Goal: Task Accomplishment & Management: Use online tool/utility

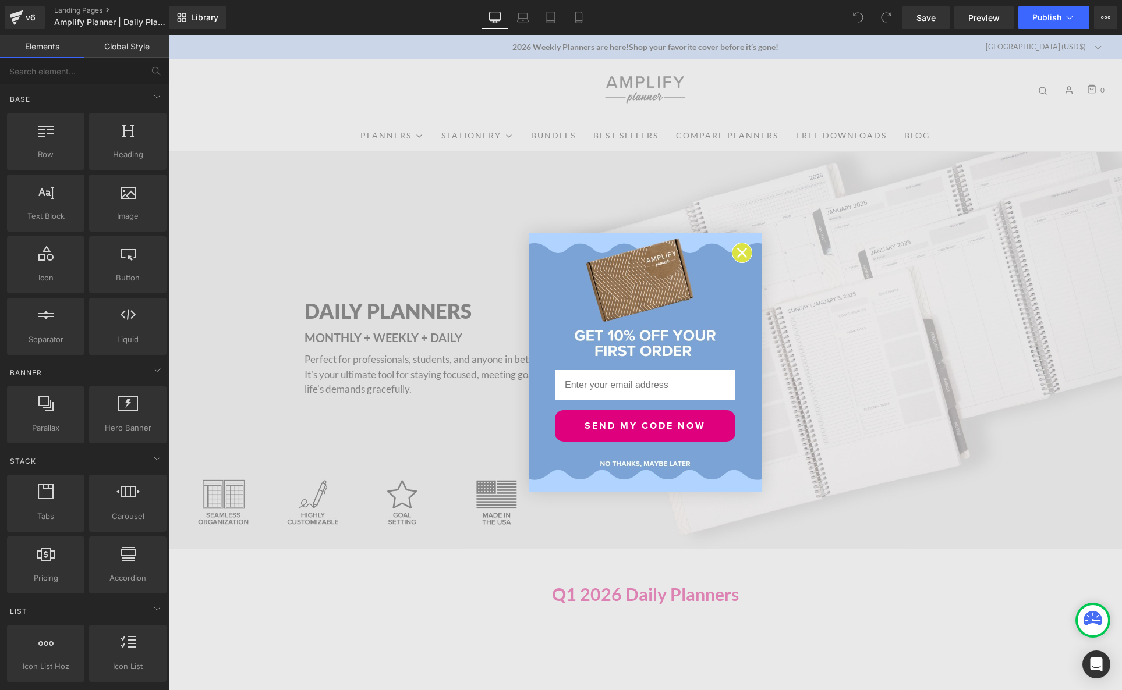
click at [743, 254] on icon "Close dialog" at bounding box center [742, 253] width 8 height 8
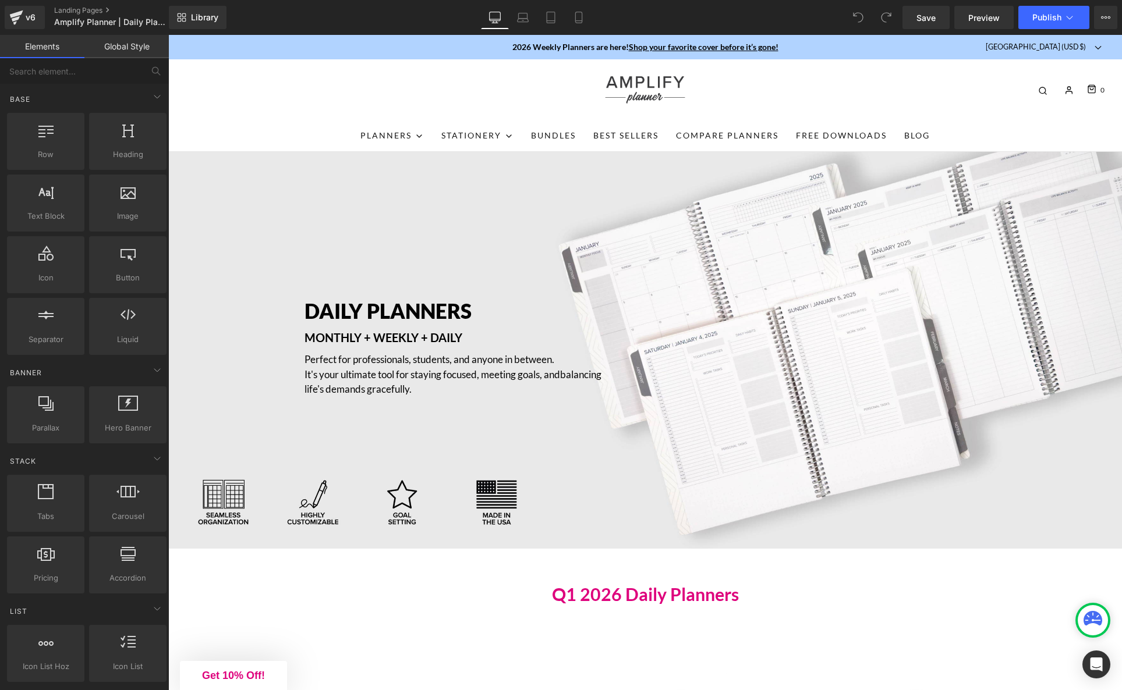
click at [442, 383] on span "balancing life's demands gracefully." at bounding box center [452, 381] width 297 height 27
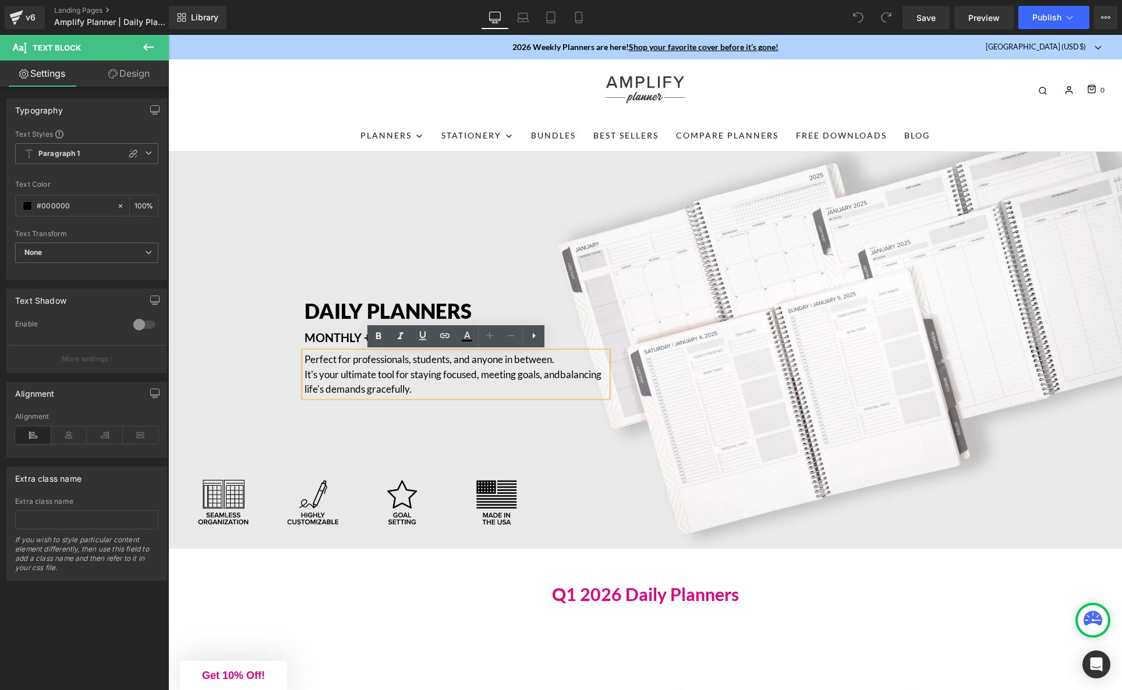
drag, startPoint x: 481, startPoint y: 389, endPoint x: 304, endPoint y: 358, distance: 179.7
click at [305, 358] on div "Perfect for professionals, students, and anyone in between. It's your ultimate …" at bounding box center [455, 374] width 303 height 45
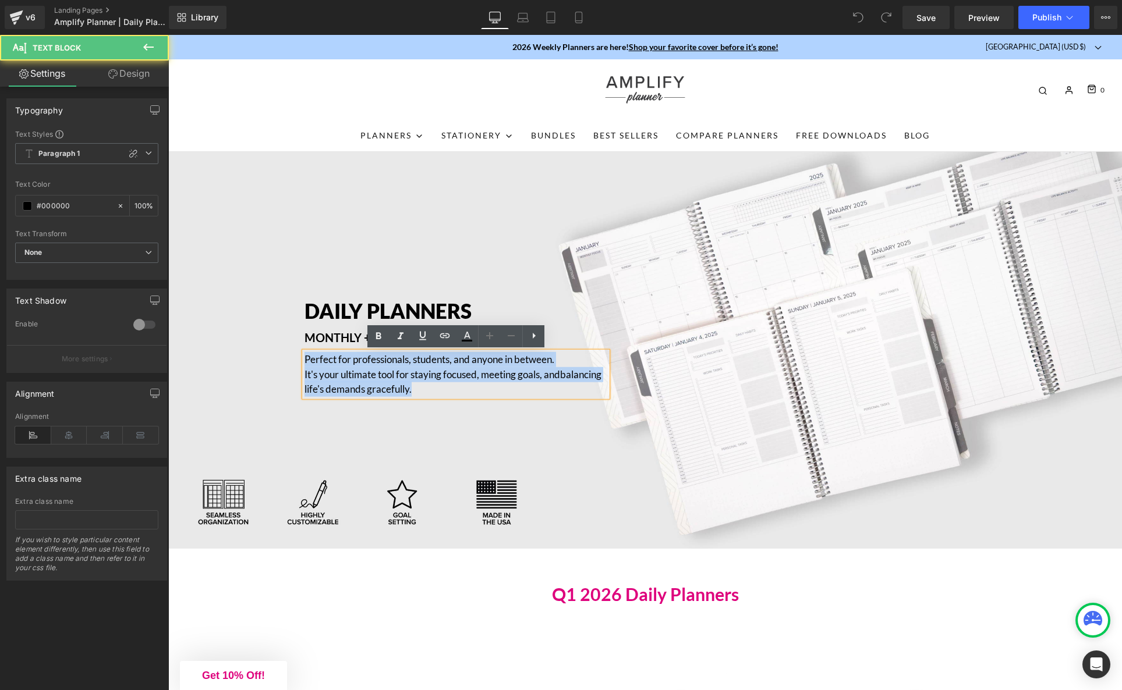
drag, startPoint x: 304, startPoint y: 358, endPoint x: 515, endPoint y: 396, distance: 214.1
click at [515, 396] on div "Perfect for professionals, students, and anyone in between. It's your ultimate …" at bounding box center [455, 374] width 303 height 45
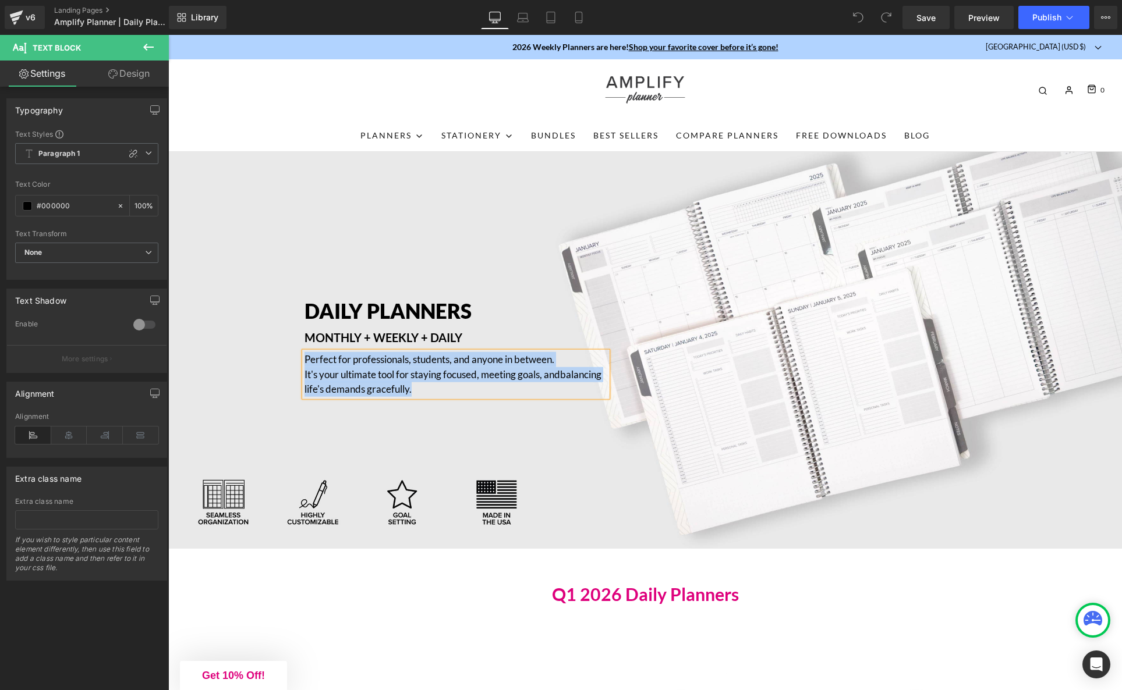
paste div
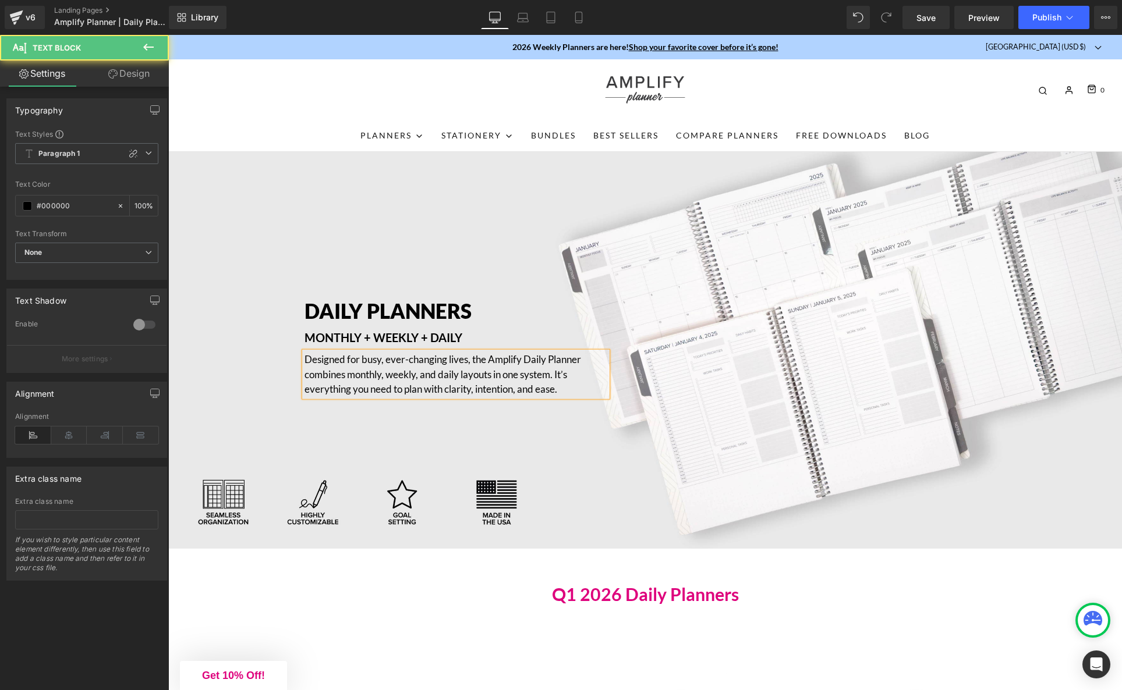
click at [559, 374] on p "Designed for busy, ever-changing lives, the Amplify Daily Planner combines mont…" at bounding box center [455, 374] width 303 height 45
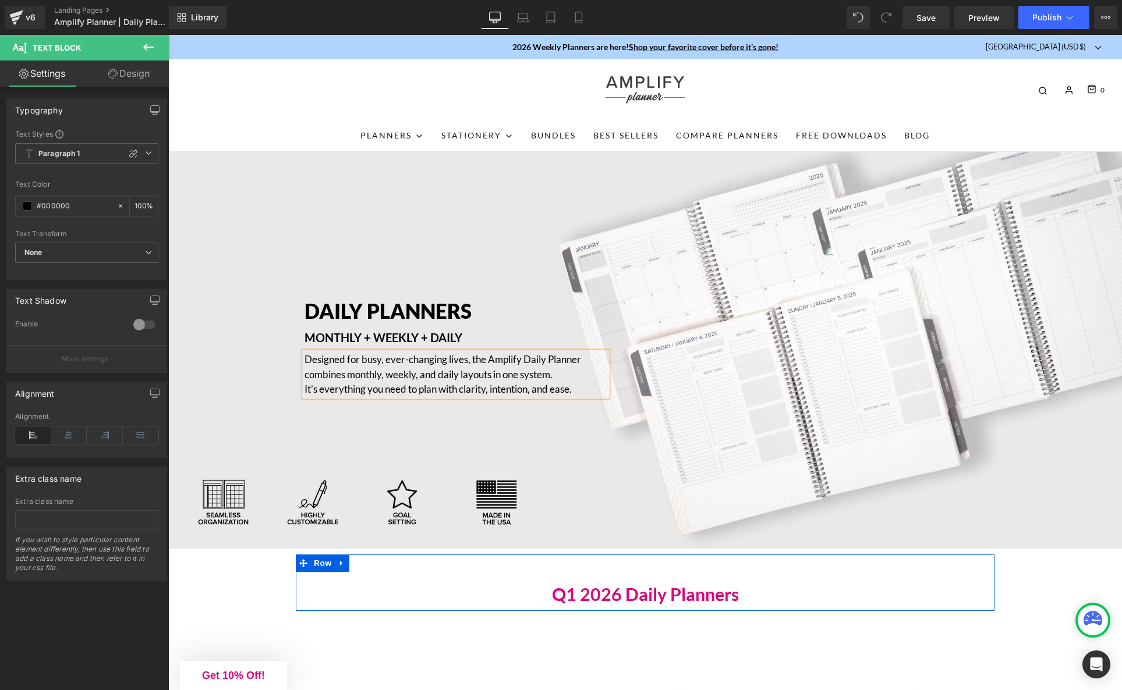
click at [410, 583] on div "Q1 2026 Daily Planners Heading Row" at bounding box center [645, 583] width 698 height 56
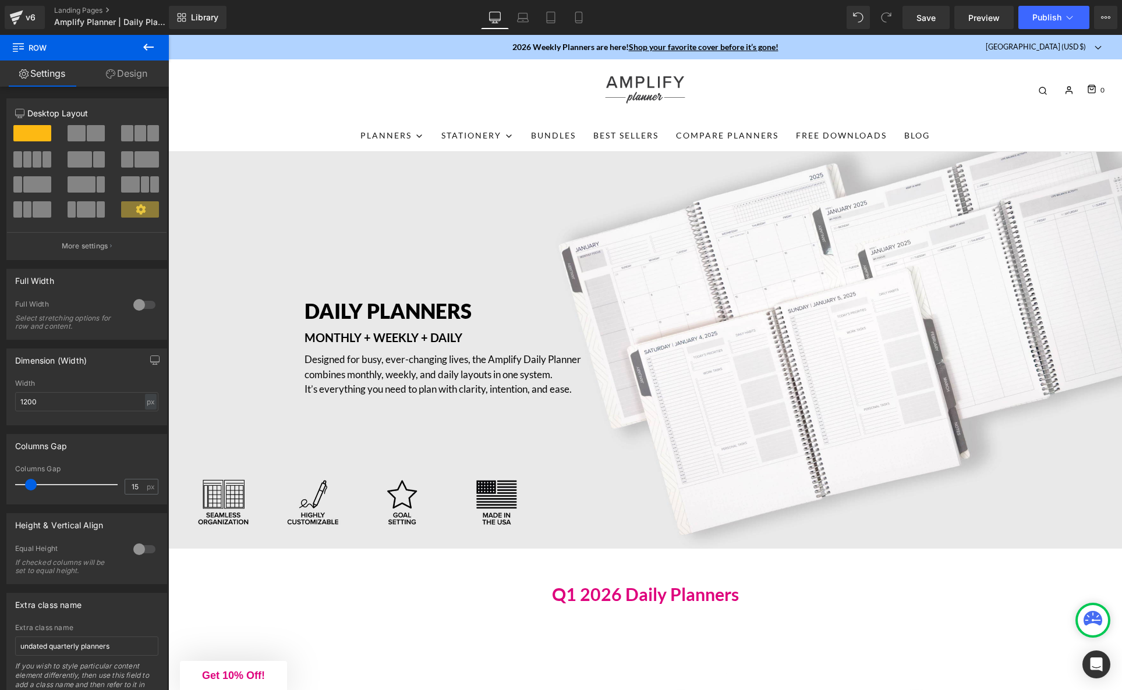
scroll to position [1, 0]
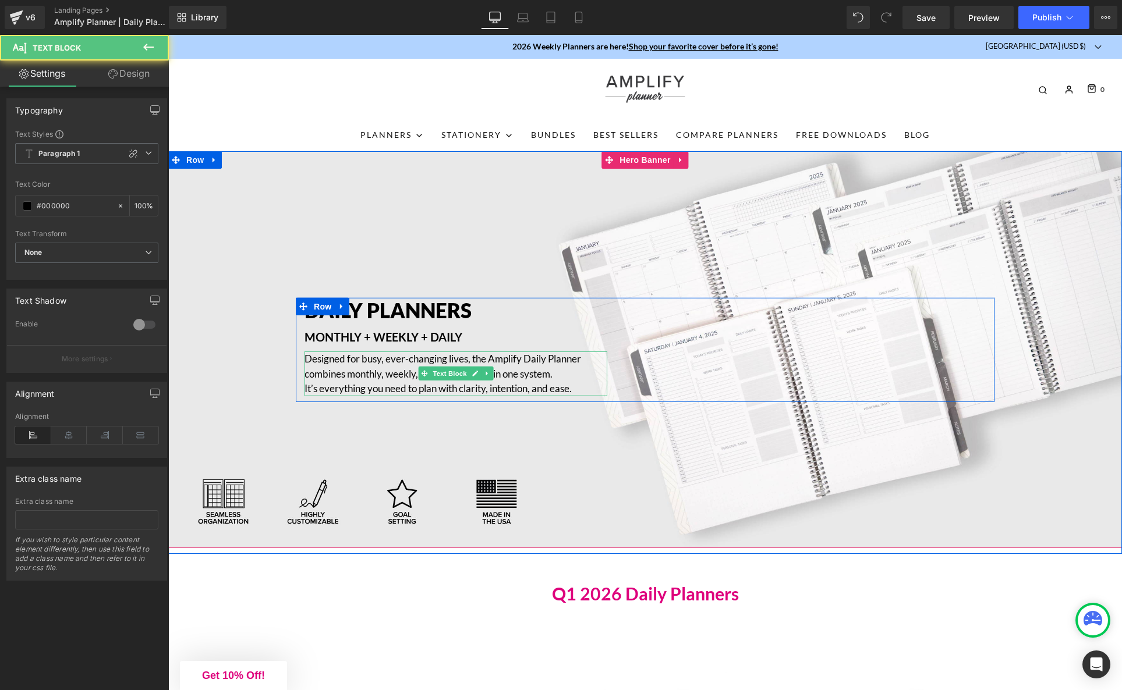
drag, startPoint x: 523, startPoint y: 359, endPoint x: 490, endPoint y: 358, distance: 33.2
click at [491, 358] on p "Designed for busy, ever-changing lives, the Amplify Daily Planner combines mont…" at bounding box center [455, 374] width 303 height 45
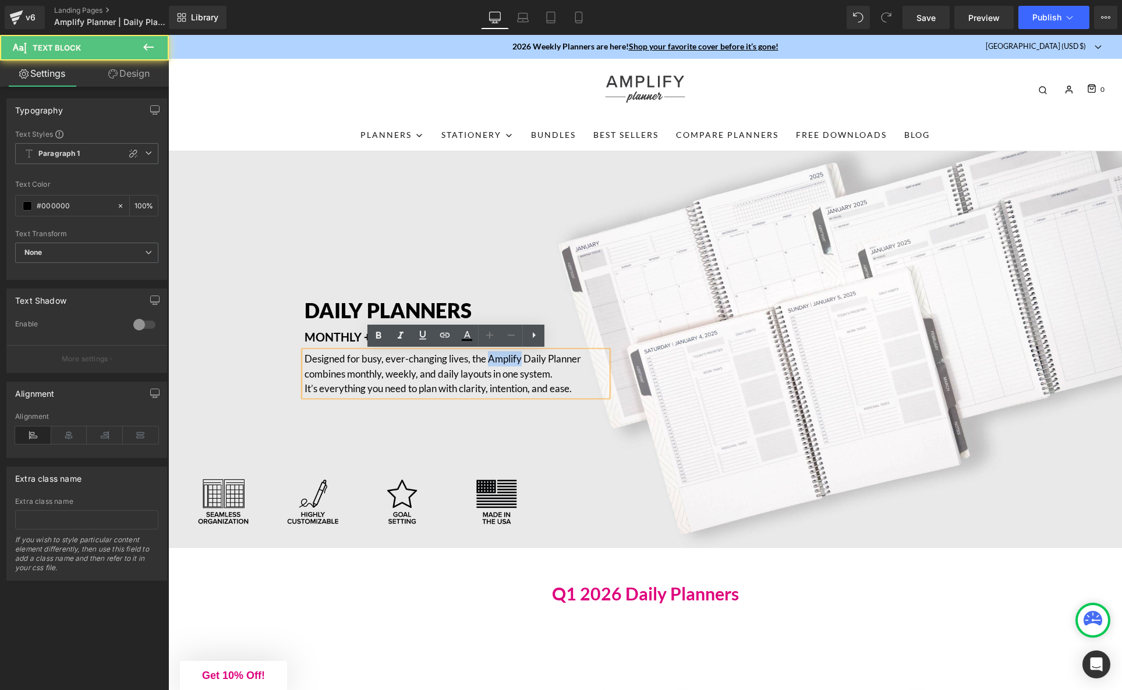
drag, startPoint x: 505, startPoint y: 360, endPoint x: 522, endPoint y: 360, distance: 16.9
click at [522, 360] on p "Designed for busy, ever-changing lives, the Amplify Daily Planner combines mont…" at bounding box center [455, 374] width 303 height 45
click at [607, 375] on div "Designed for busy, ever-changing lives, the Daily Planner combines monthly, wee…" at bounding box center [455, 374] width 303 height 45
click at [516, 432] on div "DAILY PLANNERS Heading MONTHLY + WEEKLY + DAILY Text Block Designed for busy, e…" at bounding box center [644, 350] width 953 height 398
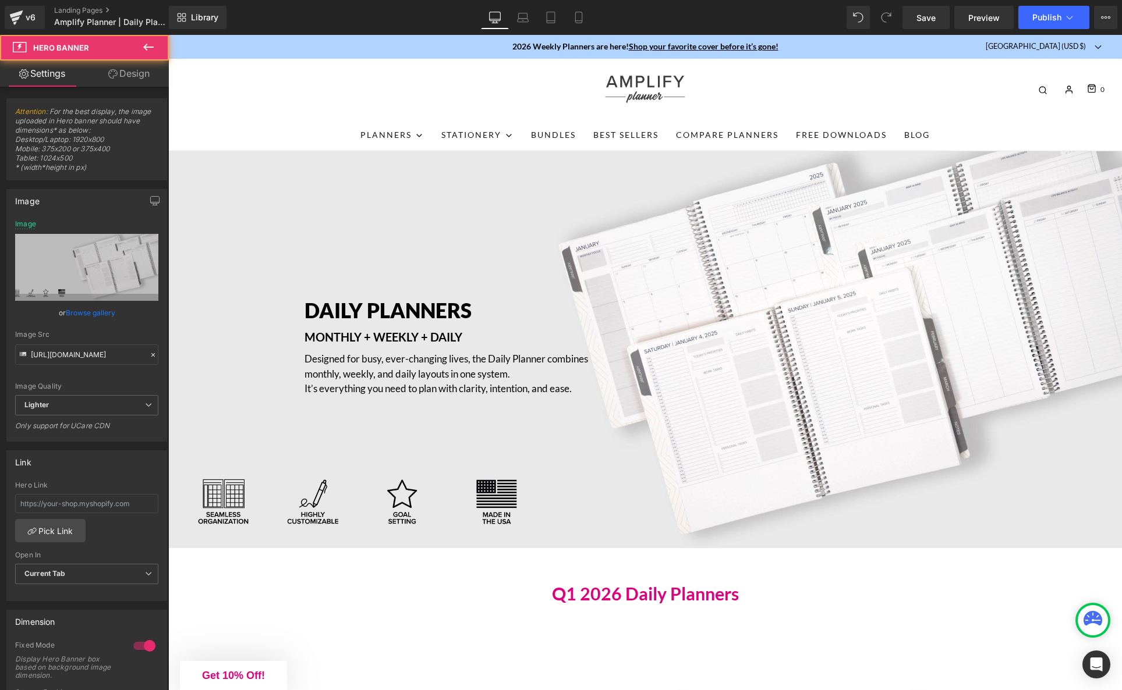
scroll to position [1, 0]
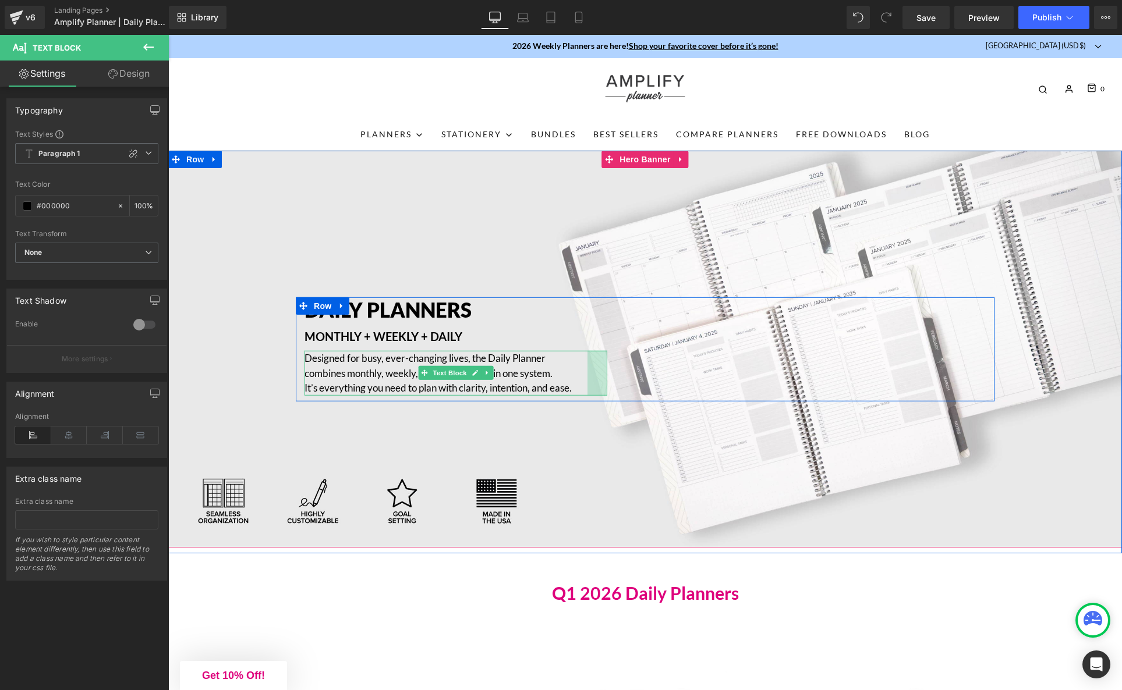
drag, startPoint x: 596, startPoint y: 371, endPoint x: 585, endPoint y: 370, distance: 10.6
click at [585, 370] on div "Designed for busy, ever-changing lives, the Daily Planner combines monthly, wee…" at bounding box center [455, 373] width 303 height 45
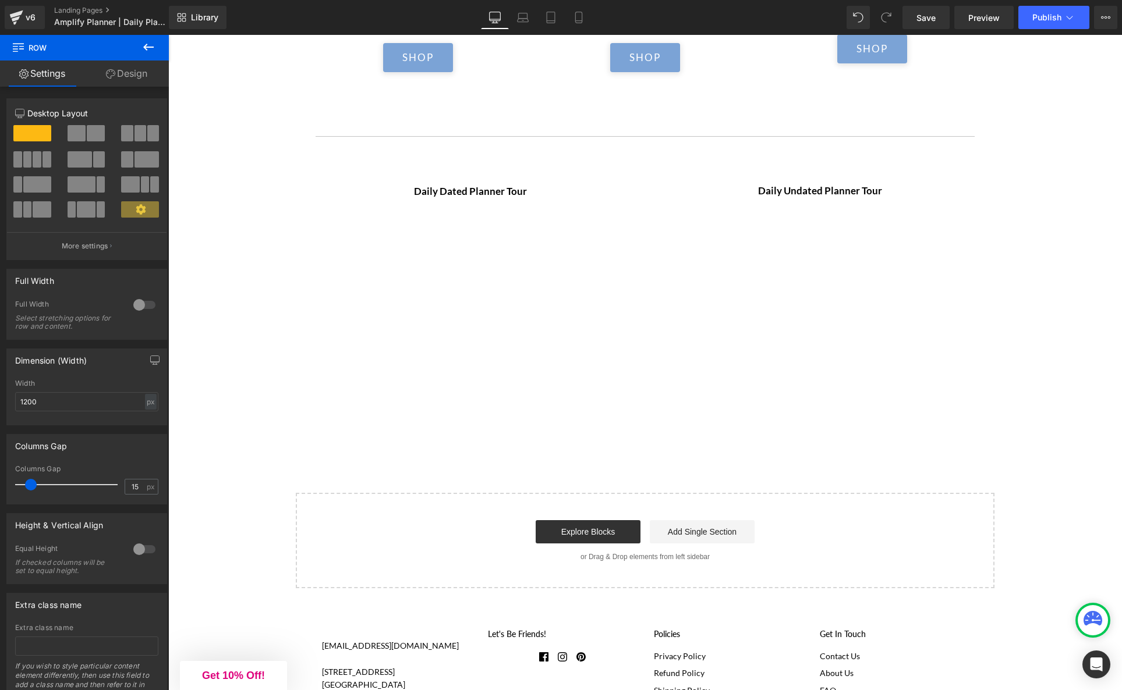
scroll to position [2831, 0]
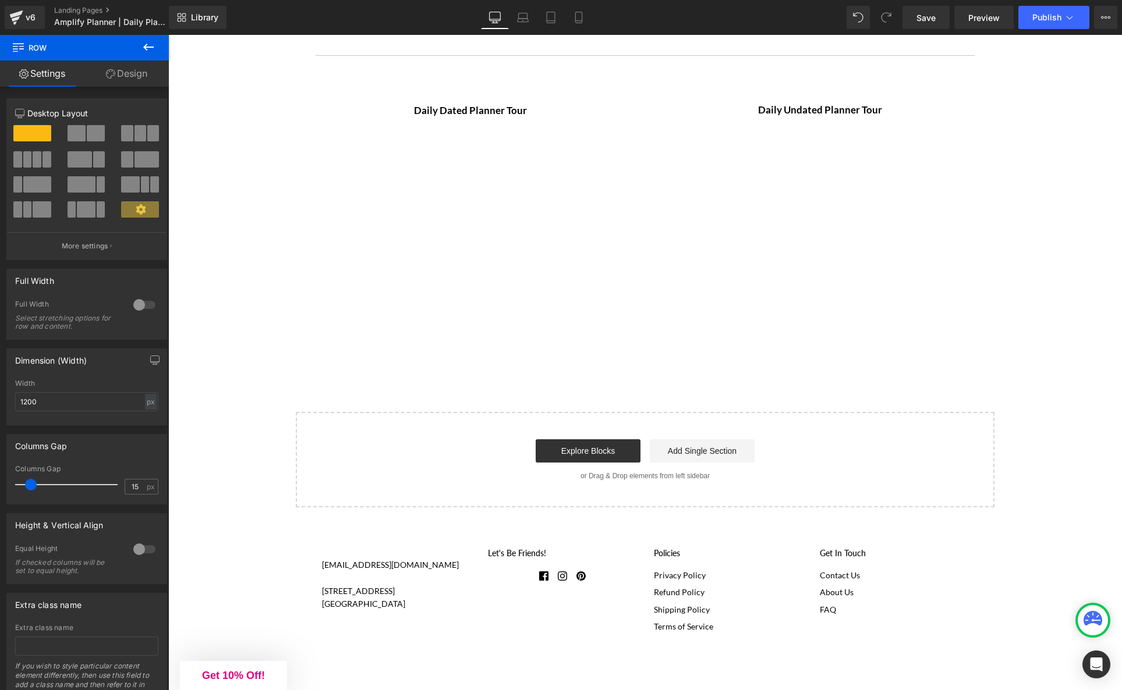
click at [144, 48] on icon at bounding box center [148, 47] width 14 height 14
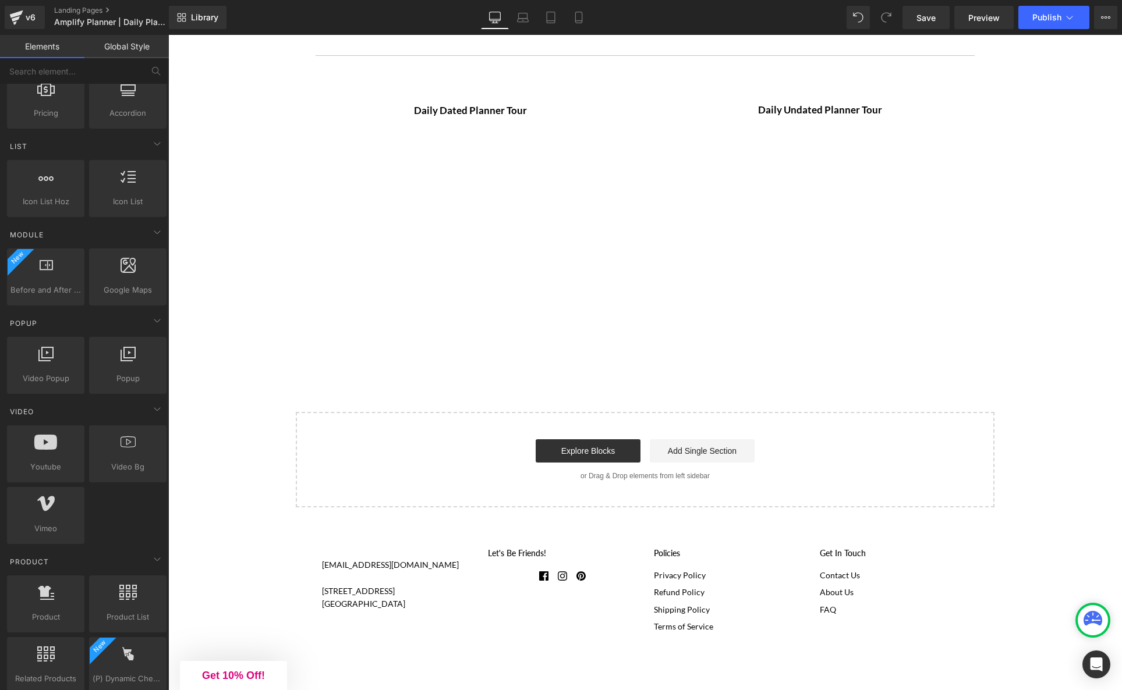
scroll to position [441, 0]
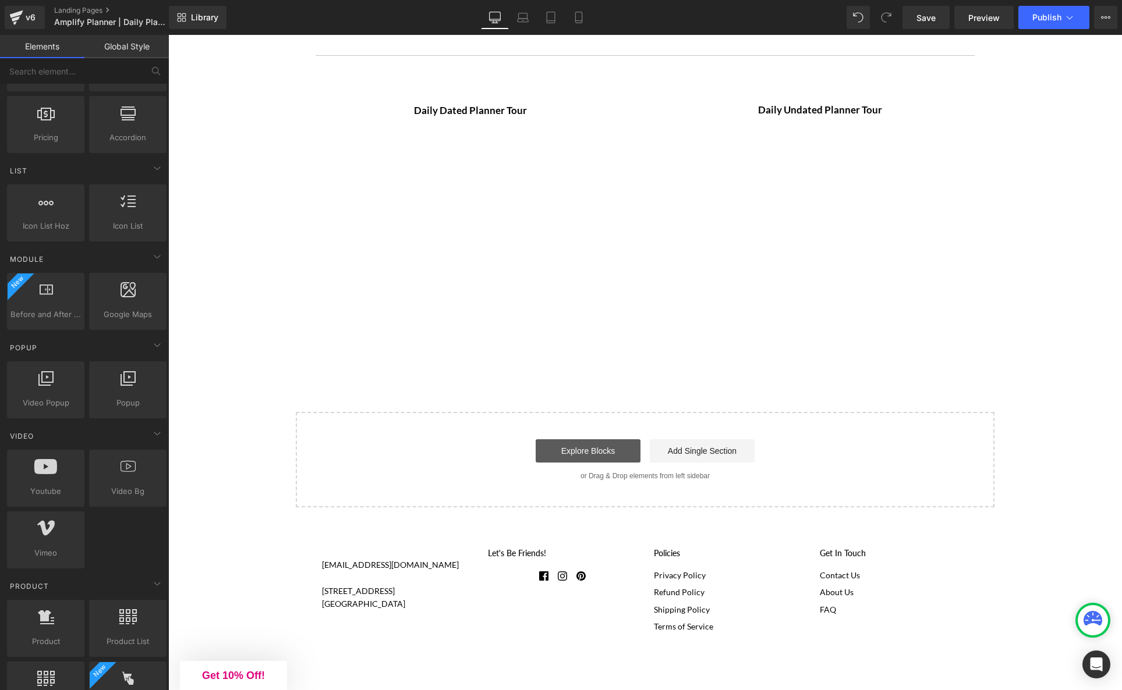
click at [576, 454] on link "Explore Blocks" at bounding box center [587, 450] width 105 height 23
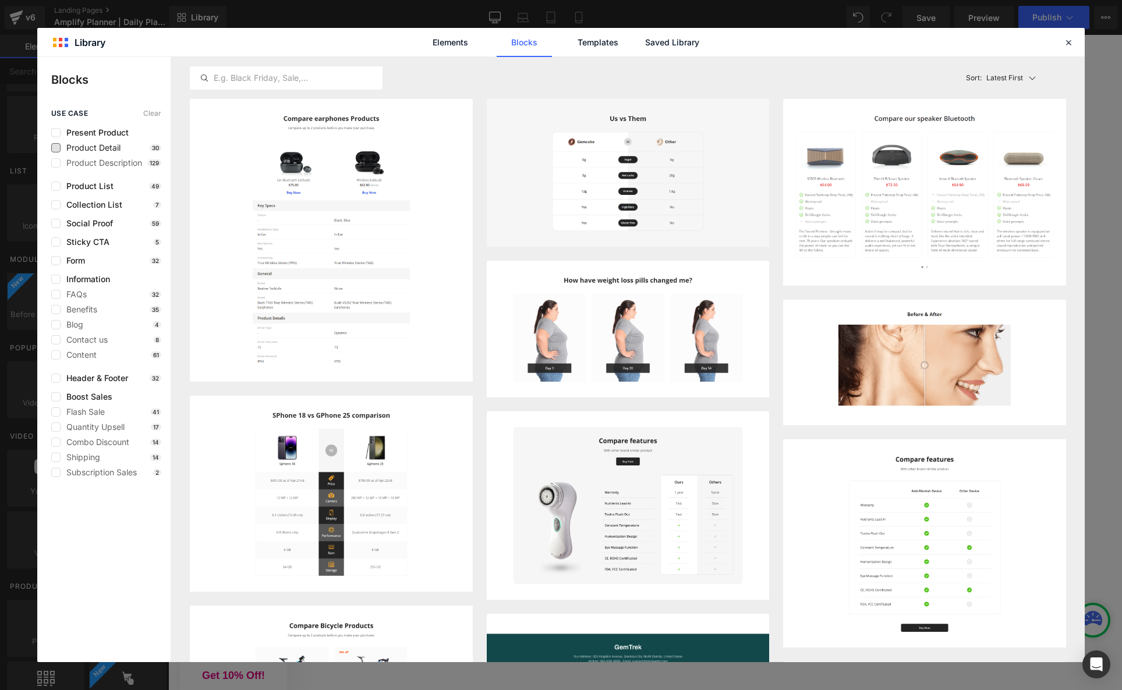
click at [109, 146] on span "Product Detail" at bounding box center [91, 147] width 60 height 9
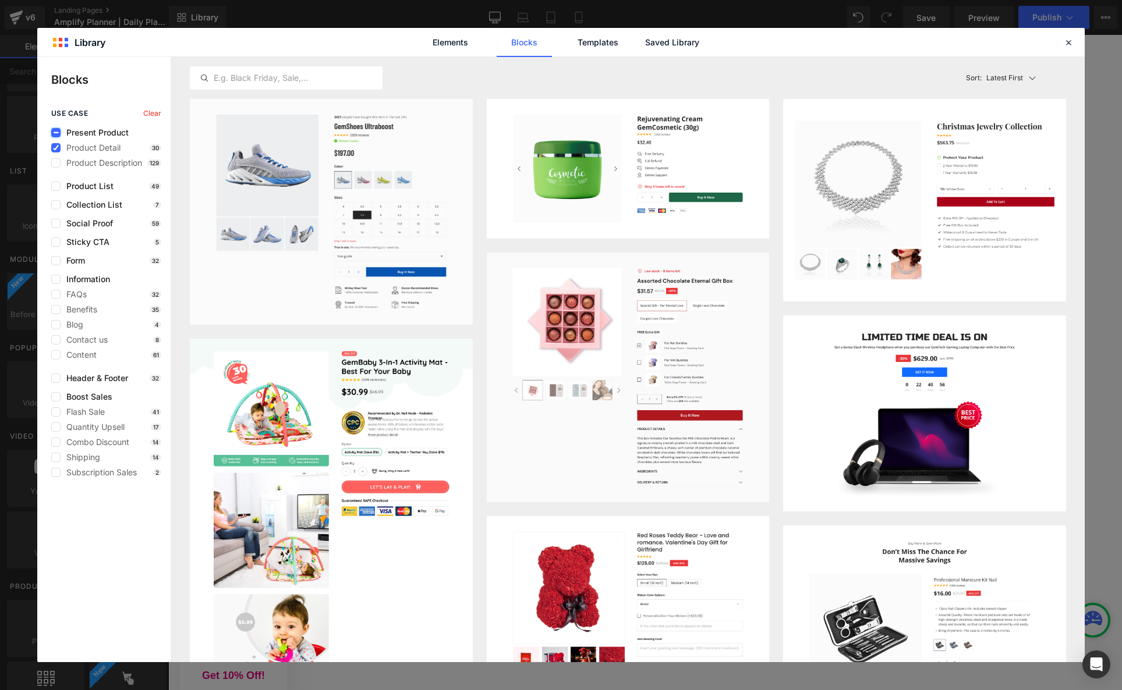
click at [57, 133] on icon at bounding box center [56, 133] width 6 height 0
click at [56, 133] on input "checkbox" at bounding box center [56, 133] width 0 height 0
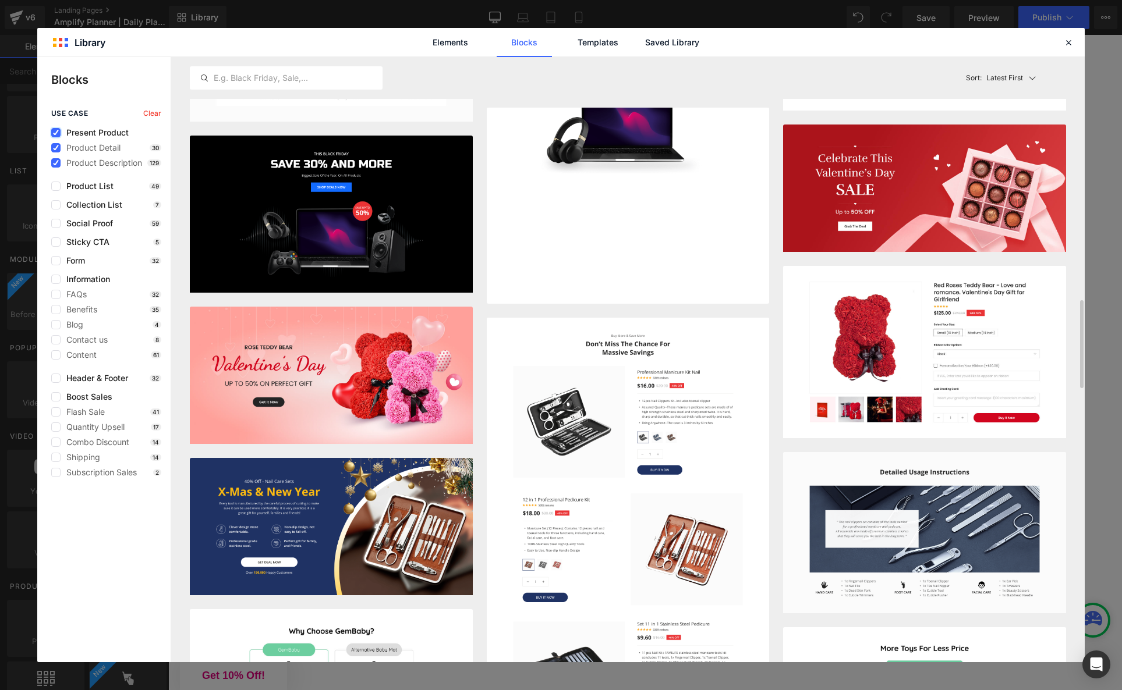
scroll to position [1652, 0]
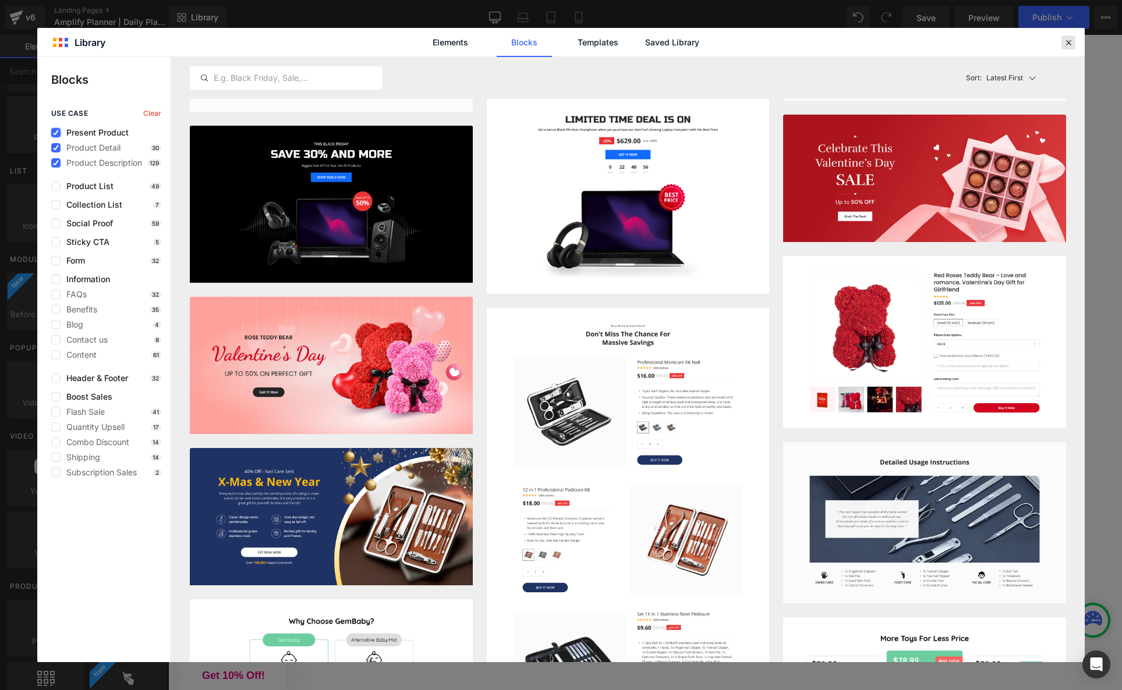
click at [1067, 42] on icon at bounding box center [1068, 42] width 10 height 10
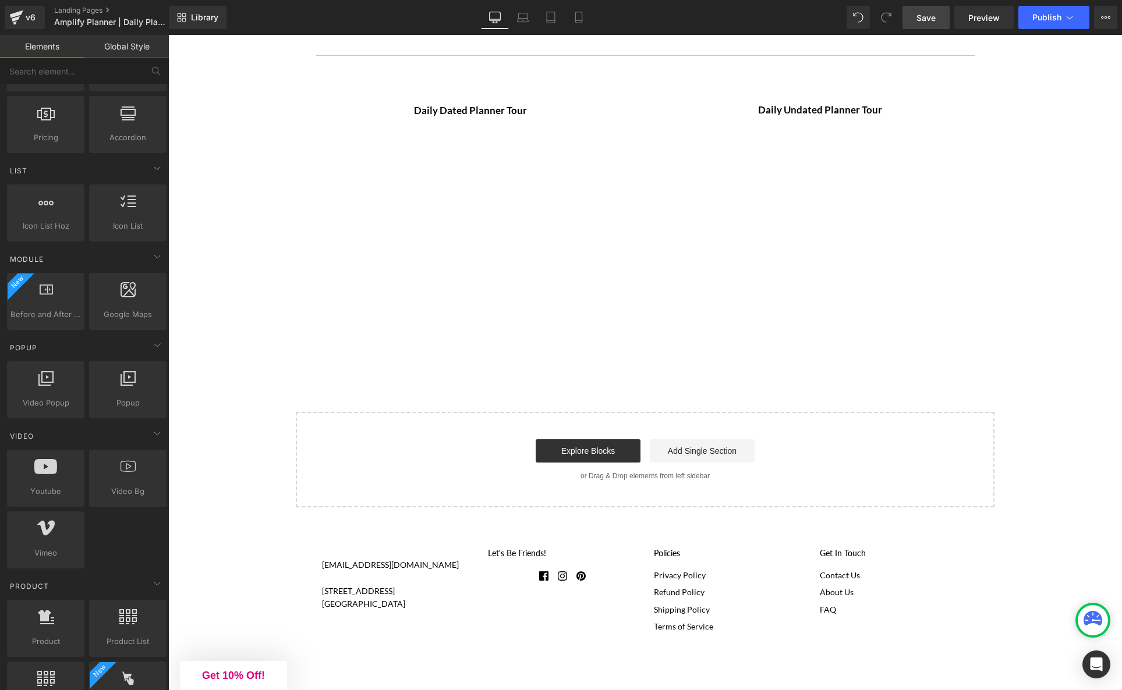
drag, startPoint x: 931, startPoint y: 19, endPoint x: 877, endPoint y: 28, distance: 54.8
click at [931, 19] on span "Save" at bounding box center [925, 18] width 19 height 12
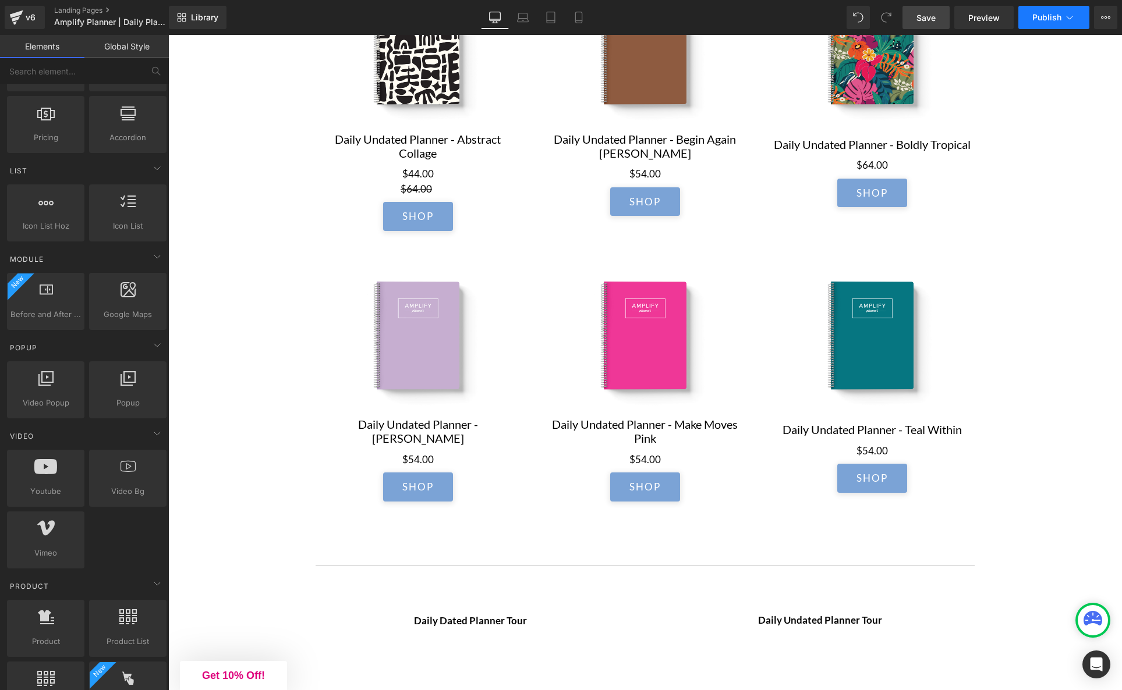
scroll to position [2309, 0]
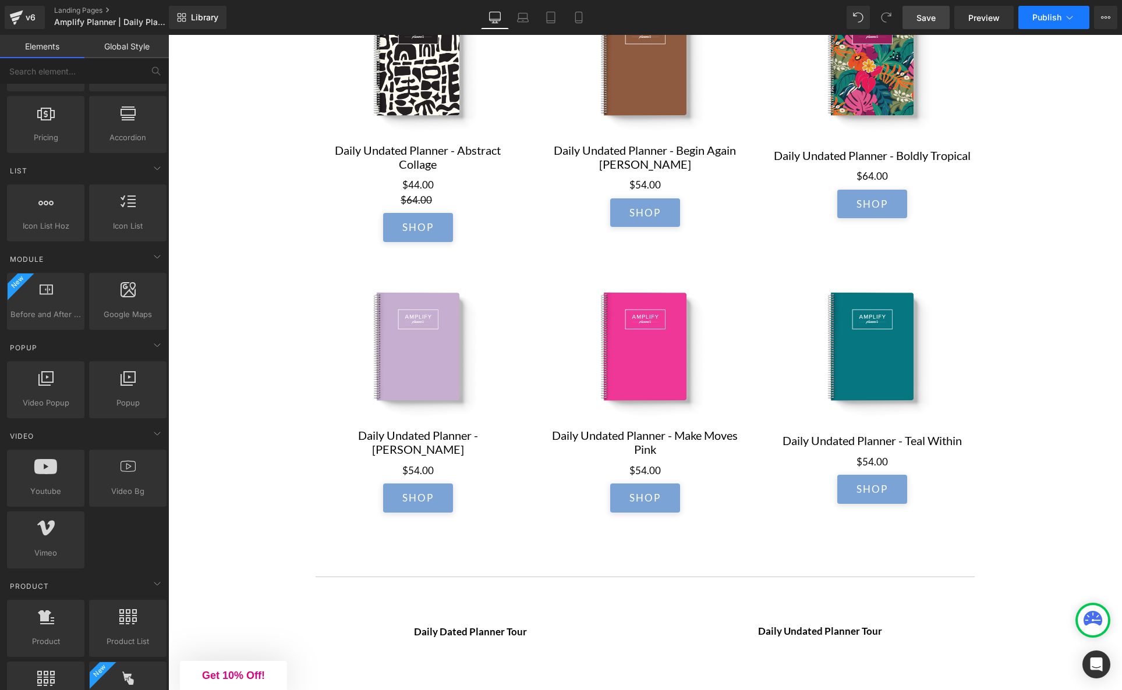
click at [1043, 17] on span "Publish" at bounding box center [1046, 17] width 29 height 9
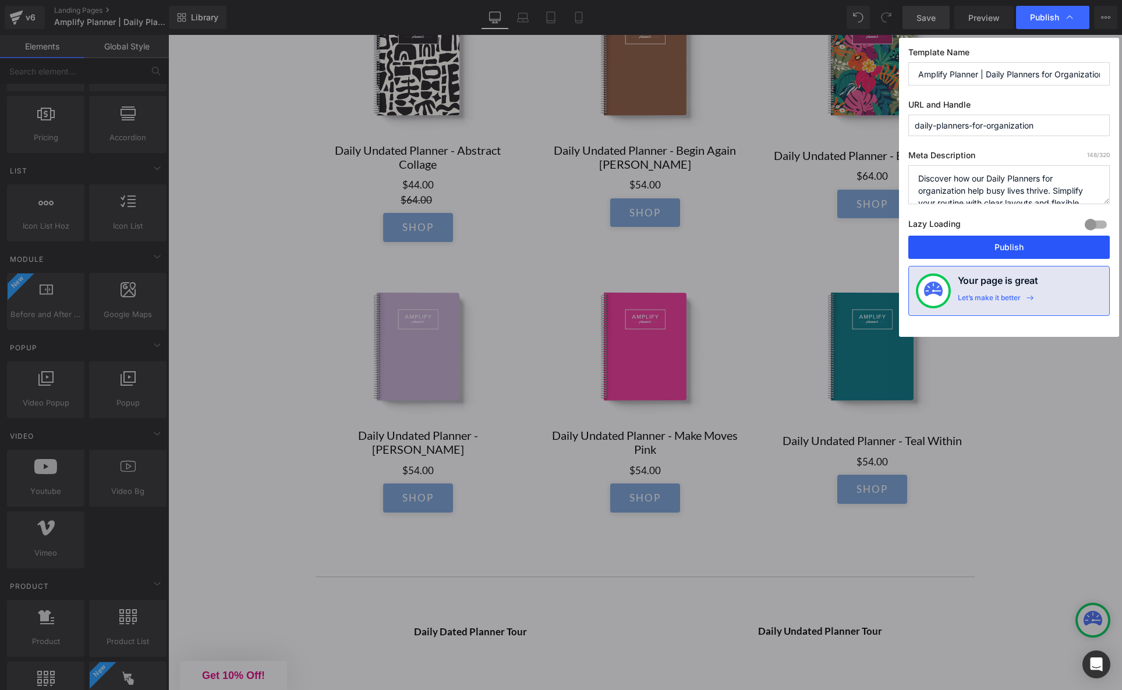
click at [997, 245] on button "Publish" at bounding box center [1008, 247] width 201 height 23
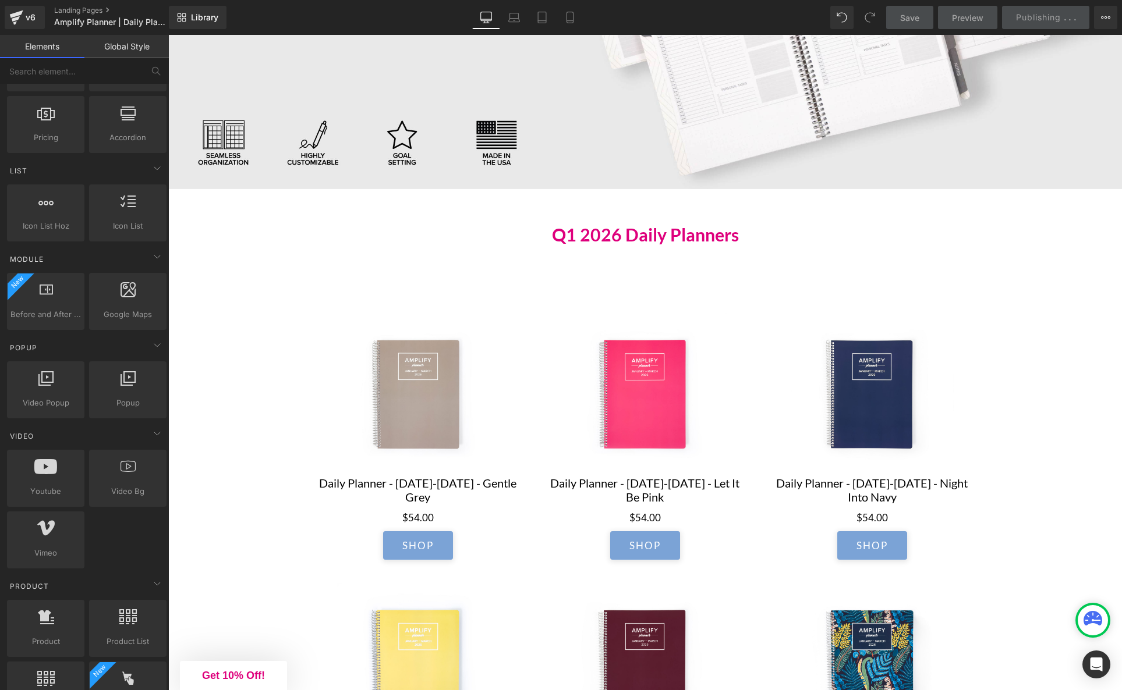
scroll to position [359, 0]
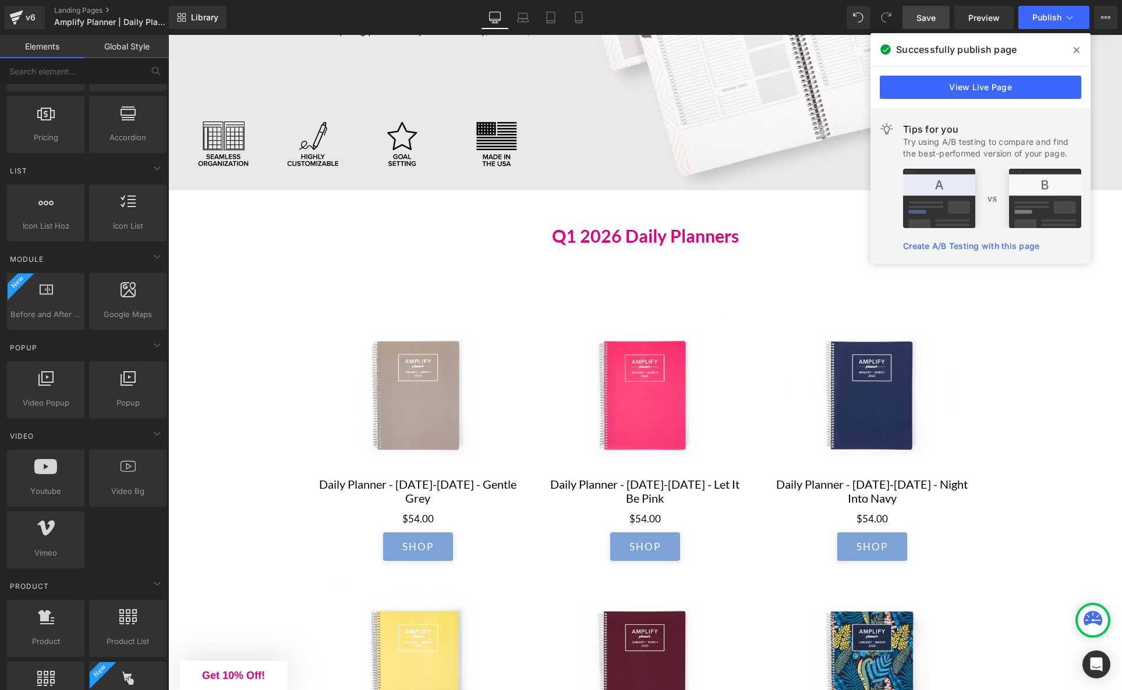
click at [1077, 49] on icon at bounding box center [1076, 49] width 6 height 9
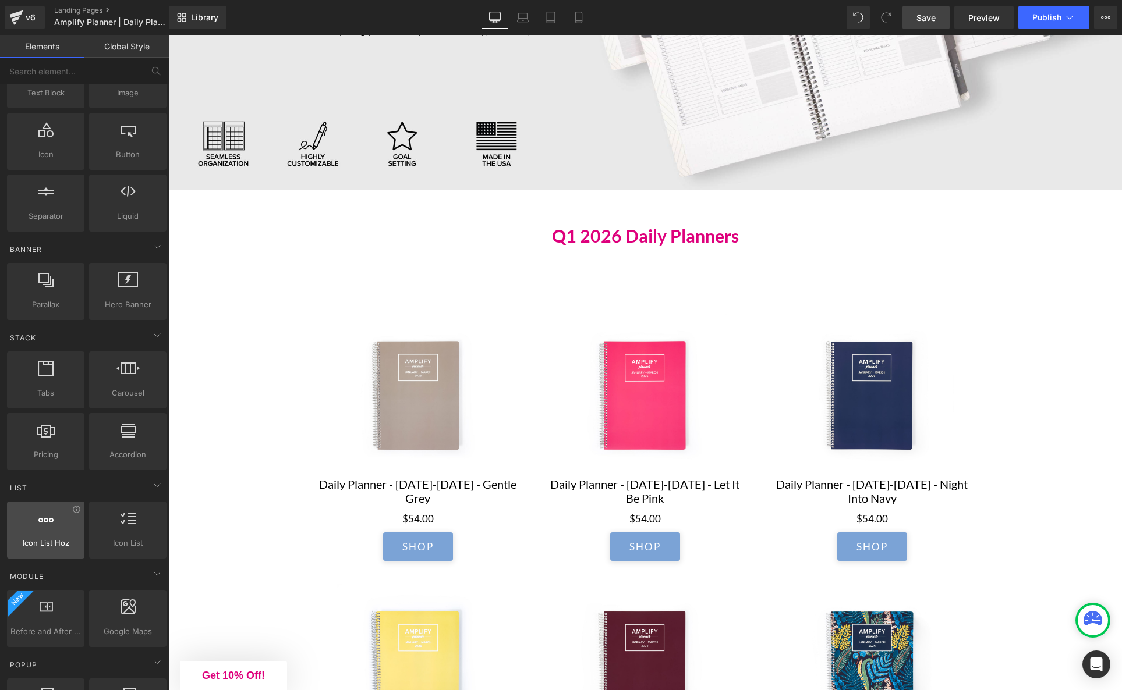
scroll to position [0, 0]
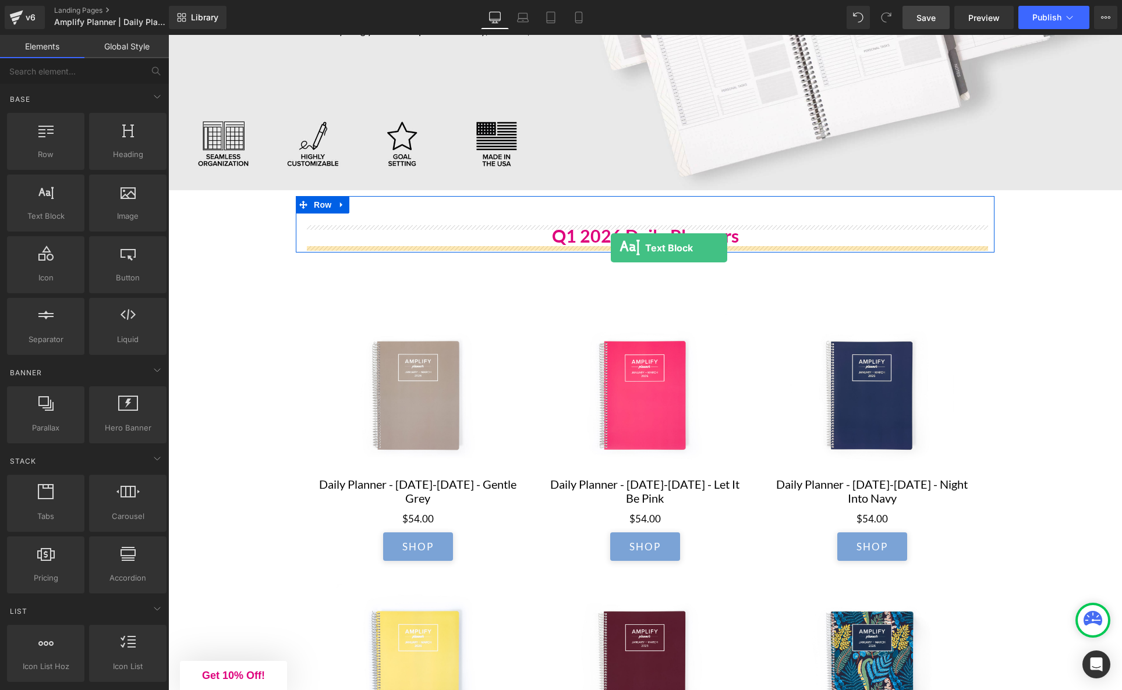
drag, startPoint x: 282, startPoint y: 251, endPoint x: 611, endPoint y: 248, distance: 328.9
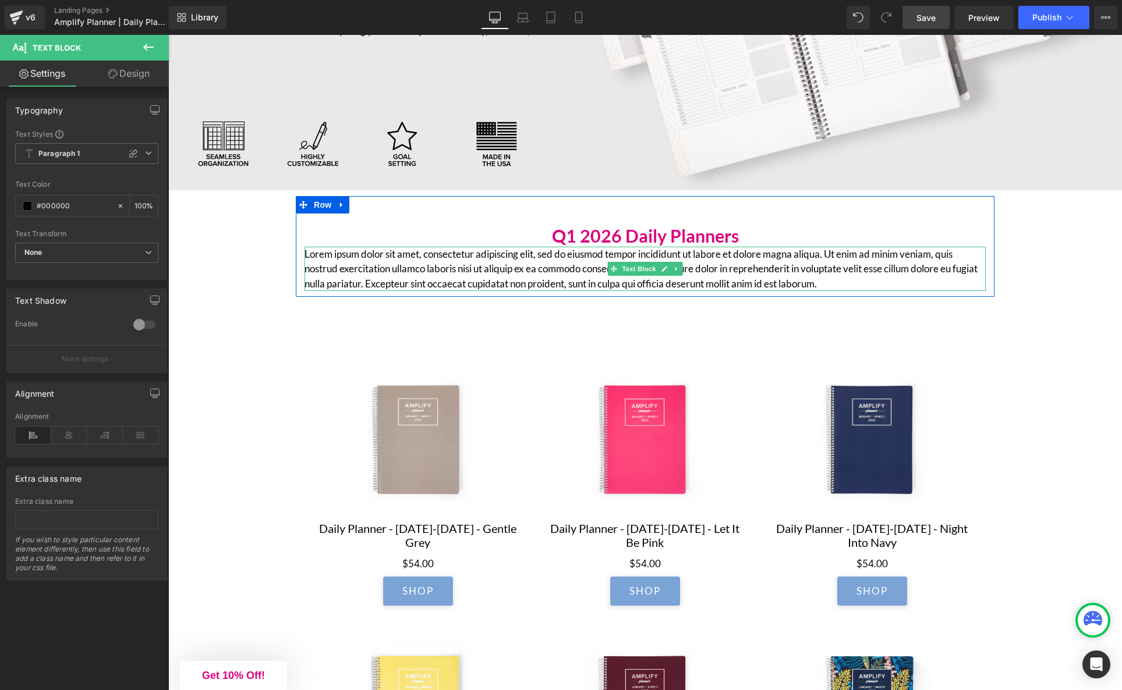
click at [457, 273] on p "Lorem ipsum dolor sit amet, consectetur adipiscing elit, sed do eiusmod tempor …" at bounding box center [644, 269] width 681 height 45
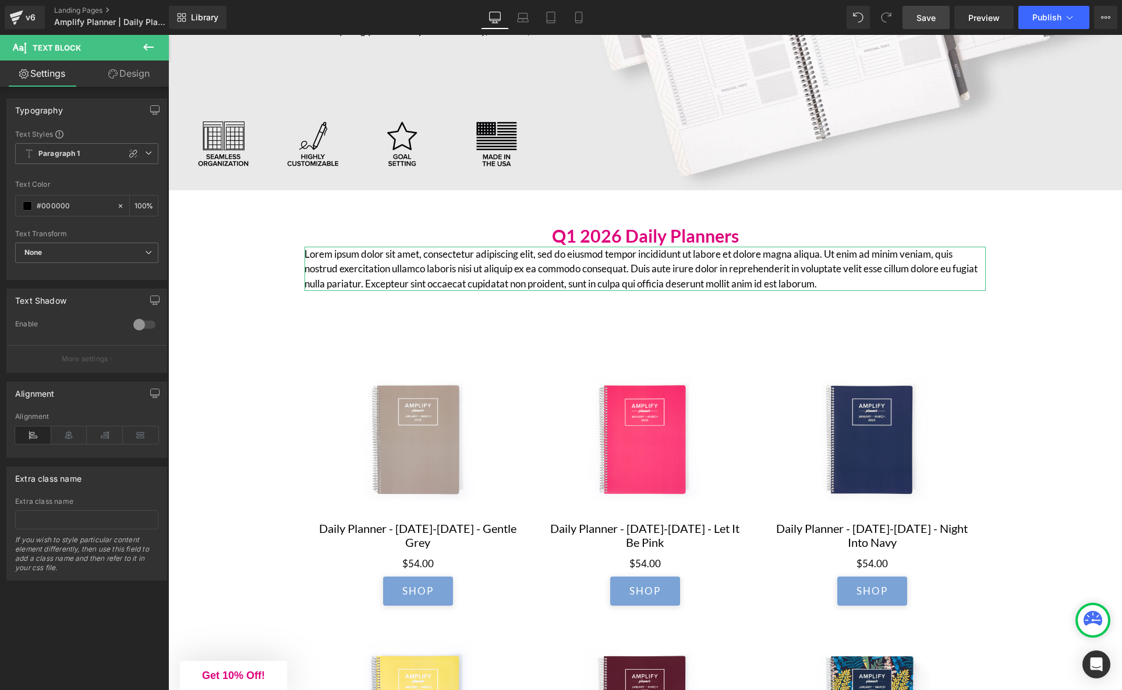
click at [129, 74] on link "Design" at bounding box center [129, 74] width 84 height 26
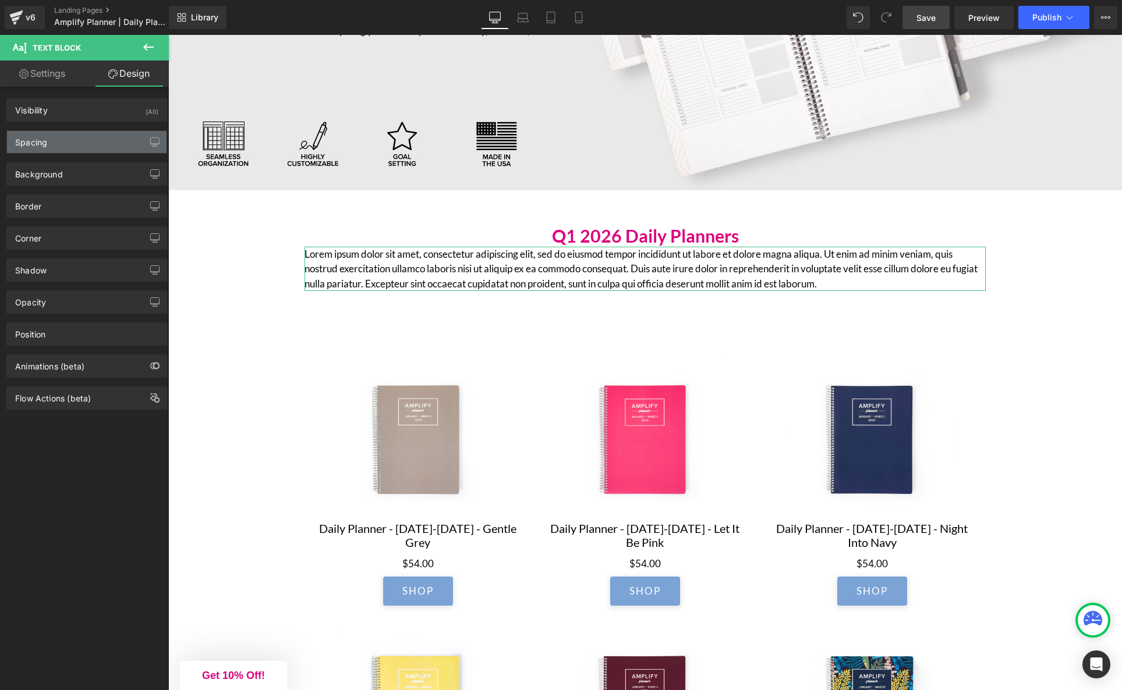
click at [59, 148] on div "Spacing" at bounding box center [86, 142] width 159 height 22
type input "0"
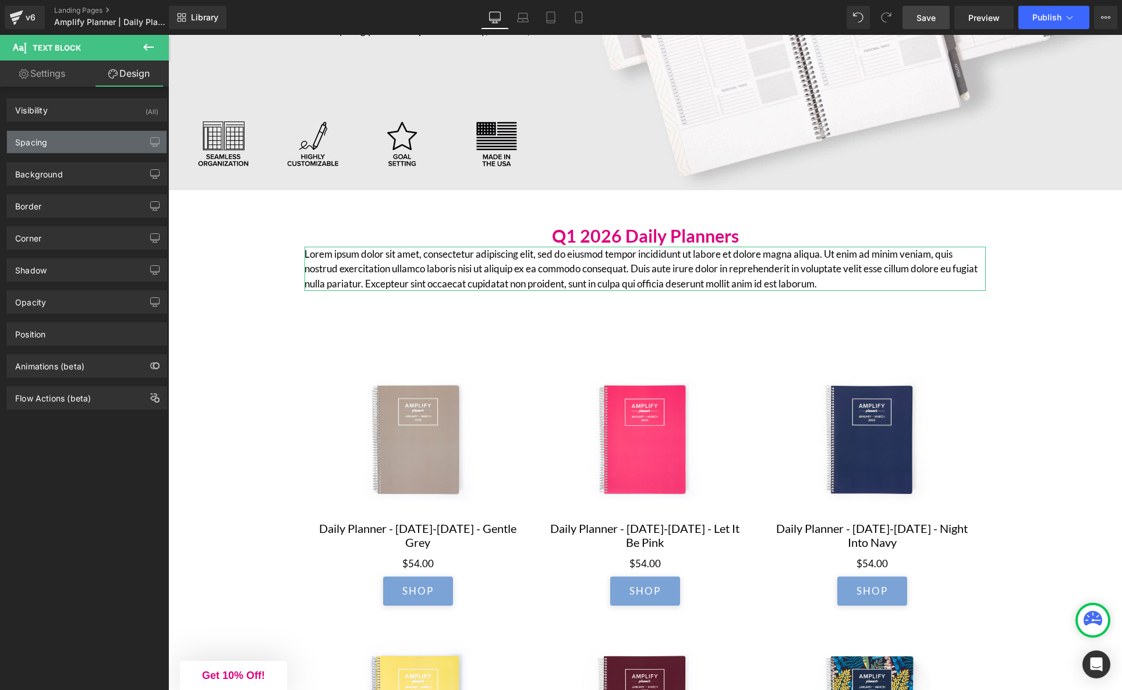
type input "0"
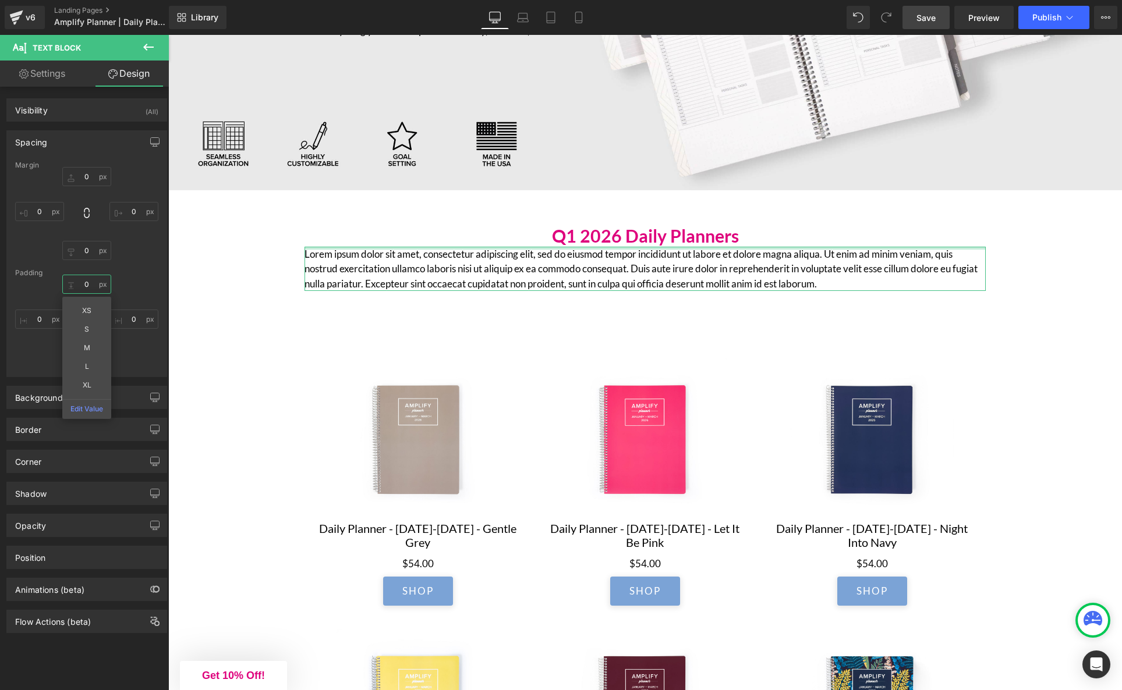
click at [91, 283] on input "0" at bounding box center [86, 284] width 49 height 19
type input "S"
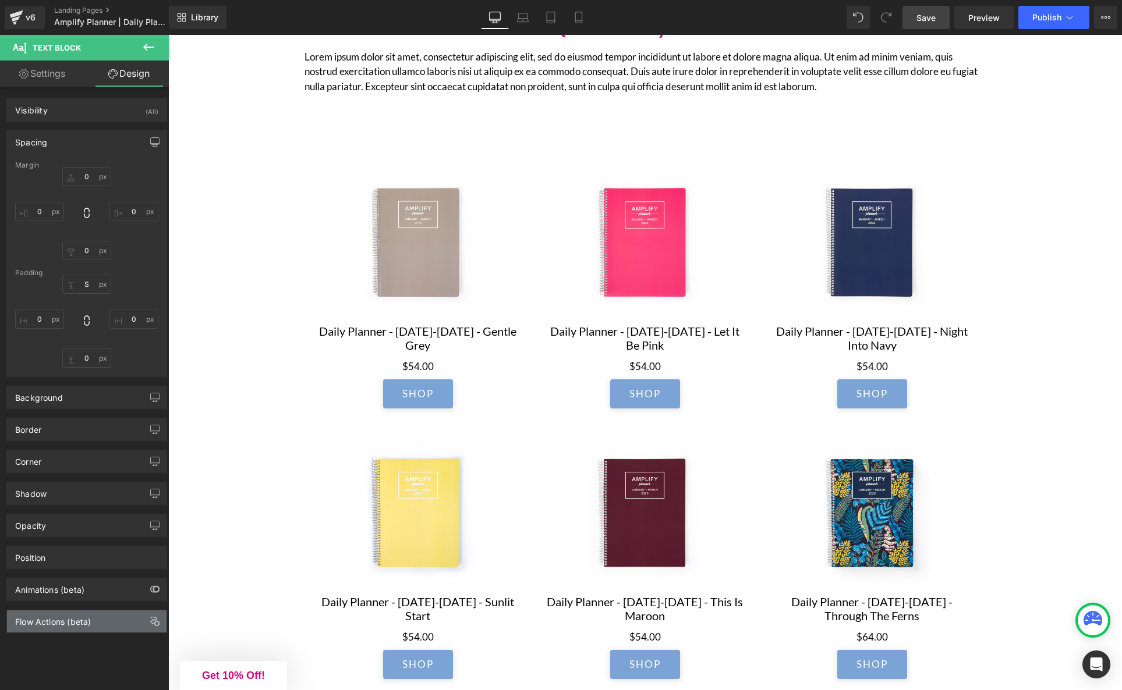
scroll to position [476, 0]
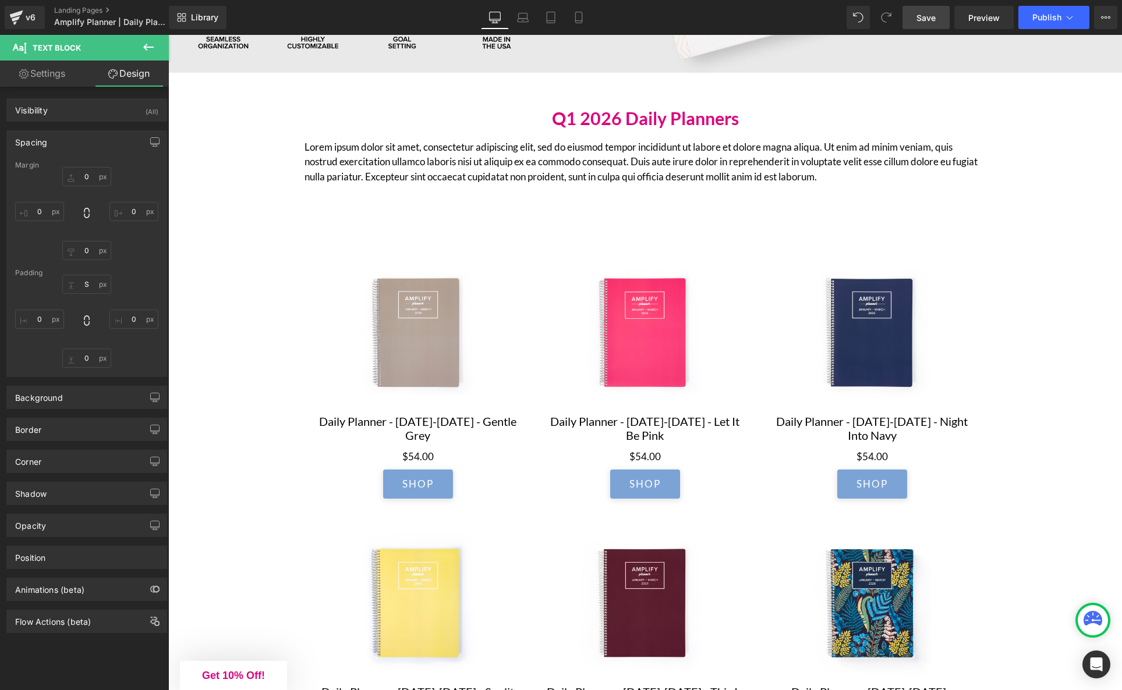
click at [685, 176] on p "Lorem ipsum dolor sit amet, consectetur adipiscing elit, sed do eiusmod tempor …" at bounding box center [644, 162] width 681 height 45
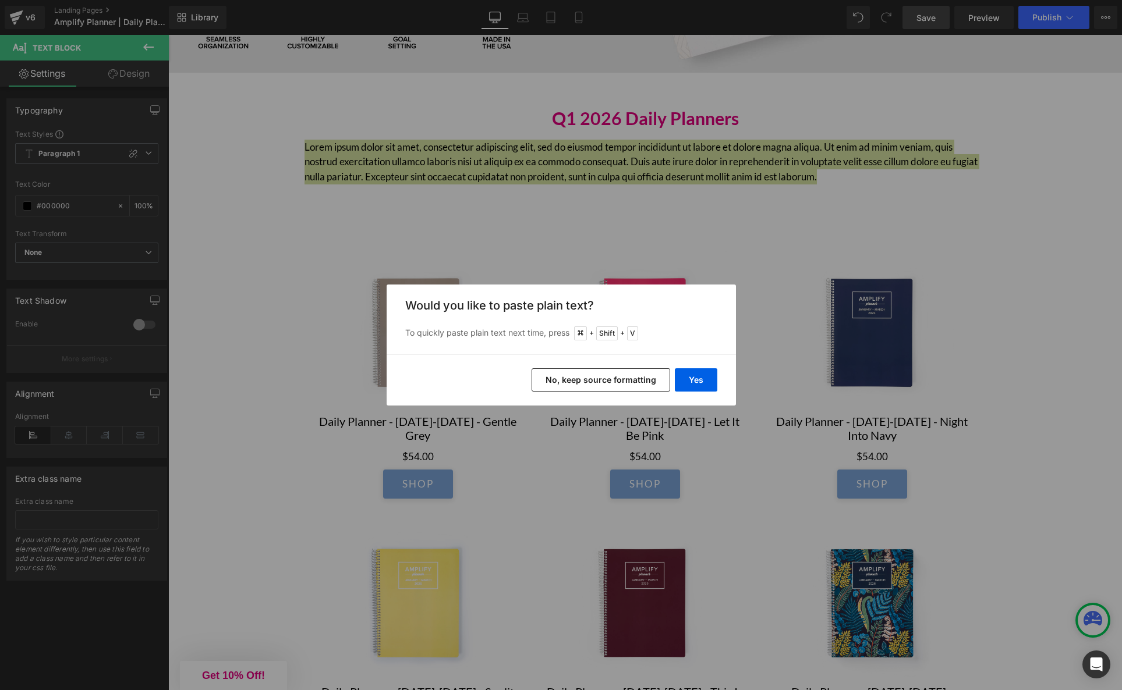
drag, startPoint x: 637, startPoint y: 384, endPoint x: 469, endPoint y: 349, distance: 172.4
click at [637, 384] on button "No, keep source formatting" at bounding box center [600, 379] width 139 height 23
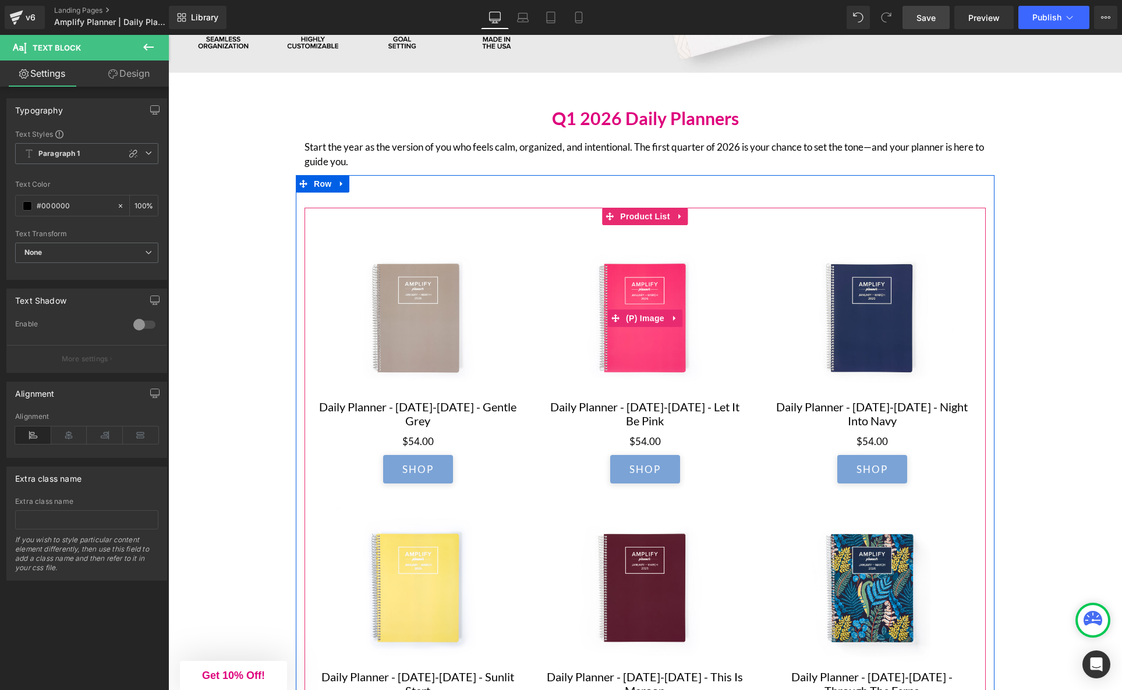
scroll to position [450, 0]
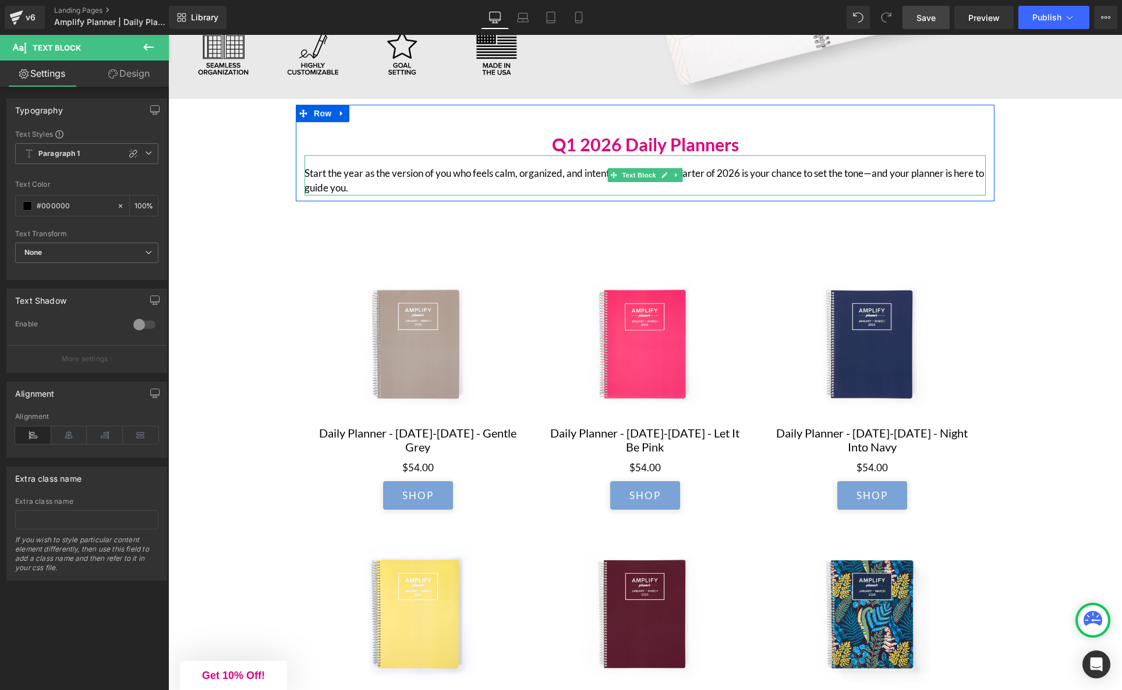
click at [499, 180] on p "Start the year as the version of you who feels calm, organized, and intentional…" at bounding box center [644, 181] width 681 height 30
click at [881, 175] on p "Start the year as the version of you who feels calm, organized, and intentional…" at bounding box center [644, 181] width 681 height 30
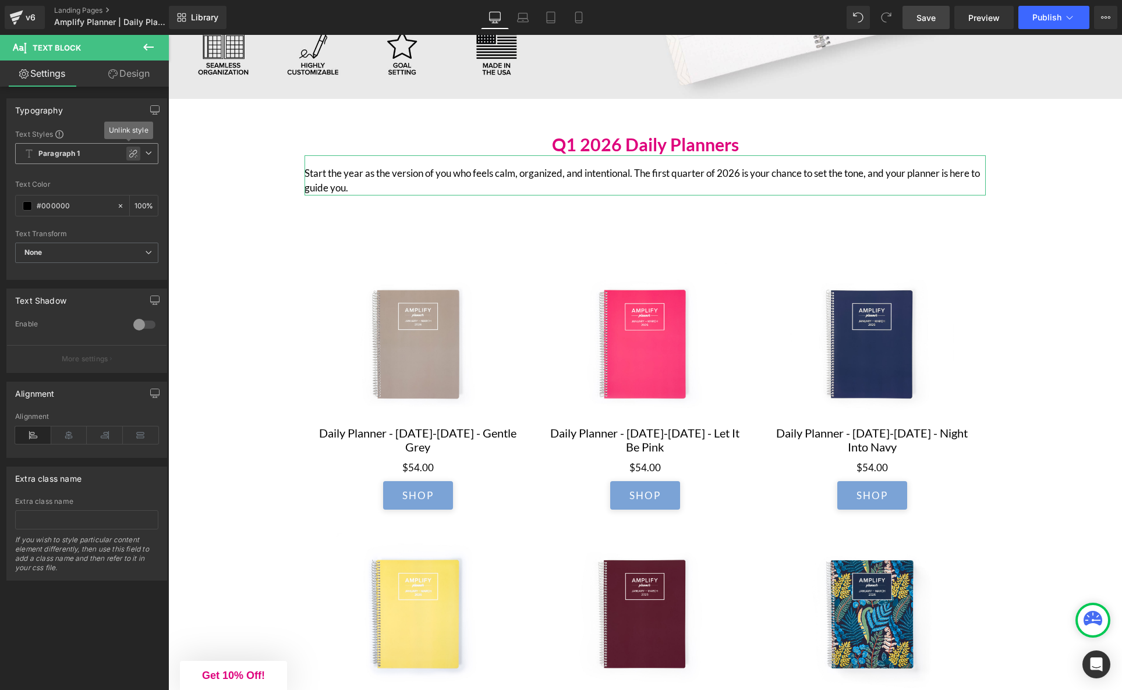
click at [129, 155] on icon at bounding box center [133, 154] width 8 height 8
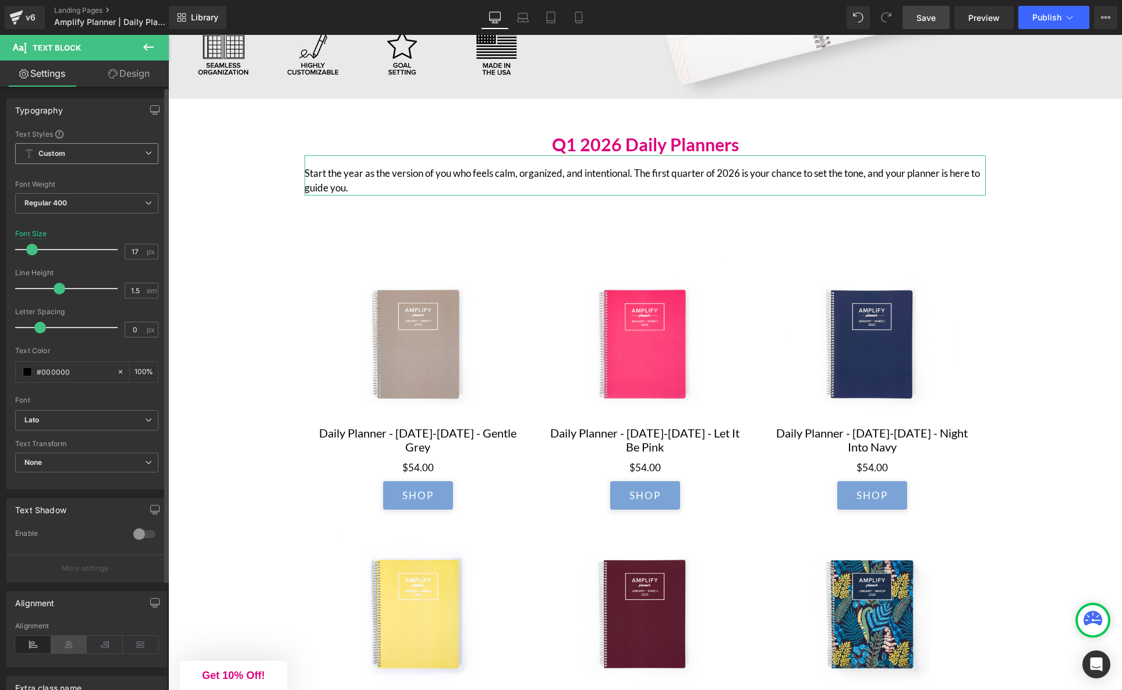
click at [63, 641] on icon at bounding box center [69, 644] width 36 height 17
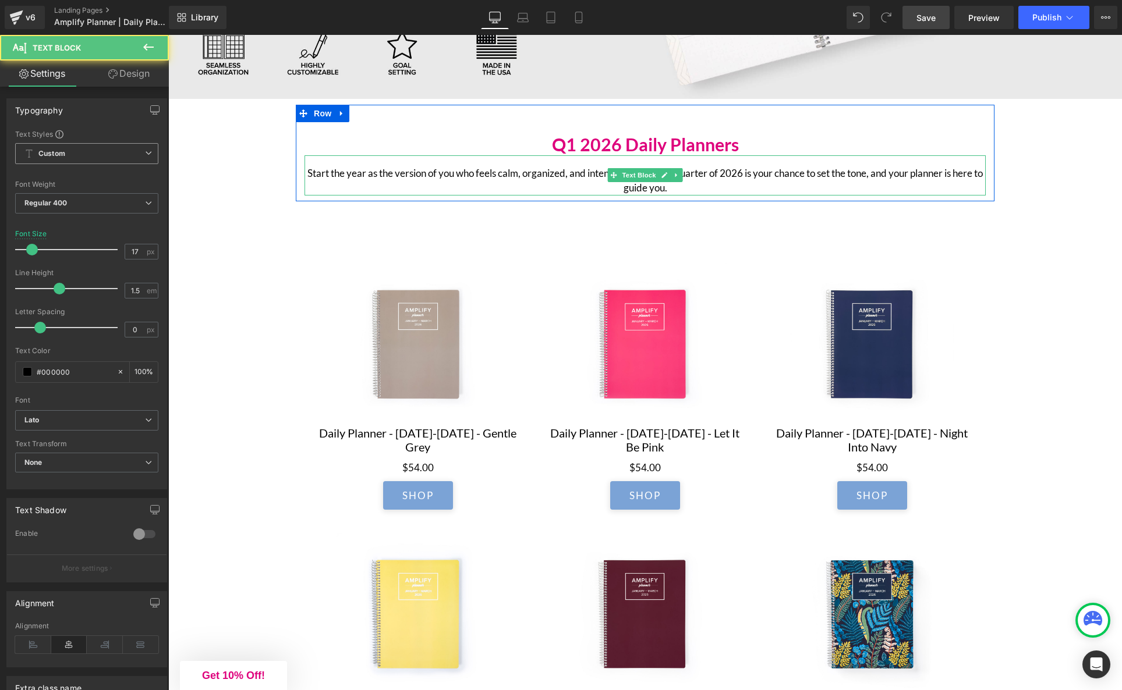
click at [749, 168] on p "Start the year as the version of you who feels calm, organized, and intentional…" at bounding box center [644, 181] width 681 height 30
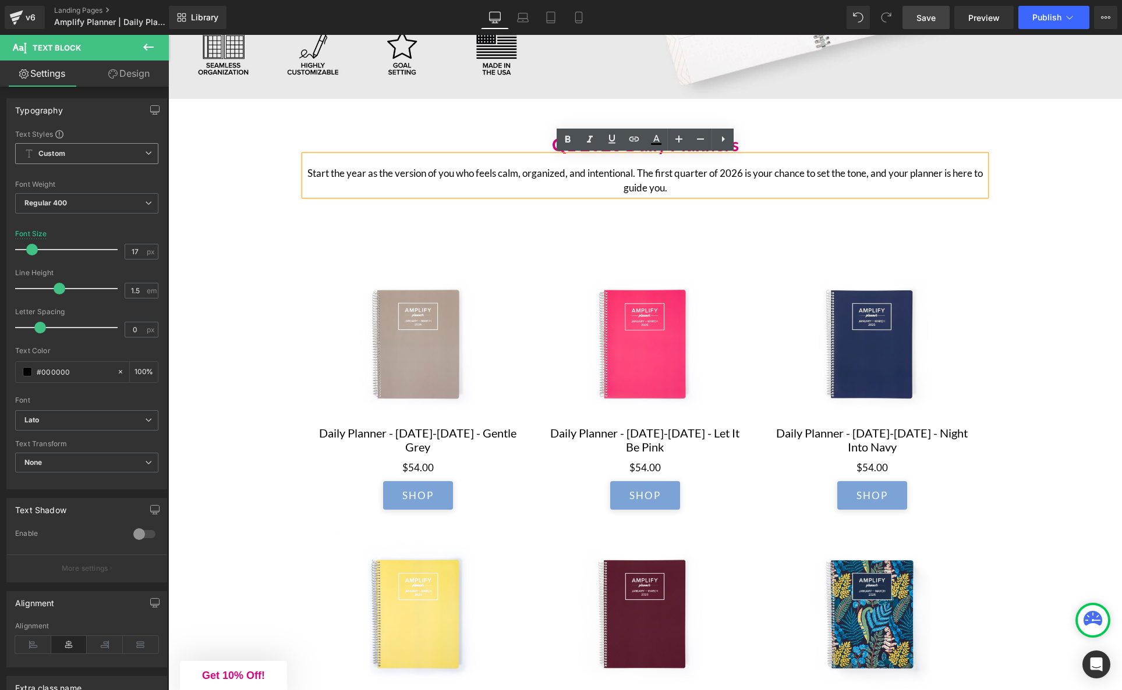
click at [641, 173] on p "Start the year as the version of you who feels calm, organized, and intentional…" at bounding box center [644, 181] width 681 height 30
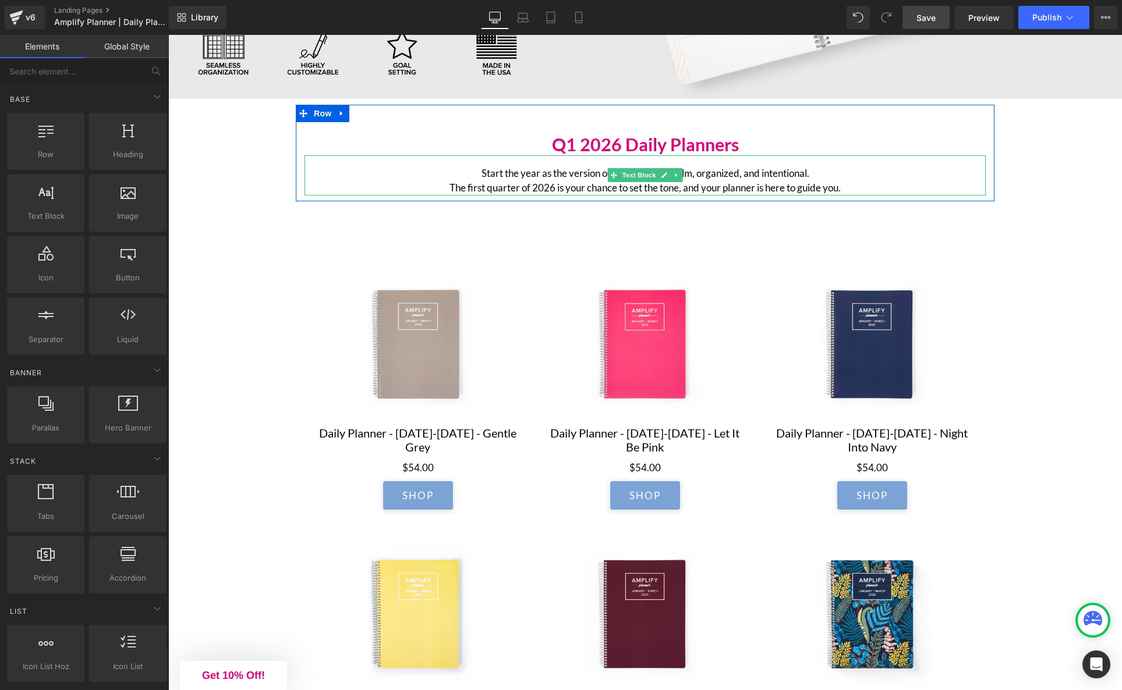
click at [673, 173] on icon at bounding box center [676, 175] width 6 height 7
click at [667, 177] on icon at bounding box center [670, 175] width 6 height 7
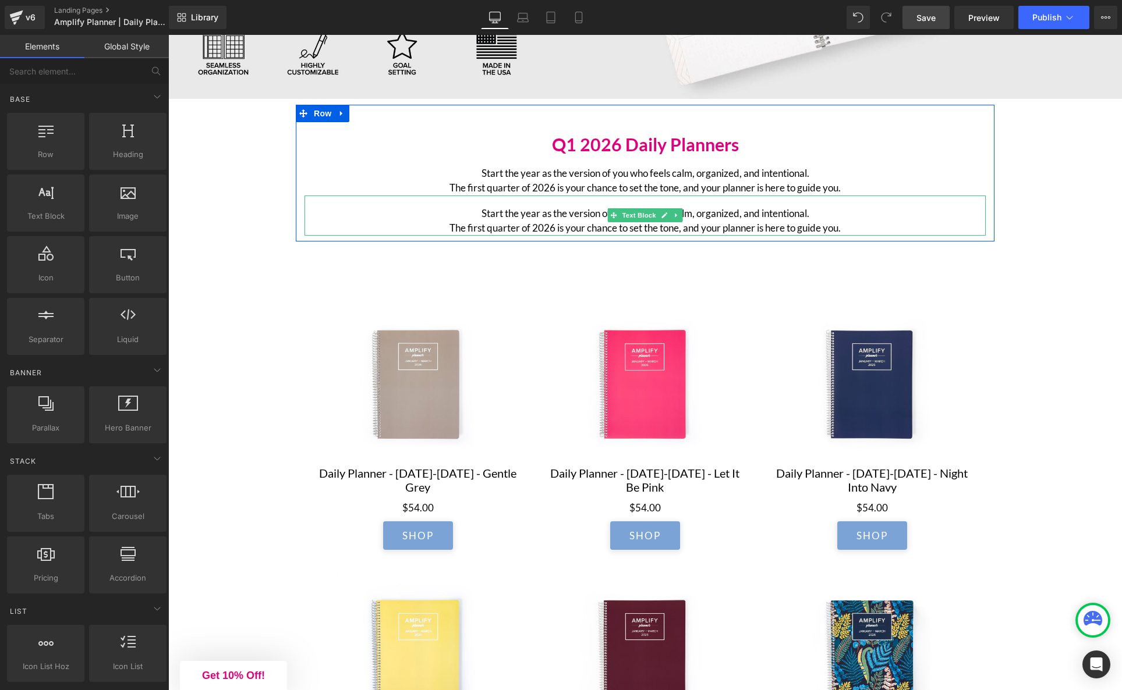
click at [342, 210] on p "Start the year as the version of you who feels calm, organized, and intentional…" at bounding box center [644, 221] width 681 height 30
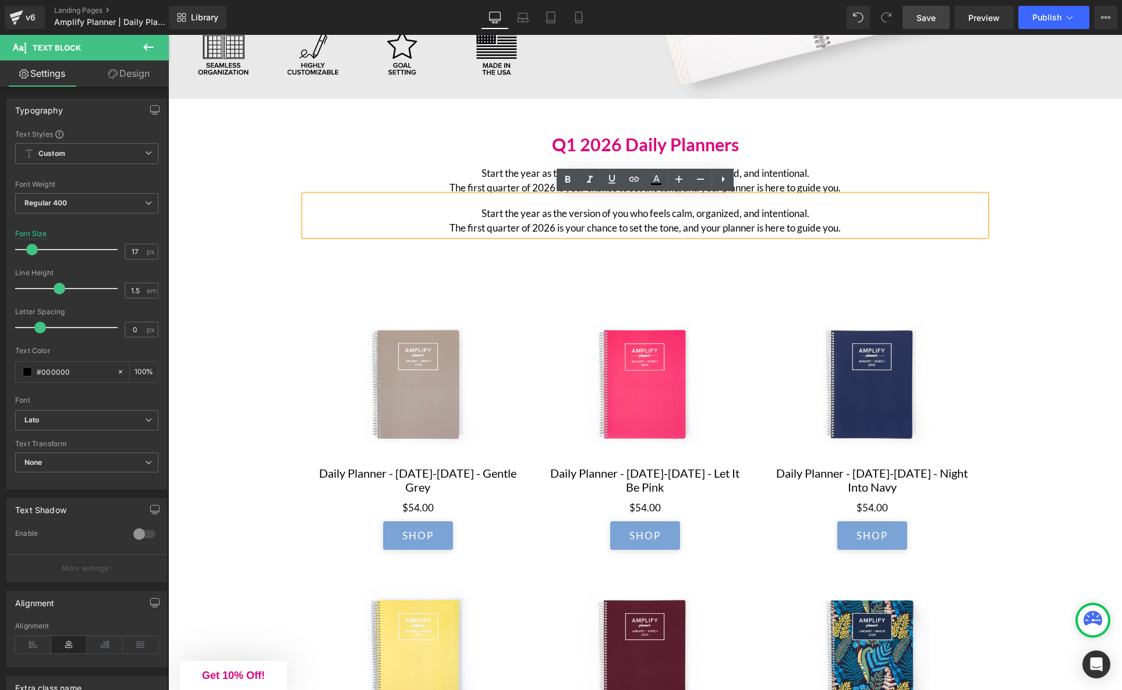
click at [168, 35] on div "56px" at bounding box center [168, 35] width 0 height 0
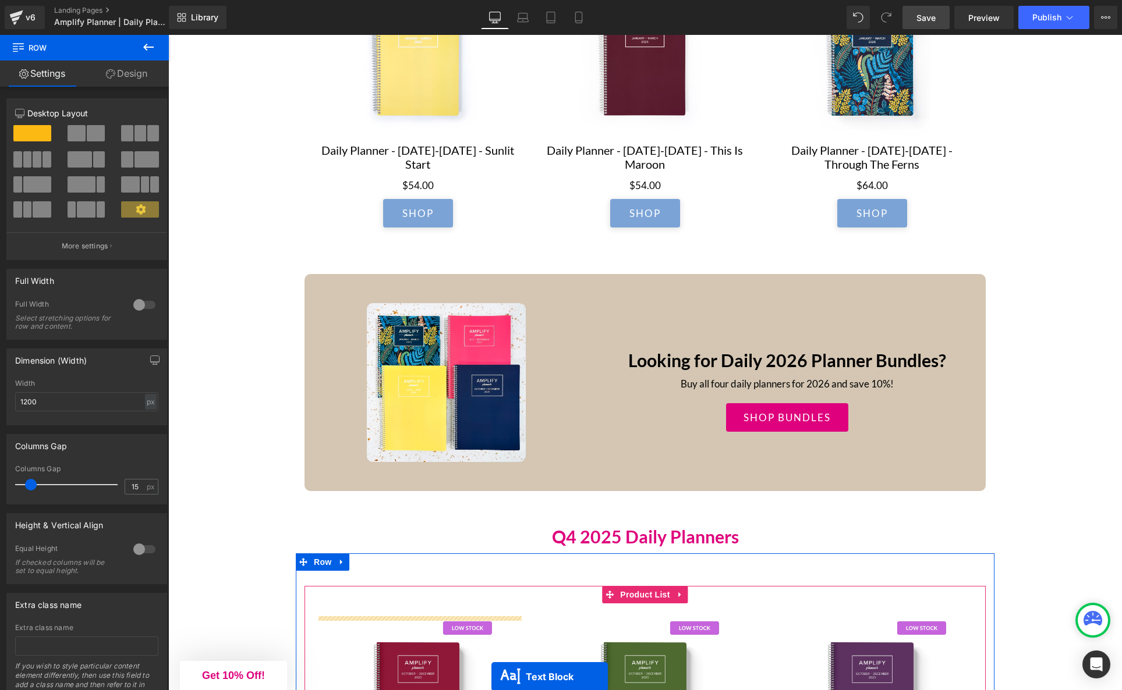
scroll to position [1113, 0]
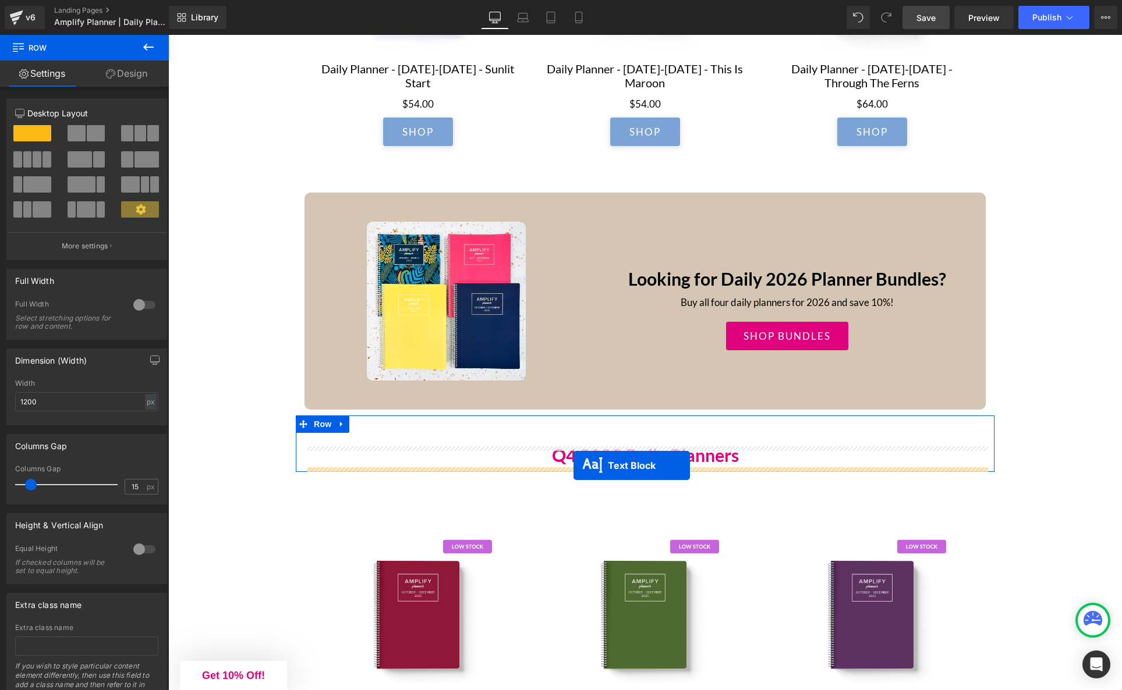
drag, startPoint x: 595, startPoint y: 255, endPoint x: 573, endPoint y: 466, distance: 211.8
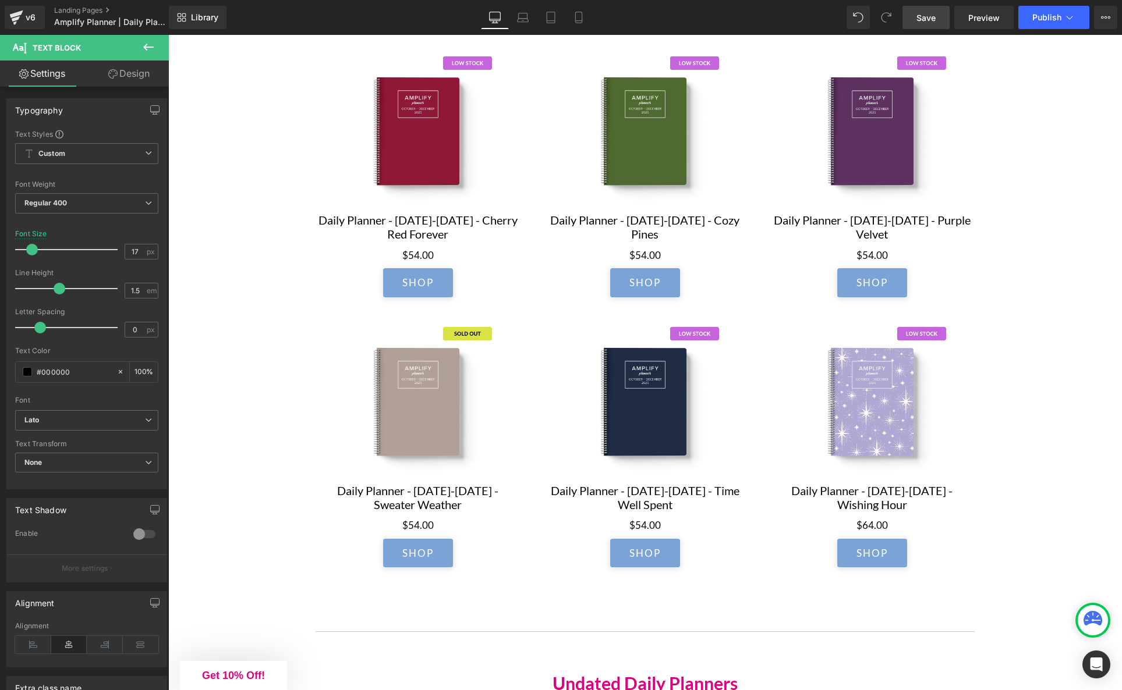
scroll to position [1620, 0]
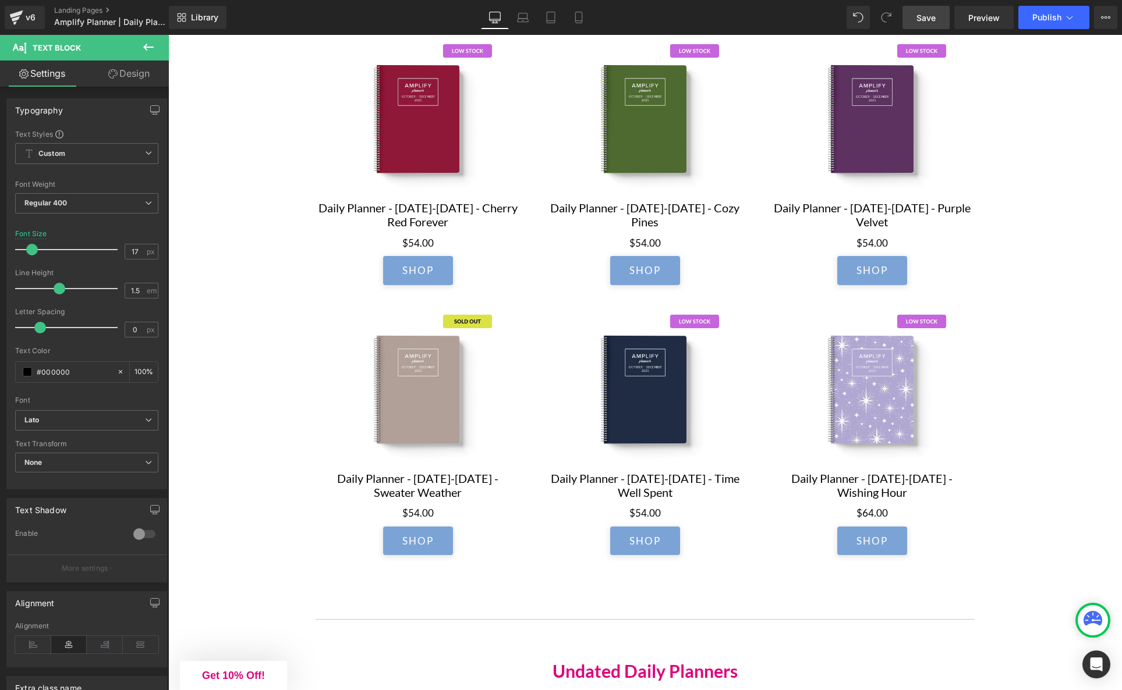
click at [925, 12] on span "Save" at bounding box center [925, 18] width 19 height 12
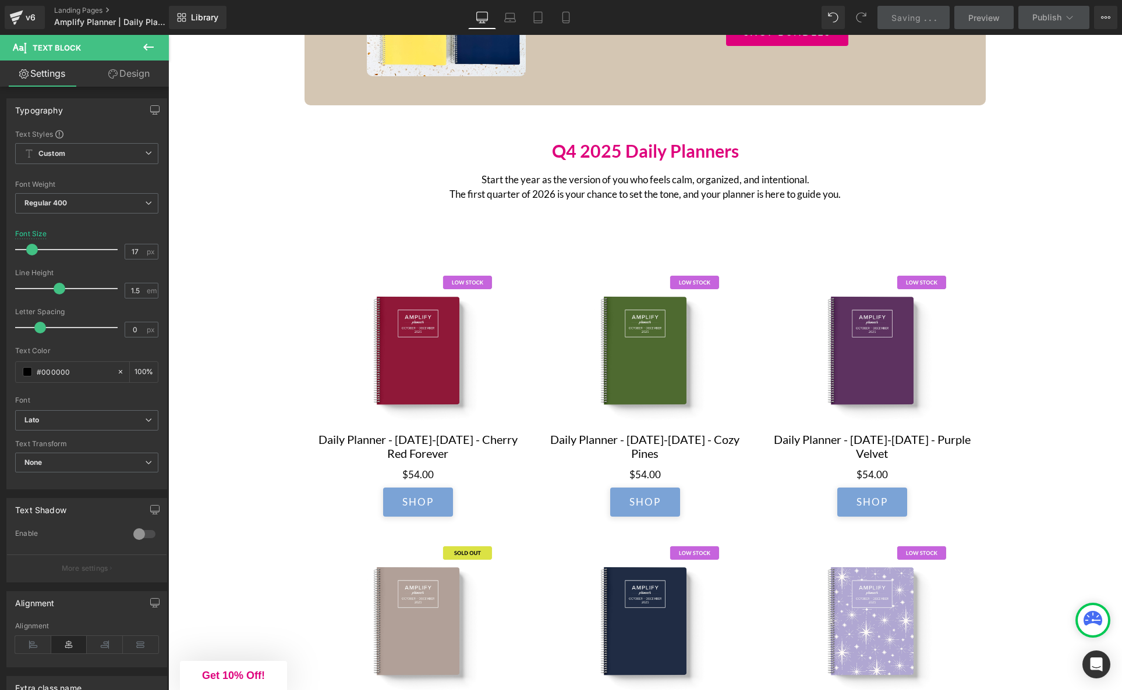
scroll to position [1388, 0]
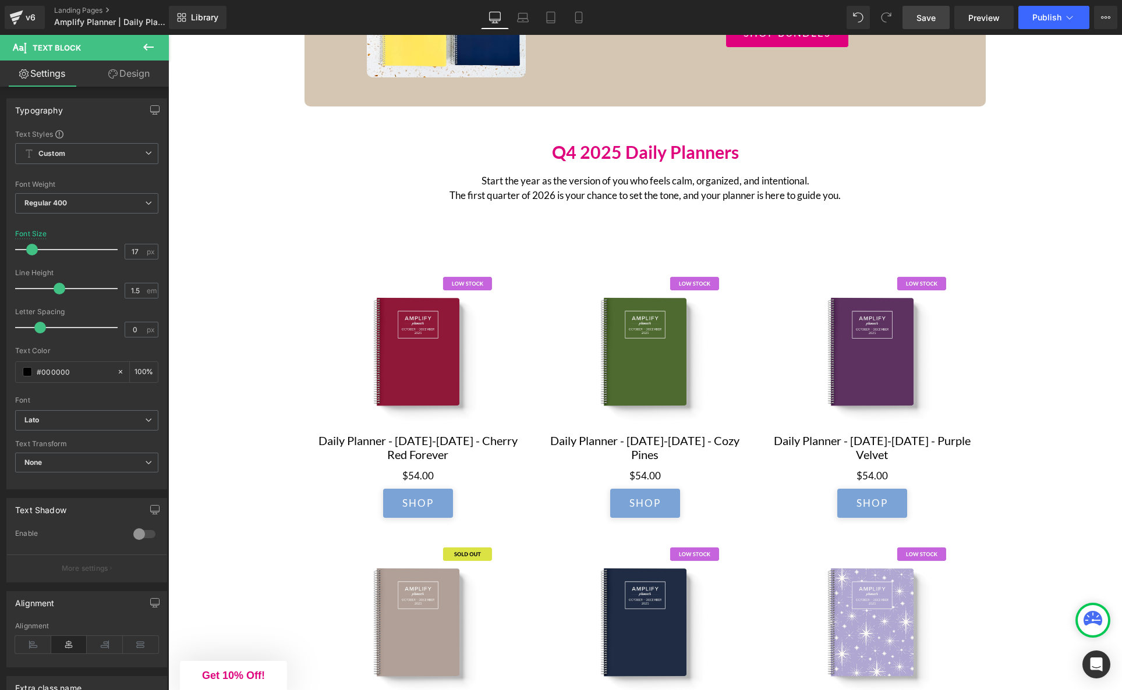
click at [604, 198] on p "Start the year as the version of you who feels calm, organized, and intentional…" at bounding box center [644, 188] width 681 height 30
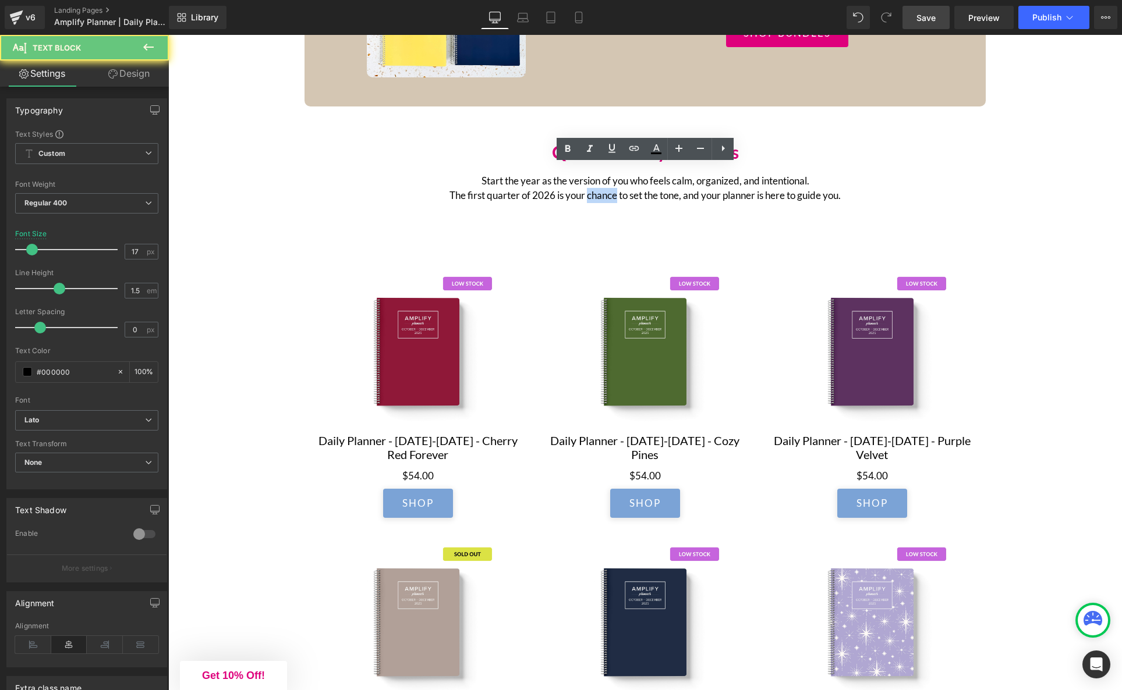
click at [604, 198] on p "Start the year as the version of you who feels calm, organized, and intentional…" at bounding box center [644, 188] width 681 height 30
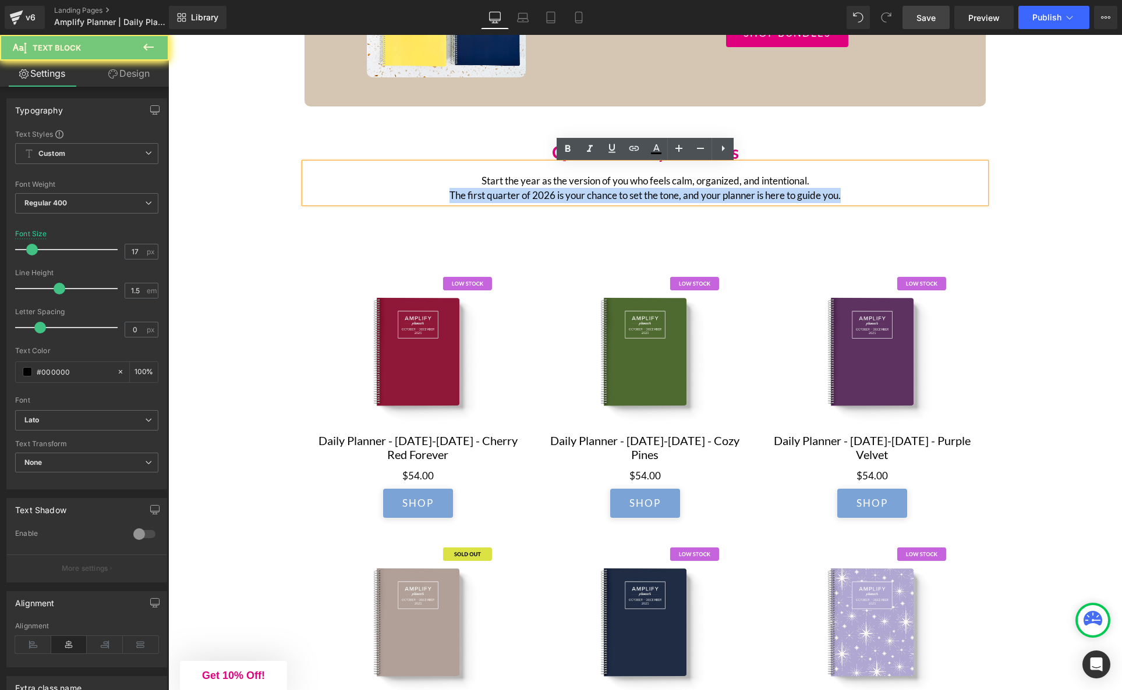
click at [604, 198] on p "Start the year as the version of you who feels calm, organized, and intentional…" at bounding box center [644, 188] width 681 height 30
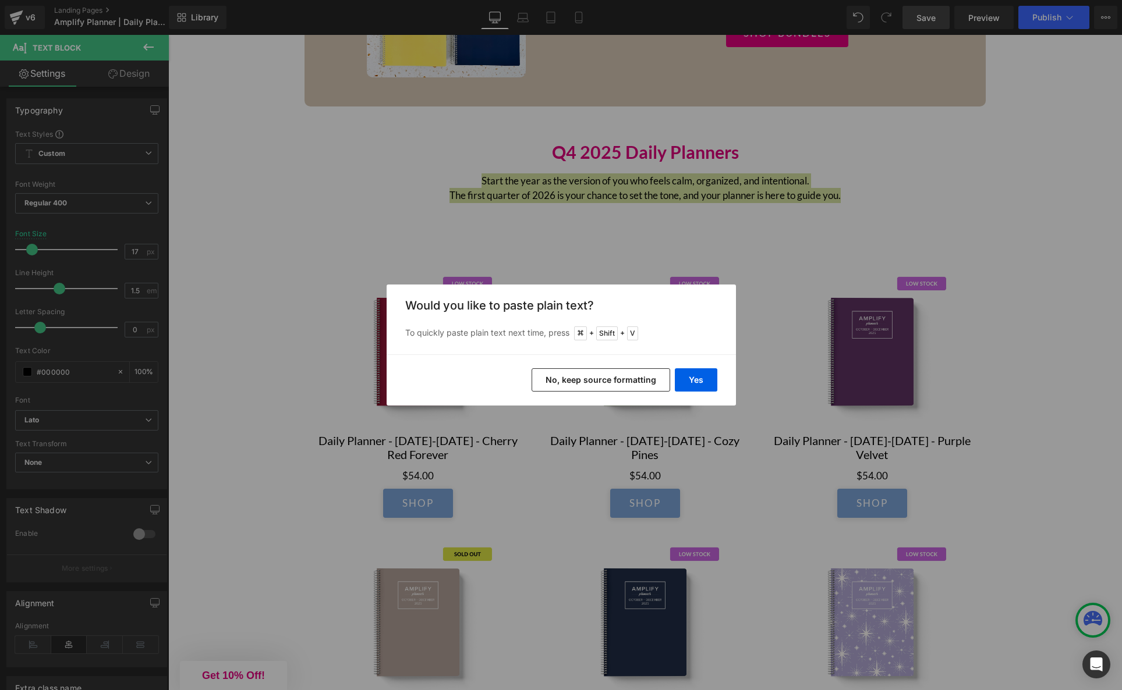
click at [608, 371] on button "No, keep source formatting" at bounding box center [600, 379] width 139 height 23
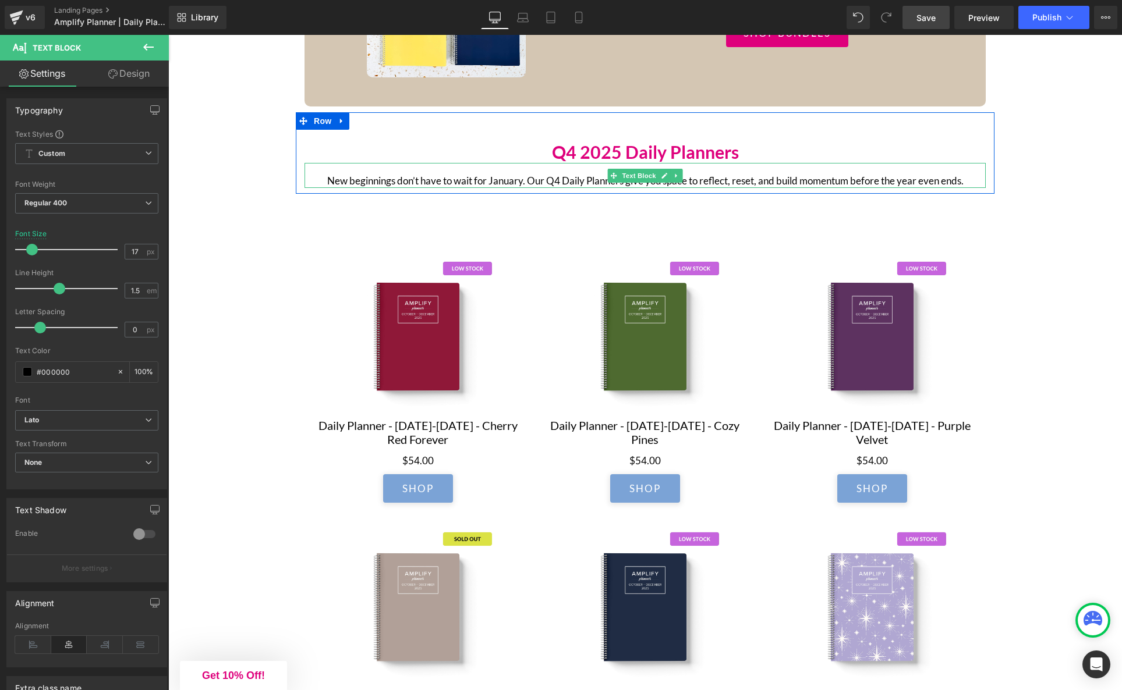
click at [526, 182] on p "New beginnings don’t have to wait for January. Our Q4 Daily Planners give you s…" at bounding box center [644, 180] width 681 height 15
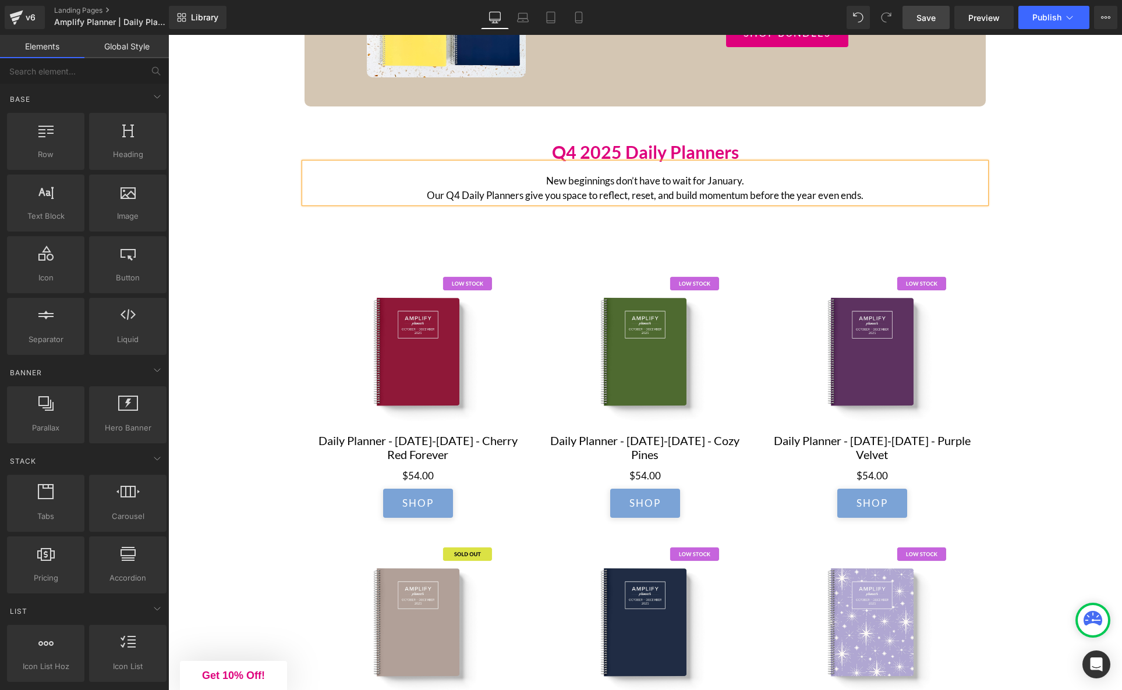
click at [1024, 264] on div "DAILY PLANNERS Heading MONTHLY + WEEKLY + DAILY Text Block Designed for busy, e…" at bounding box center [644, 397] width 953 height 3267
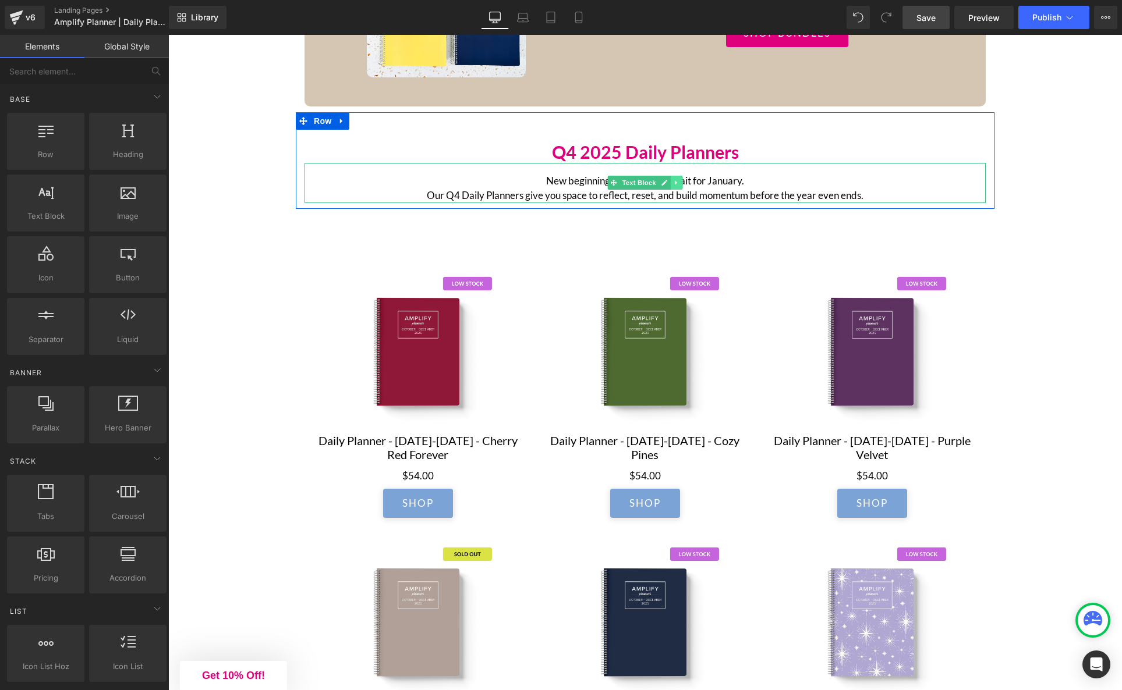
click at [675, 185] on icon at bounding box center [676, 183] width 2 height 4
click at [671, 186] on icon at bounding box center [670, 183] width 6 height 6
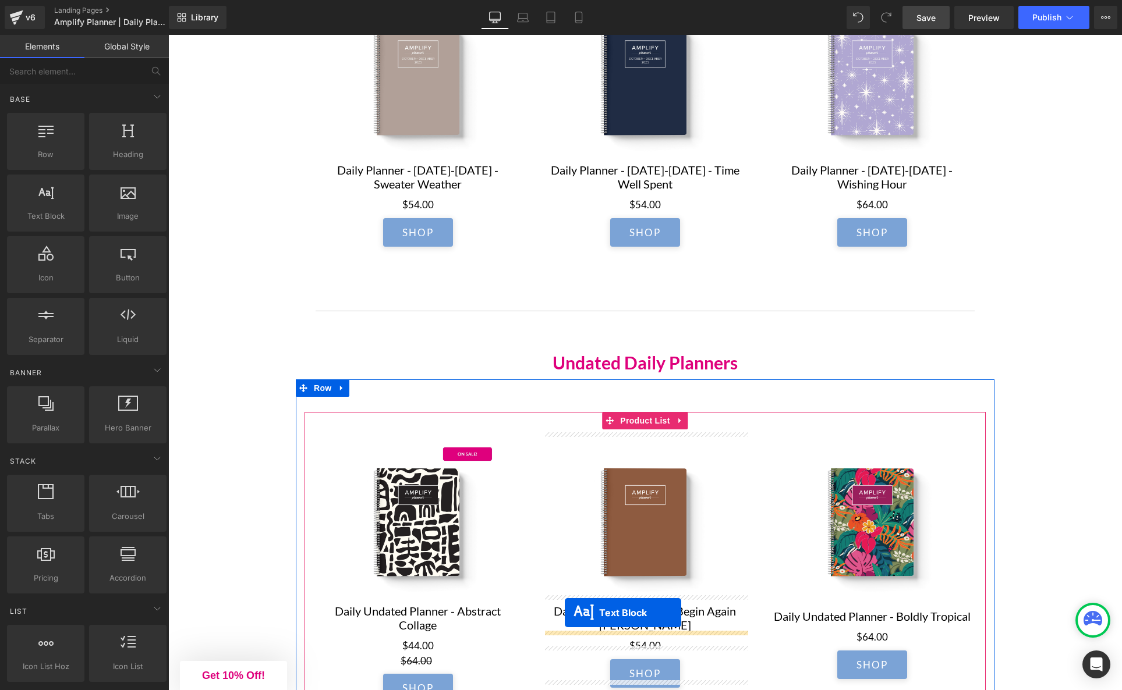
scroll to position [1970, 0]
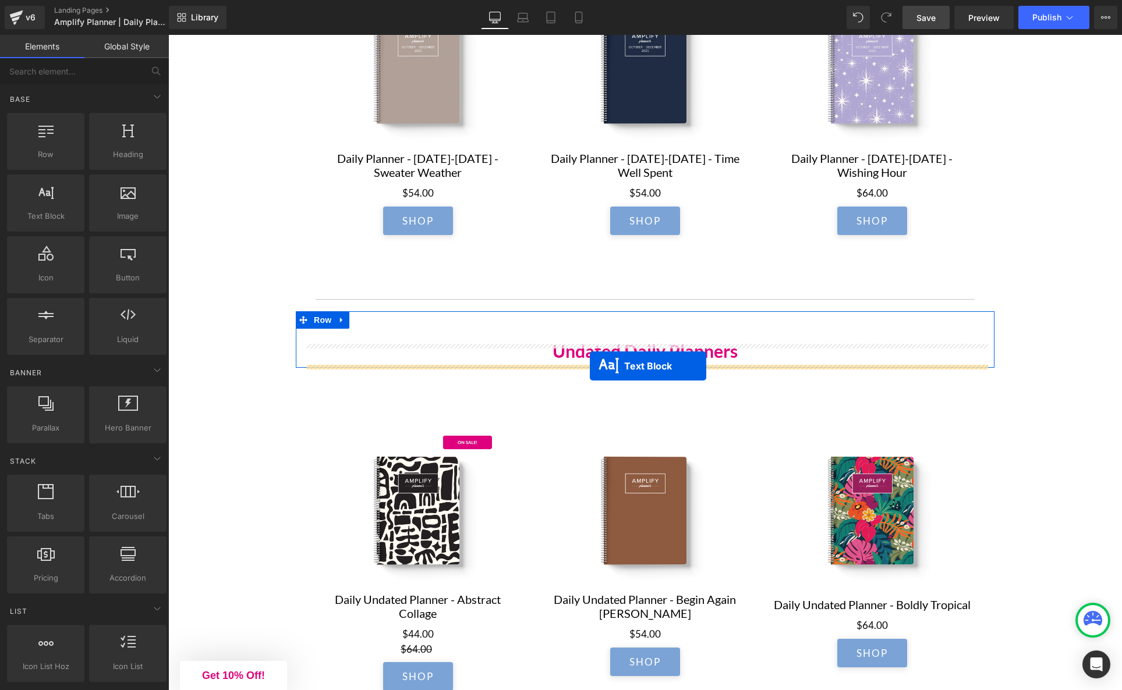
drag, startPoint x: 612, startPoint y: 226, endPoint x: 590, endPoint y: 366, distance: 142.0
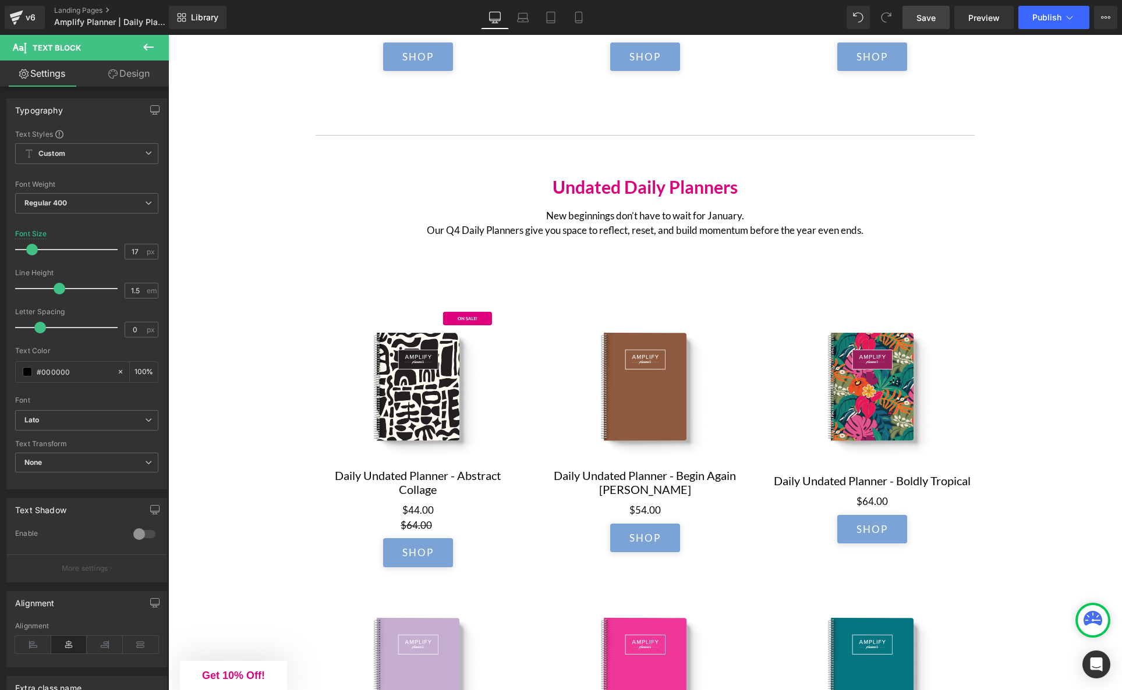
scroll to position [2099, 0]
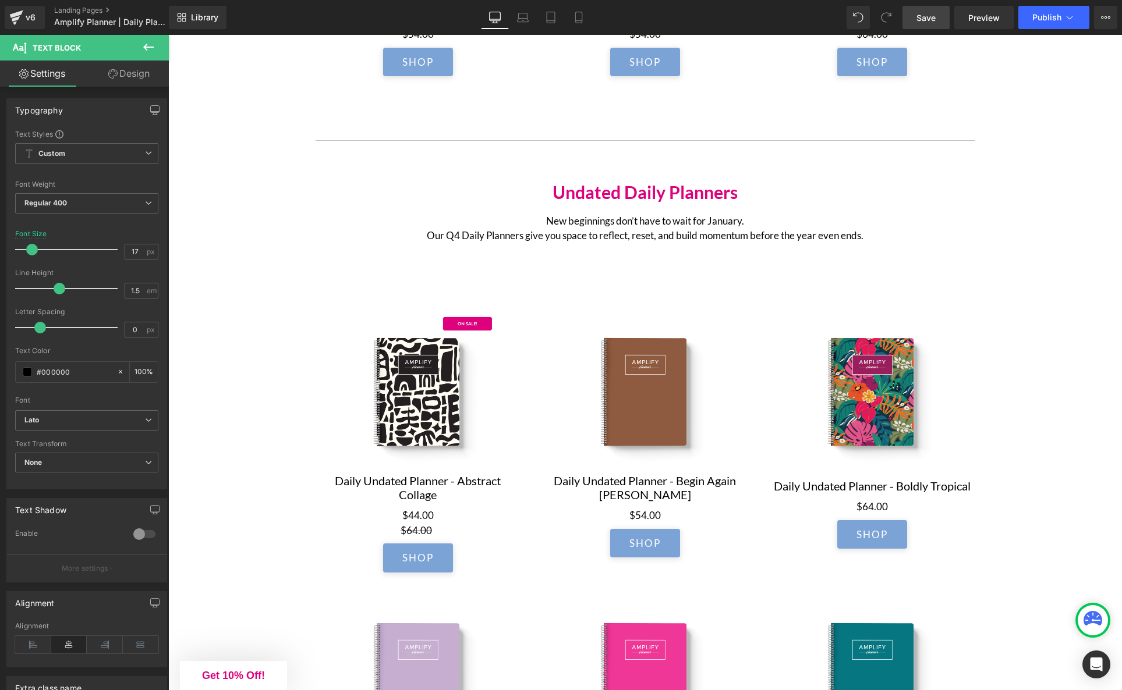
click at [602, 228] on p "New beginnings don’t have to wait for January. Our Q4 Daily Planners give you s…" at bounding box center [644, 229] width 681 height 30
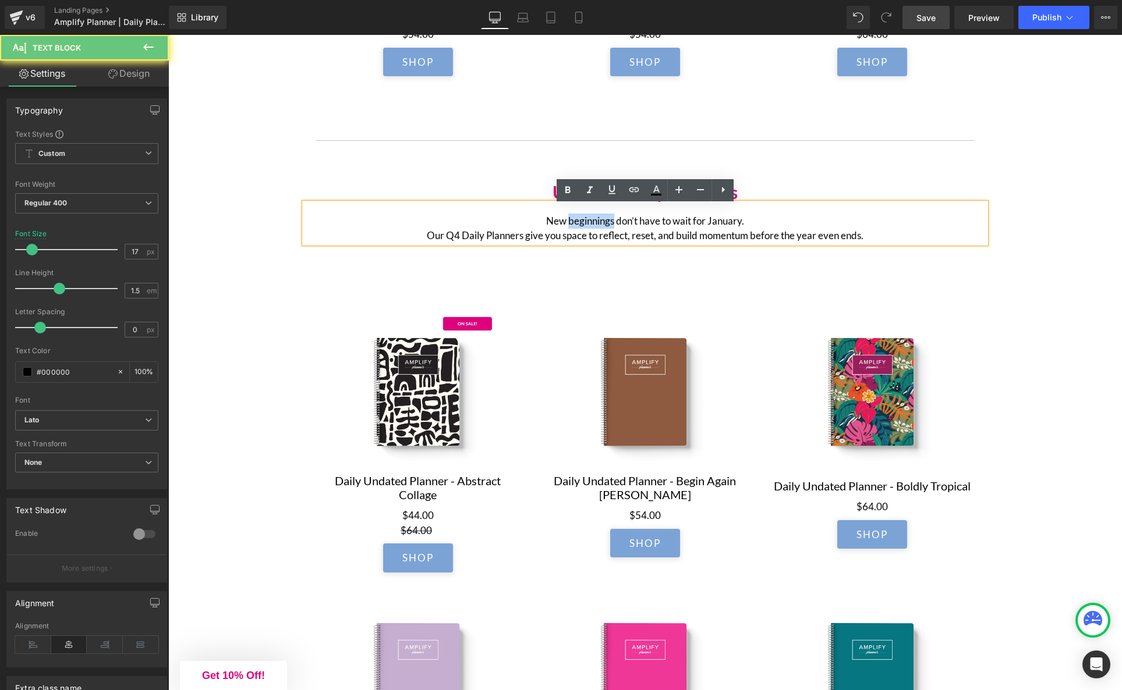
click at [602, 228] on p "New beginnings don’t have to wait for January. Our Q4 Daily Planners give you s…" at bounding box center [644, 229] width 681 height 30
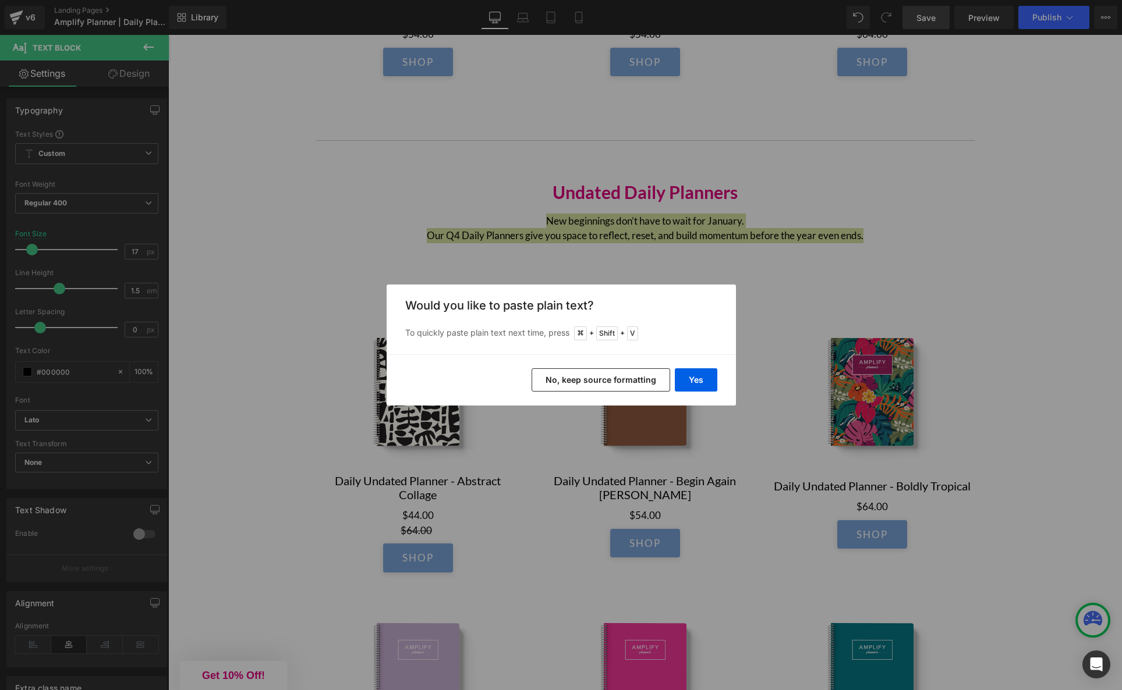
click at [601, 378] on button "No, keep source formatting" at bounding box center [600, 379] width 139 height 23
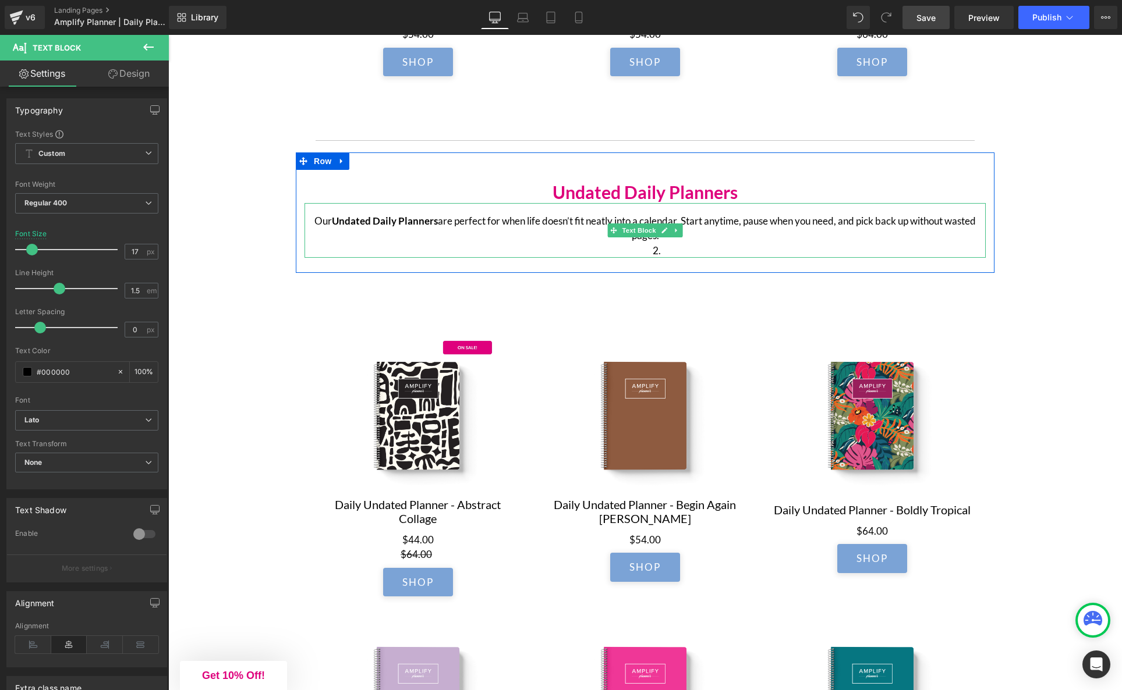
click at [682, 223] on p "Our Undated Daily Planners are perfect for when life doesn’t fit neatly into a …" at bounding box center [644, 229] width 681 height 30
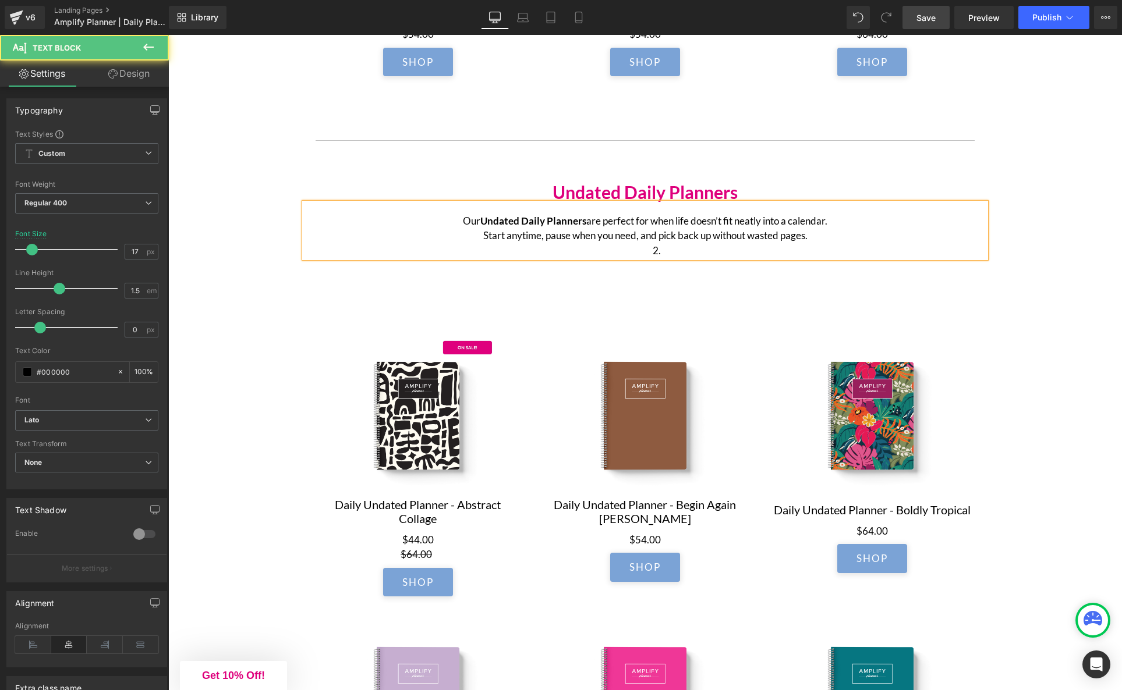
click at [719, 251] on li at bounding box center [657, 250] width 658 height 15
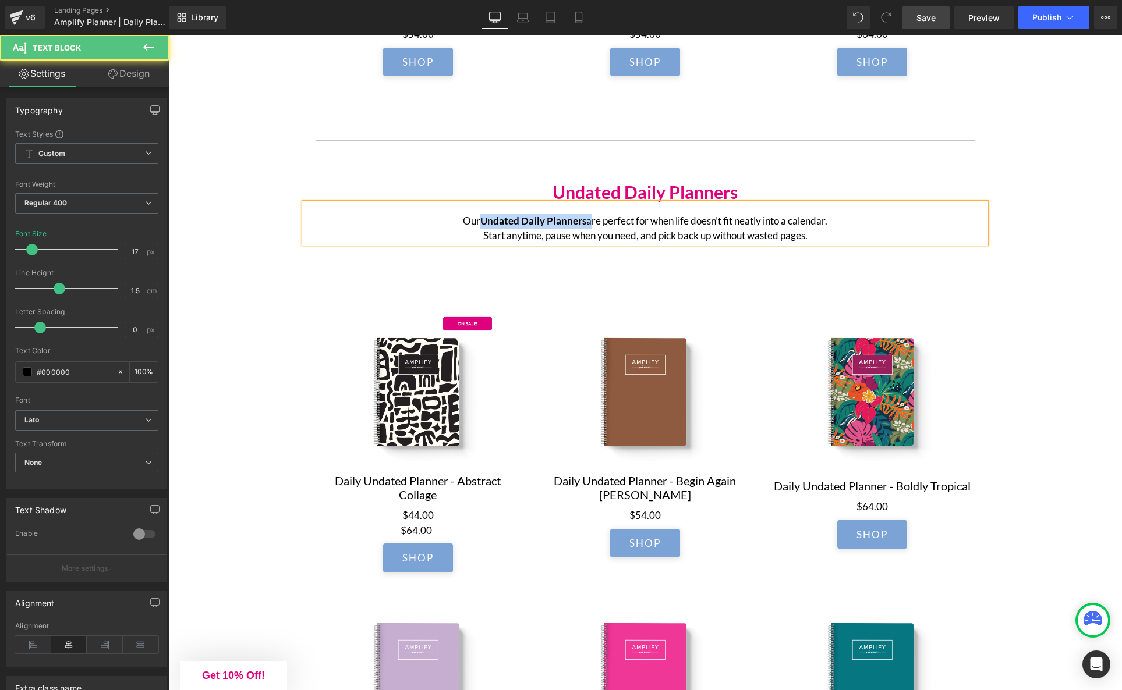
drag, startPoint x: 579, startPoint y: 225, endPoint x: 480, endPoint y: 225, distance: 98.9
click at [480, 225] on p "Our Undated Daily Planners are perfect for when life doesn’t fit neatly into a …" at bounding box center [644, 229] width 681 height 30
click at [850, 243] on p "Our Undated Daily Planners are perfect for when life doesn’t fit neatly into a …" at bounding box center [644, 229] width 681 height 30
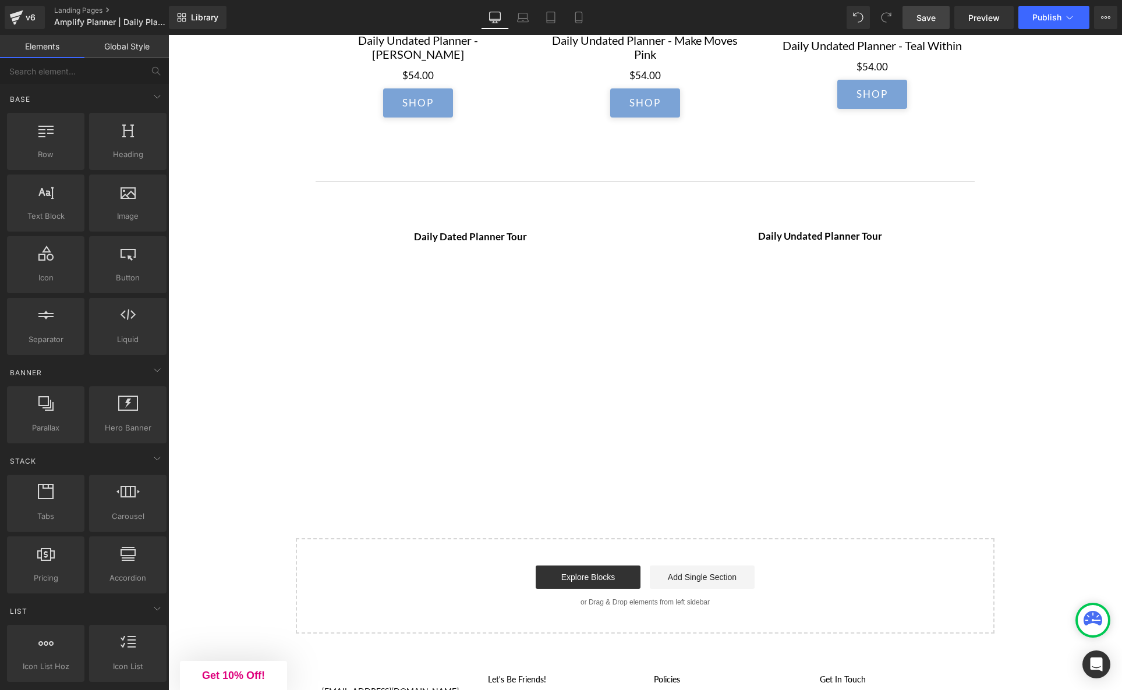
scroll to position [2885, 0]
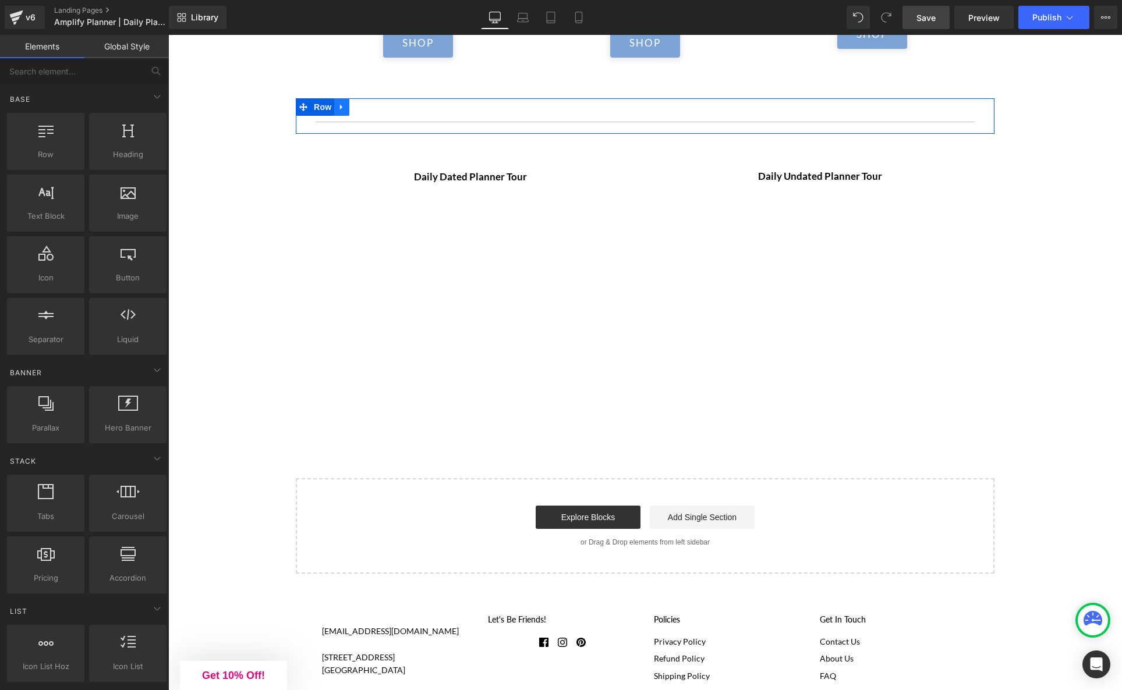
click at [340, 108] on icon at bounding box center [342, 106] width 8 height 9
click at [360, 111] on icon at bounding box center [357, 107] width 8 height 8
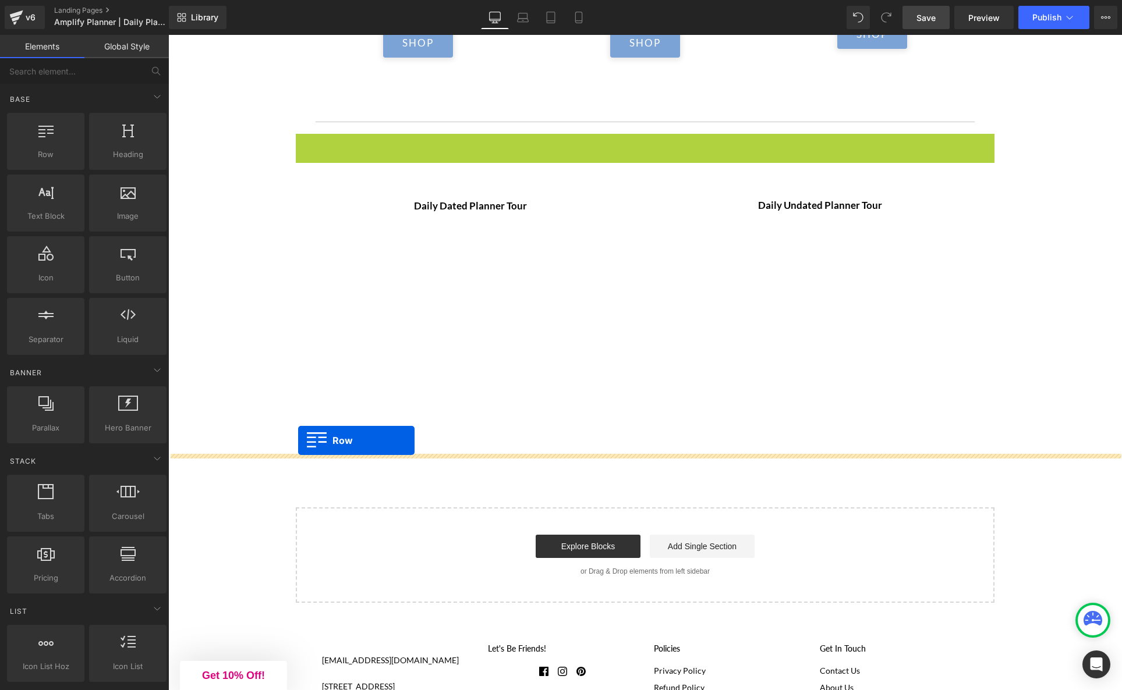
drag, startPoint x: 304, startPoint y: 148, endPoint x: 299, endPoint y: 438, distance: 290.5
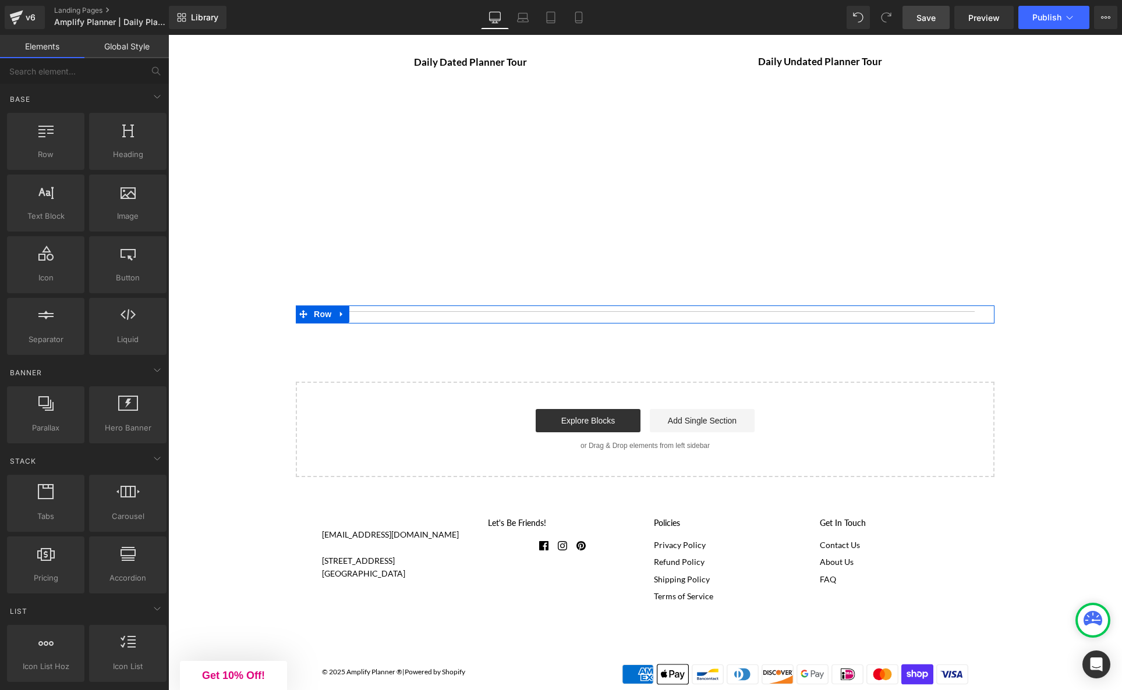
scroll to position [3001, 0]
click at [617, 427] on link "Explore Blocks" at bounding box center [587, 418] width 105 height 23
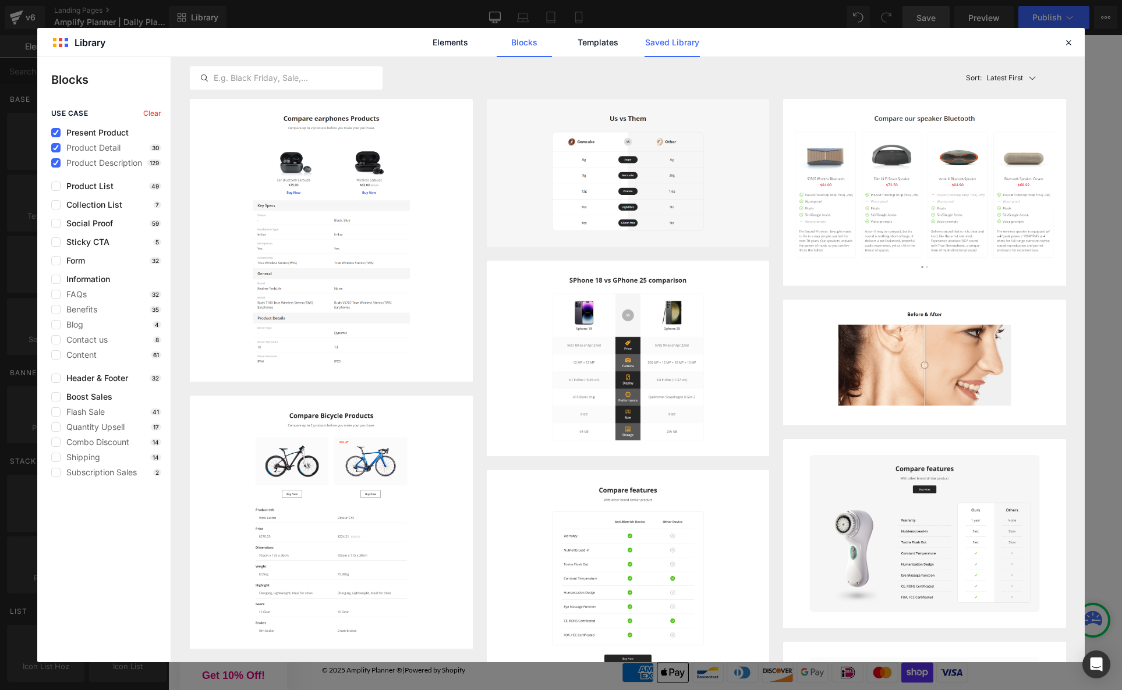
click at [689, 45] on link "Saved Library" at bounding box center [671, 42] width 55 height 29
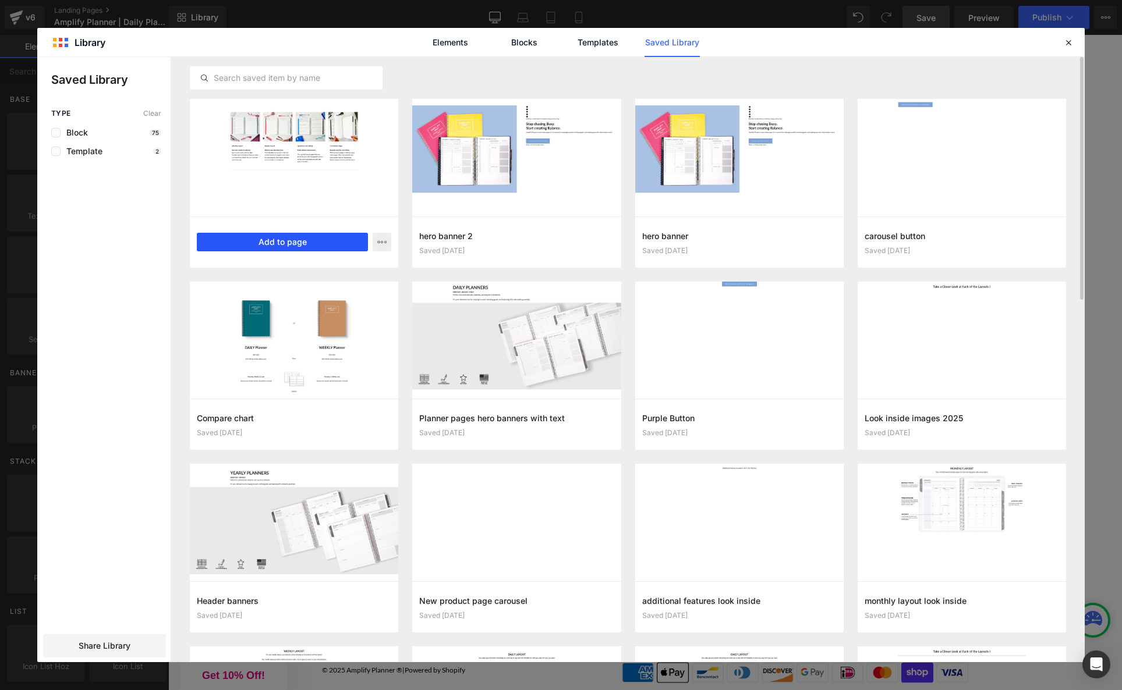
click at [296, 243] on button "Add to page" at bounding box center [282, 242] width 171 height 19
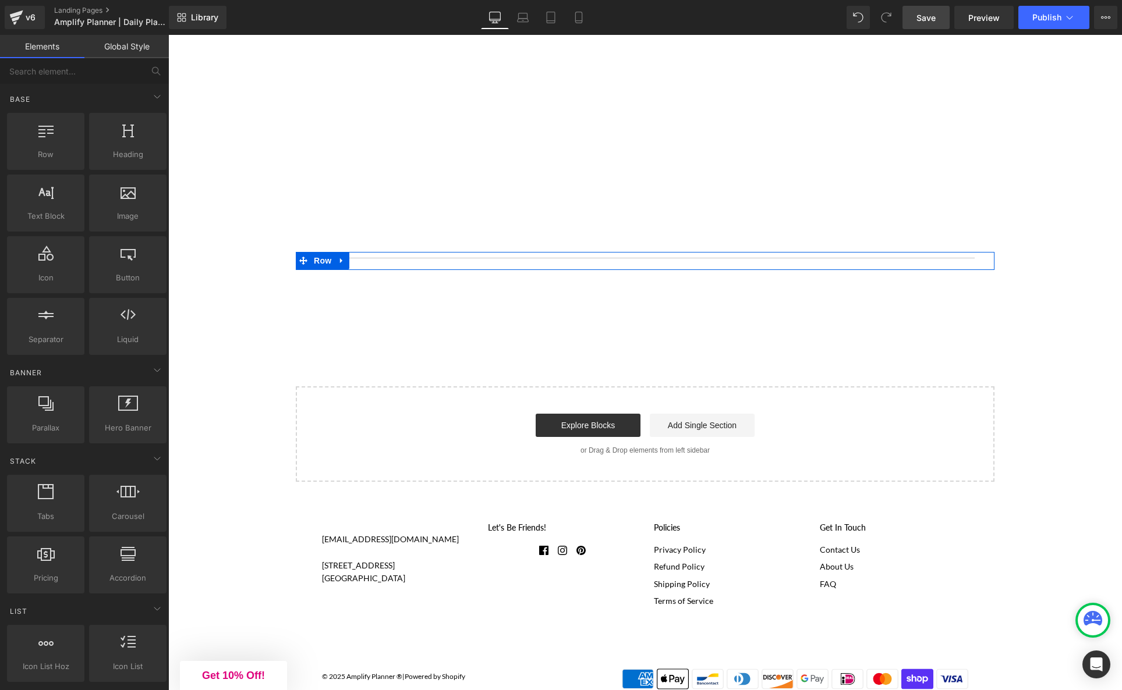
scroll to position [3092, 0]
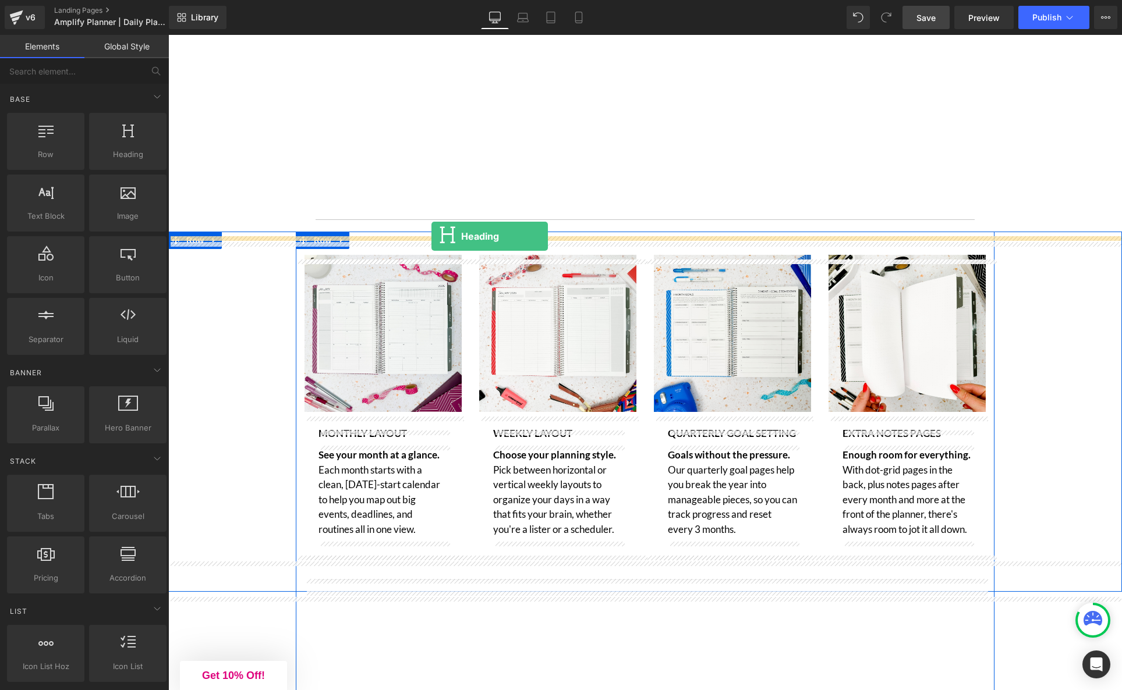
drag, startPoint x: 297, startPoint y: 179, endPoint x: 431, endPoint y: 236, distance: 145.5
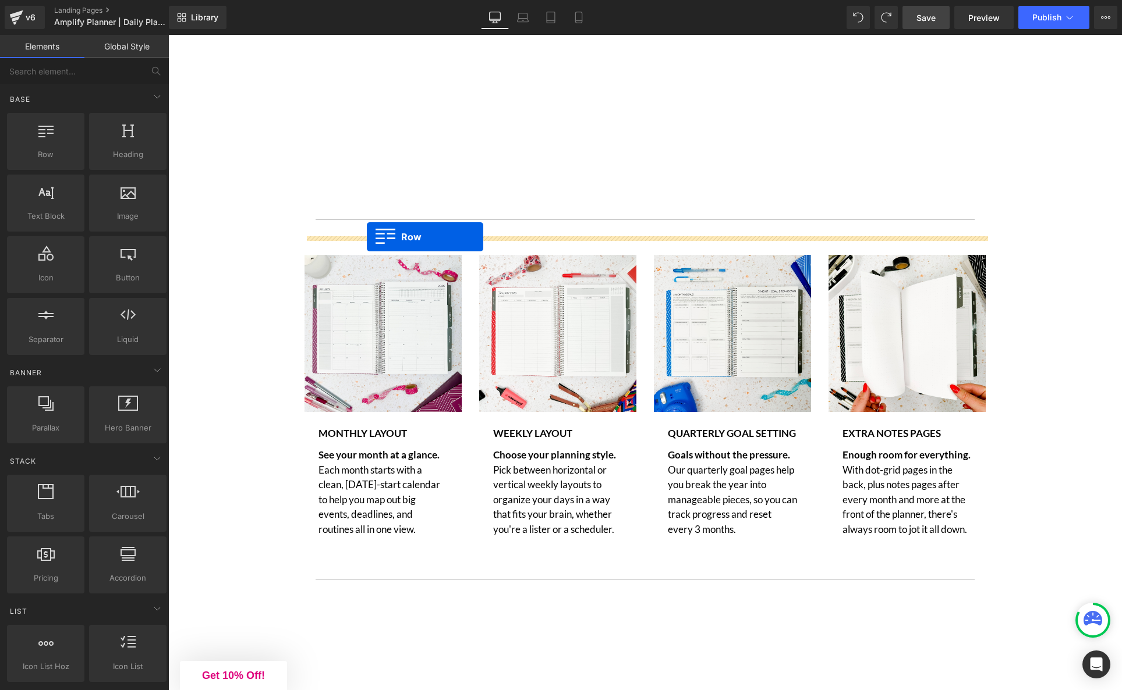
drag, startPoint x: 268, startPoint y: 186, endPoint x: 367, endPoint y: 237, distance: 110.6
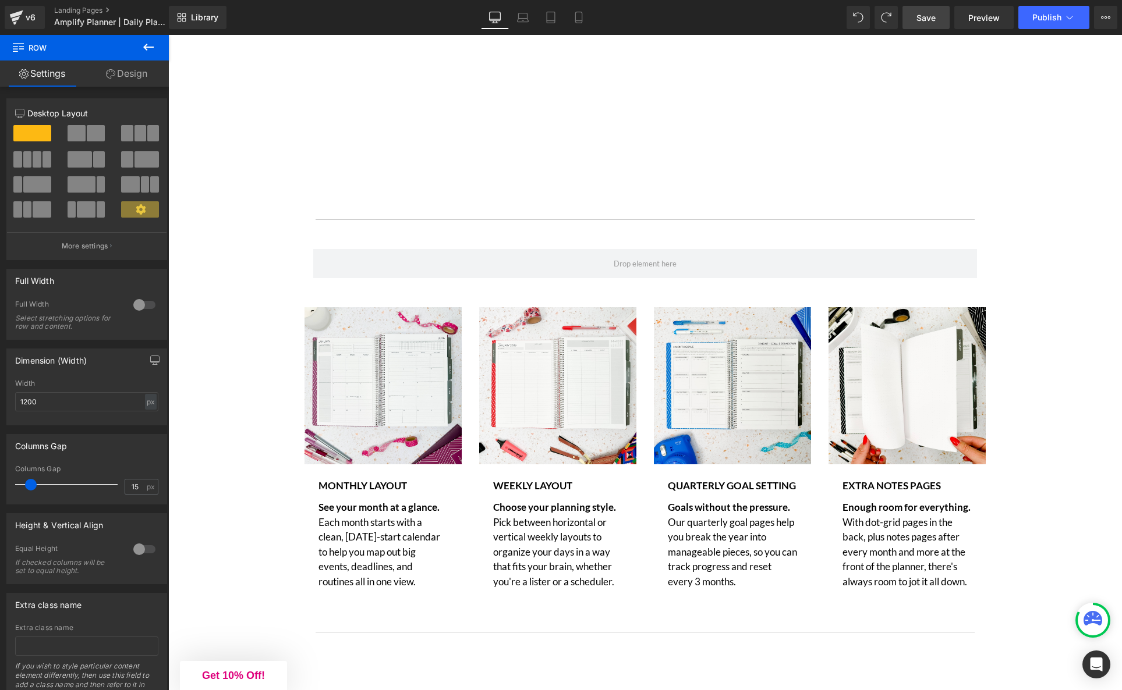
click at [146, 48] on icon at bounding box center [148, 47] width 14 height 14
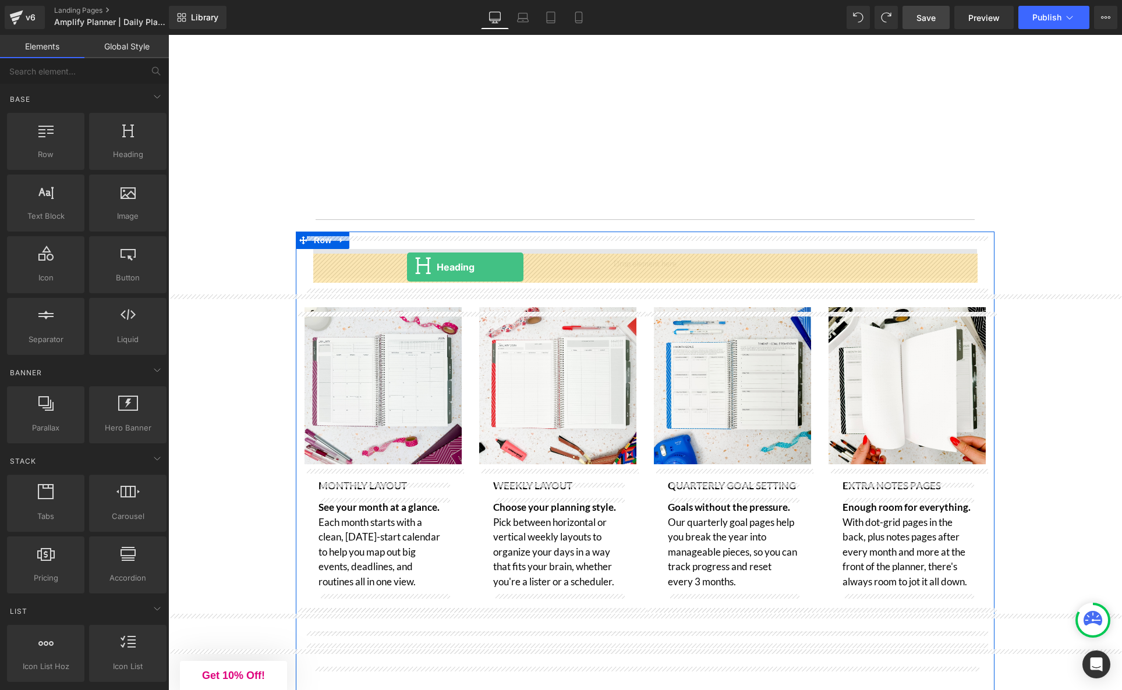
drag, startPoint x: 300, startPoint y: 200, endPoint x: 407, endPoint y: 267, distance: 126.3
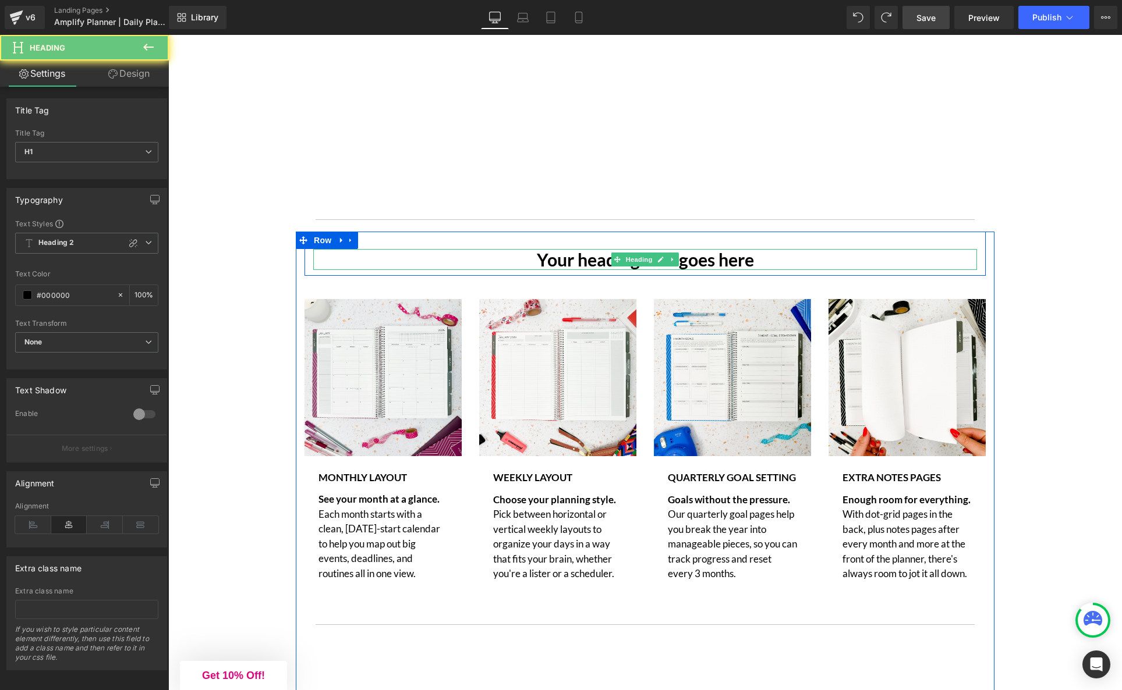
drag, startPoint x: 858, startPoint y: 257, endPoint x: 850, endPoint y: 264, distance: 11.2
click at [858, 257] on h1 "Your heading text goes here" at bounding box center [644, 259] width 663 height 21
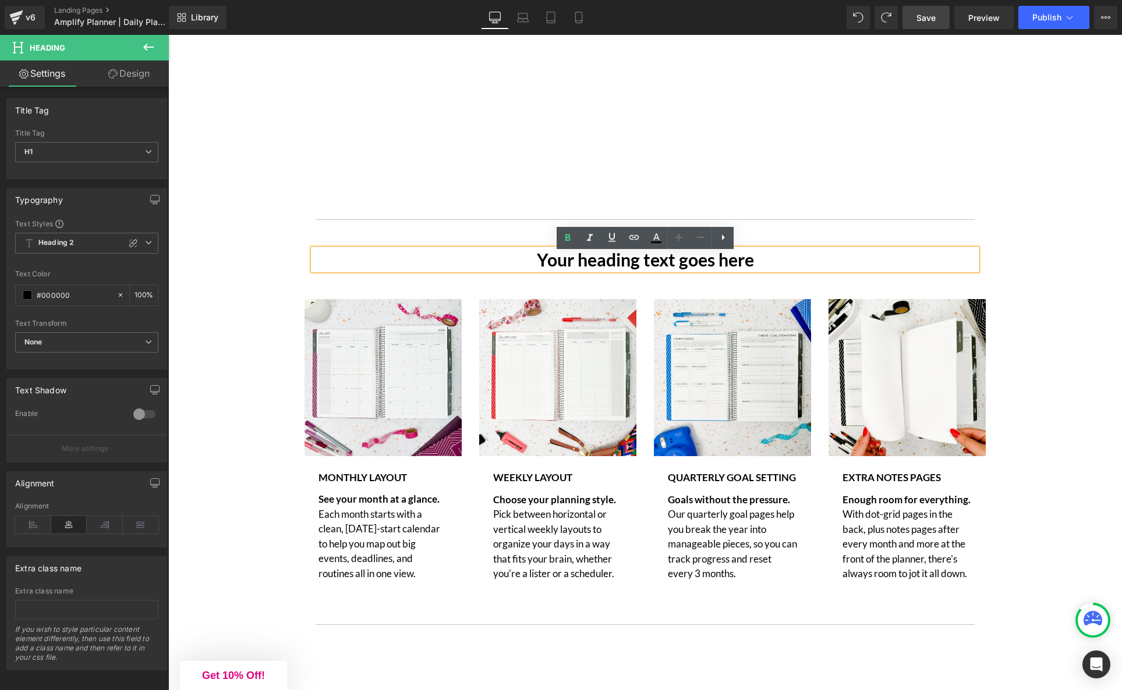
click at [847, 264] on h1 "Your heading text goes here" at bounding box center [644, 259] width 663 height 21
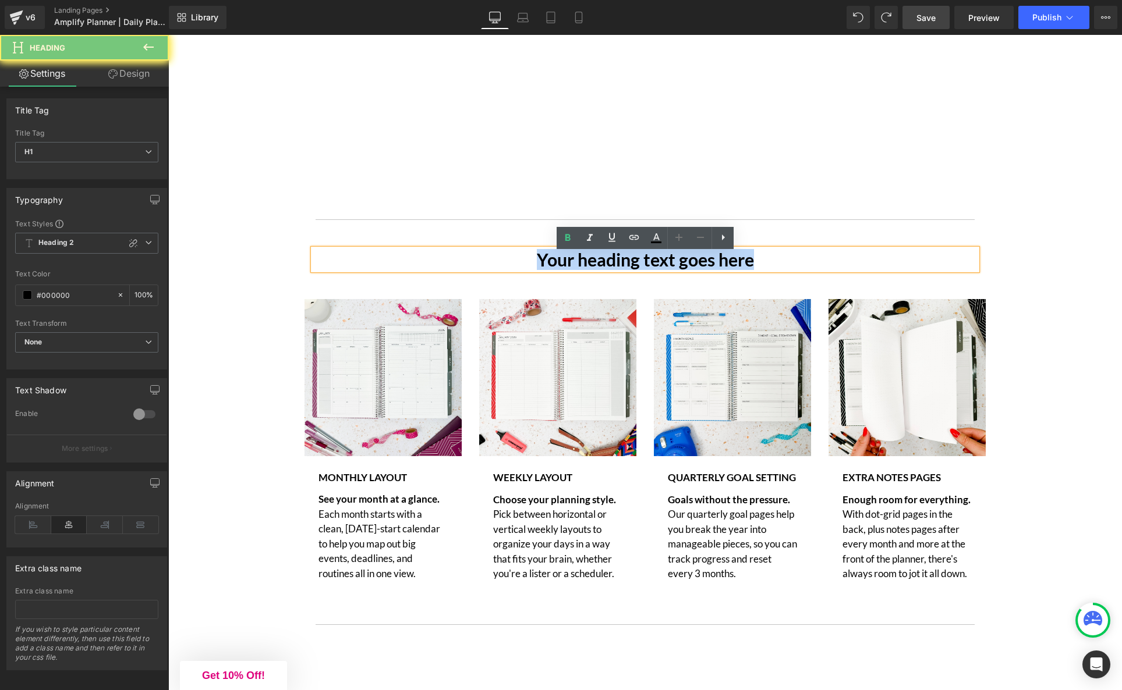
click at [847, 264] on h1 "Your heading text goes here" at bounding box center [644, 259] width 663 height 21
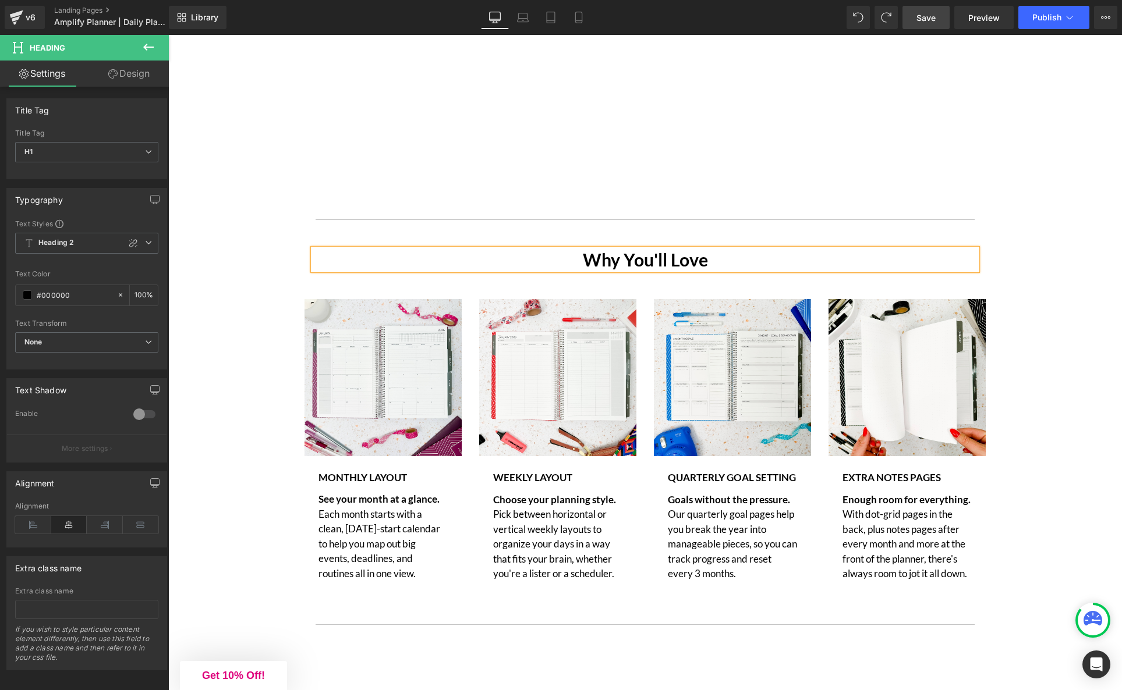
click at [623, 264] on h1 "Why You'll Love" at bounding box center [644, 259] width 663 height 21
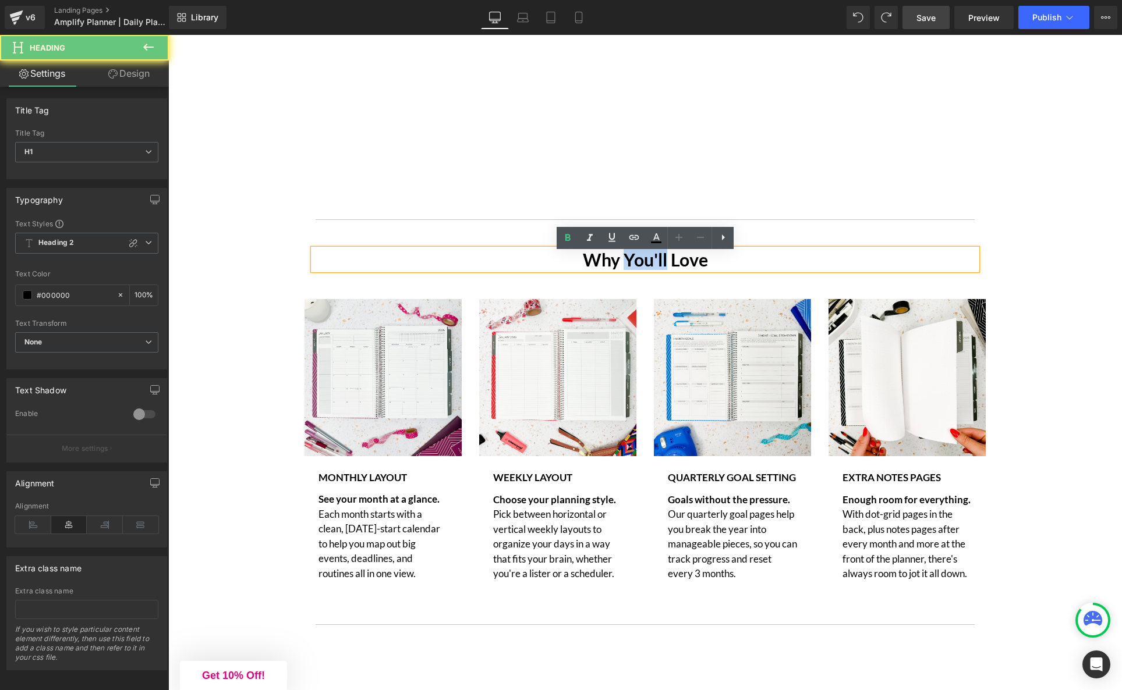
click at [623, 264] on h1 "Why You'll Love" at bounding box center [644, 259] width 663 height 21
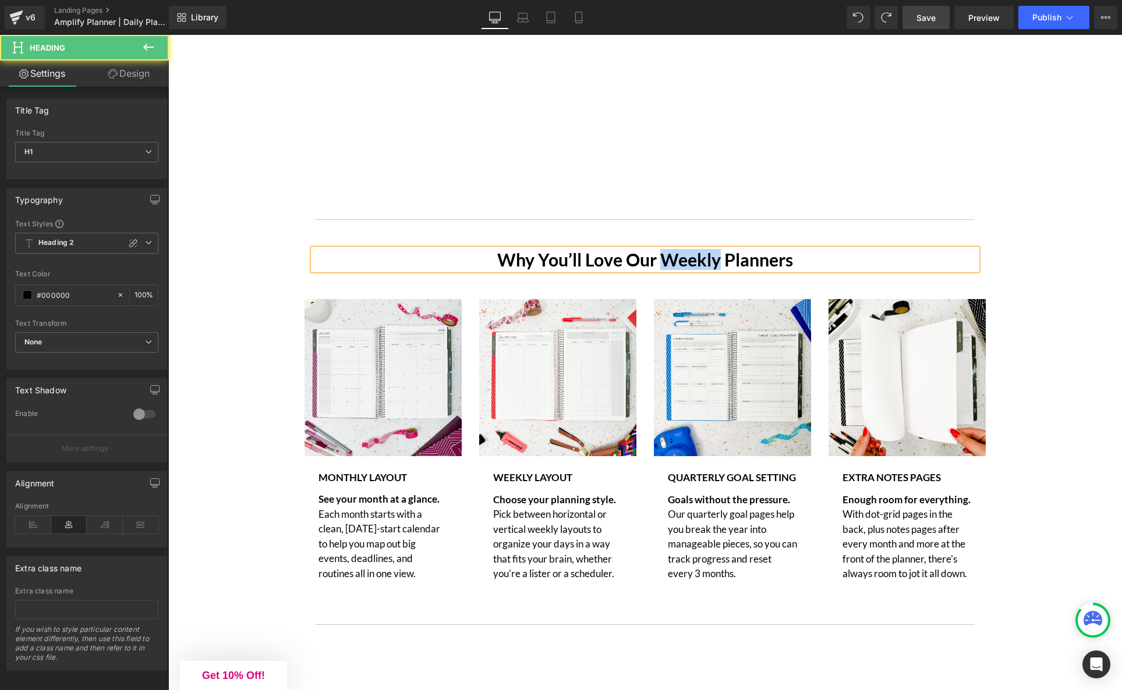
drag, startPoint x: 719, startPoint y: 265, endPoint x: 663, endPoint y: 262, distance: 55.9
click at [663, 262] on h1 "Why You’ll Love Our Weekly Planners" at bounding box center [644, 259] width 663 height 21
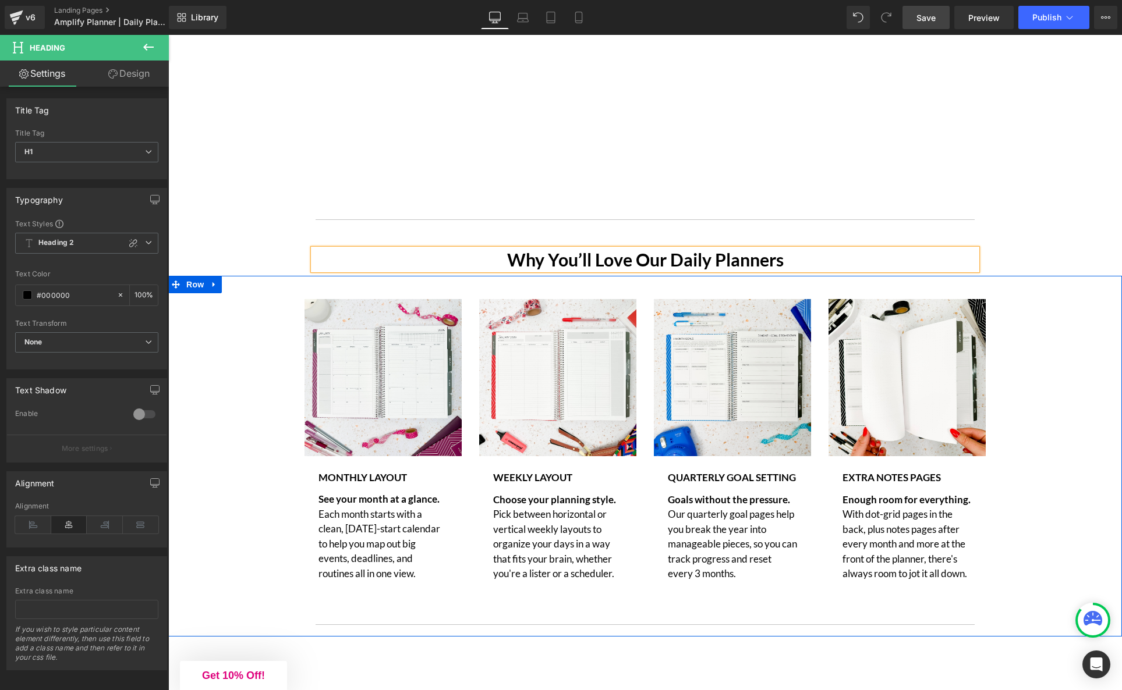
click at [1045, 389] on div "Image Monthly Layout Text Block See your month at a glance. Each month starts w…" at bounding box center [644, 459] width 953 height 355
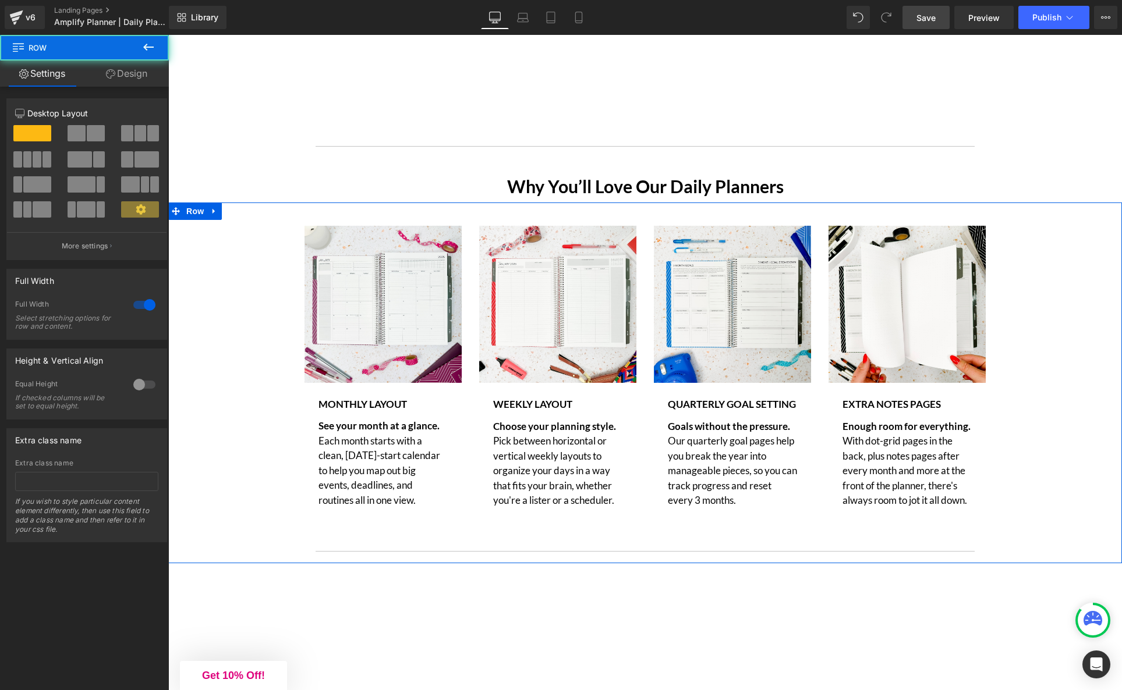
scroll to position [3170, 0]
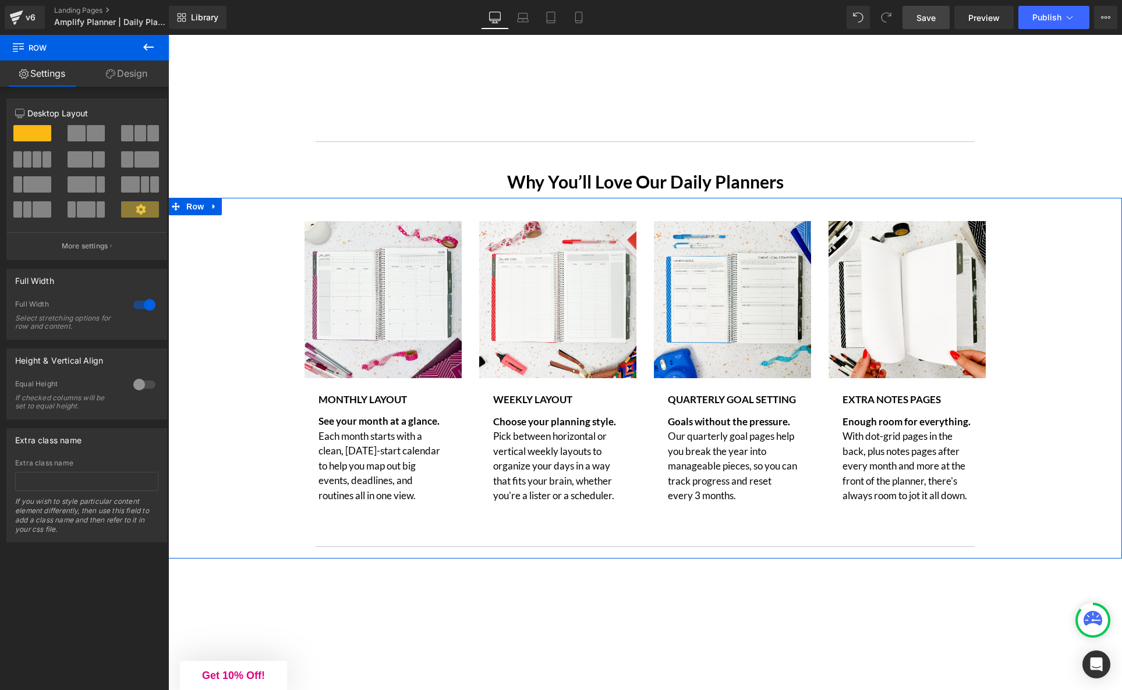
click at [716, 406] on div "Quarterly Goal Setting Text Block" at bounding box center [732, 399] width 129 height 15
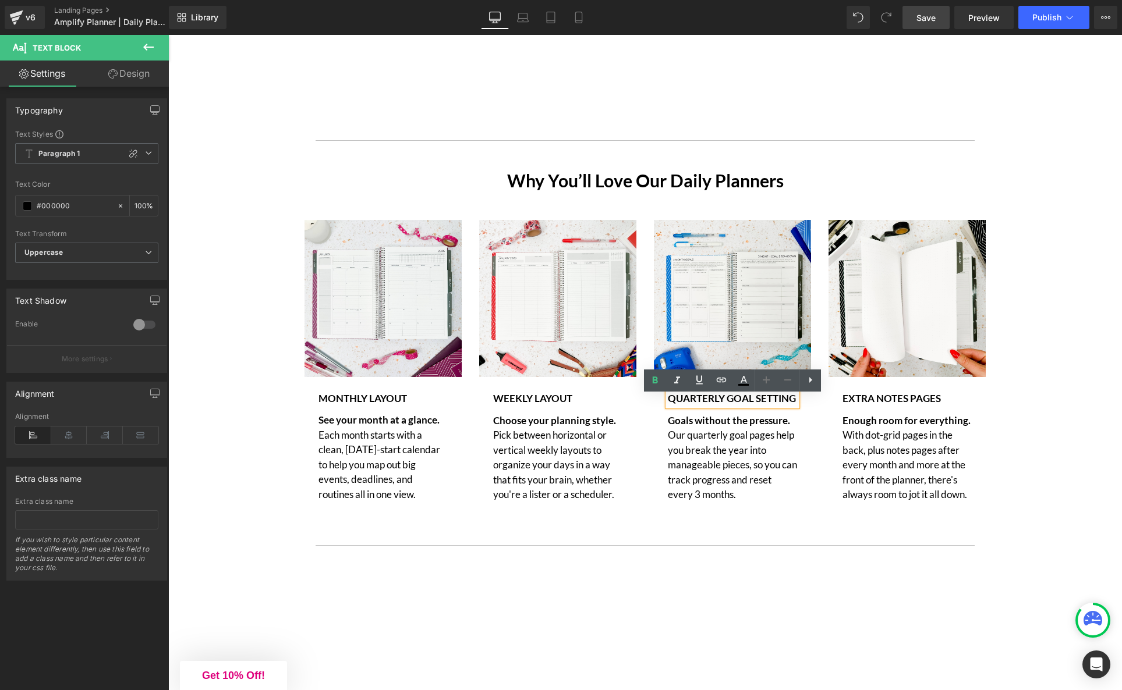
scroll to position [3174, 0]
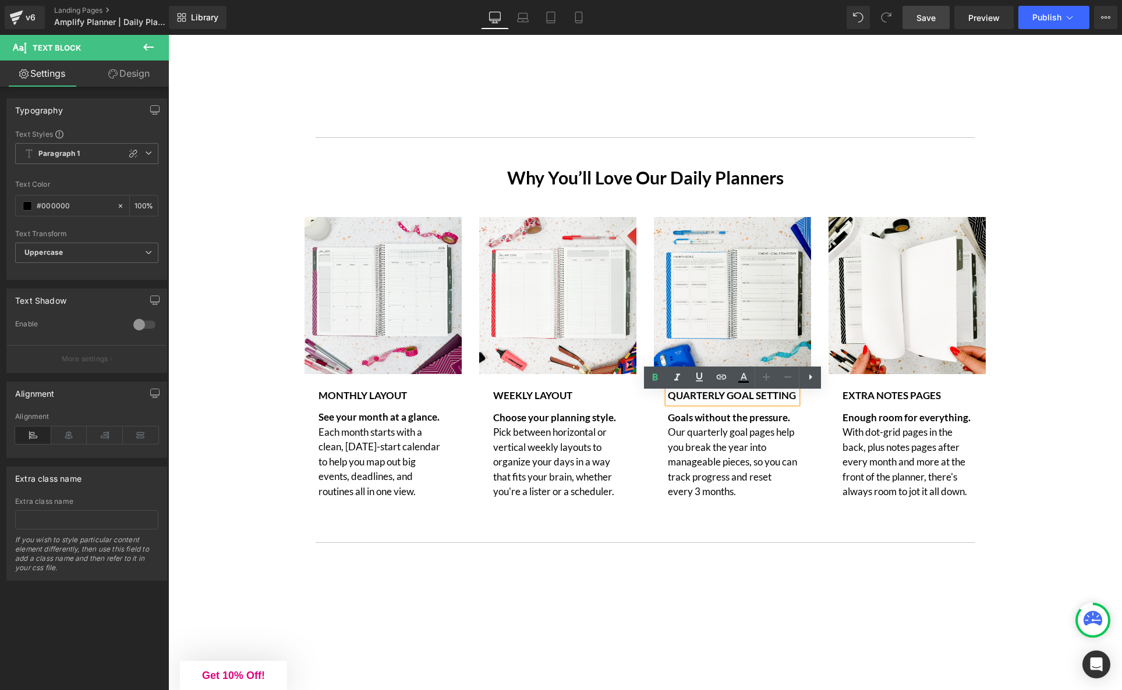
click at [1052, 462] on div "Image Monthly Layout Text Block See your month at a glance. Each month starts w…" at bounding box center [644, 377] width 953 height 355
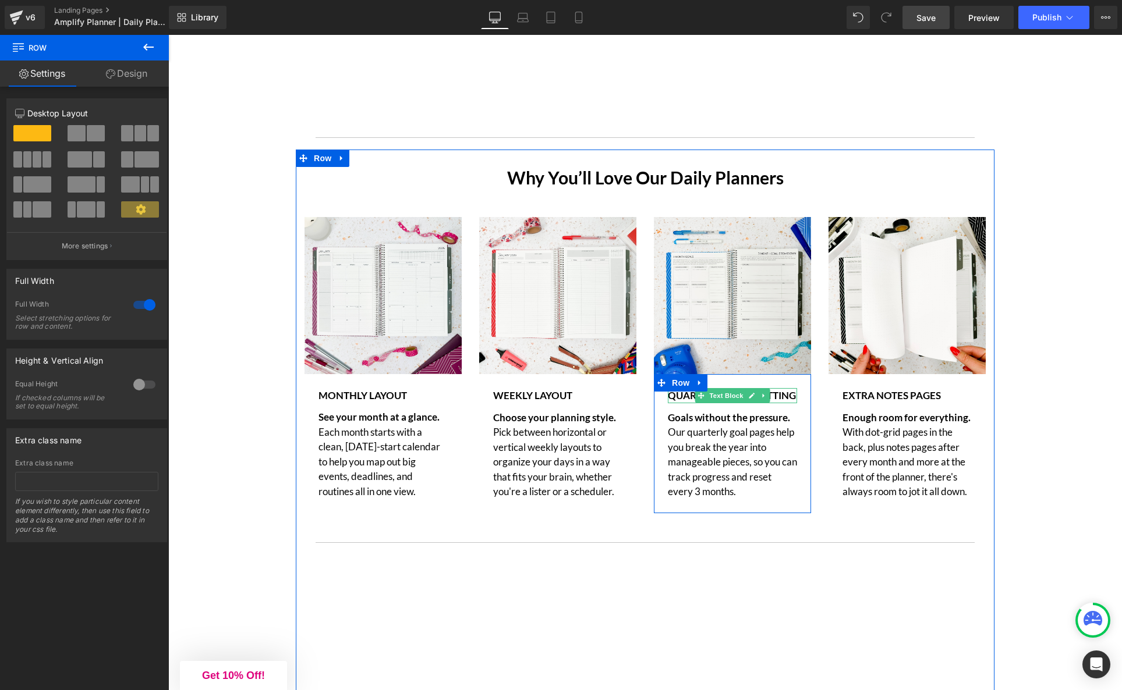
click at [782, 400] on strong "Quarterly Goal Setting" at bounding box center [732, 395] width 128 height 12
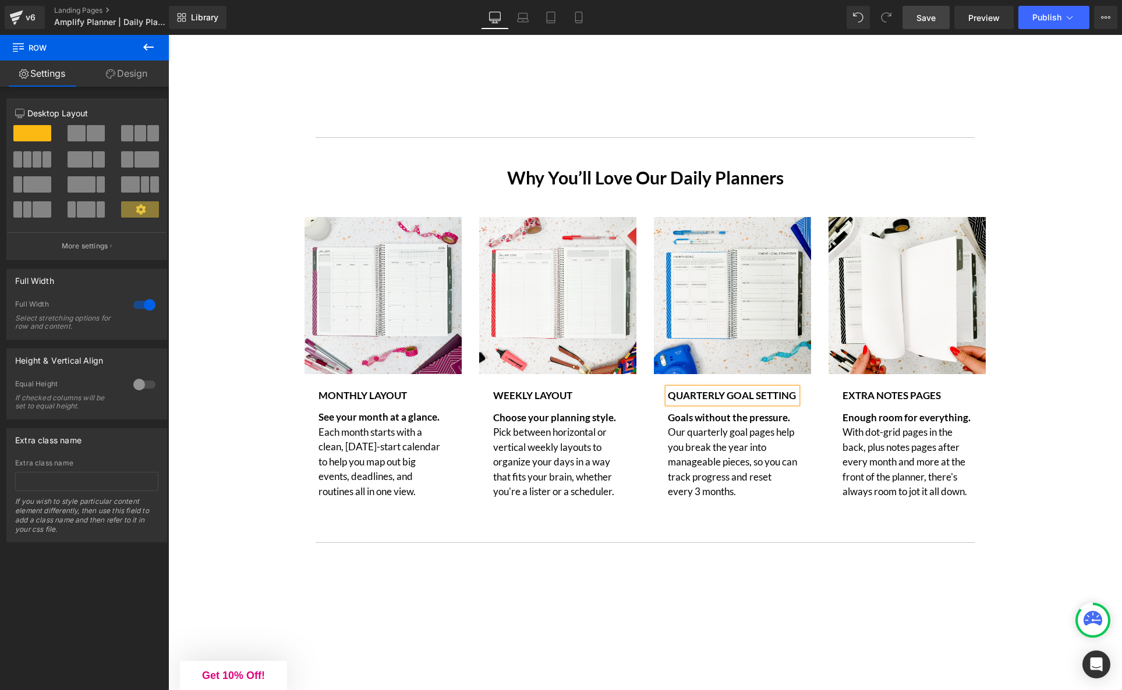
click at [782, 400] on strong "Quarterly Goal Setting" at bounding box center [732, 395] width 128 height 12
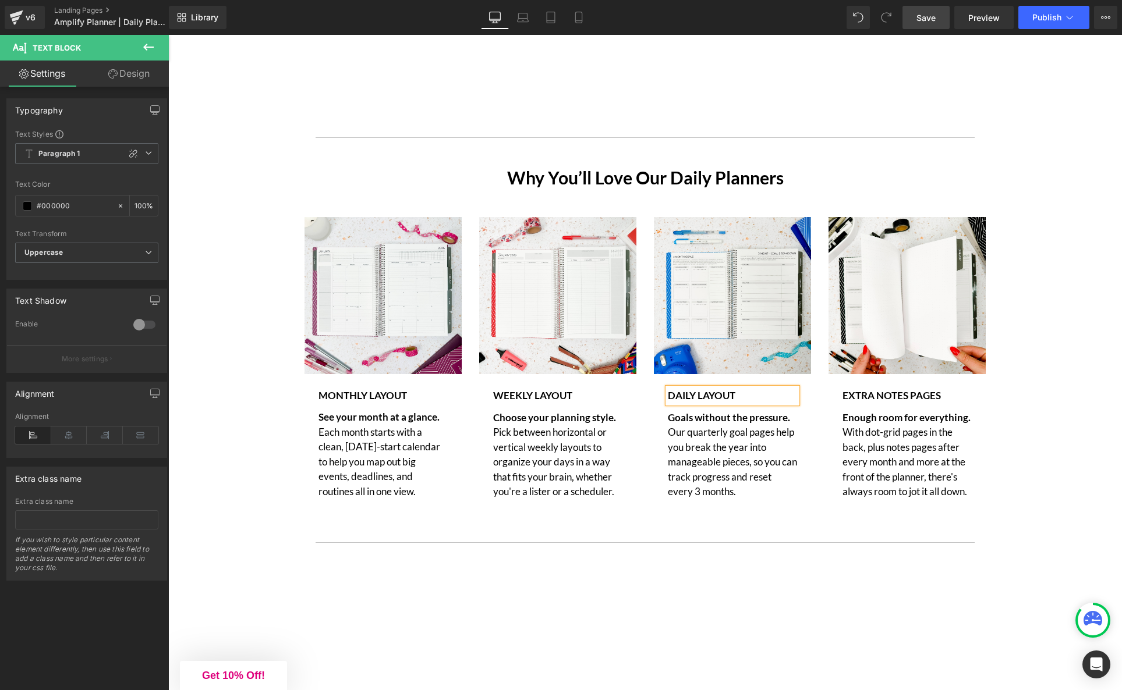
click at [1055, 357] on div "Image Monthly Layout Text Block See your month at a glance. Each month starts w…" at bounding box center [644, 377] width 953 height 355
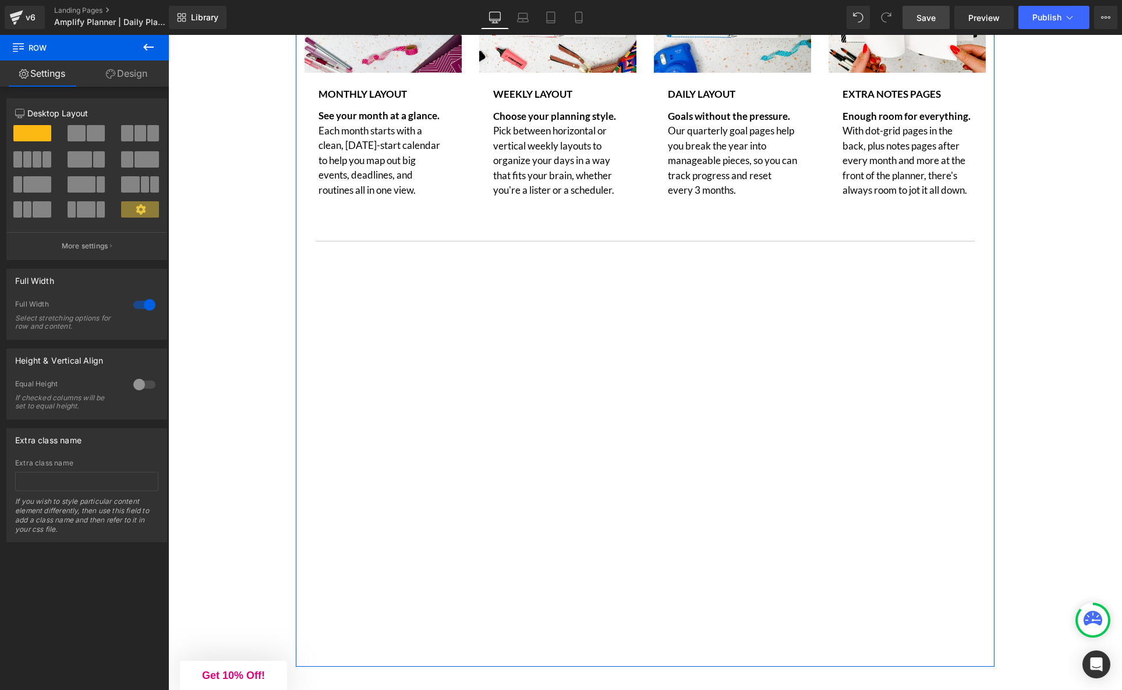
scroll to position [3465, 0]
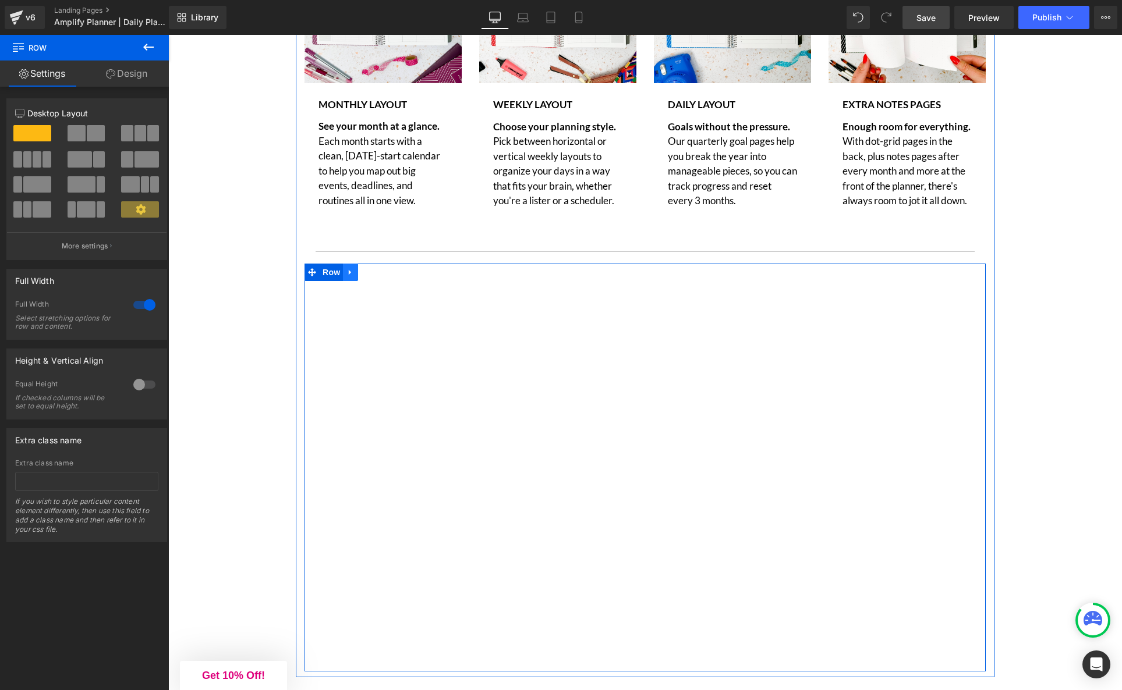
click at [353, 275] on icon at bounding box center [350, 272] width 8 height 9
click at [381, 276] on icon at bounding box center [381, 272] width 8 height 9
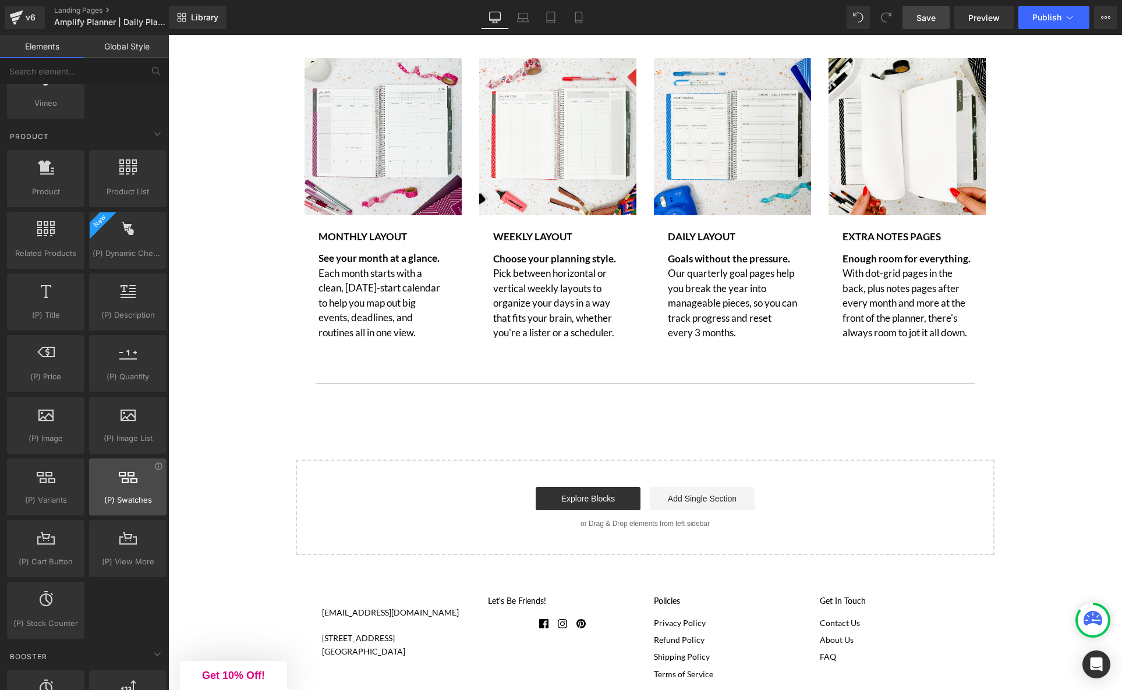
scroll to position [897, 0]
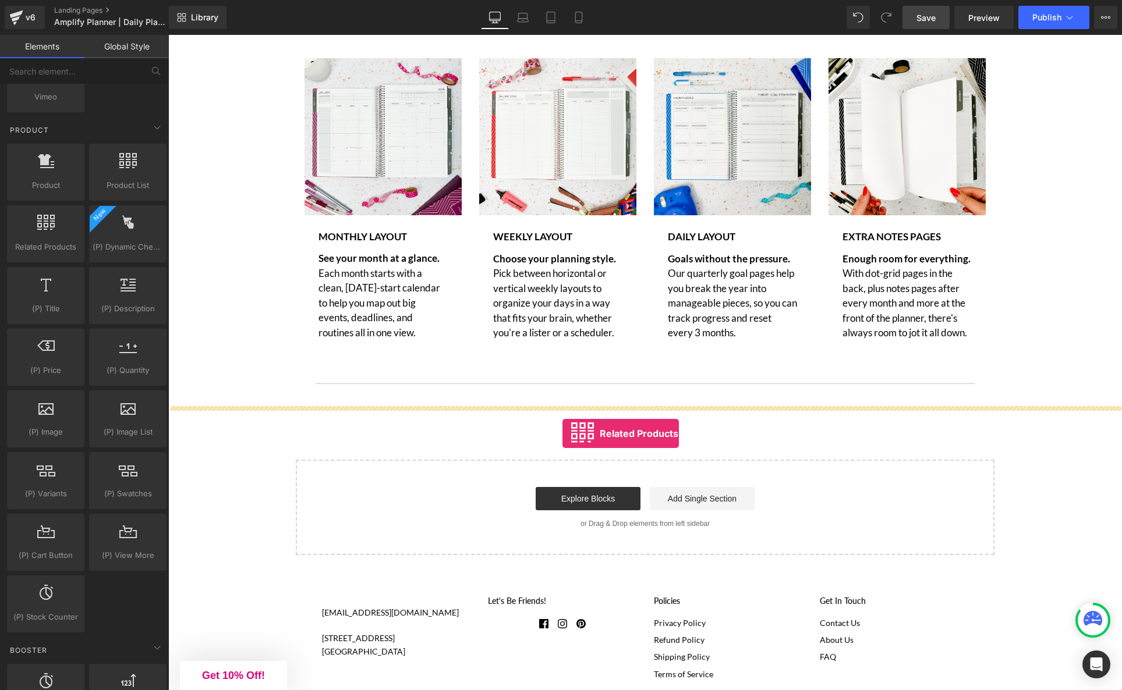
drag, startPoint x: 318, startPoint y: 364, endPoint x: 562, endPoint y: 434, distance: 254.1
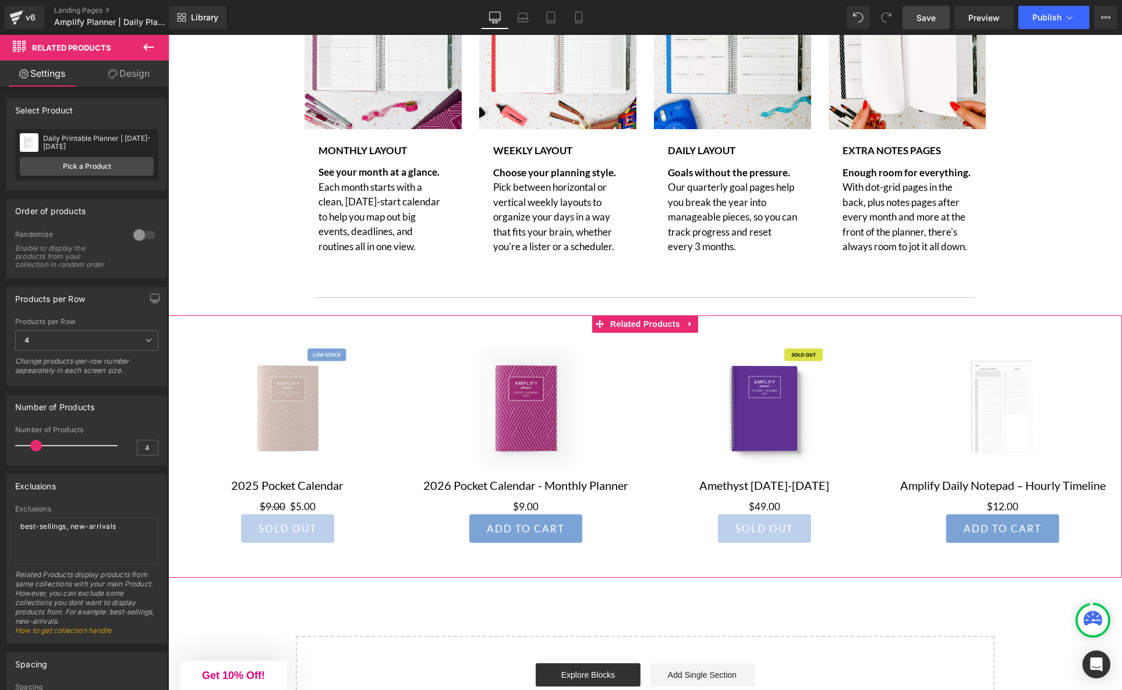
scroll to position [3430, 0]
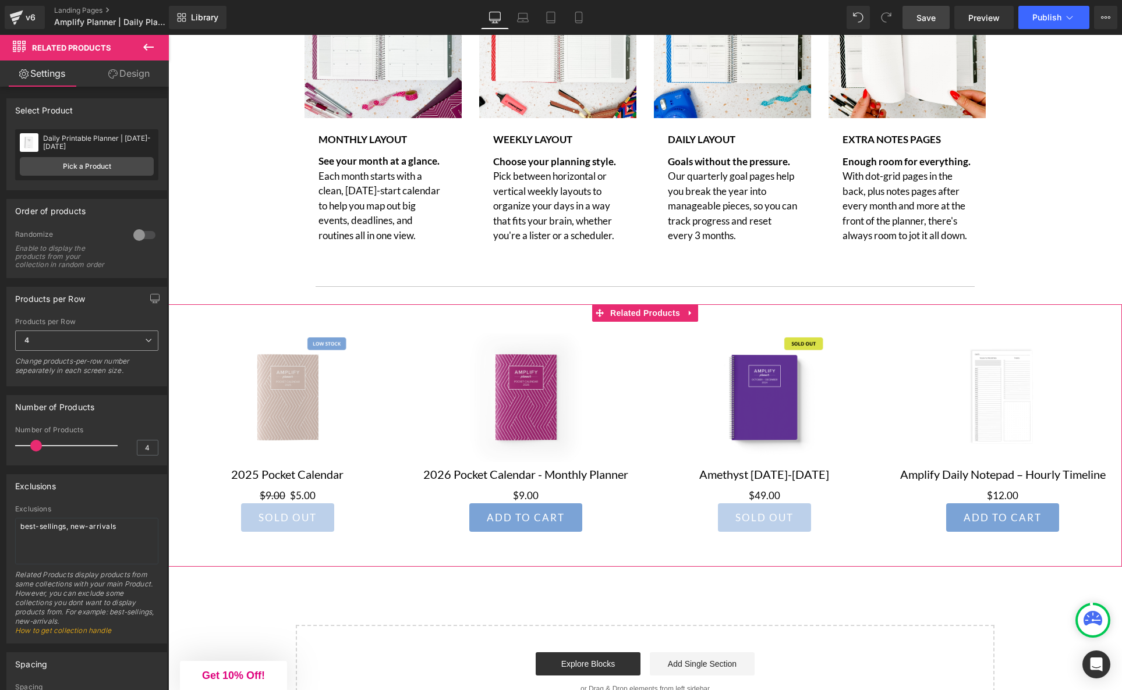
click at [145, 340] on icon at bounding box center [148, 340] width 7 height 7
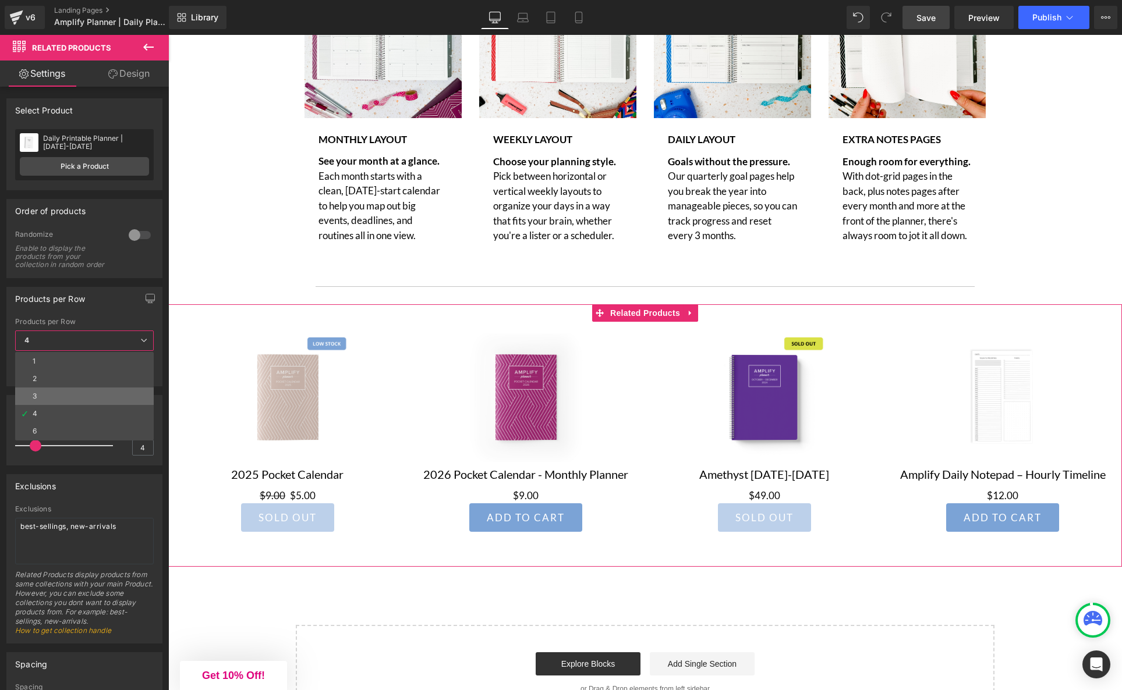
click at [116, 390] on li "3" at bounding box center [84, 396] width 139 height 17
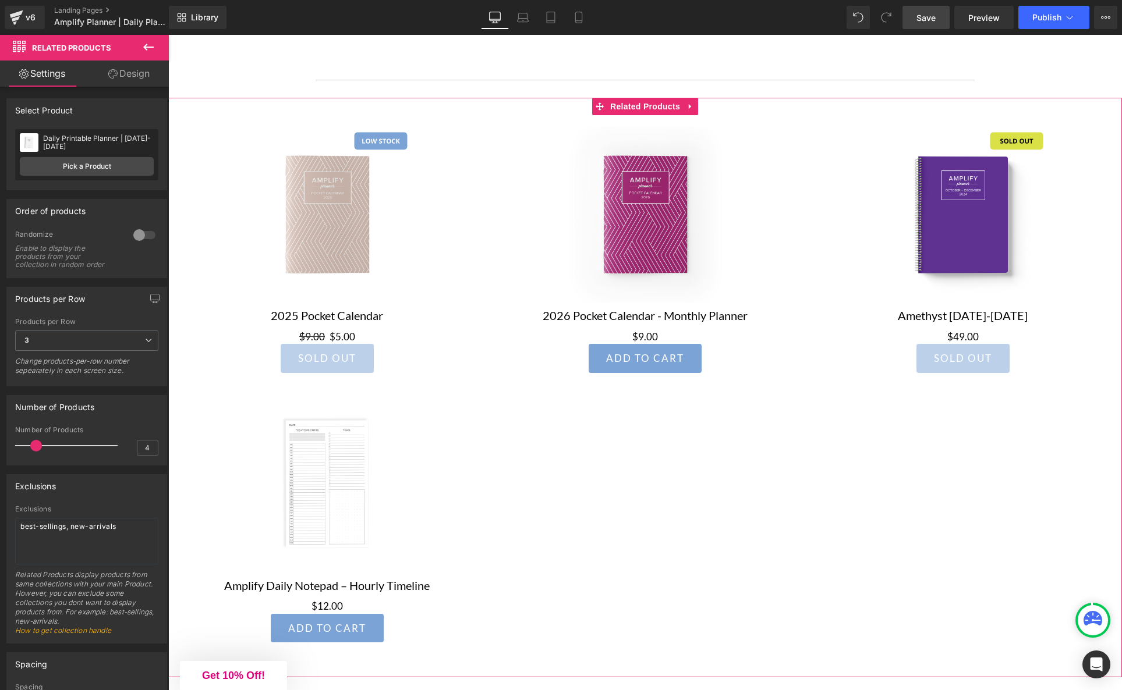
scroll to position [3645, 0]
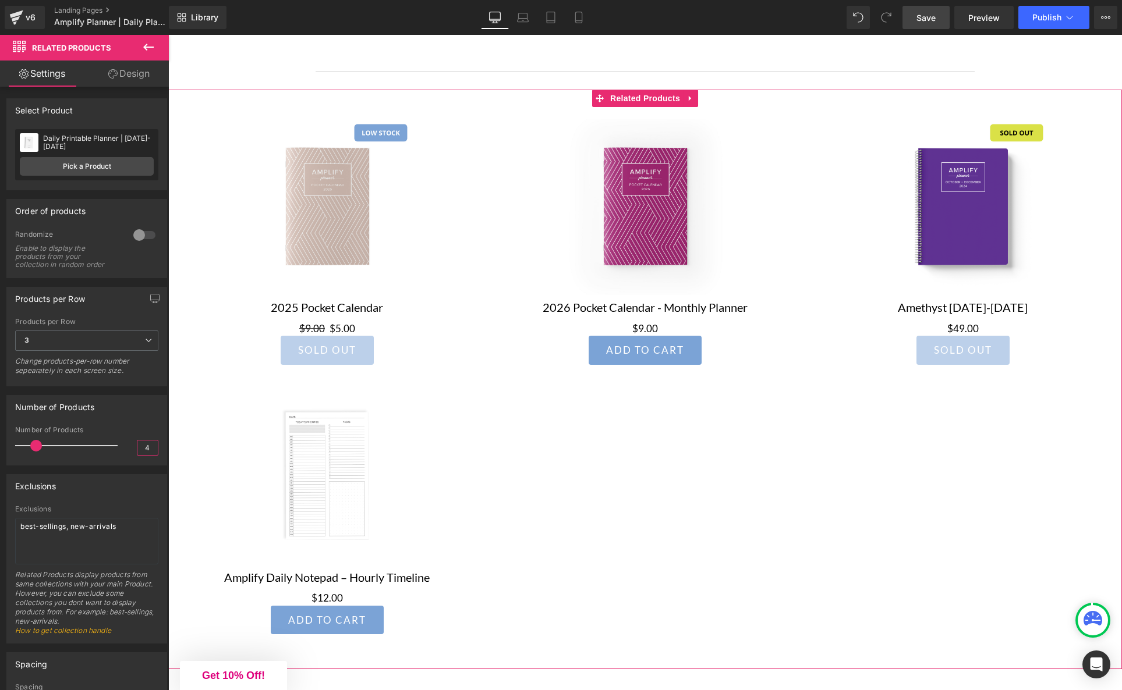
click at [143, 445] on input "4" at bounding box center [147, 448] width 20 height 15
click at [137, 448] on input "4" at bounding box center [147, 448] width 20 height 15
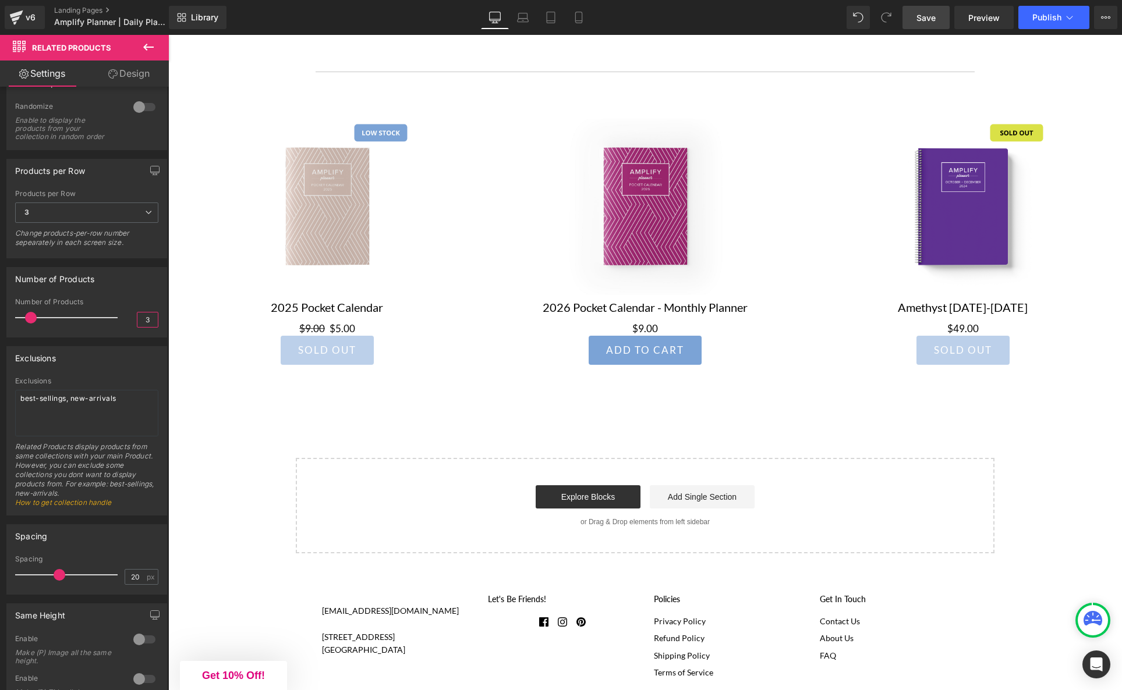
scroll to position [122, 0]
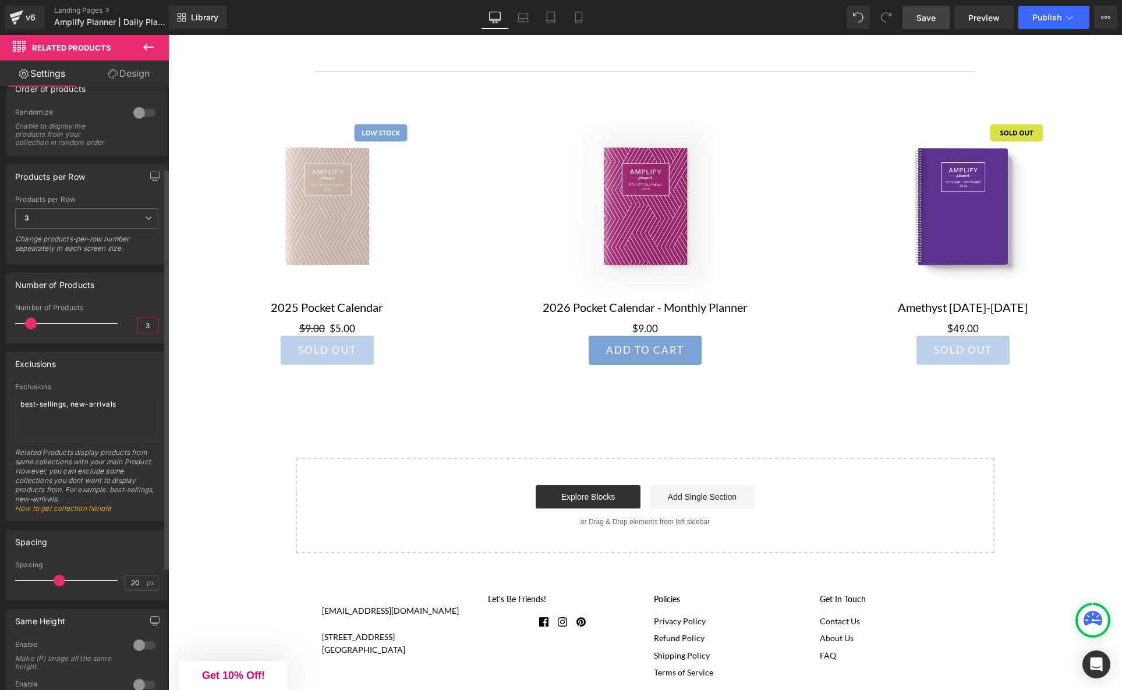
type input "3"
type input "15"
drag, startPoint x: 56, startPoint y: 584, endPoint x: 47, endPoint y: 584, distance: 9.3
click at [47, 584] on span at bounding box center [50, 581] width 12 height 12
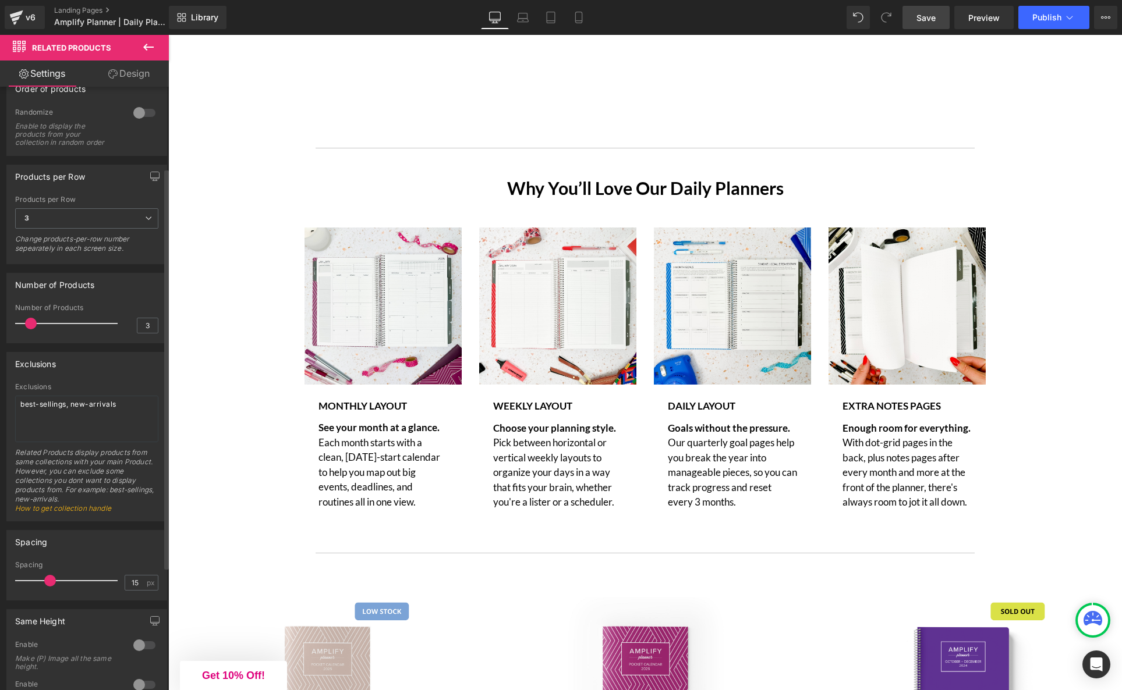
scroll to position [3166, 0]
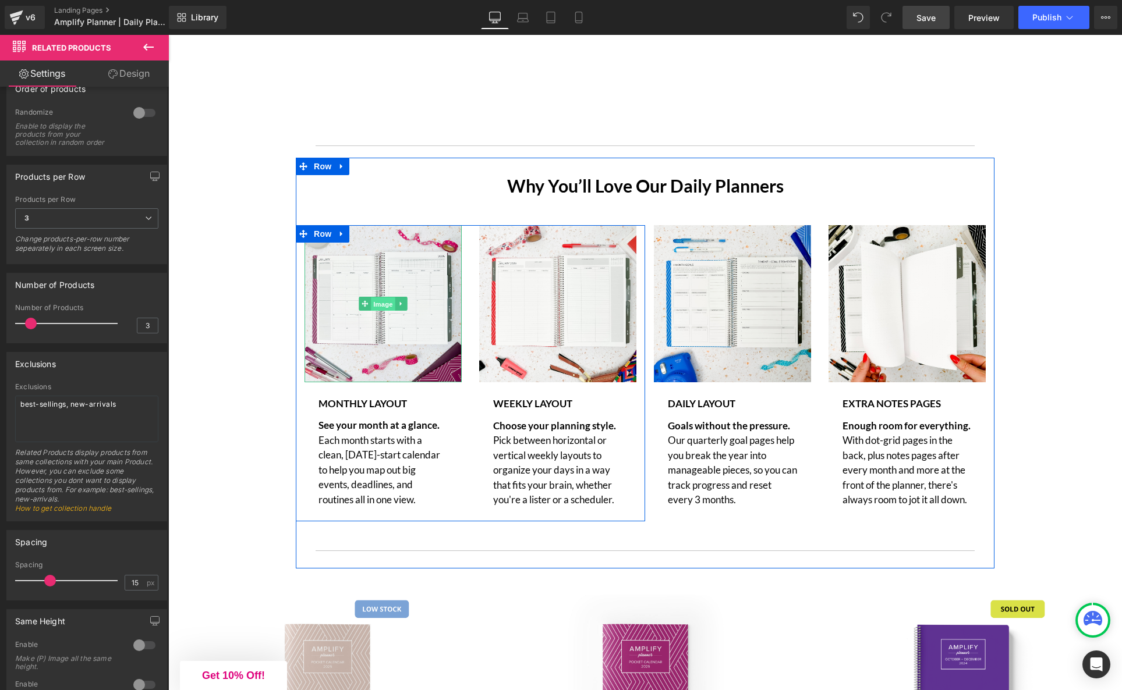
click at [382, 309] on span "Image" at bounding box center [383, 304] width 24 height 14
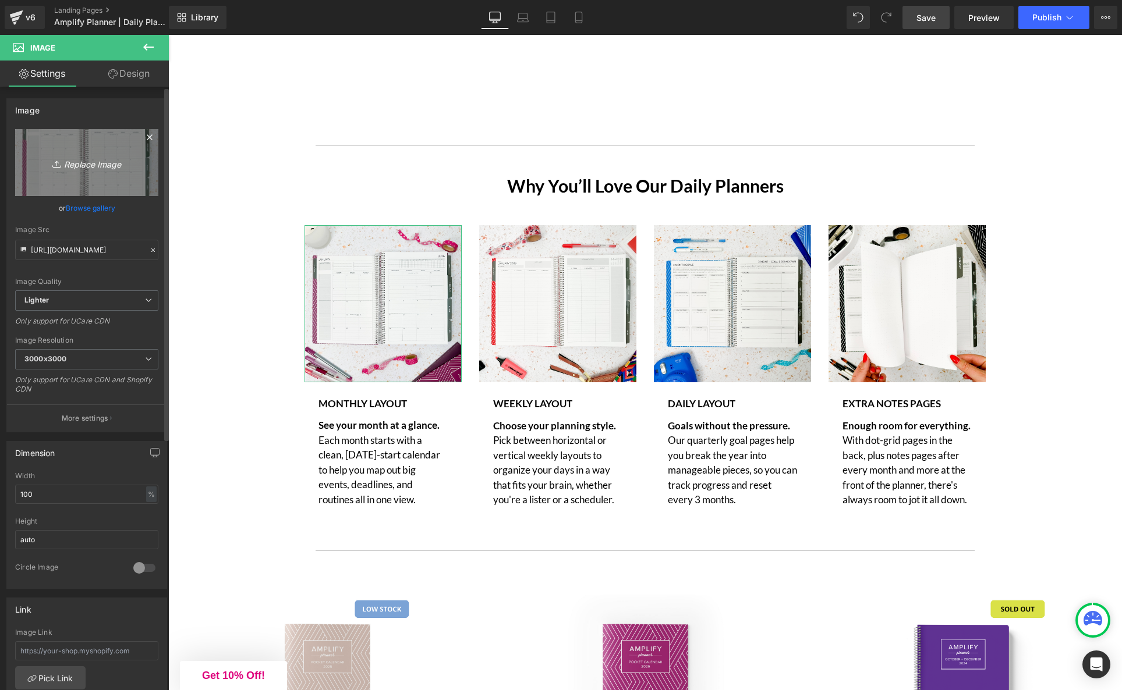
click at [84, 162] on icon "Replace Image" at bounding box center [86, 162] width 93 height 15
type input "C:\fakepath\IMG_0413.jpg"
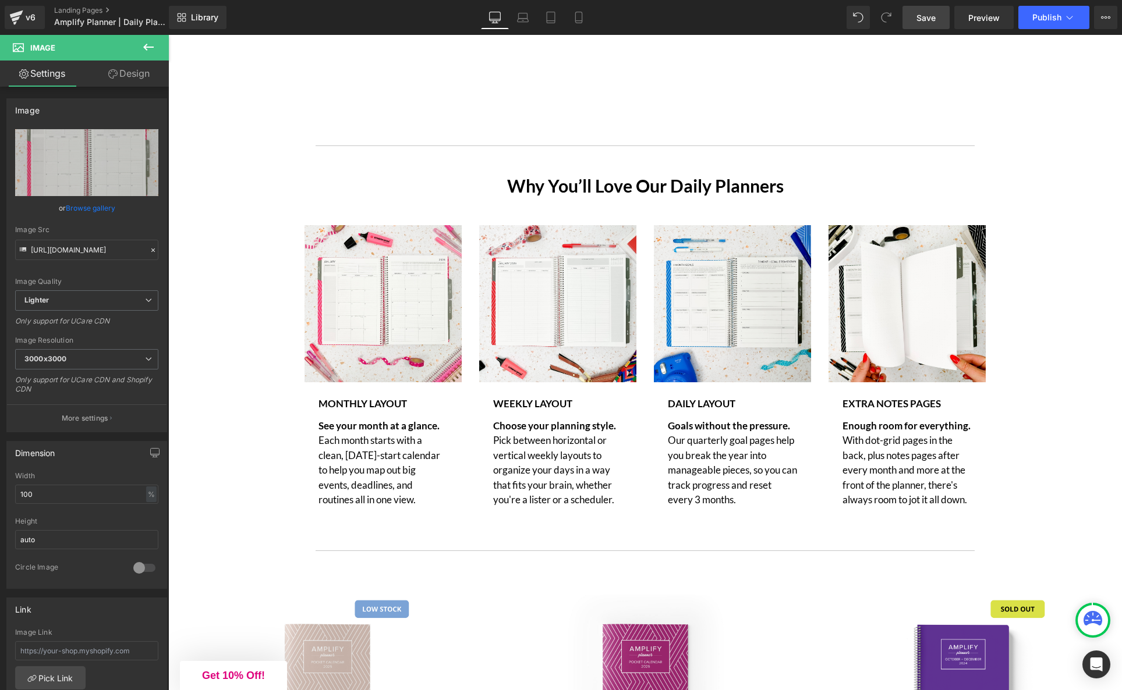
click at [393, 474] on p "See your month at a glance. Each month starts with a clean, Sunday-start calend…" at bounding box center [382, 462] width 129 height 89
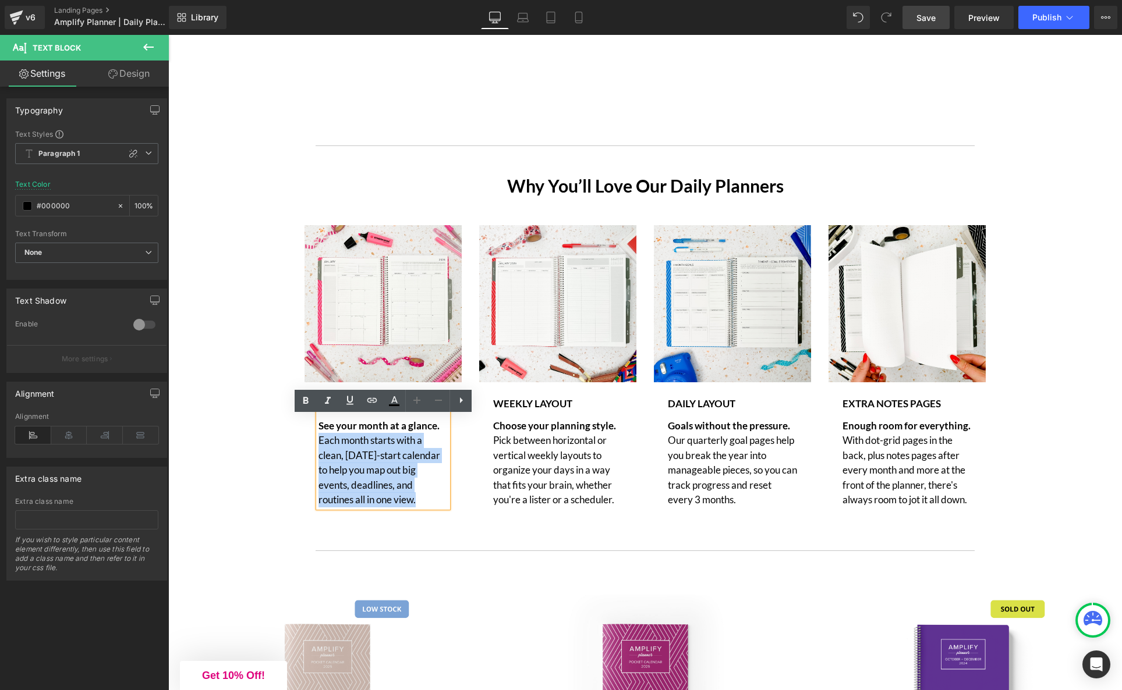
drag, startPoint x: 422, startPoint y: 508, endPoint x: 321, endPoint y: 449, distance: 117.1
click at [321, 449] on p "See your month at a glance. Each month starts with a clean, Sunday-start calend…" at bounding box center [382, 462] width 129 height 89
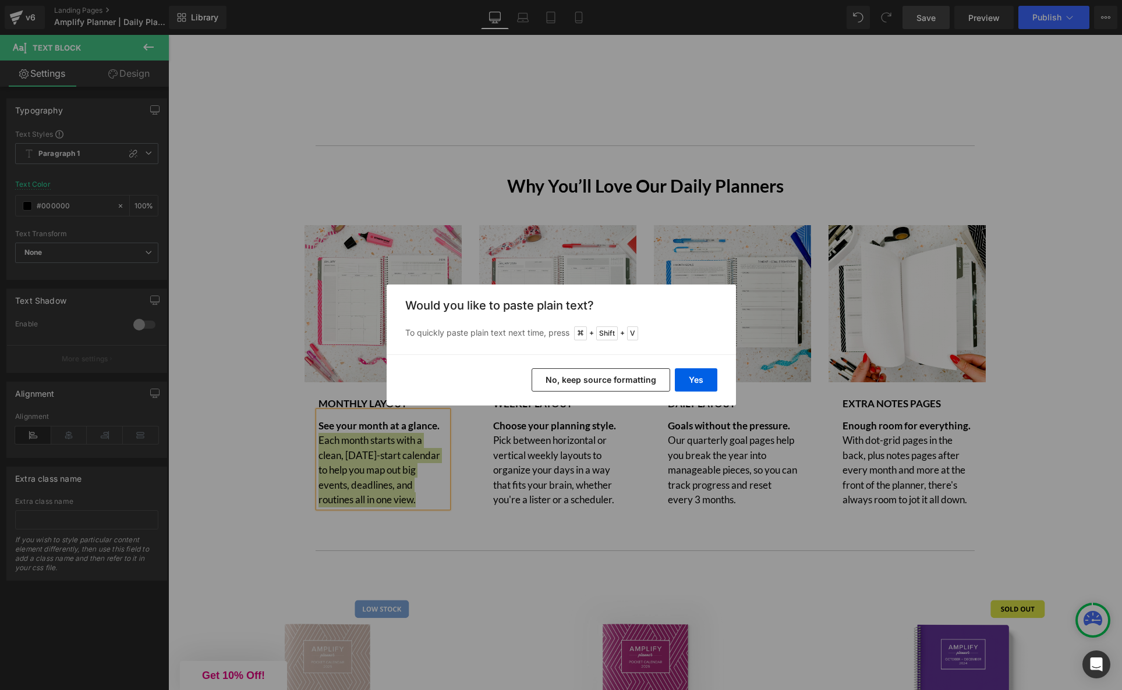
drag, startPoint x: 590, startPoint y: 376, endPoint x: 422, endPoint y: 344, distance: 171.2
click at [590, 376] on button "No, keep source formatting" at bounding box center [600, 379] width 139 height 23
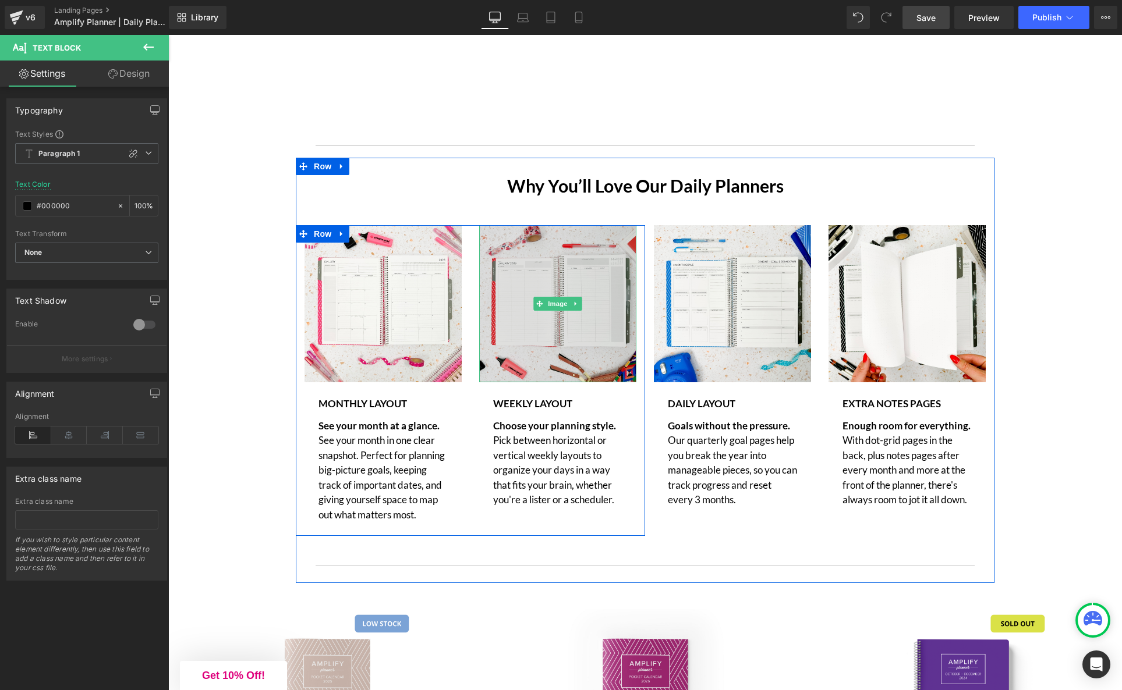
click at [549, 332] on img at bounding box center [557, 303] width 157 height 157
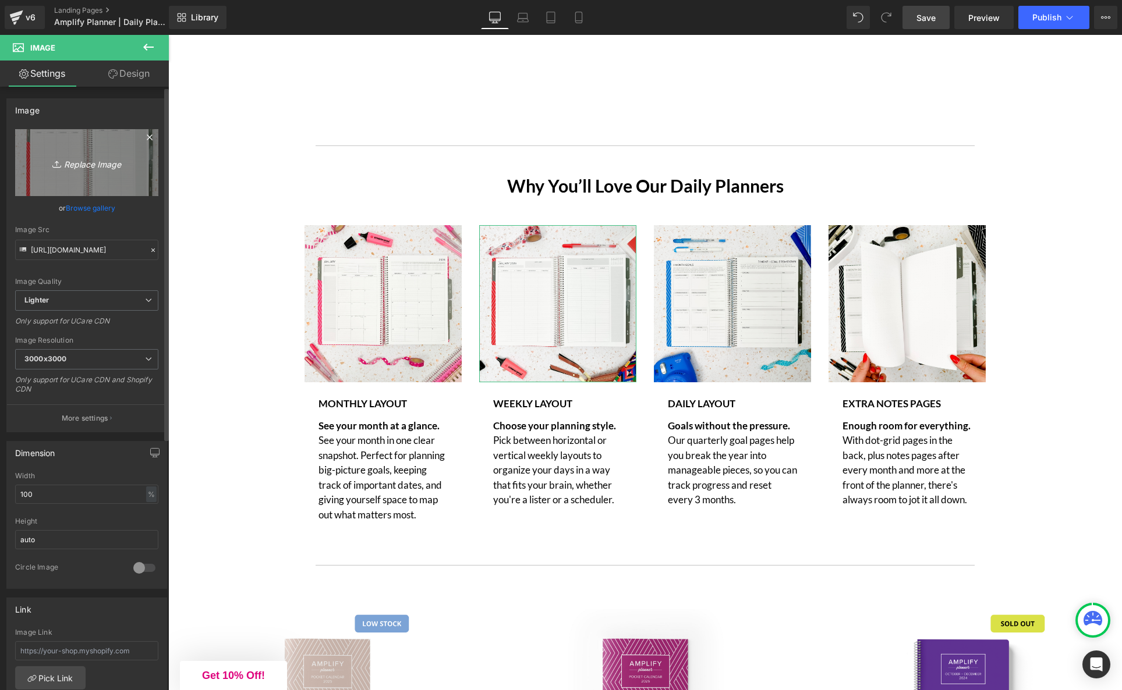
click at [90, 162] on icon "Replace Image" at bounding box center [86, 162] width 93 height 15
type input "C:\fakepath\IMG_0534.jpg"
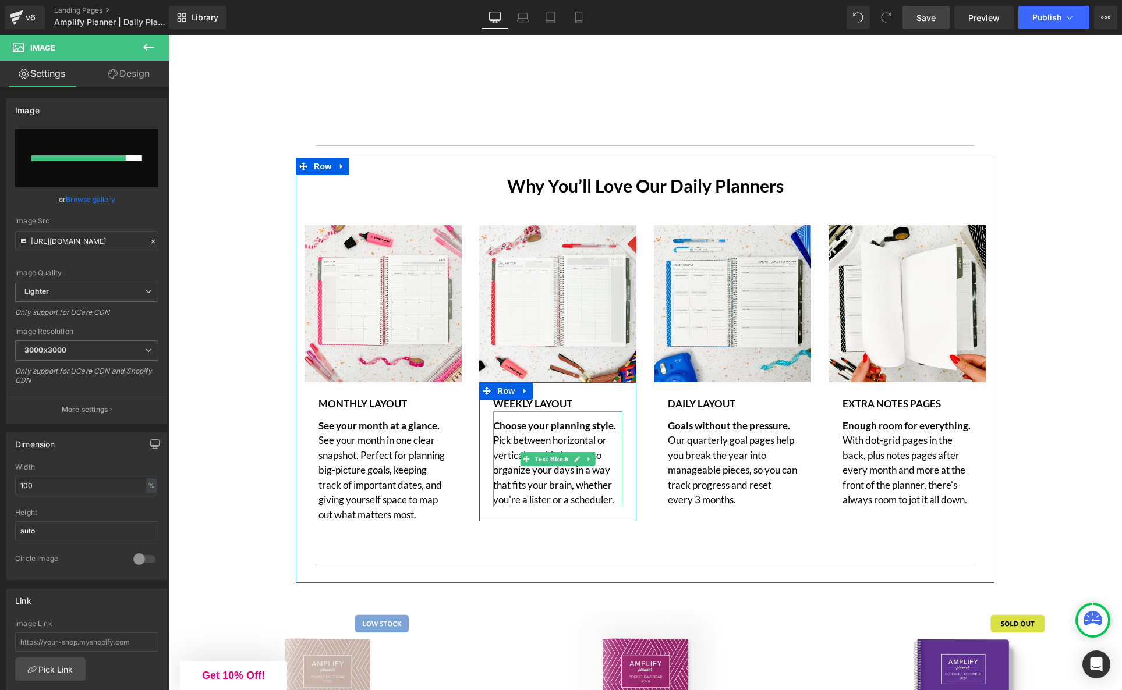
click at [616, 506] on p "Choose your planning style. Pick between horizontal or vertical weekly layouts …" at bounding box center [557, 462] width 129 height 89
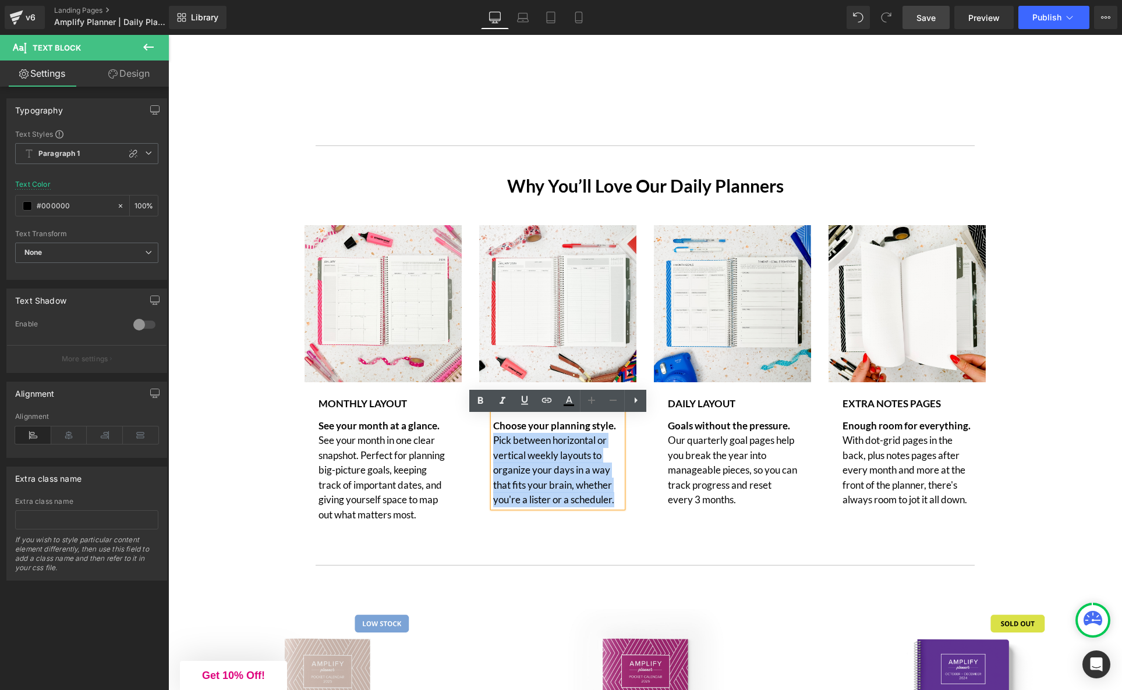
drag, startPoint x: 495, startPoint y: 446, endPoint x: 624, endPoint y: 514, distance: 145.5
click at [622, 508] on div "Choose your planning style. Pick between horizontal or vertical weekly layouts …" at bounding box center [557, 459] width 129 height 96
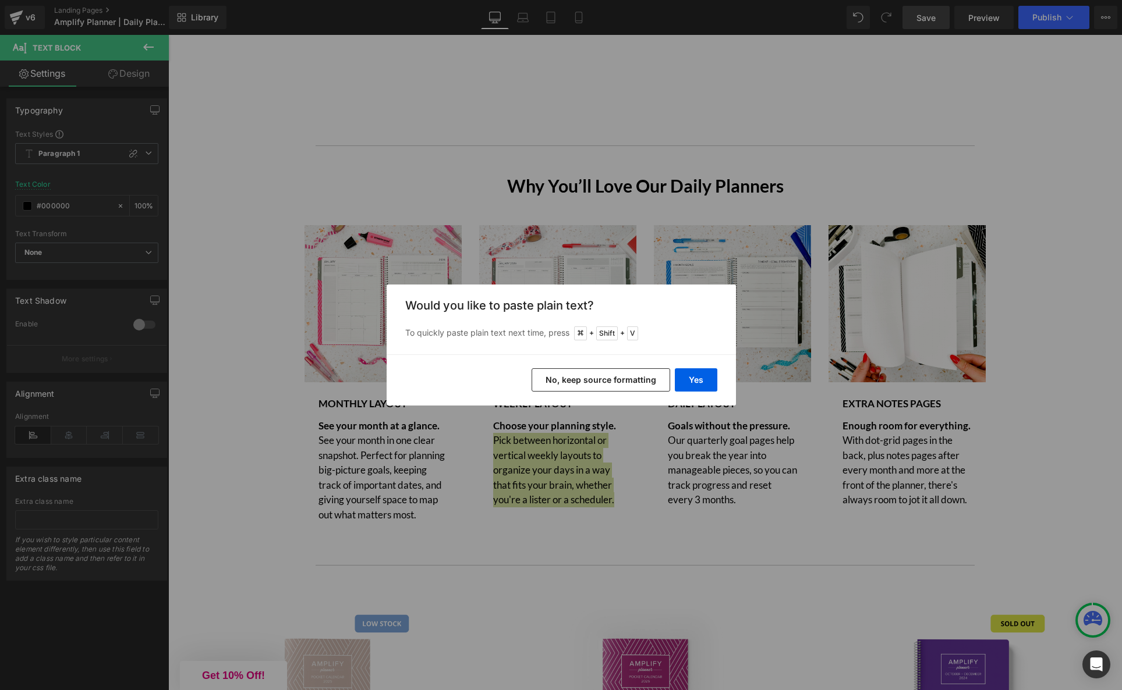
click at [632, 380] on button "No, keep source formatting" at bounding box center [600, 379] width 139 height 23
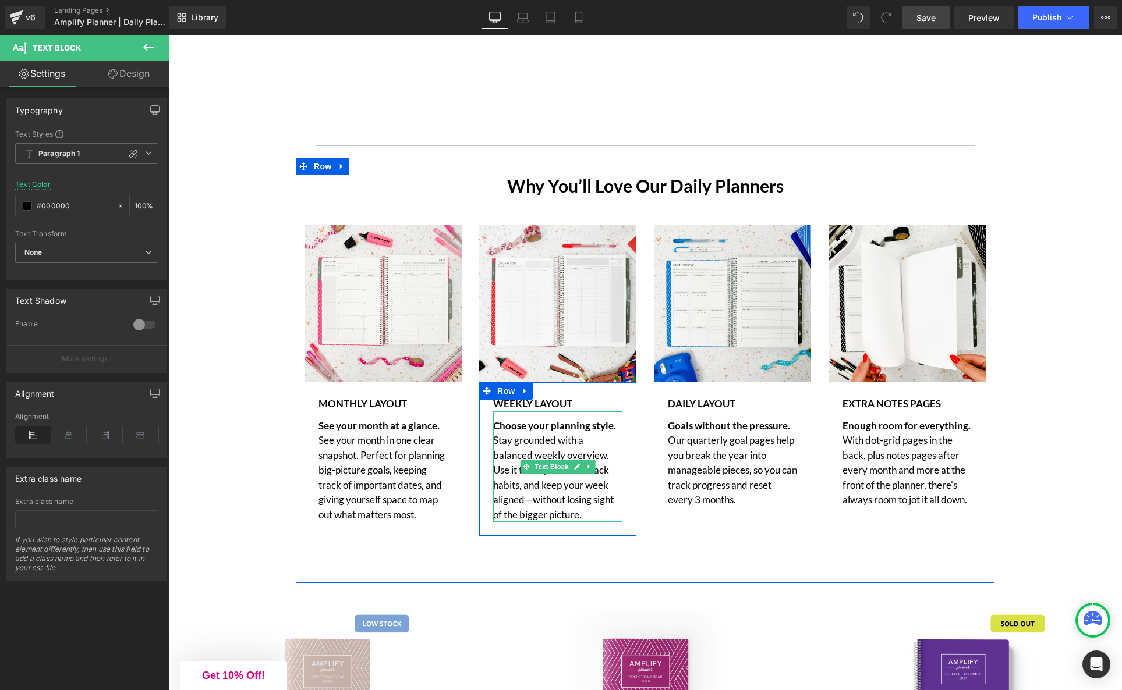
click at [531, 506] on p "Choose your planning style. Stay grounded with a balanced weekly overview. Use …" at bounding box center [557, 470] width 129 height 104
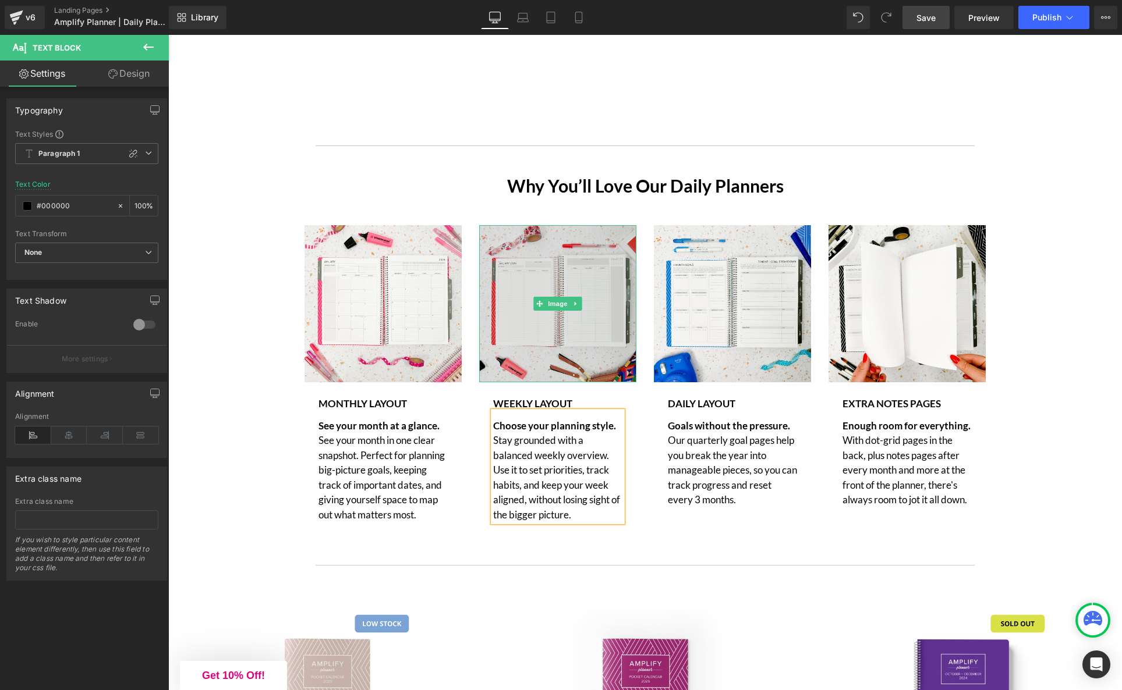
click at [533, 328] on img at bounding box center [557, 303] width 157 height 157
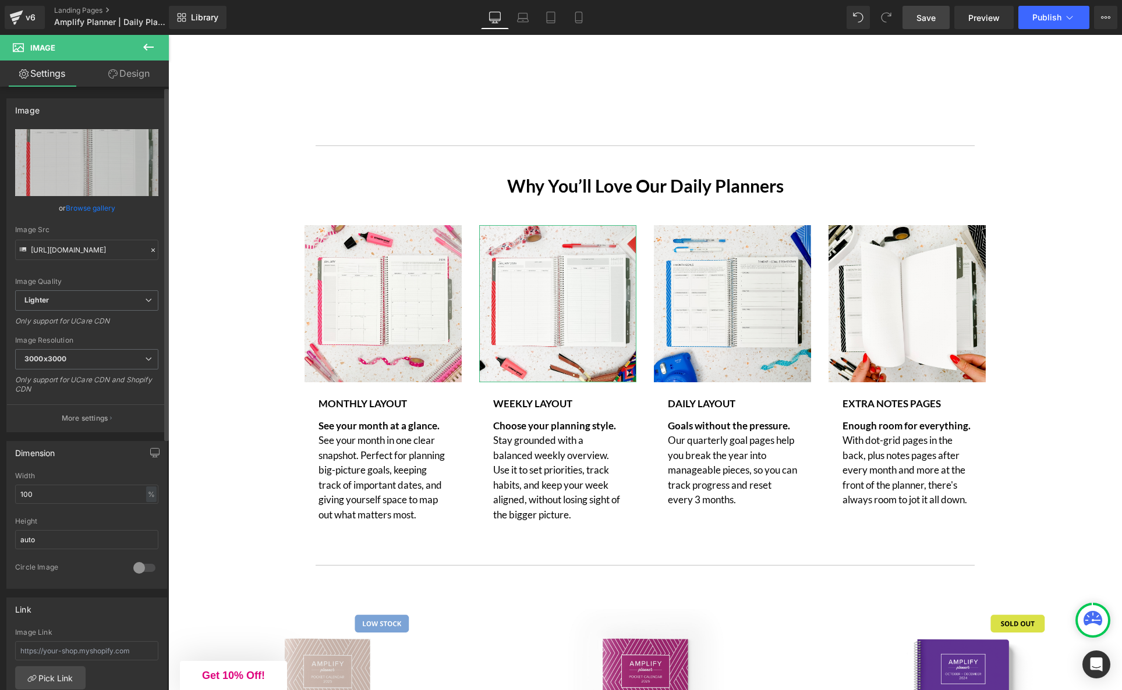
click at [98, 206] on link "Browse gallery" at bounding box center [90, 208] width 49 height 20
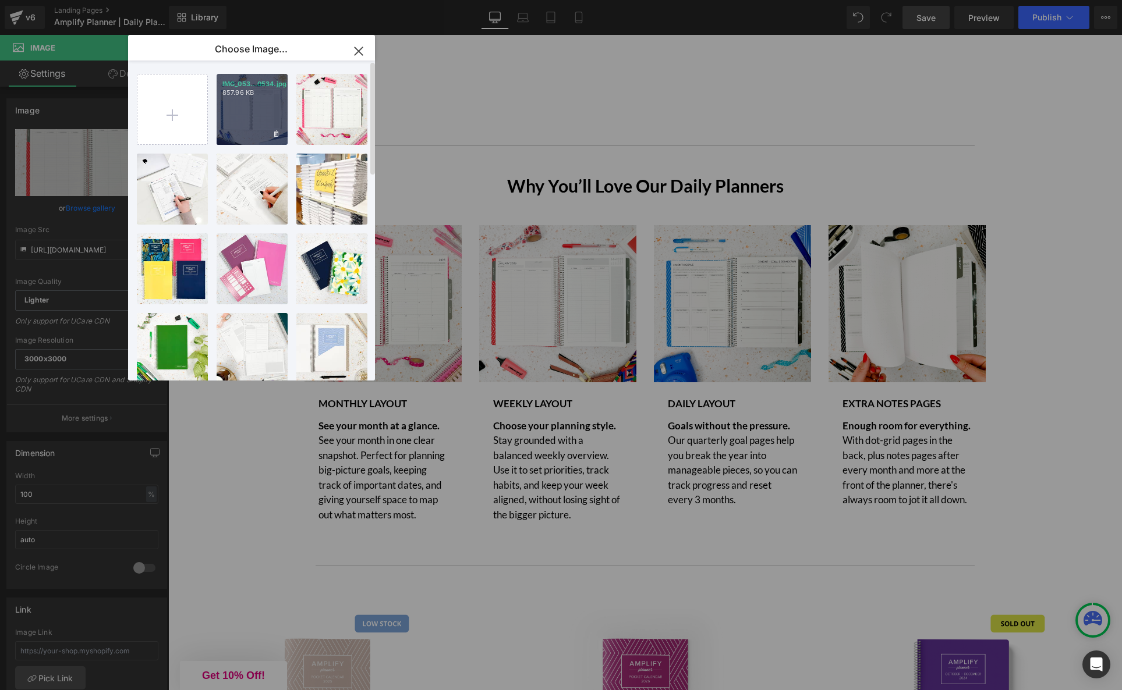
click at [221, 108] on div "IMG_053...0534.jpg 857.96 KB" at bounding box center [252, 109] width 71 height 71
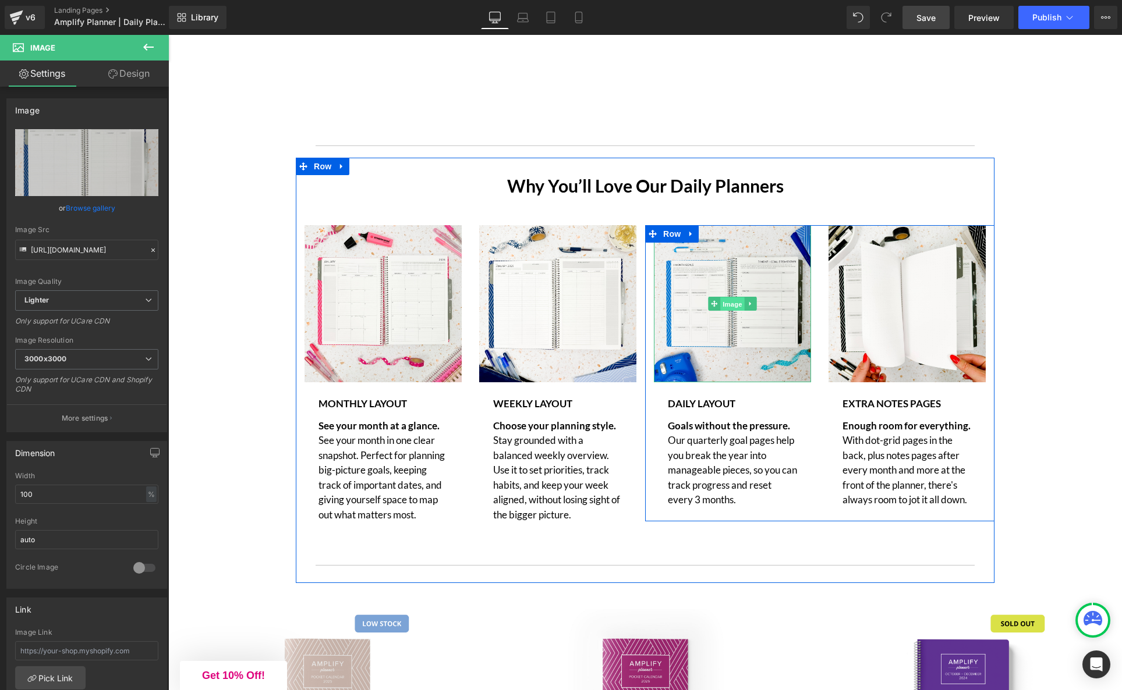
click at [729, 311] on span "Image" at bounding box center [732, 304] width 24 height 14
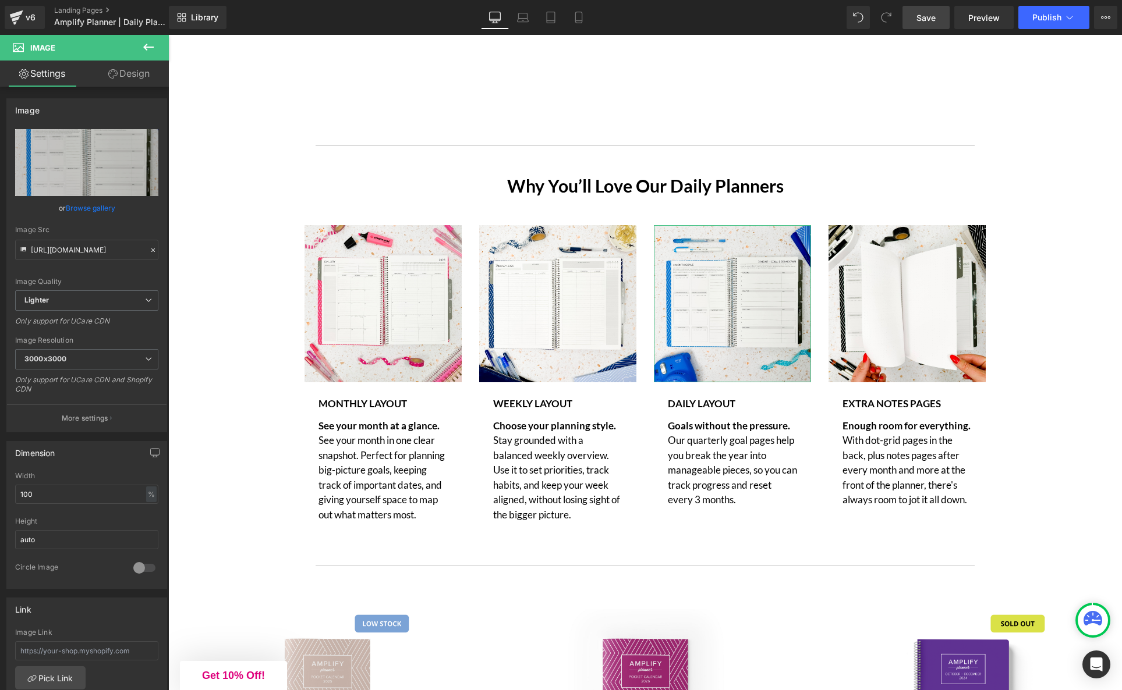
click at [84, 205] on link "Browse gallery" at bounding box center [90, 208] width 49 height 20
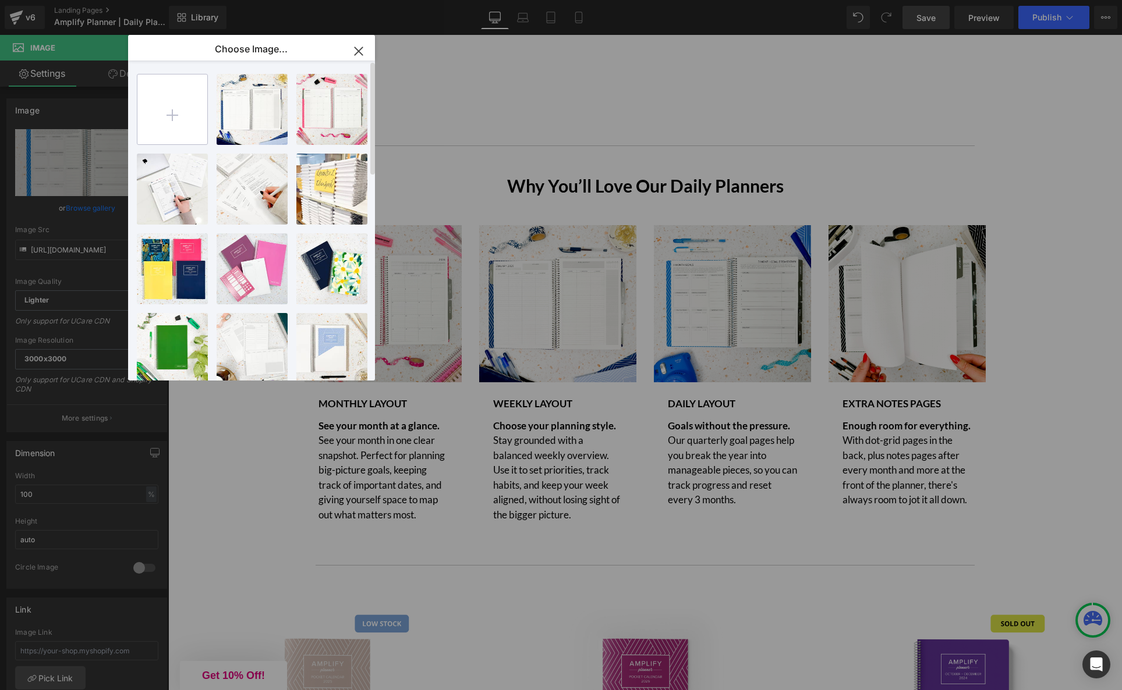
click at [183, 120] on input "file" at bounding box center [172, 109] width 70 height 70
type input "C:\fakepath\IMG_0433.jpg"
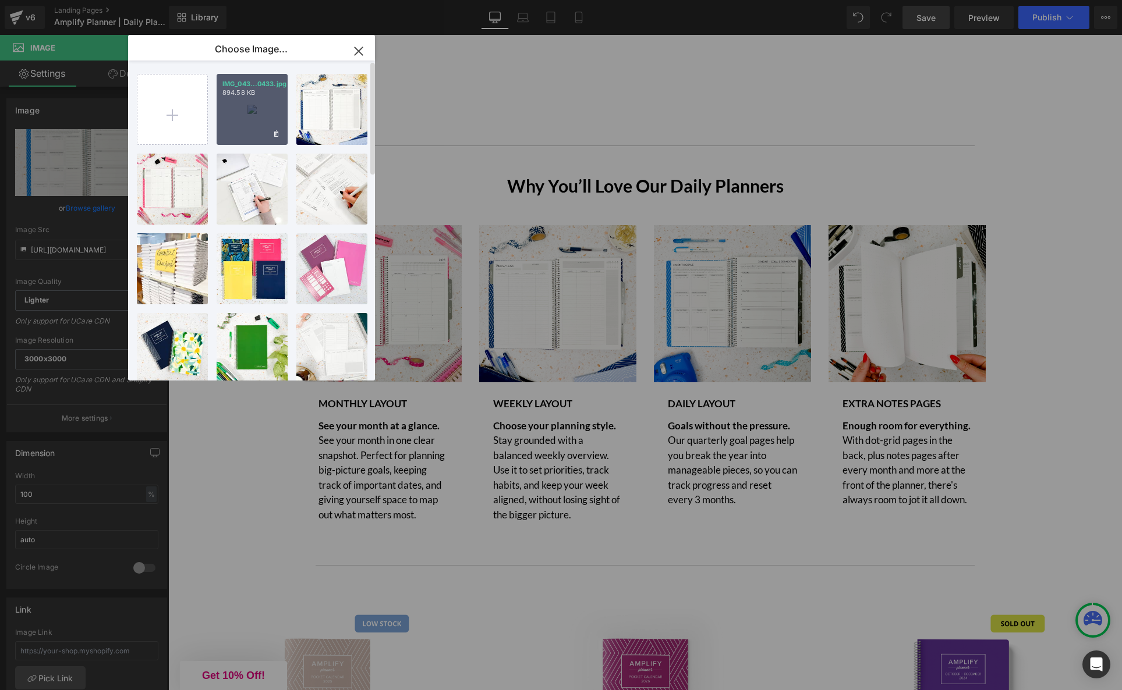
click at [260, 113] on div "IMG_043...0433.jpg 894.58 KB" at bounding box center [252, 109] width 71 height 71
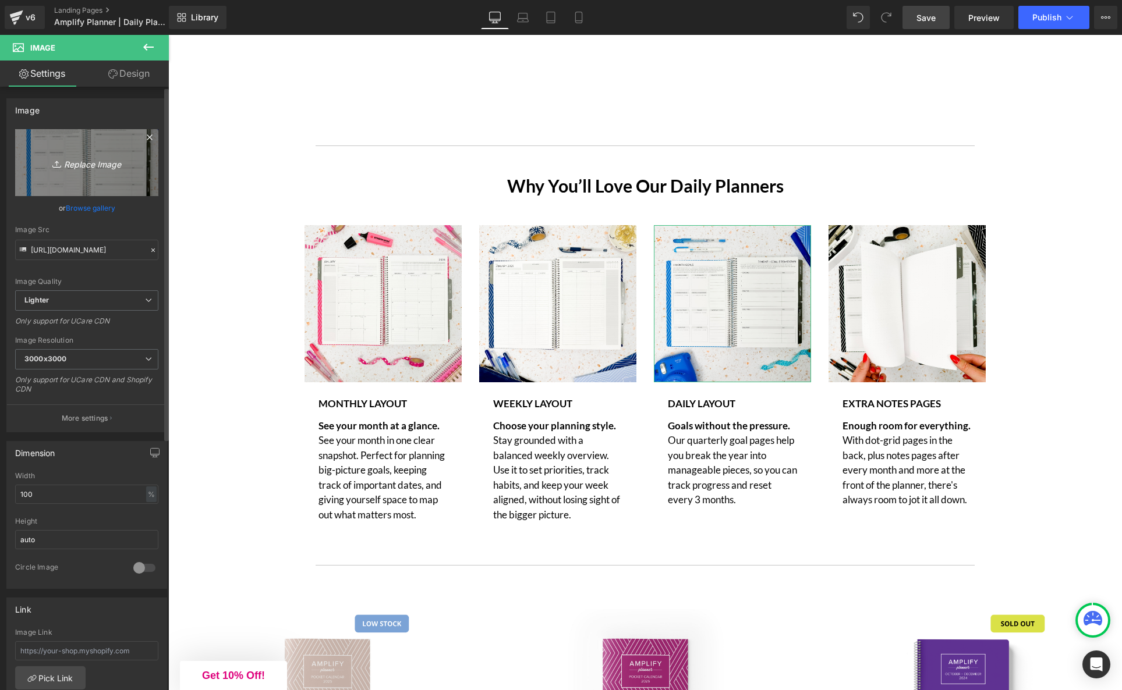
click at [91, 168] on icon "Replace Image" at bounding box center [86, 162] width 93 height 15
type input "C:\fakepath\IMG_0433.jpg"
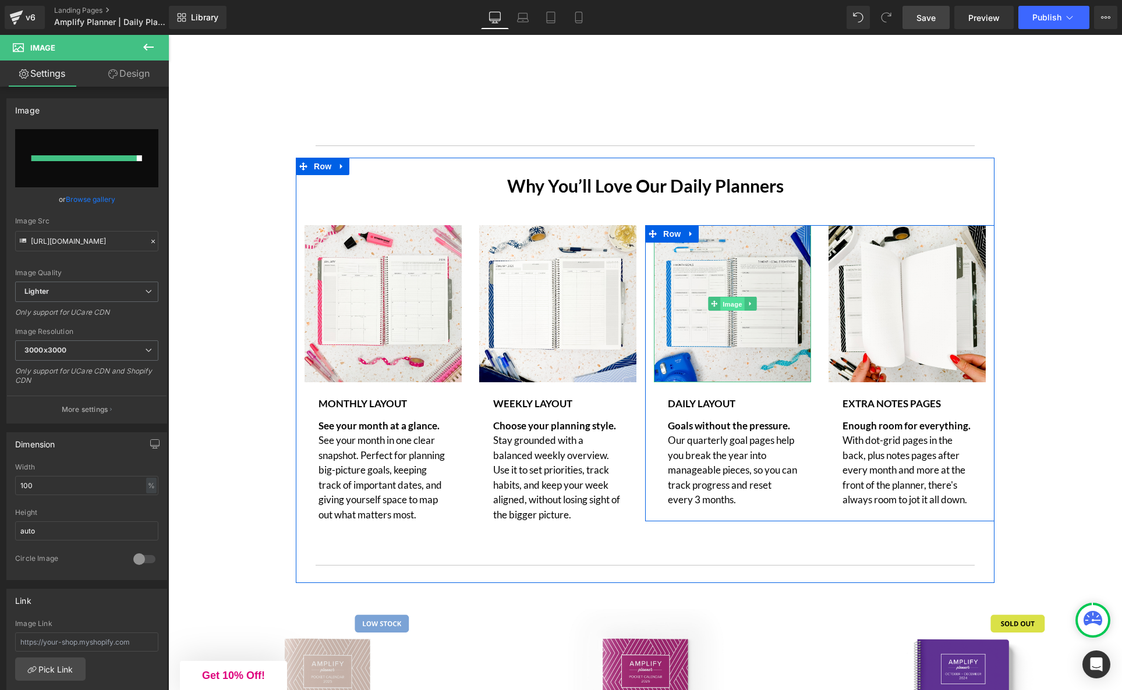
click at [730, 308] on span "Image" at bounding box center [732, 304] width 24 height 14
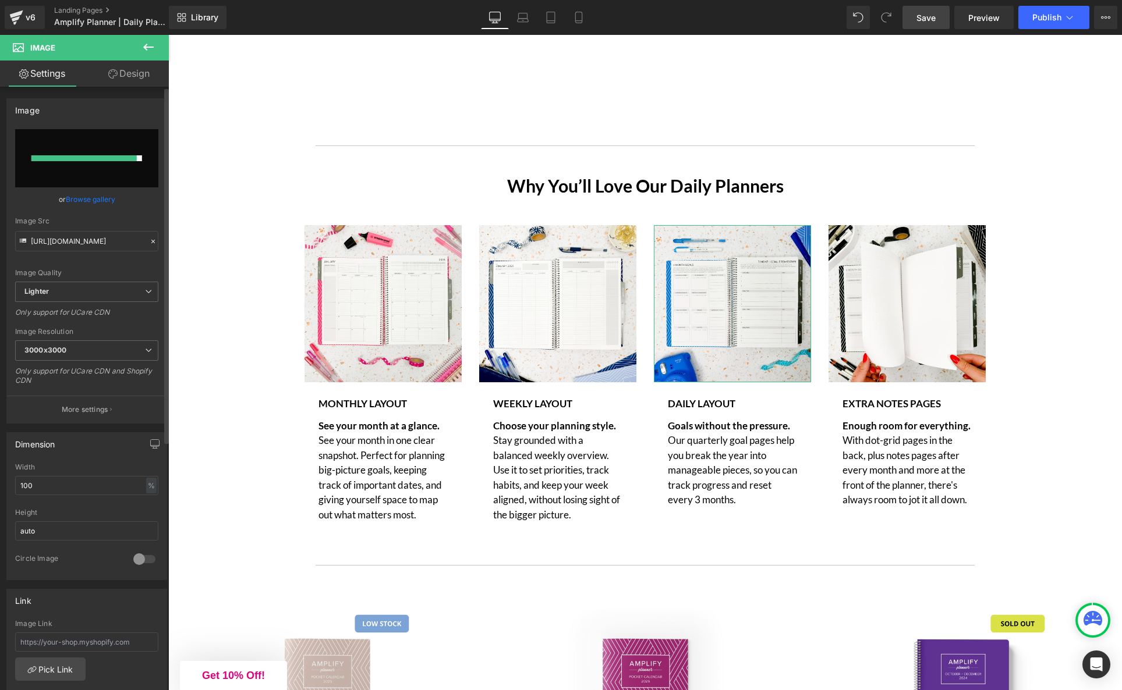
click at [81, 200] on link "Browse gallery" at bounding box center [90, 199] width 49 height 20
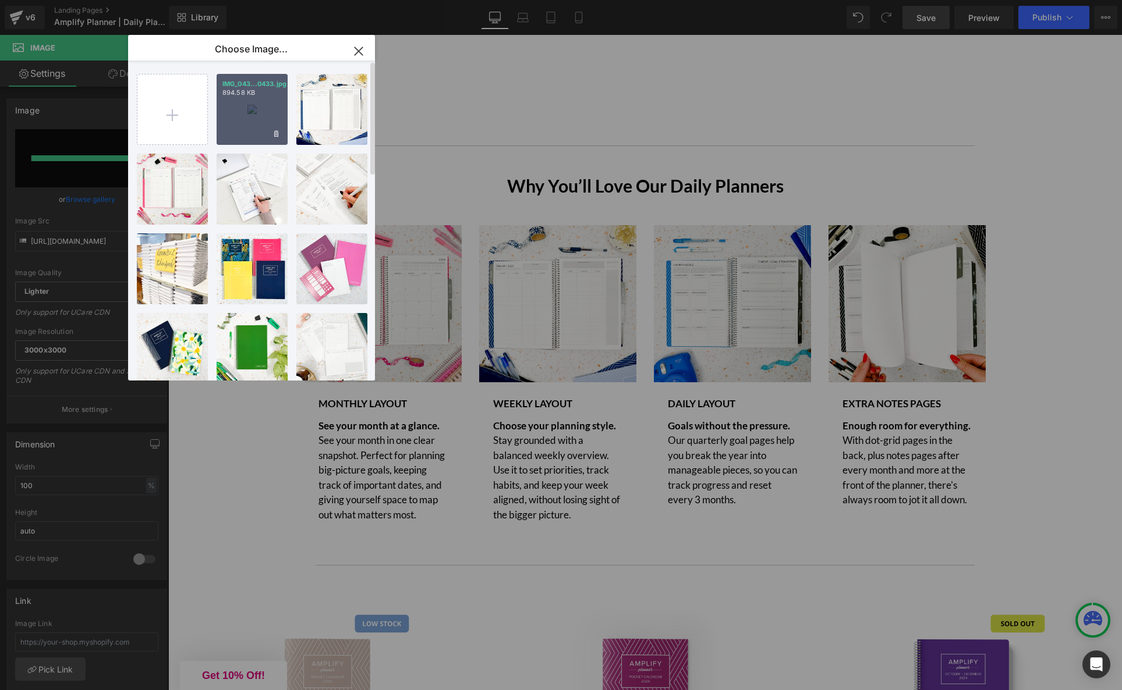
drag, startPoint x: 77, startPoint y: 85, endPoint x: 247, endPoint y: 120, distance: 172.9
click at [247, 120] on div "IMG_043...0433.jpg 894.58 KB" at bounding box center [252, 109] width 71 height 71
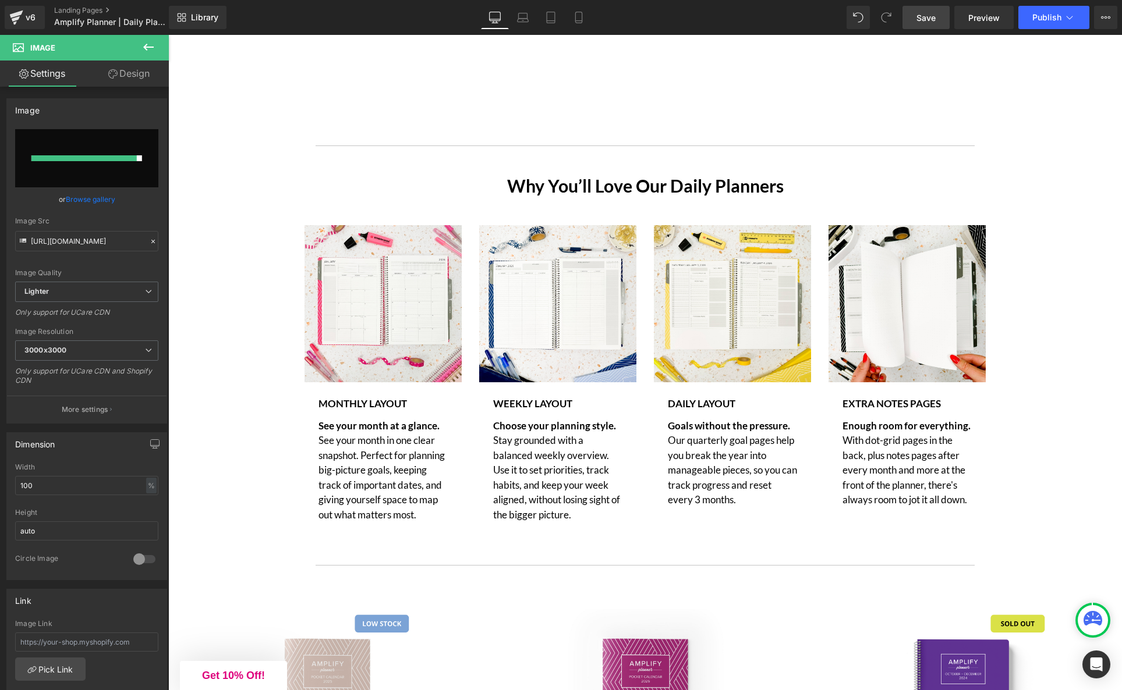
click at [717, 467] on div "Goals without the pressure. Our quarterly goal pages help you break the year in…" at bounding box center [732, 459] width 129 height 96
click at [717, 467] on p "Our quarterly goal pages help you break the year into manageable pieces, so you…" at bounding box center [732, 470] width 129 height 74
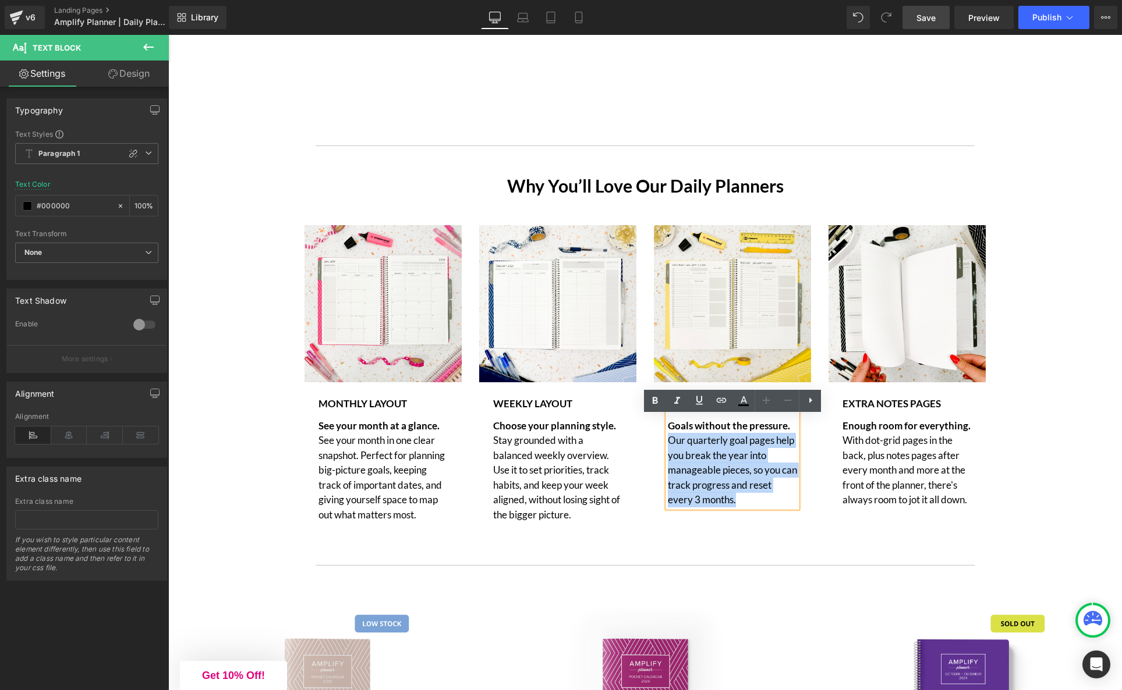
drag, startPoint x: 739, startPoint y: 508, endPoint x: 671, endPoint y: 452, distance: 88.1
click at [671, 452] on p "Our quarterly goal pages help you break the year into manageable pieces, so you…" at bounding box center [732, 470] width 129 height 74
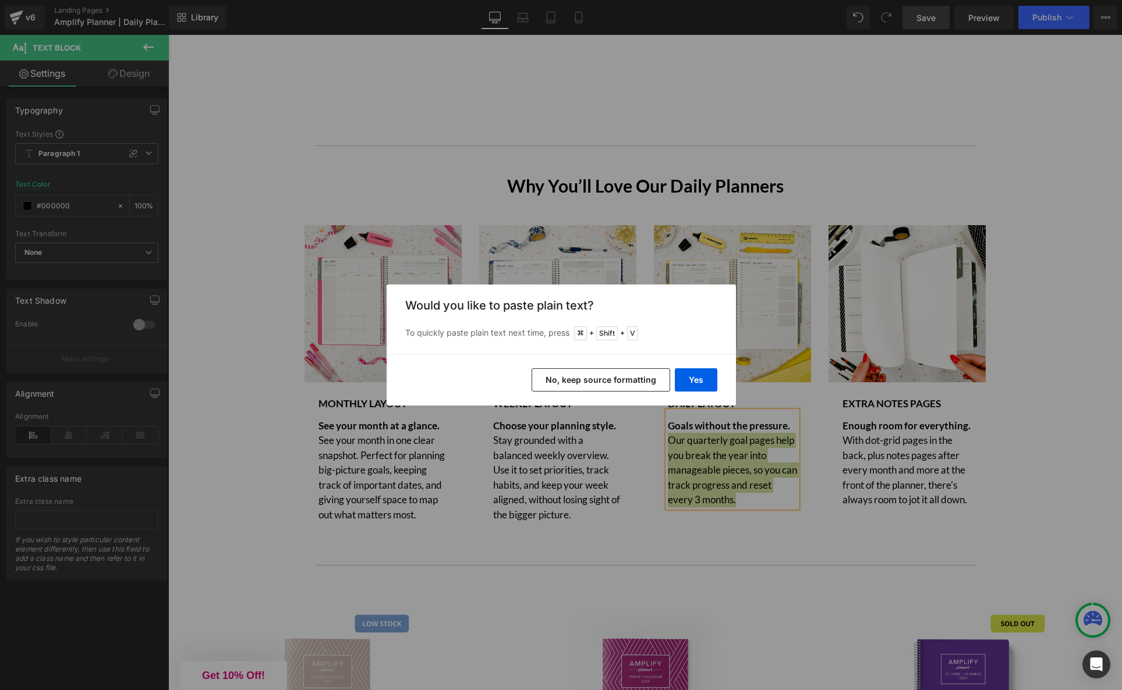
drag, startPoint x: 459, startPoint y: 352, endPoint x: 627, endPoint y: 386, distance: 171.8
click at [627, 386] on button "No, keep source formatting" at bounding box center [600, 379] width 139 height 23
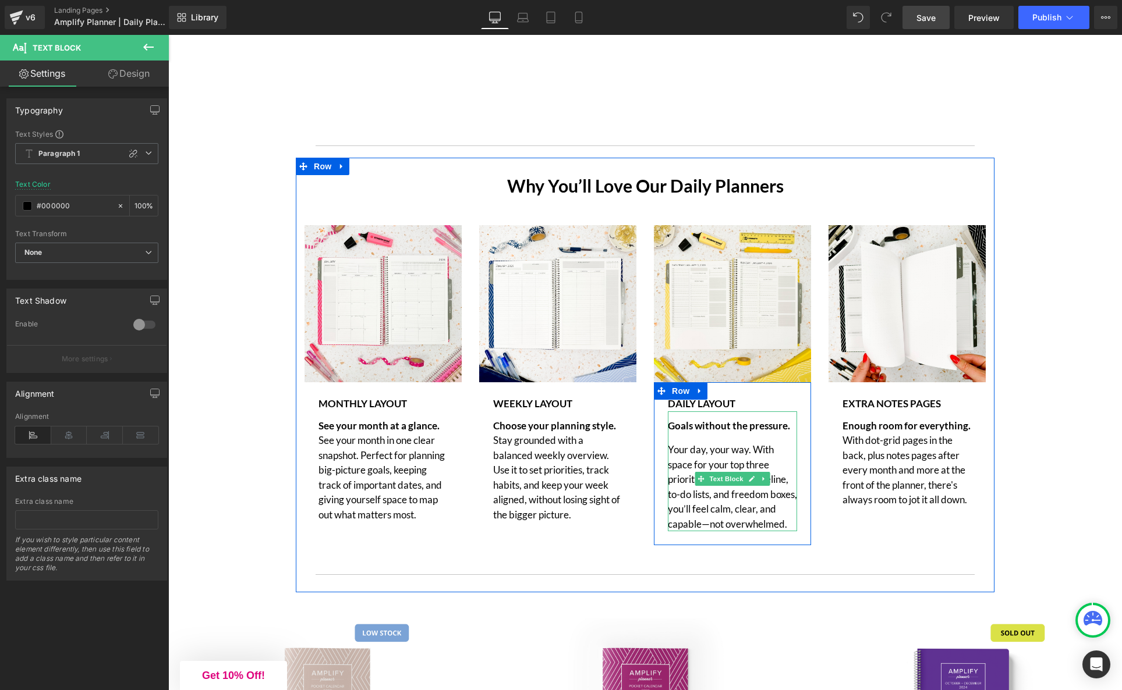
drag, startPoint x: 726, startPoint y: 534, endPoint x: 731, endPoint y: 547, distance: 13.8
click at [726, 531] on p "Your day, your way. With space for your top three priorities, an hourly timelin…" at bounding box center [732, 486] width 129 height 89
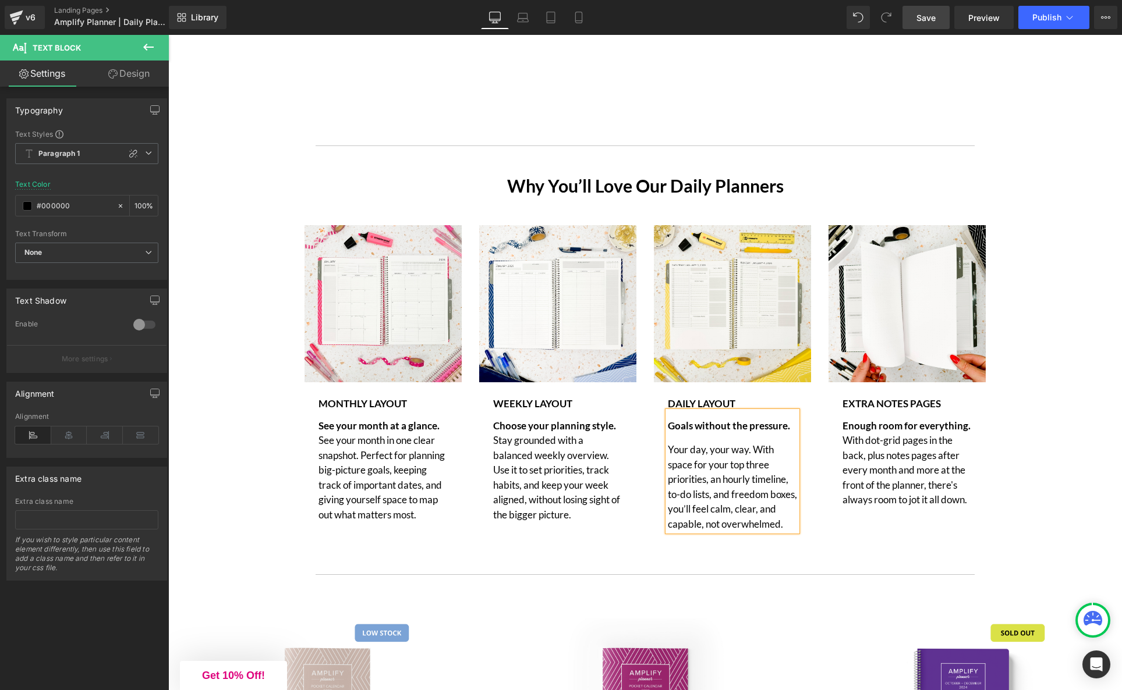
click at [668, 454] on p "Your day, your way. With space for your top three priorities, an hourly timelin…" at bounding box center [732, 486] width 129 height 89
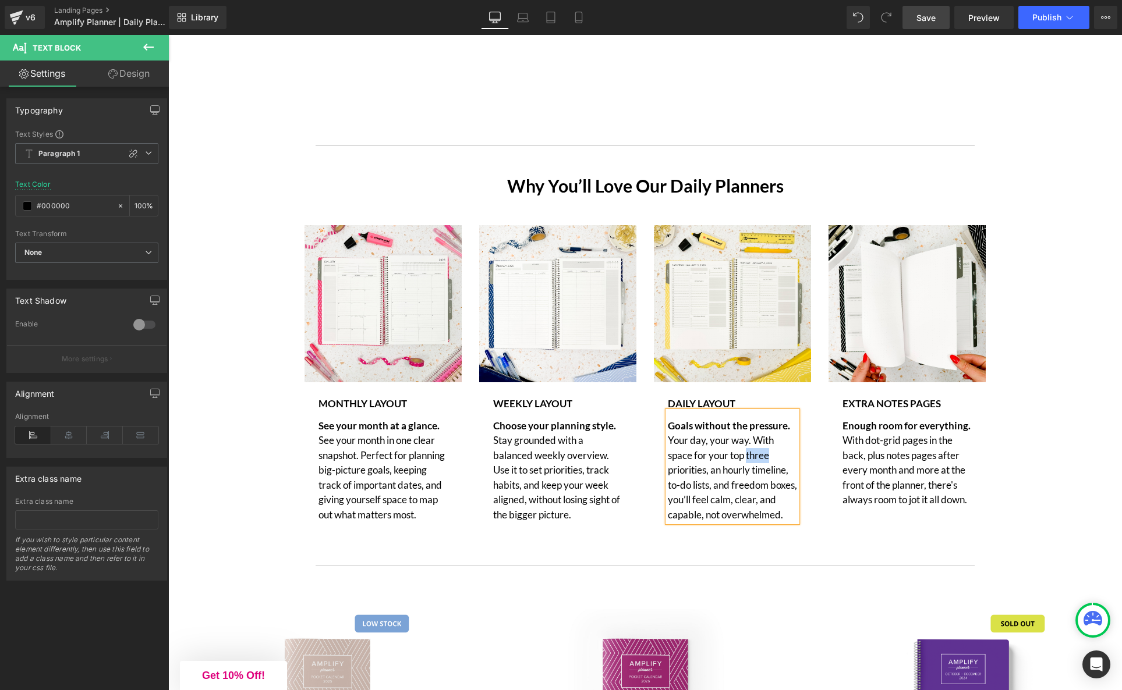
drag, startPoint x: 772, startPoint y: 464, endPoint x: 748, endPoint y: 464, distance: 23.9
click at [748, 464] on p "Your day, your way. With space for your top three priorities, an hourly timelin…" at bounding box center [732, 477] width 129 height 89
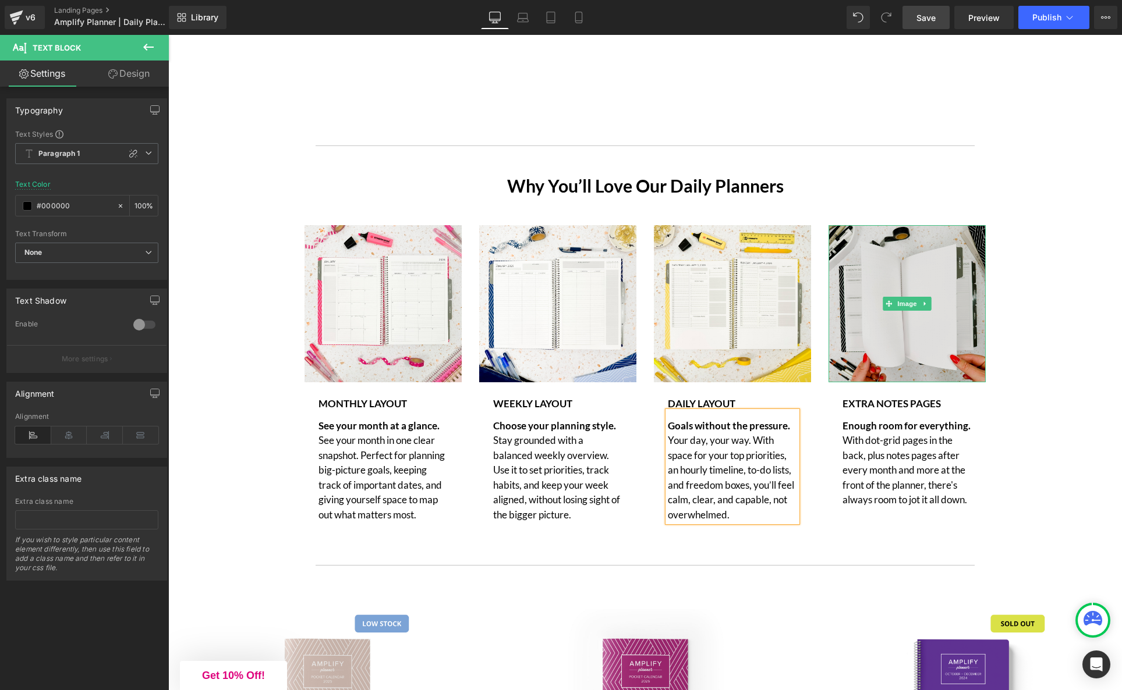
click at [905, 347] on img at bounding box center [906, 303] width 157 height 157
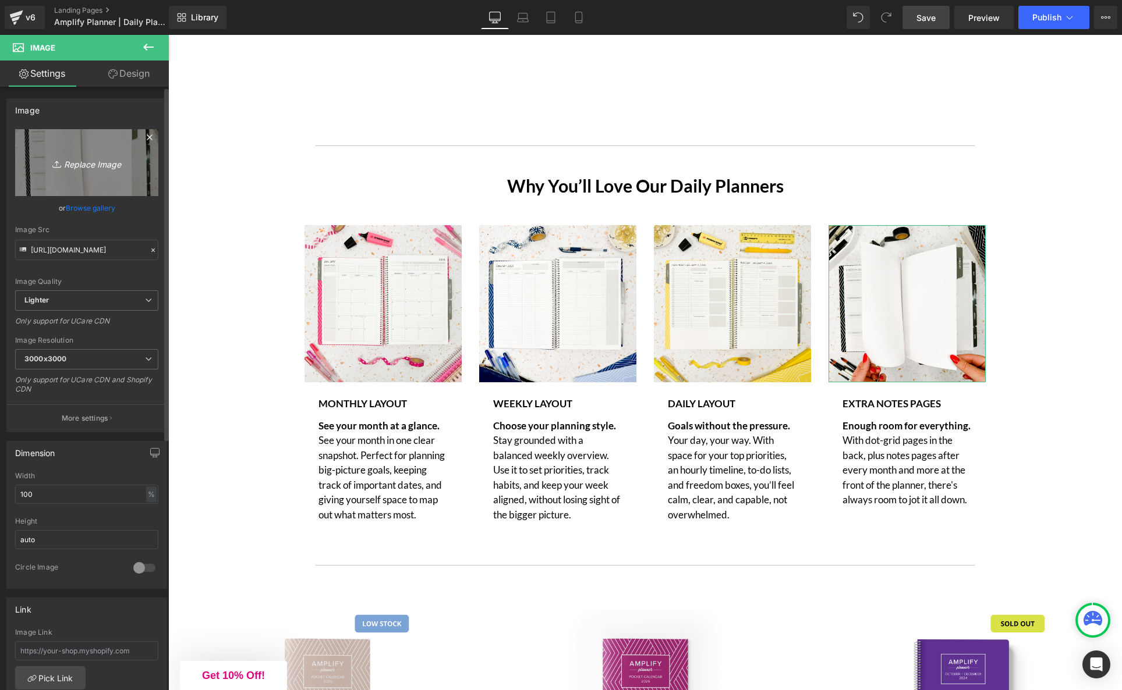
click at [83, 164] on icon "Replace Image" at bounding box center [86, 162] width 93 height 15
type input "C:\fakepath\IMG_0443.jpg"
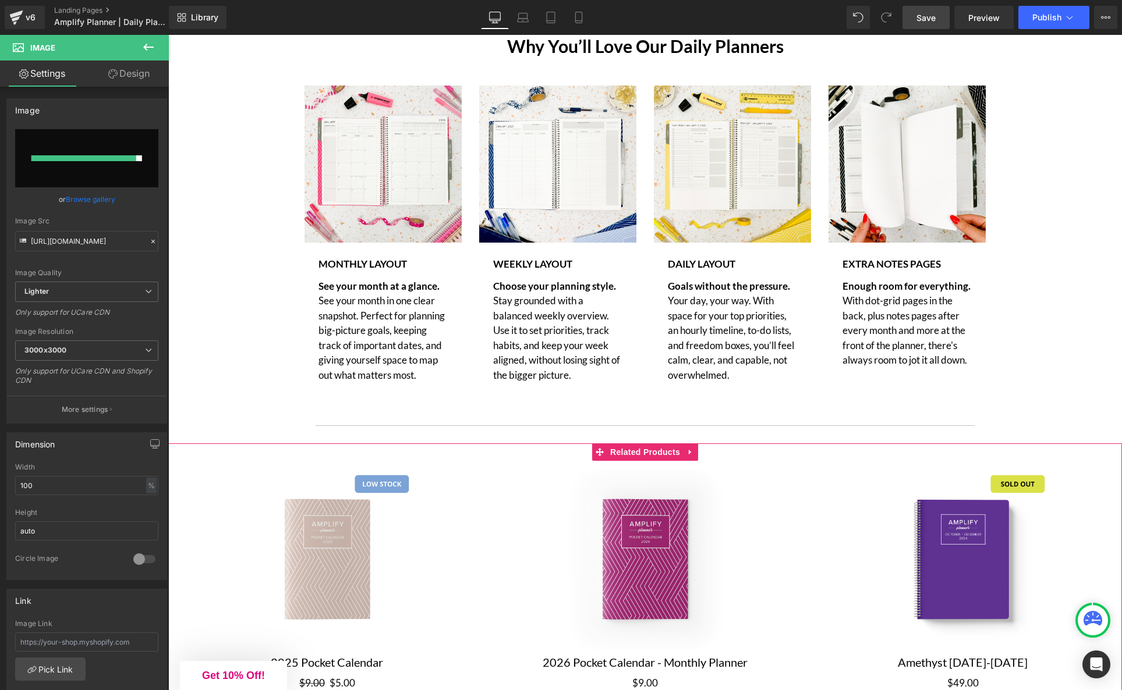
scroll to position [3262, 0]
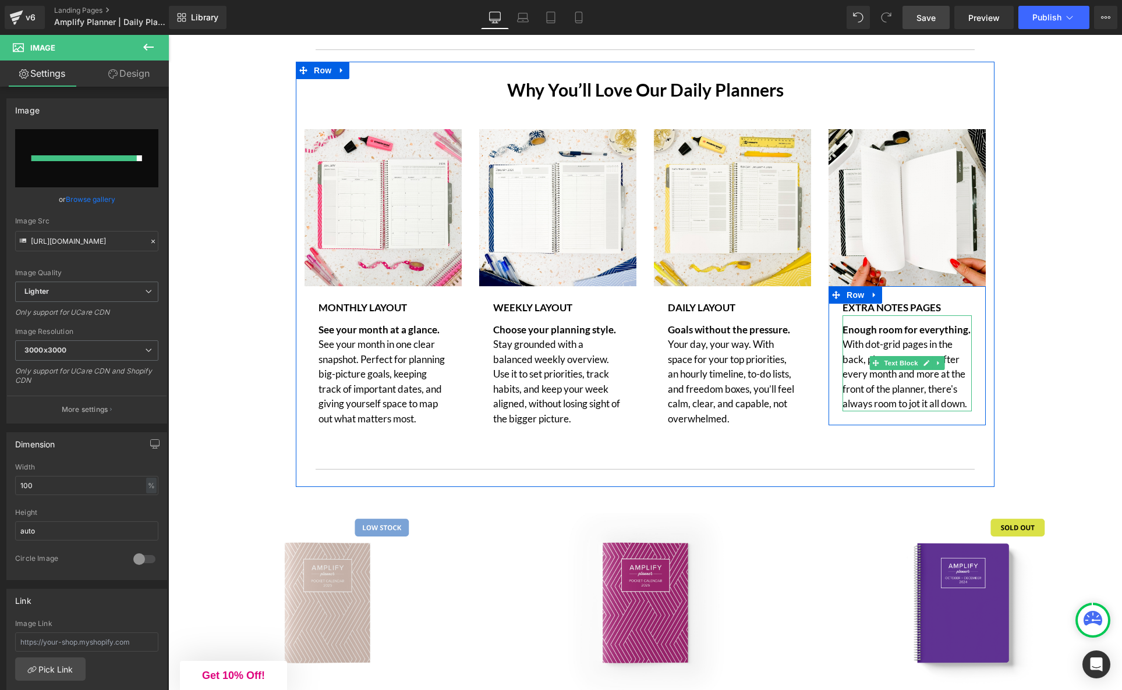
click at [963, 410] on p "Enough room for everything. With dot-grid pages in the back, plus notes pages a…" at bounding box center [906, 366] width 129 height 89
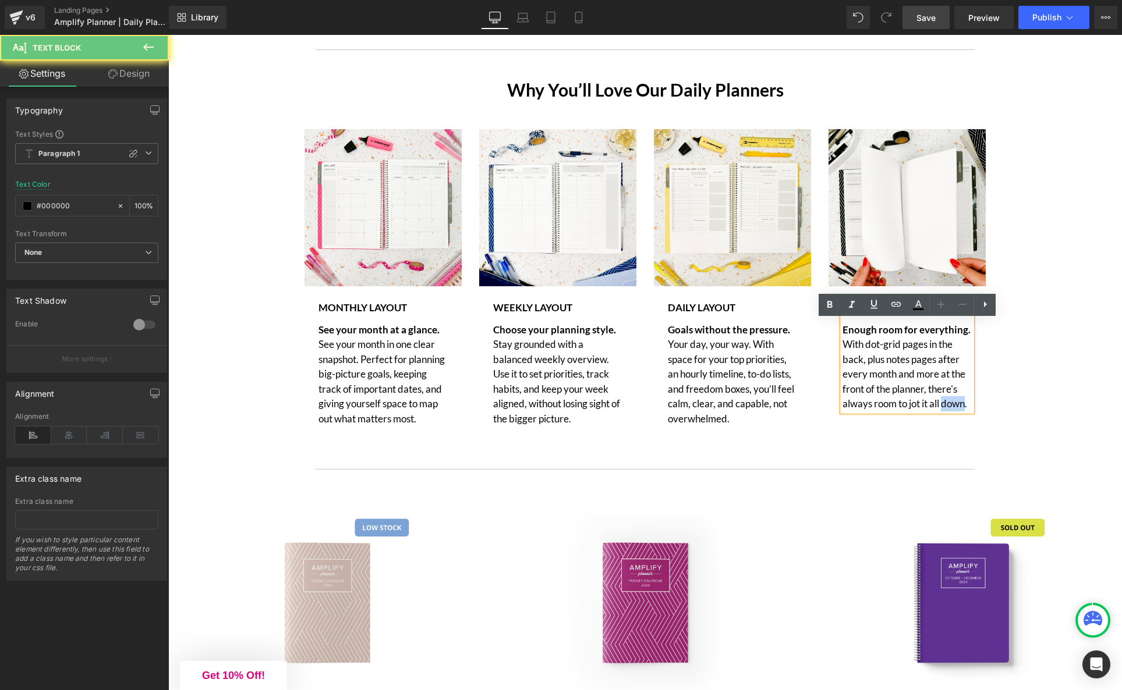
click at [963, 410] on p "Enough room for everything. With dot-grid pages in the back, plus notes pages a…" at bounding box center [906, 366] width 129 height 89
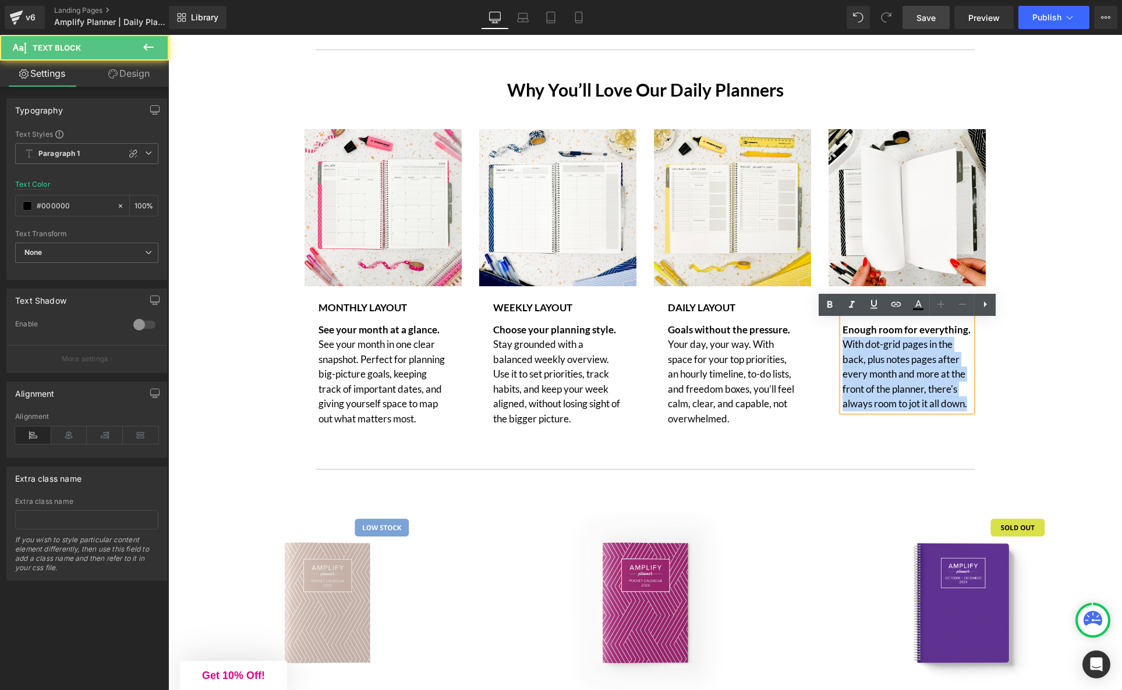
drag, startPoint x: 843, startPoint y: 348, endPoint x: 978, endPoint y: 409, distance: 147.4
click at [978, 409] on div "Extra Notes Pages Text Block Enough room for everything. With dot-grid pages in…" at bounding box center [906, 355] width 147 height 111
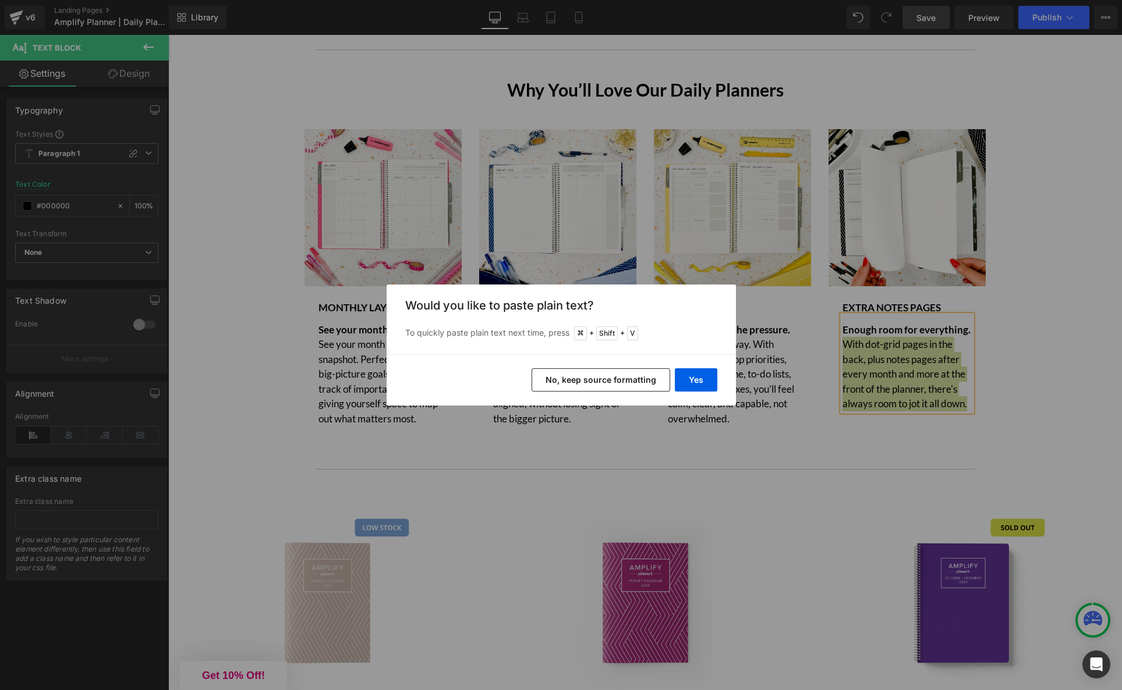
click at [574, 376] on button "No, keep source formatting" at bounding box center [600, 379] width 139 height 23
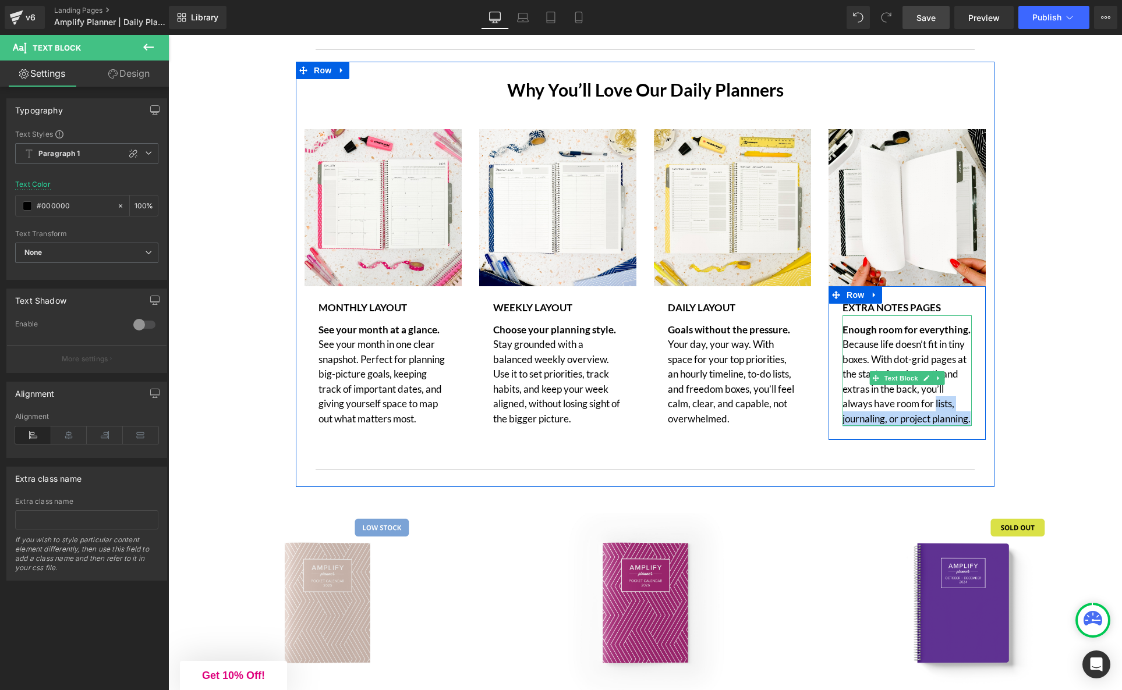
drag, startPoint x: 889, startPoint y: 438, endPoint x: 936, endPoint y: 412, distance: 53.4
click at [936, 412] on p "Enough room for everything. Because life doesn’t fit in tiny boxes. With dot-gr…" at bounding box center [906, 374] width 129 height 104
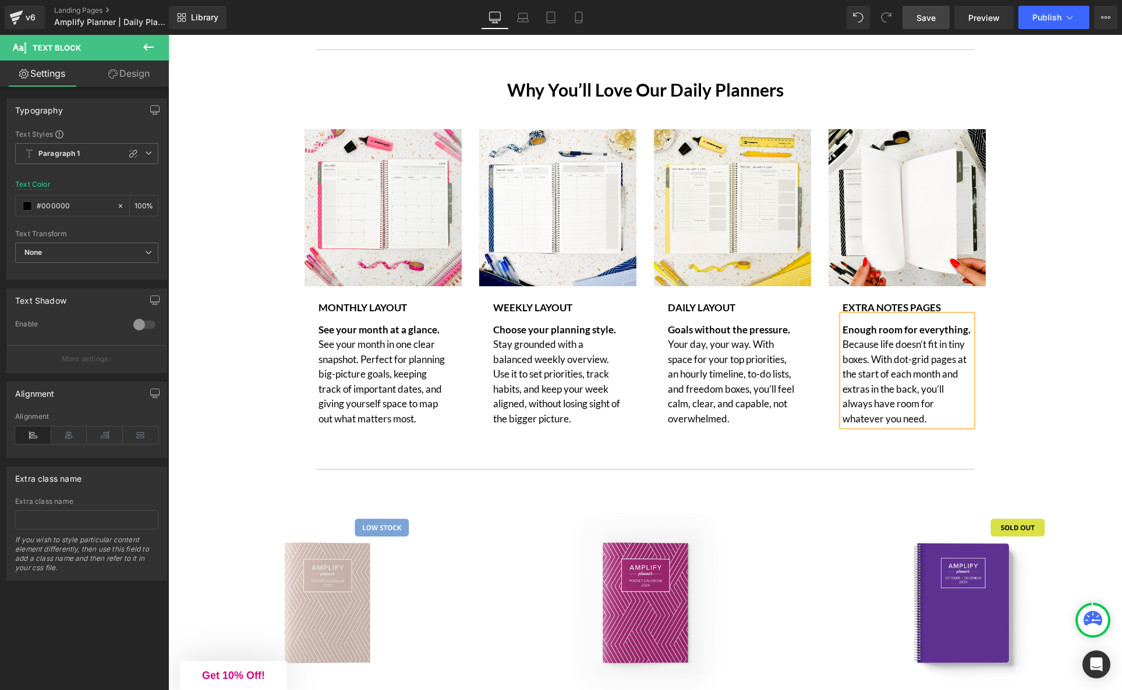
click at [1091, 430] on div "Image Monthly Layout Text Block See your month at a glance. See your month in o…" at bounding box center [644, 297] width 953 height 370
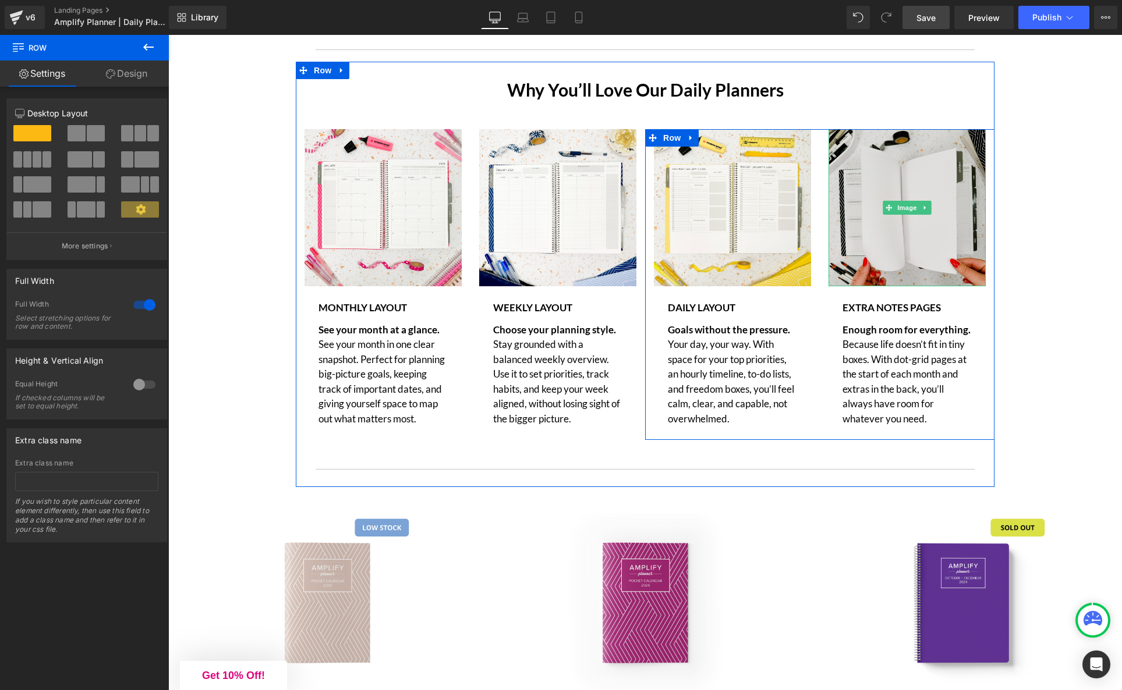
click at [867, 184] on img at bounding box center [906, 207] width 157 height 157
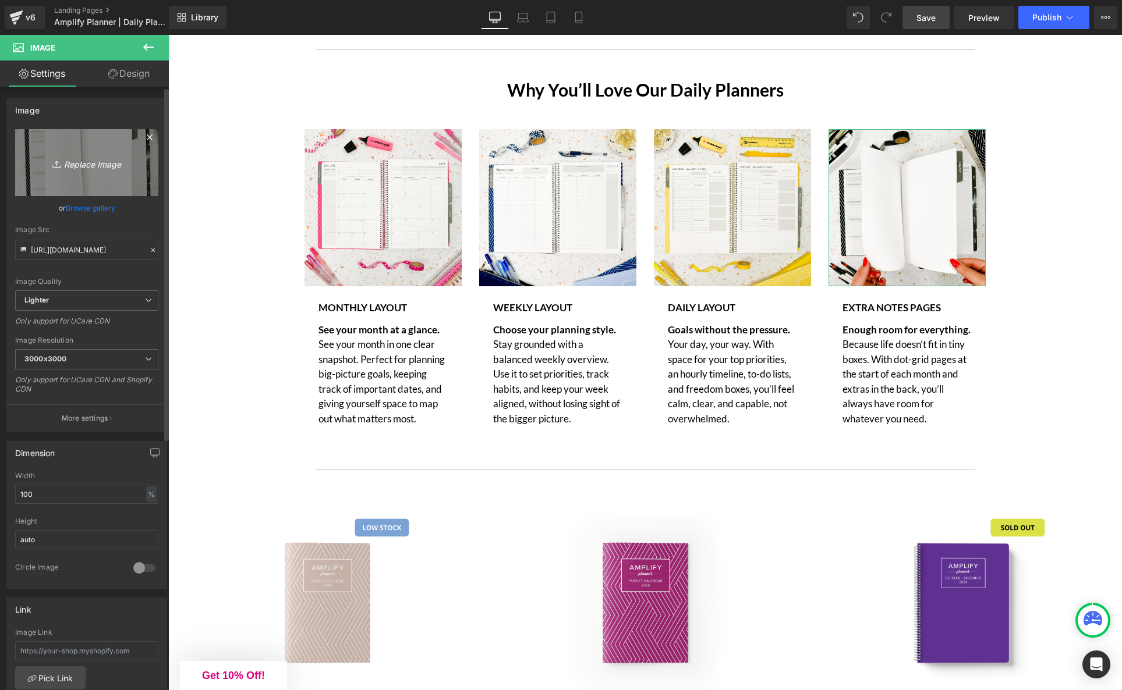
click at [86, 165] on icon "Replace Image" at bounding box center [86, 162] width 93 height 15
type input "C:\fakepath\IMG_0443.jpg"
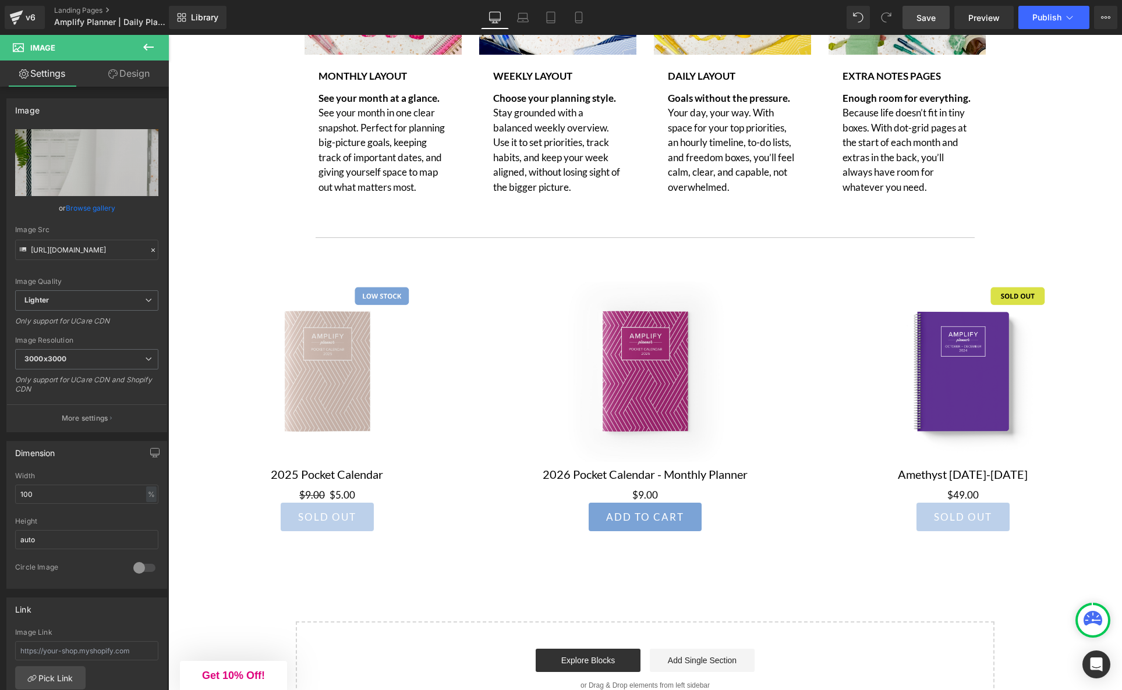
scroll to position [3494, 0]
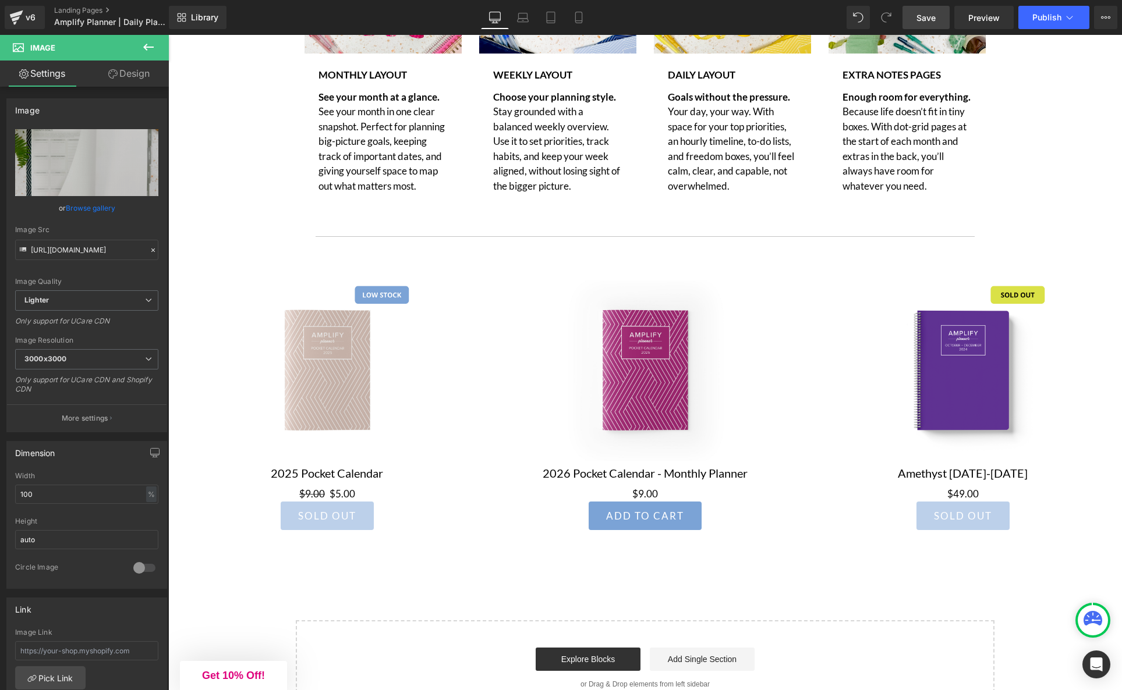
click at [921, 19] on span "Save" at bounding box center [925, 18] width 19 height 12
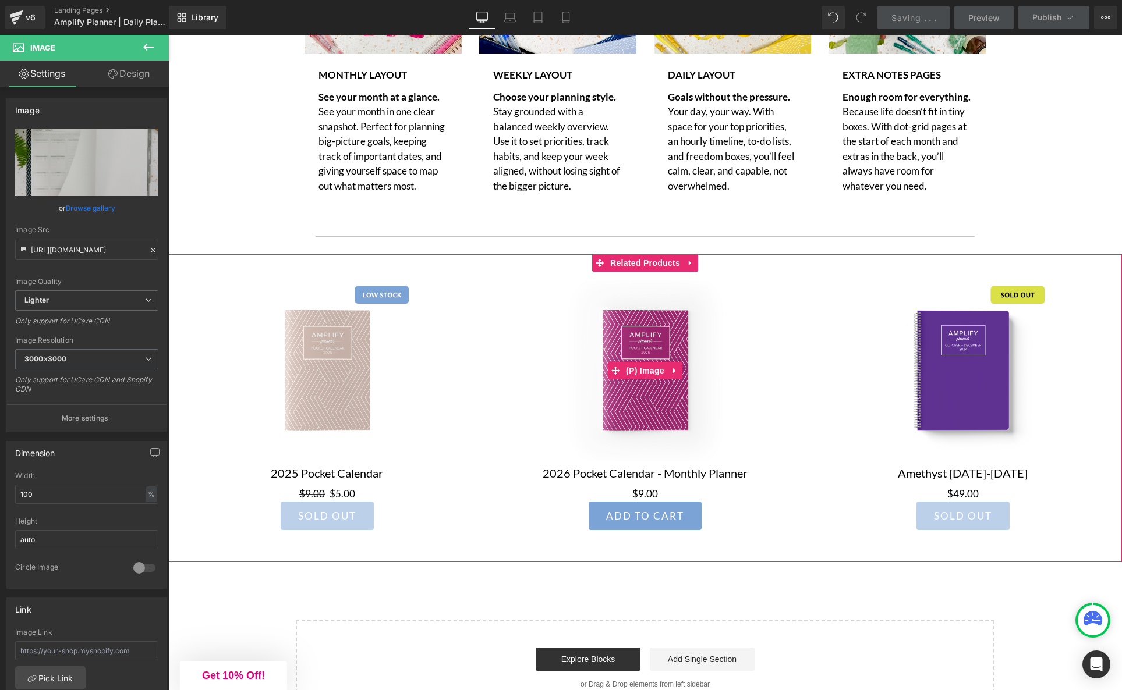
click at [794, 368] on div "Sale Off" at bounding box center [645, 371] width 300 height 180
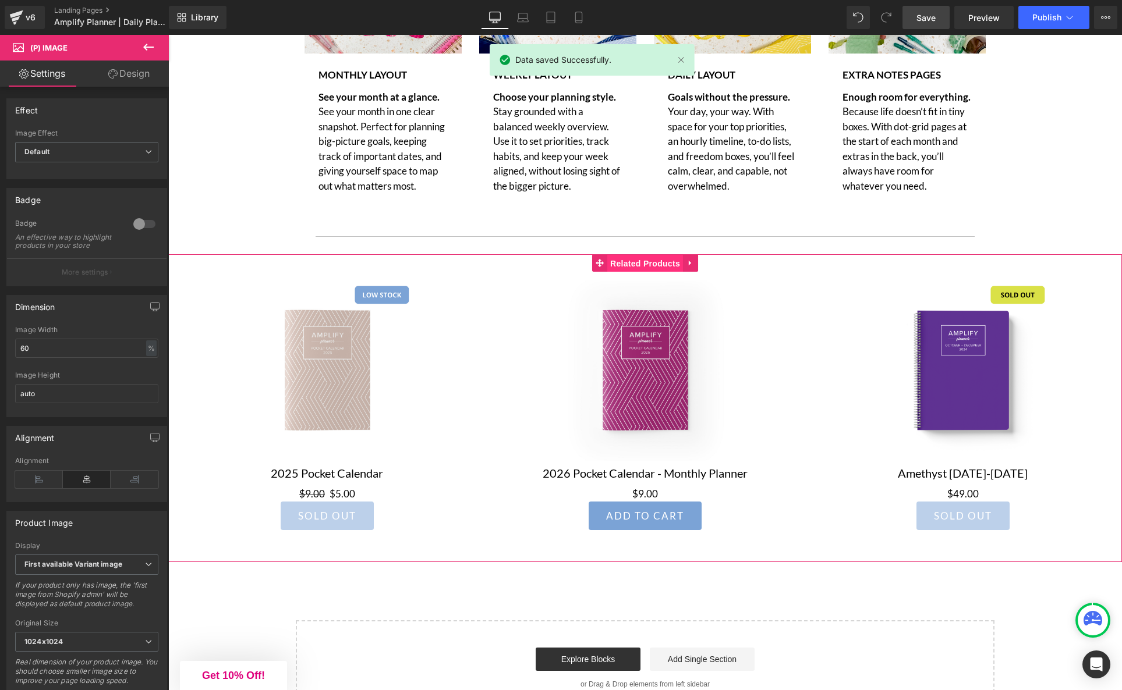
click at [645, 266] on span "Related Products" at bounding box center [645, 263] width 76 height 17
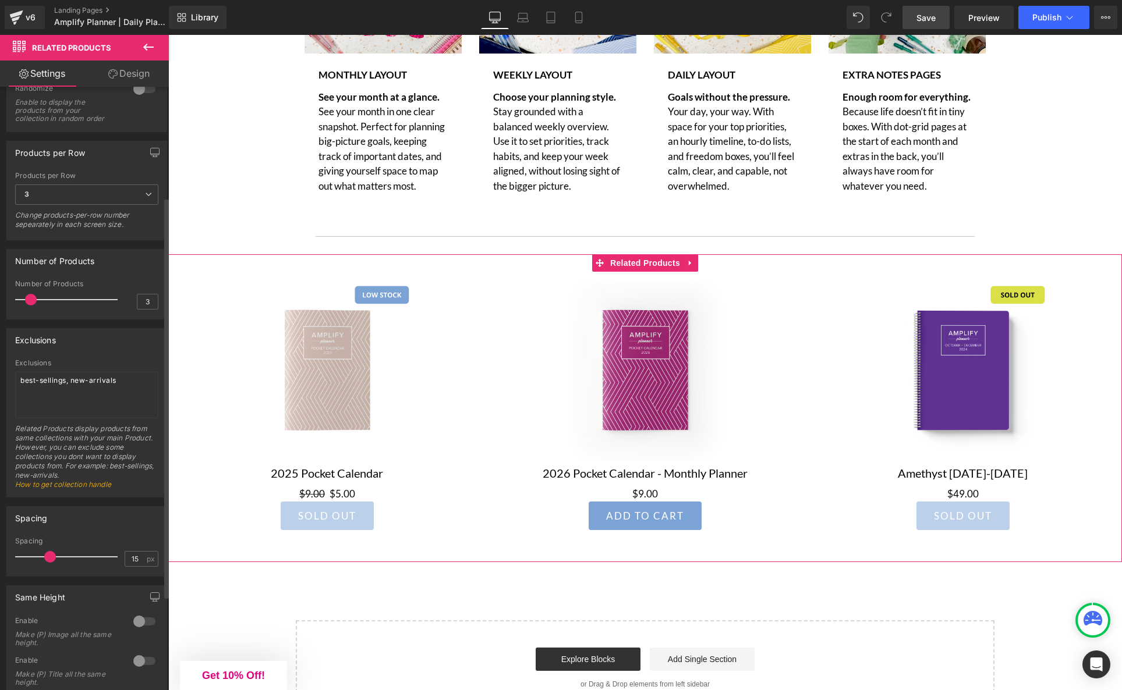
scroll to position [190, 0]
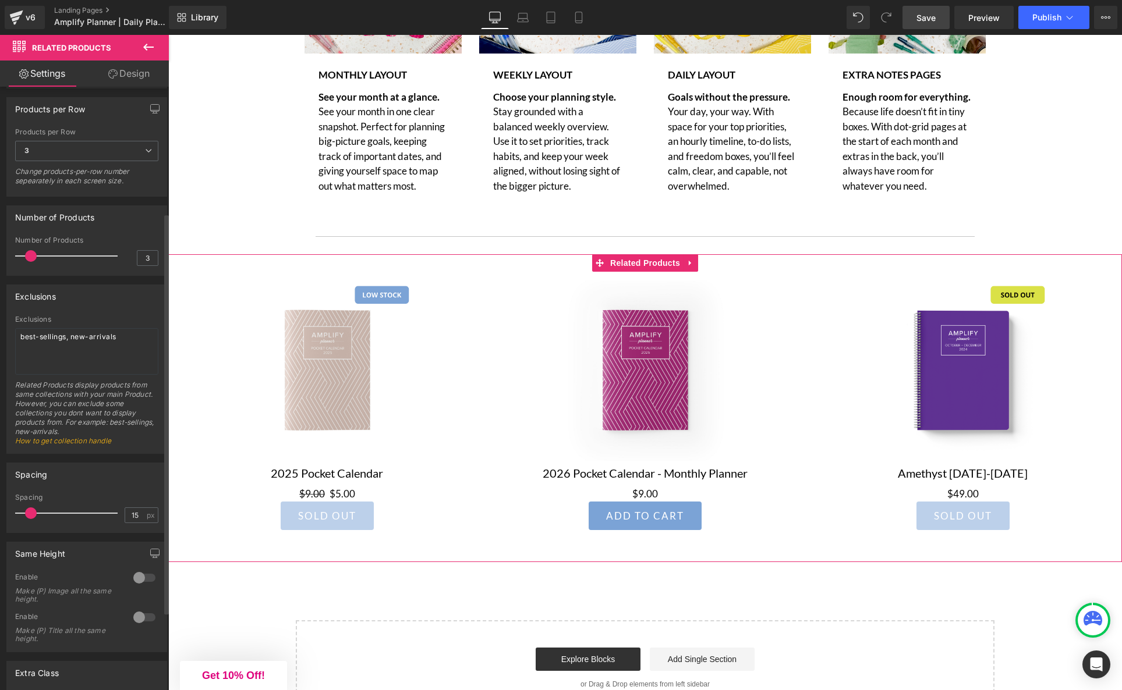
drag, startPoint x: 50, startPoint y: 513, endPoint x: 31, endPoint y: 513, distance: 18.6
click at [31, 513] on span at bounding box center [31, 514] width 12 height 12
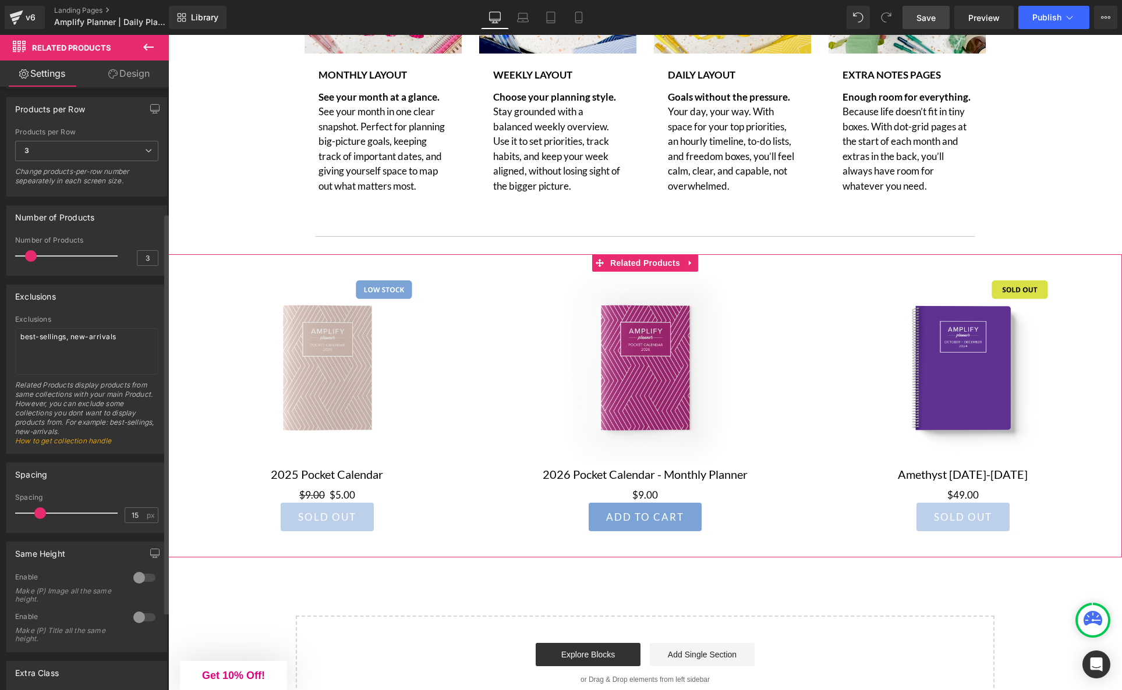
drag, startPoint x: 32, startPoint y: 514, endPoint x: 41, endPoint y: 513, distance: 8.7
click at [41, 513] on span at bounding box center [40, 514] width 12 height 12
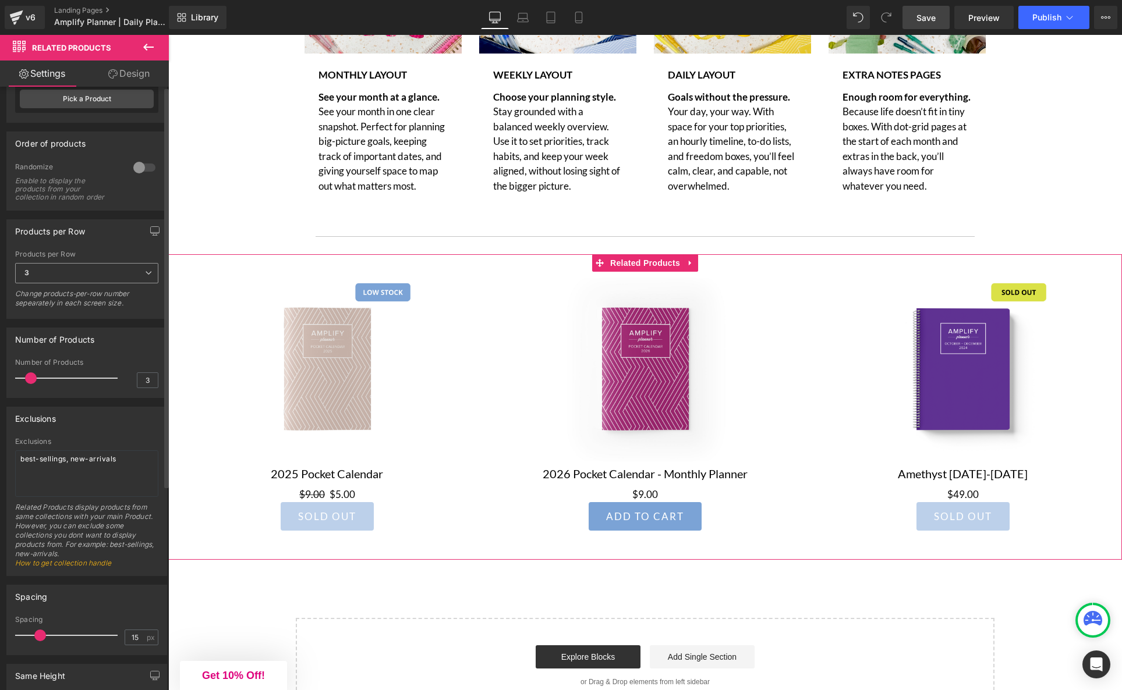
scroll to position [0, 0]
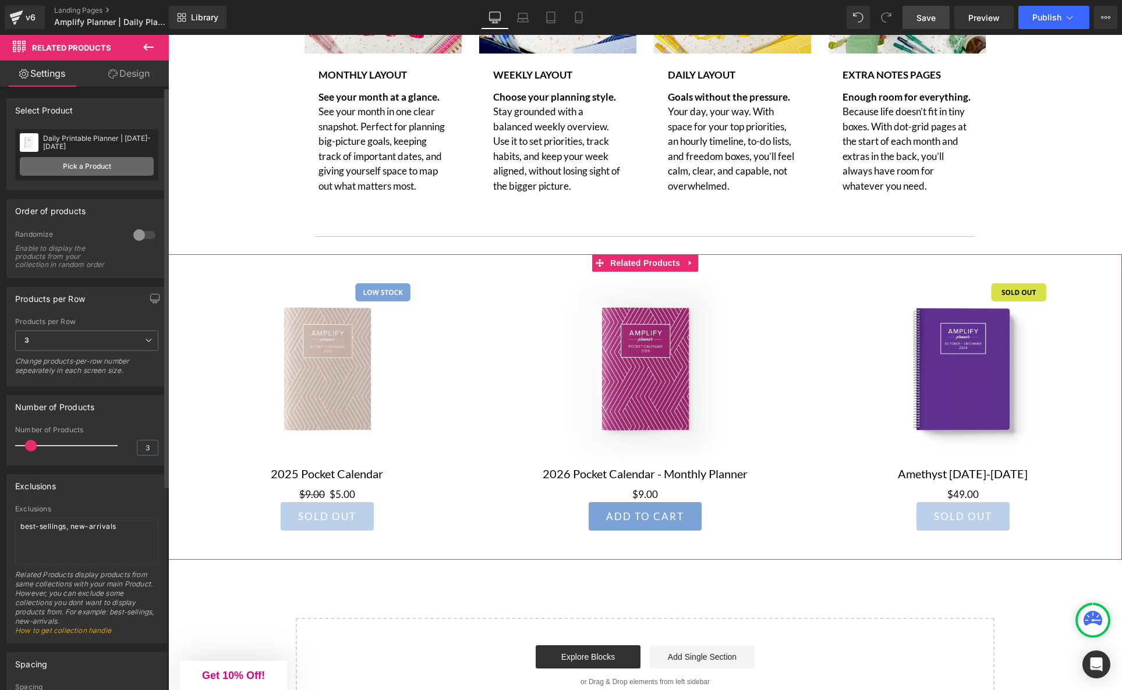
click at [96, 162] on link "Pick a Product" at bounding box center [87, 166] width 134 height 19
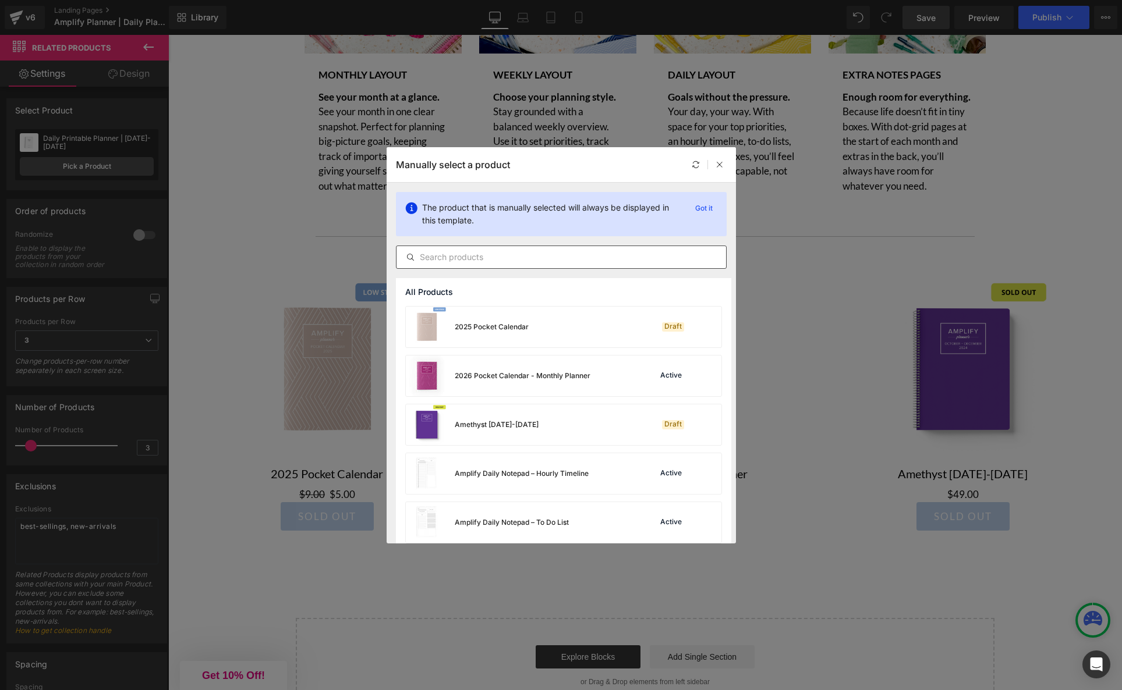
click at [488, 266] on div at bounding box center [561, 257] width 331 height 23
click at [489, 260] on input "text" at bounding box center [560, 257] width 329 height 14
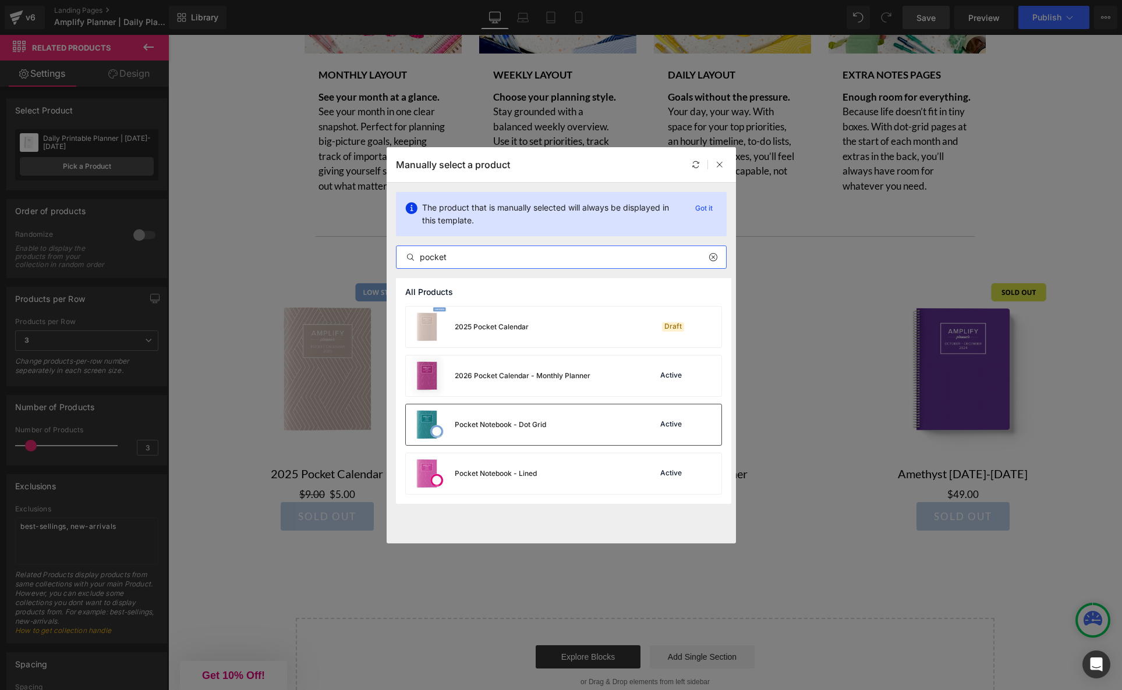
type input "pocket"
click at [537, 425] on div "Pocket Notebook - Dot Grid" at bounding box center [500, 425] width 91 height 10
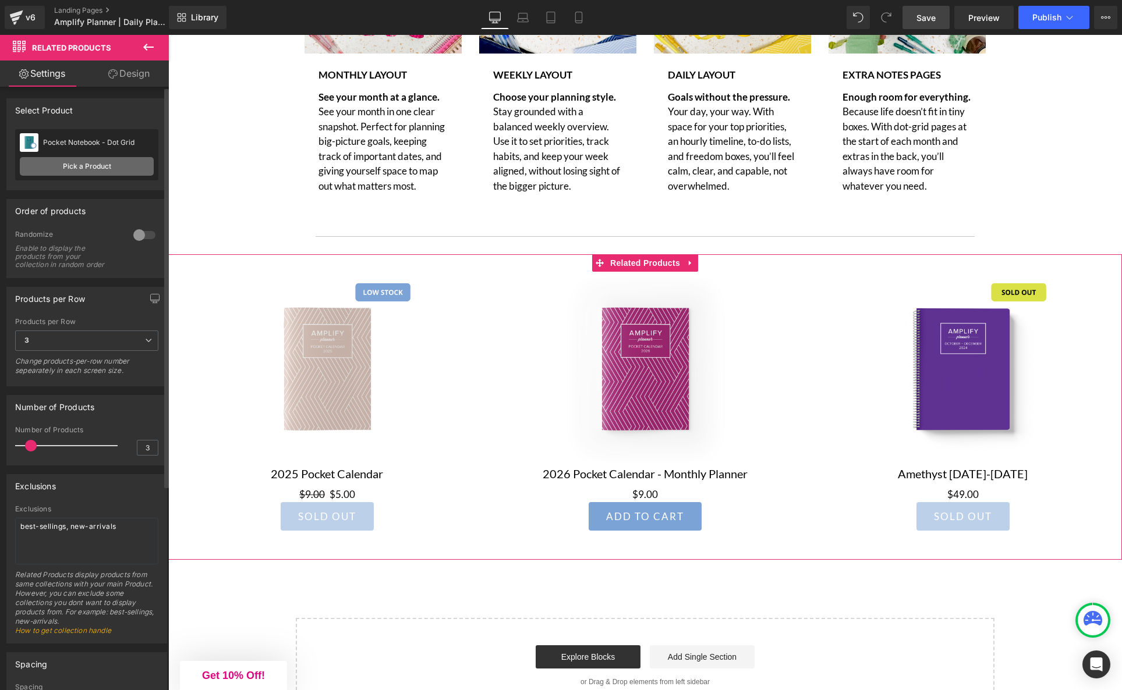
click at [94, 168] on link "Pick a Product" at bounding box center [87, 166] width 134 height 19
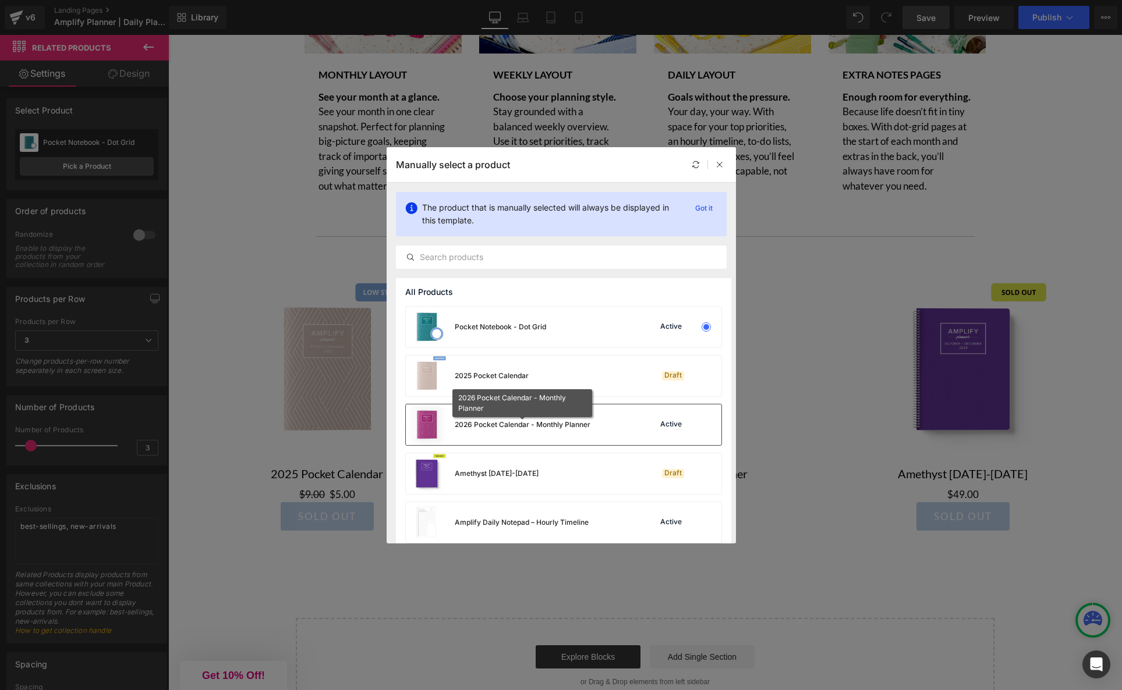
click at [500, 425] on div "2026 Pocket Calendar - Monthly Planner" at bounding box center [523, 425] width 136 height 10
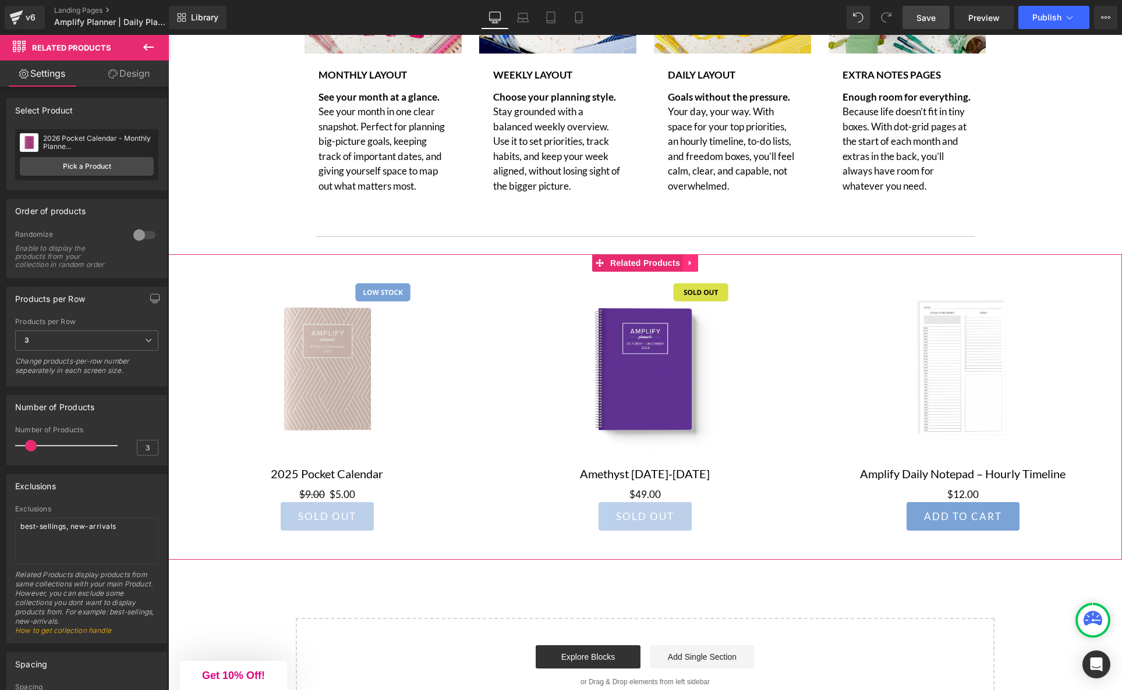
click at [694, 268] on icon at bounding box center [690, 263] width 8 height 9
click at [695, 267] on icon at bounding box center [698, 263] width 8 height 8
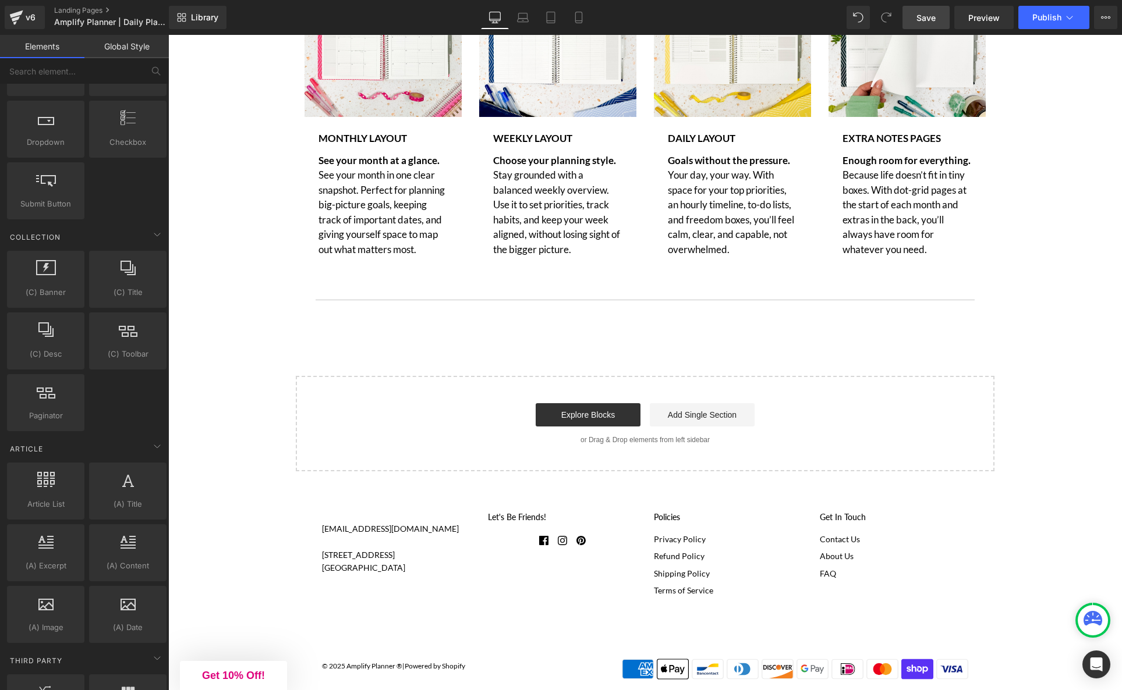
scroll to position [1752, 0]
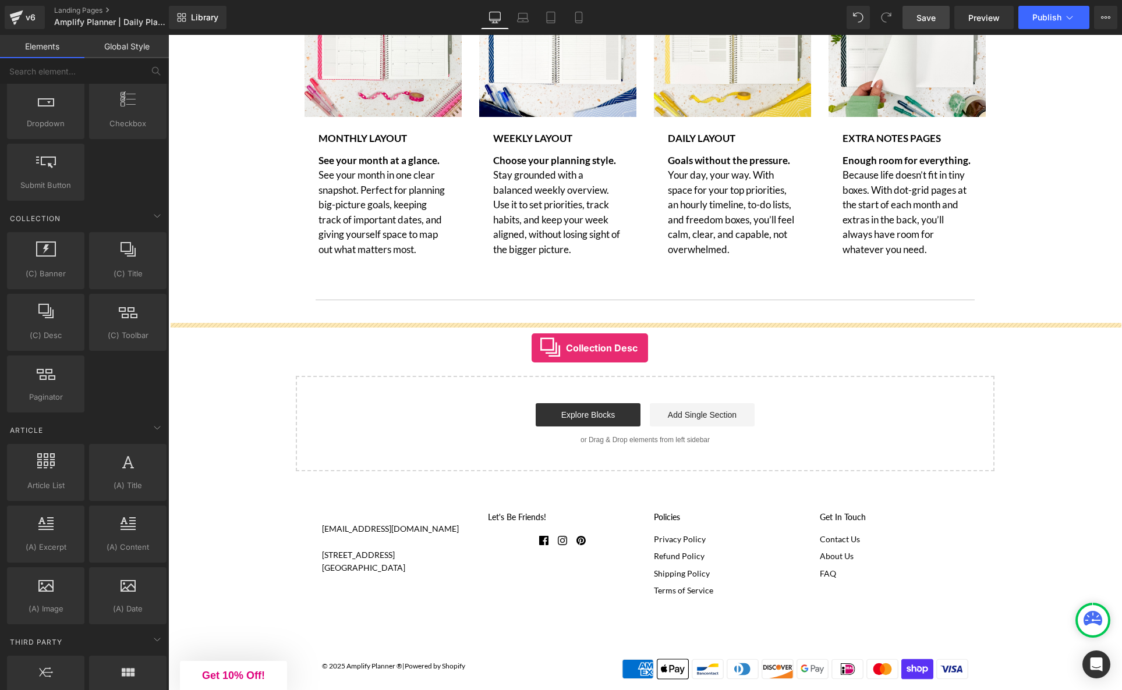
drag, startPoint x: 221, startPoint y: 343, endPoint x: 531, endPoint y: 347, distance: 310.8
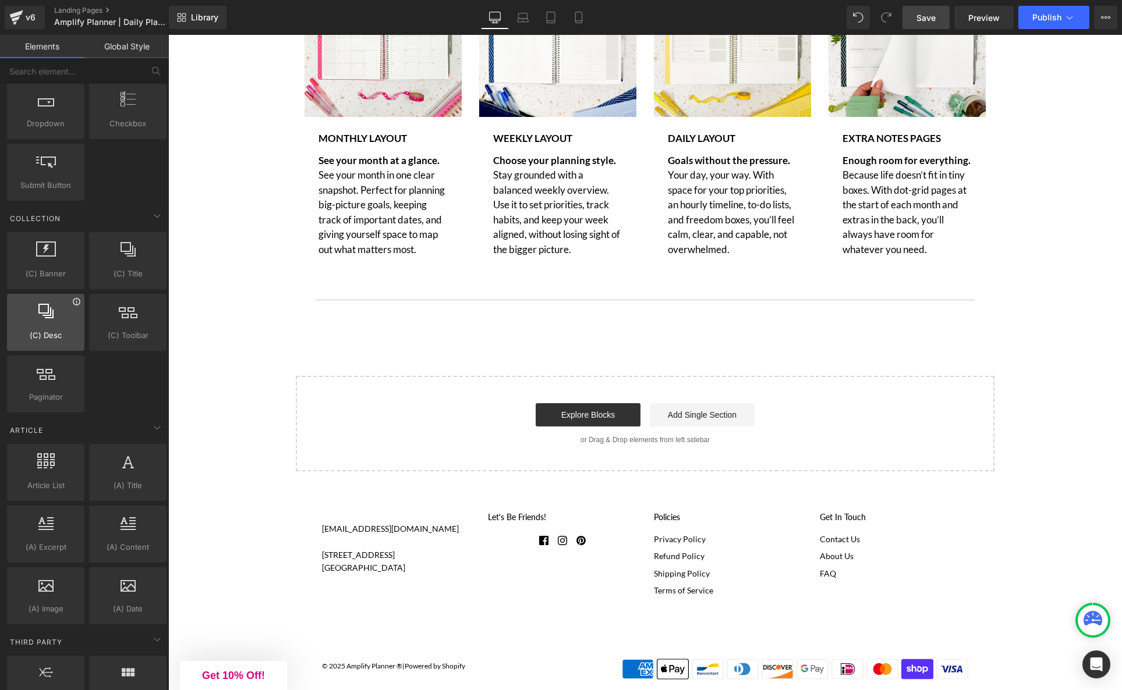
click at [76, 302] on icon at bounding box center [76, 301] width 9 height 9
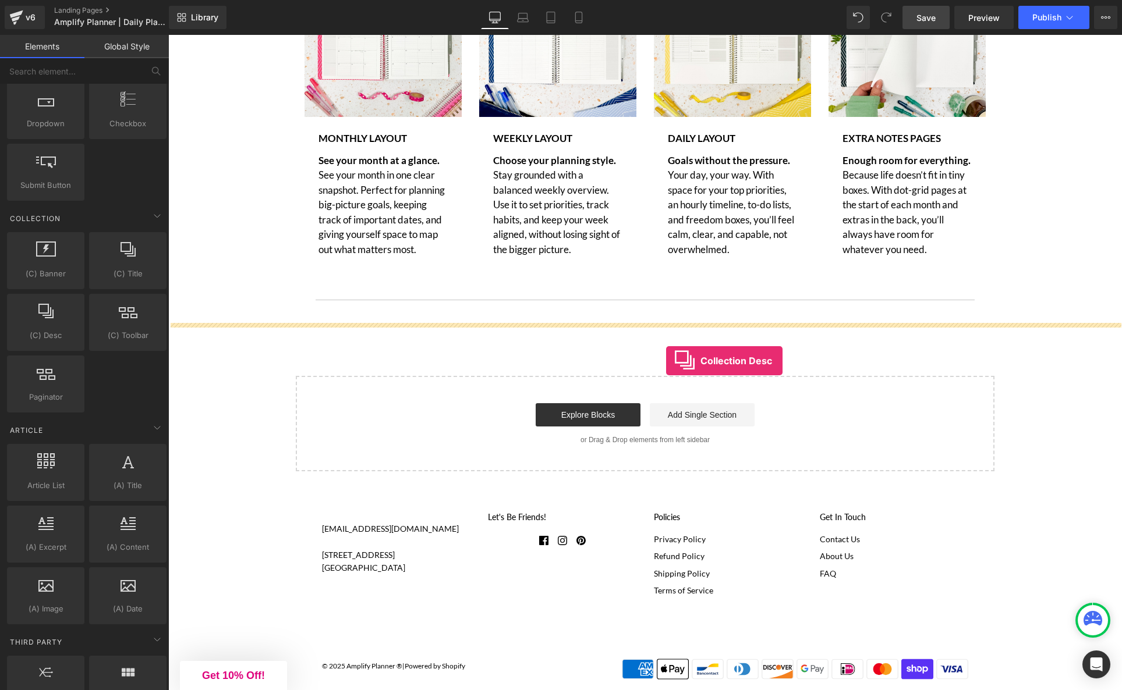
drag, startPoint x: 235, startPoint y: 369, endPoint x: 666, endPoint y: 361, distance: 430.8
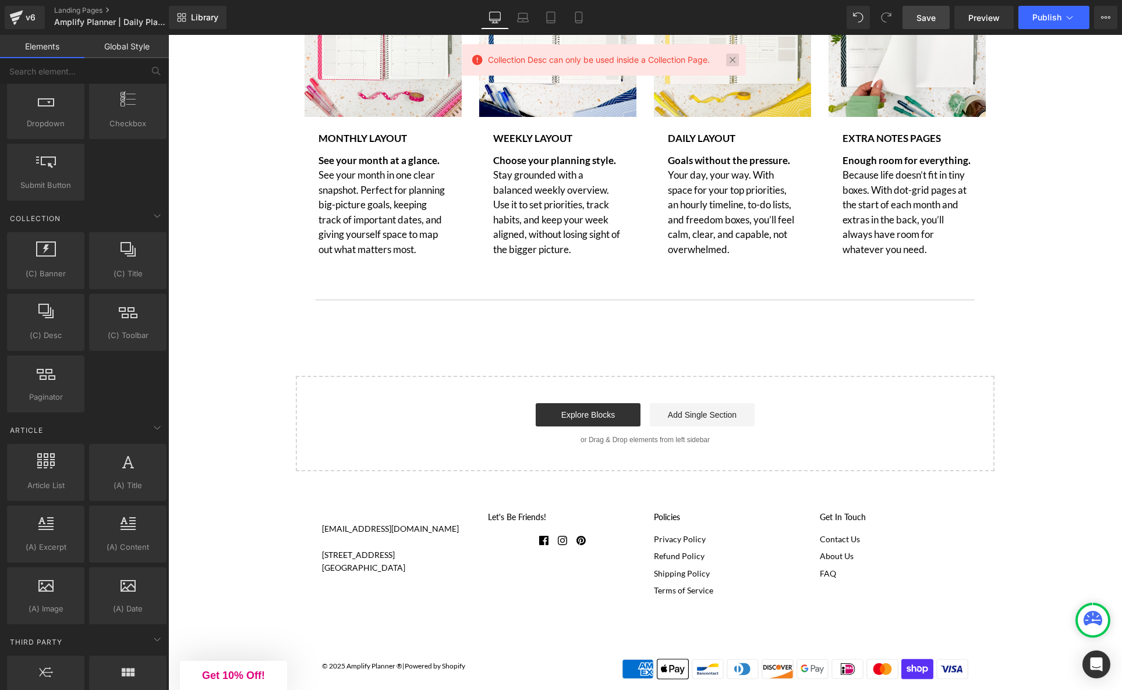
click at [734, 59] on link at bounding box center [732, 60] width 13 height 13
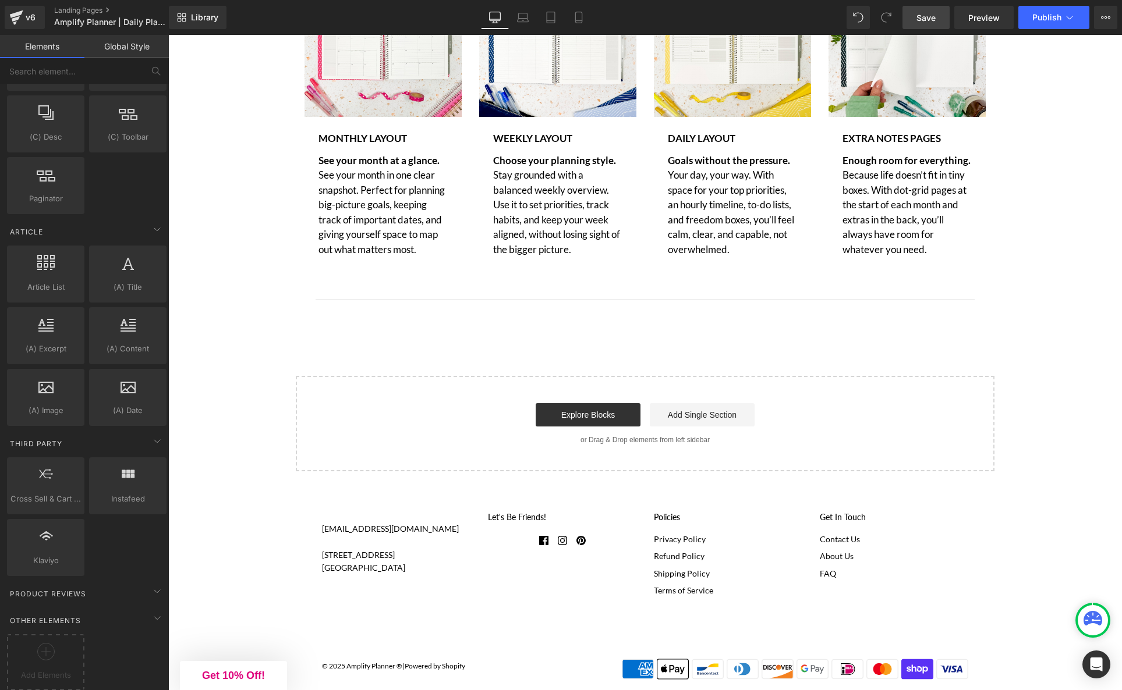
scroll to position [1961, 0]
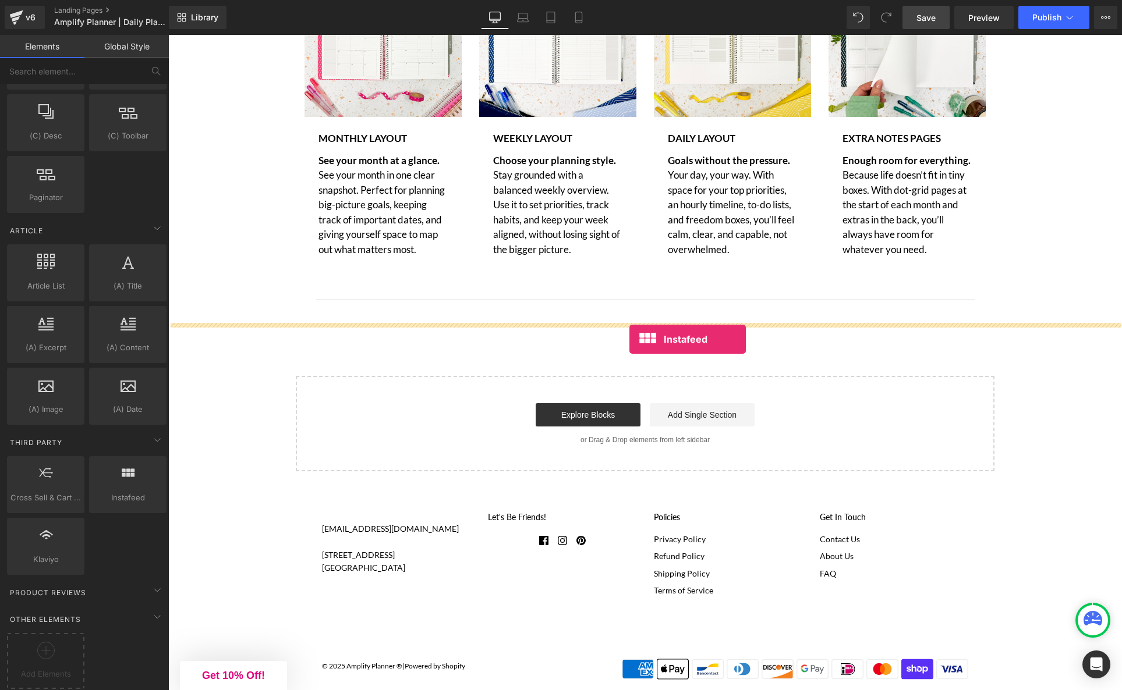
drag, startPoint x: 284, startPoint y: 532, endPoint x: 629, endPoint y: 339, distance: 395.5
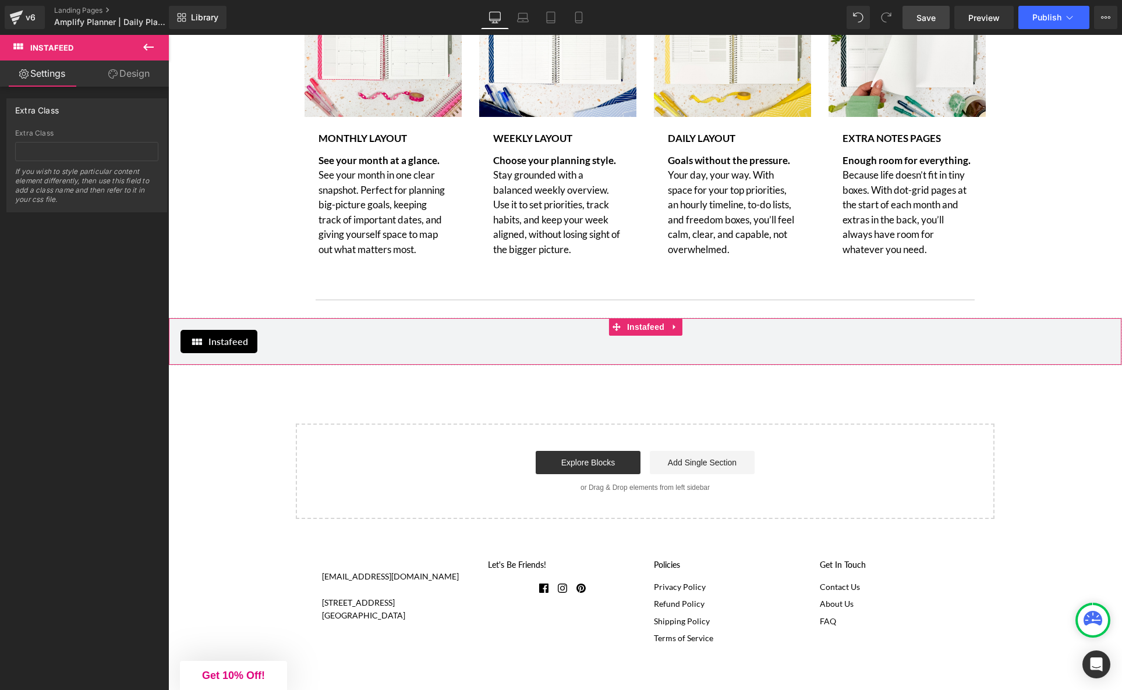
click at [134, 71] on link "Design" at bounding box center [129, 74] width 84 height 26
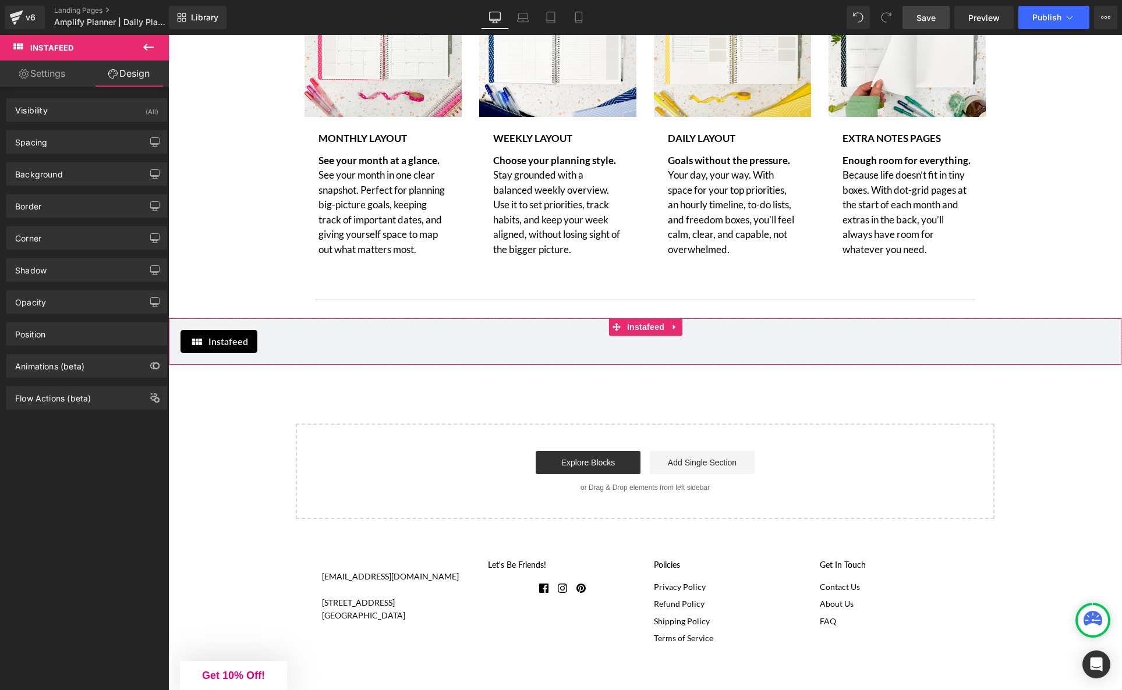
click at [32, 73] on link "Settings" at bounding box center [42, 74] width 84 height 26
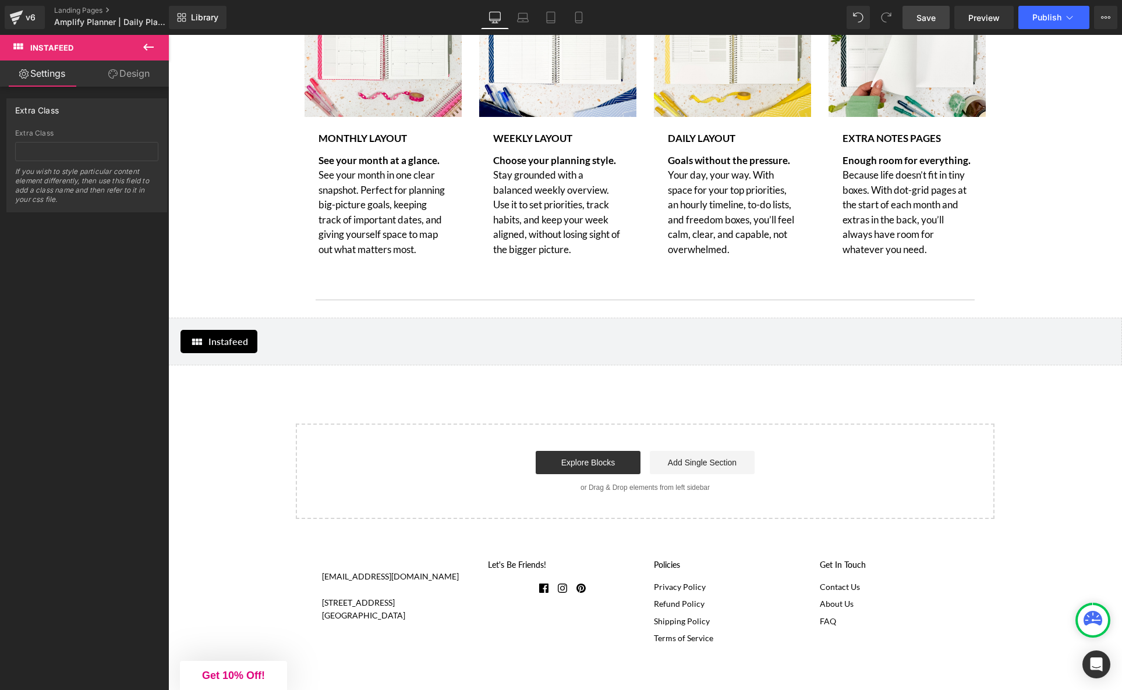
click at [922, 14] on span "Save" at bounding box center [925, 18] width 19 height 12
click at [993, 19] on span "Preview" at bounding box center [983, 18] width 31 height 12
click at [677, 328] on icon at bounding box center [674, 327] width 8 height 9
click at [679, 331] on icon at bounding box center [682, 327] width 8 height 8
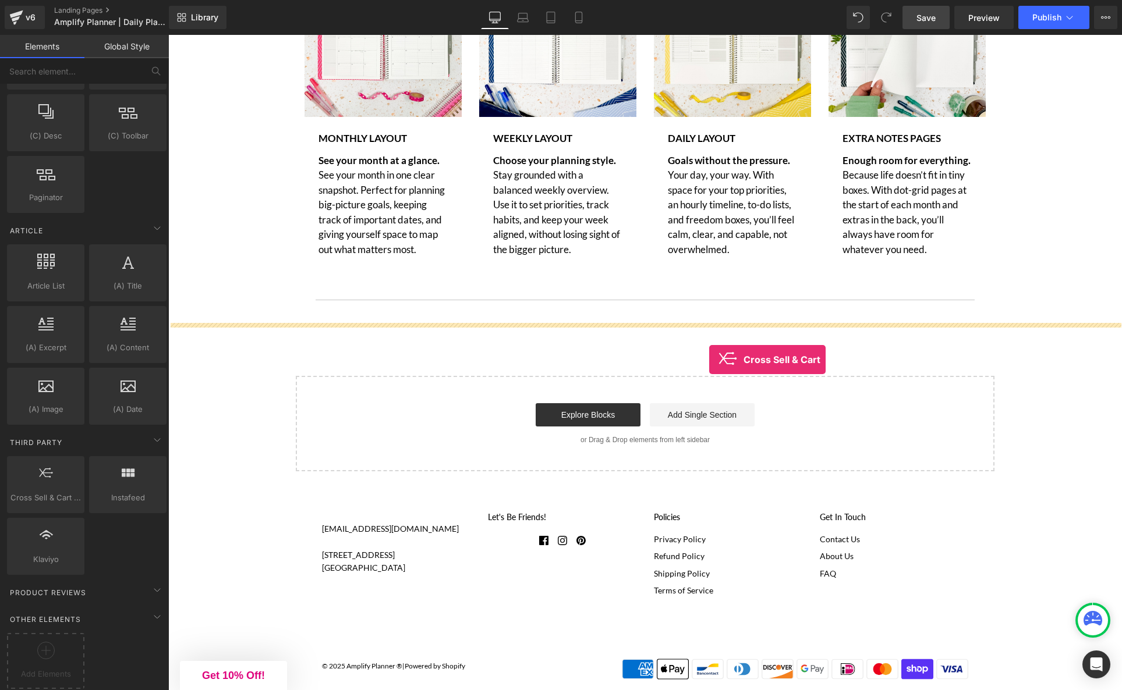
drag, startPoint x: 367, startPoint y: 406, endPoint x: 709, endPoint y: 359, distance: 344.9
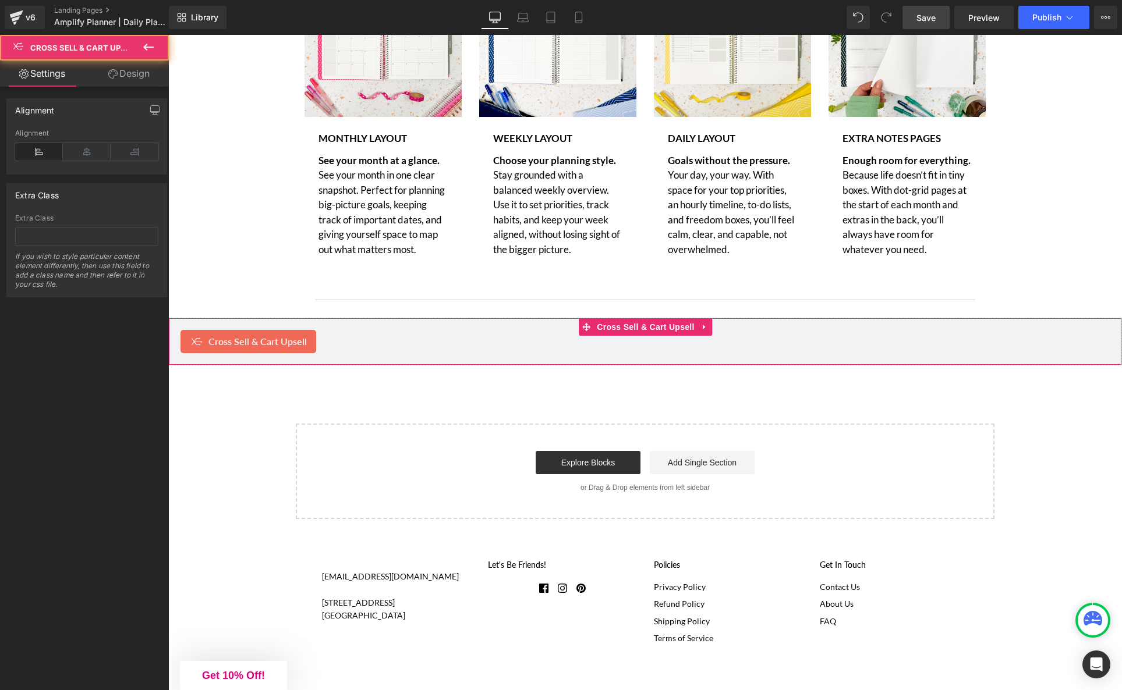
click at [269, 346] on span "Cross Sell & Cart Upsell" at bounding box center [257, 342] width 98 height 14
click at [137, 77] on link "Design" at bounding box center [129, 74] width 84 height 26
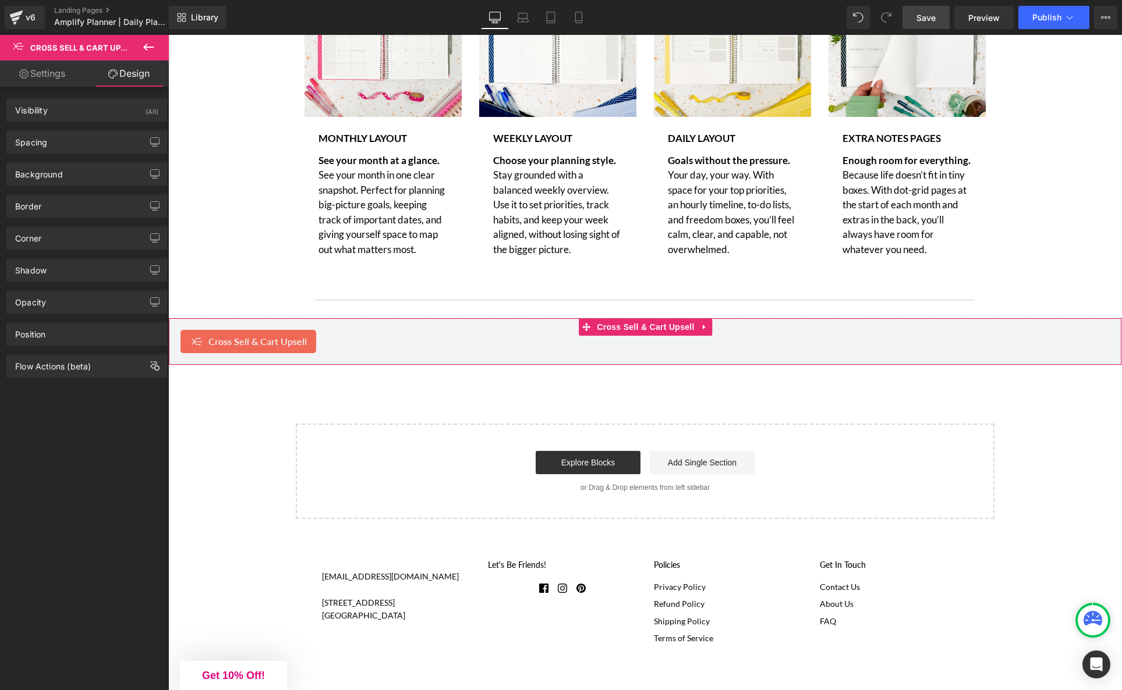
drag, startPoint x: 44, startPoint y: 72, endPoint x: 63, endPoint y: 73, distance: 18.7
click at [44, 72] on link "Settings" at bounding box center [42, 74] width 84 height 26
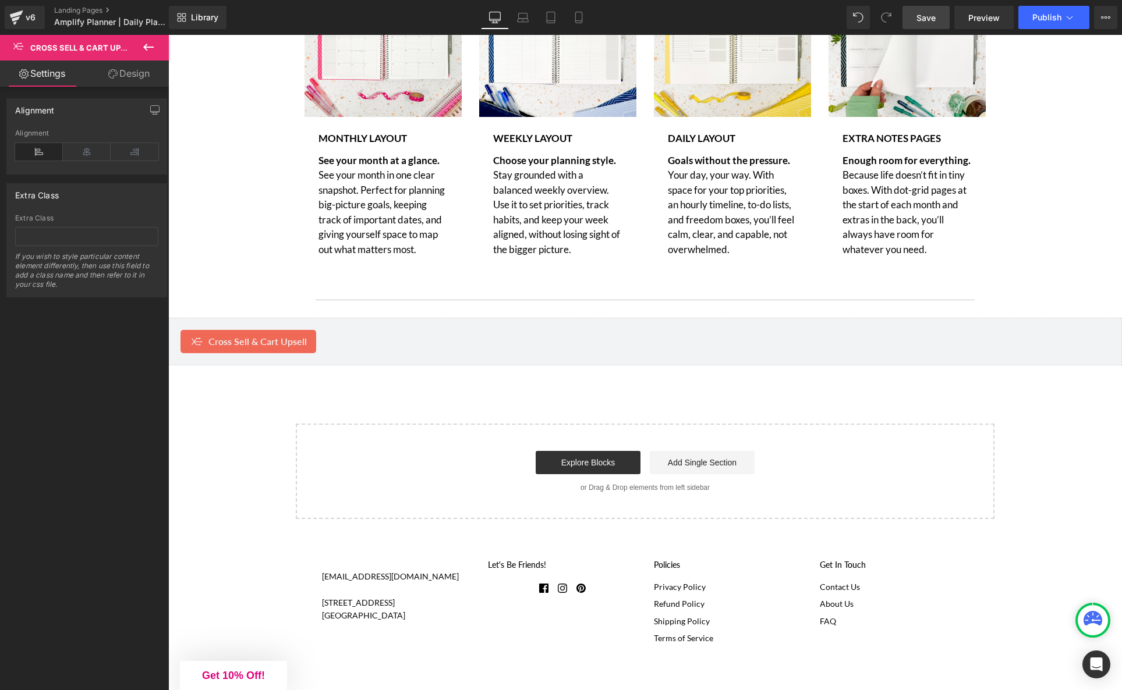
click at [933, 15] on span "Save" at bounding box center [925, 18] width 19 height 12
click at [984, 17] on span "Preview" at bounding box center [983, 18] width 31 height 12
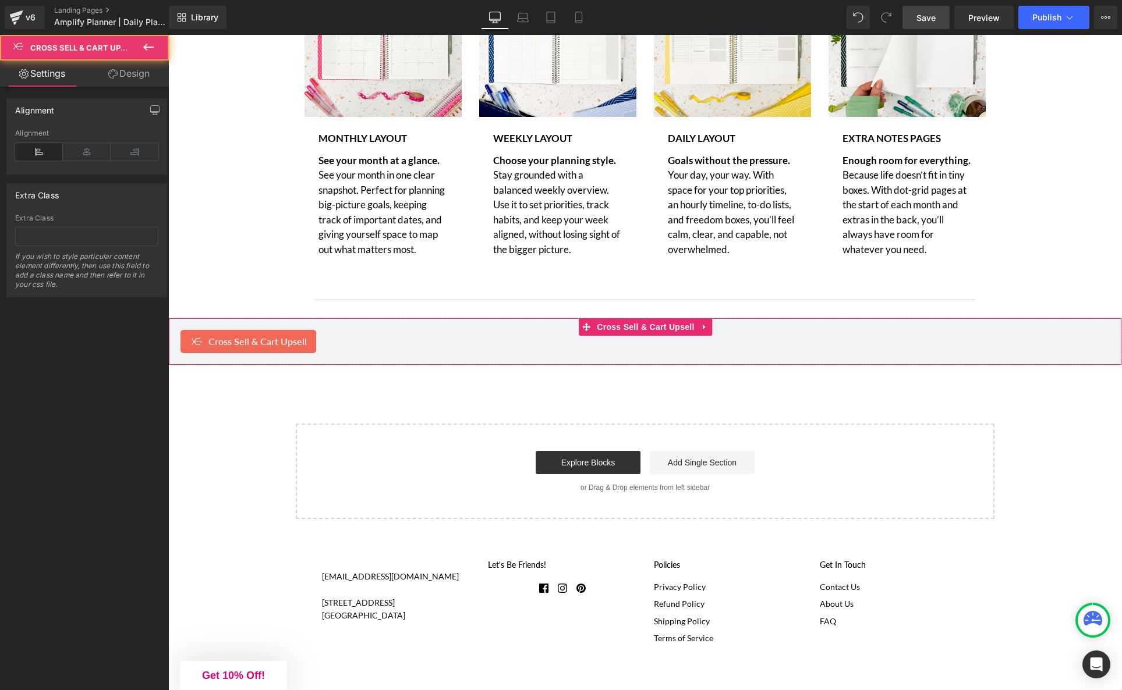
click at [346, 342] on div "Cross Sell & Cart Upsell" at bounding box center [644, 341] width 929 height 23
click at [703, 330] on icon at bounding box center [705, 327] width 8 height 9
click at [710, 332] on icon at bounding box center [712, 327] width 8 height 9
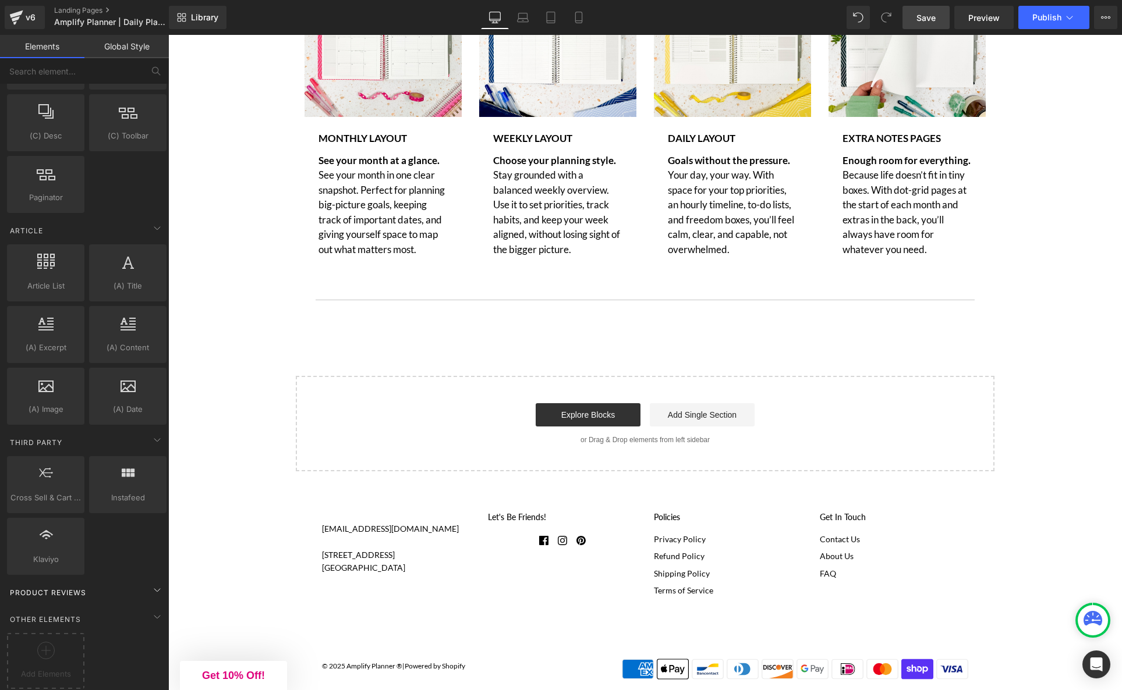
click at [104, 585] on div "Product Reviews" at bounding box center [87, 592] width 164 height 23
click at [155, 587] on icon at bounding box center [156, 590] width 3 height 6
click at [152, 611] on icon at bounding box center [157, 617] width 14 height 14
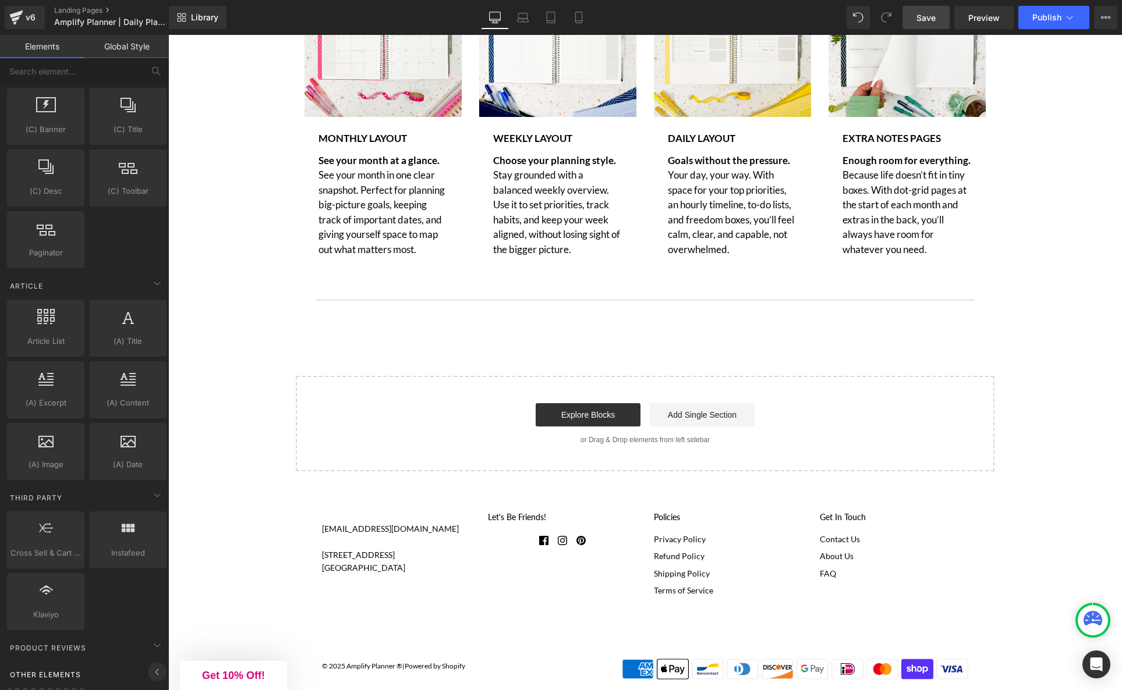
scroll to position [1901, 0]
click at [151, 670] on icon at bounding box center [157, 677] width 14 height 14
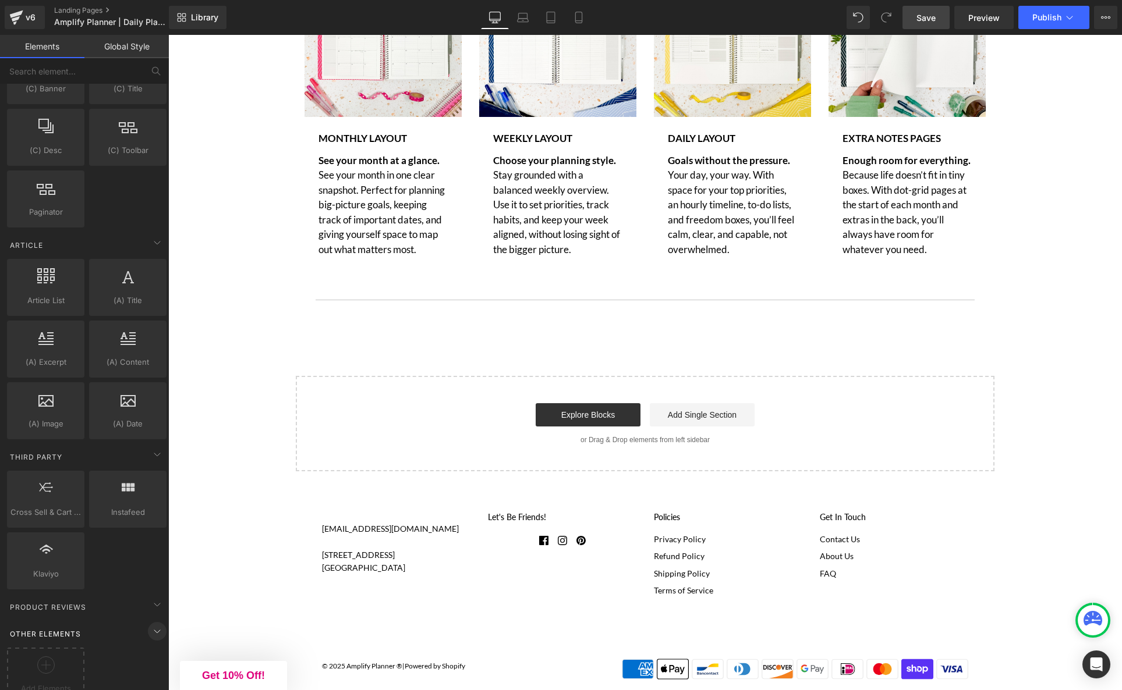
scroll to position [1961, 0]
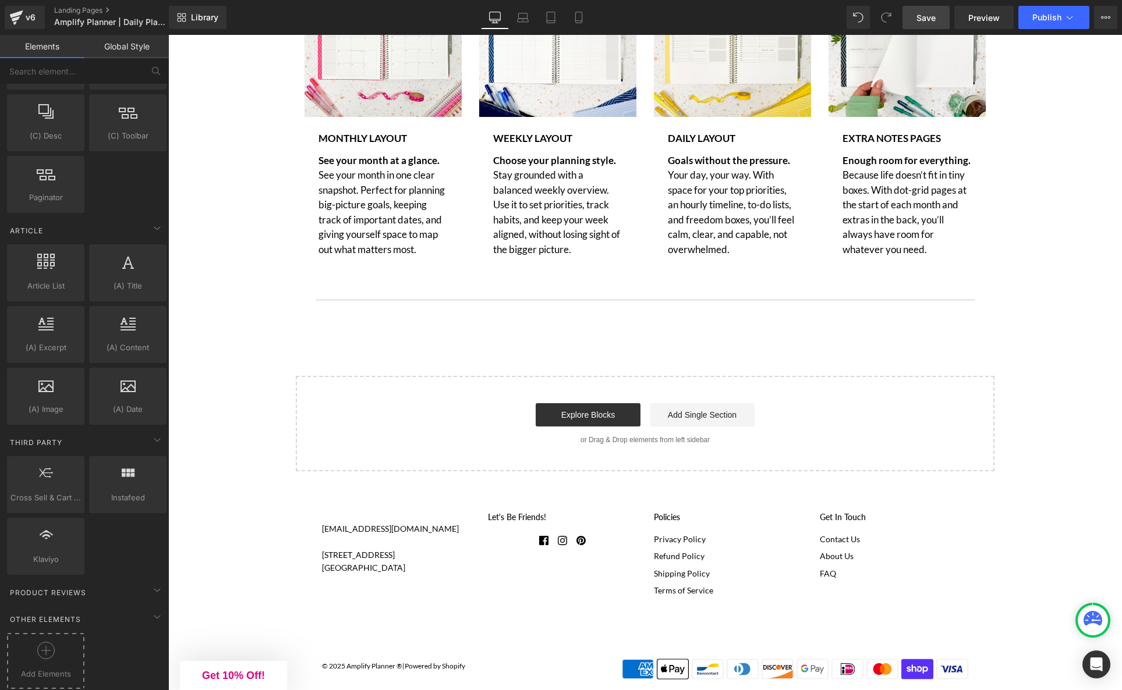
click at [57, 655] on div at bounding box center [46, 655] width 72 height 26
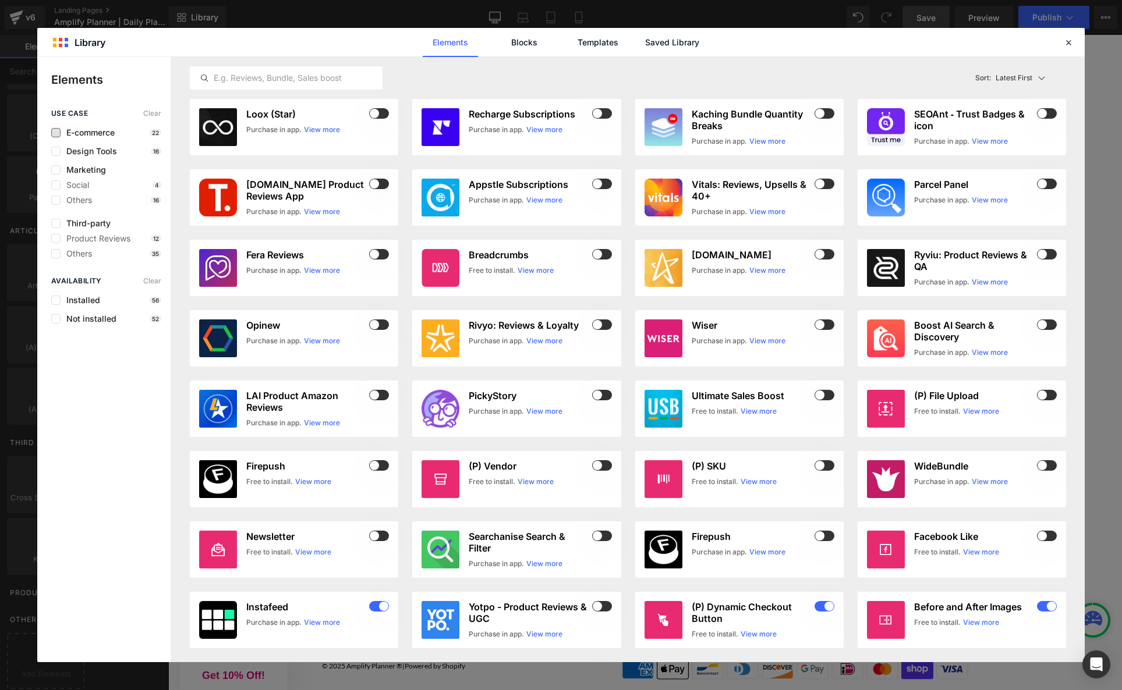
click at [84, 129] on span "E-commerce" at bounding box center [88, 132] width 54 height 9
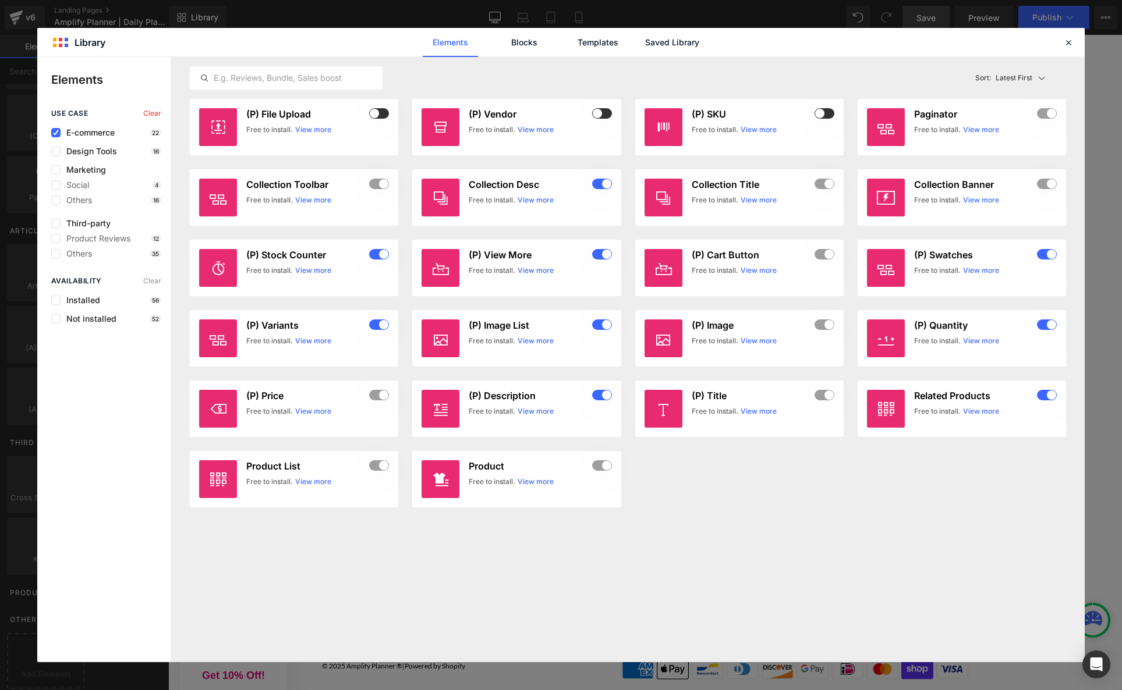
click at [84, 129] on span "E-commerce" at bounding box center [88, 132] width 54 height 9
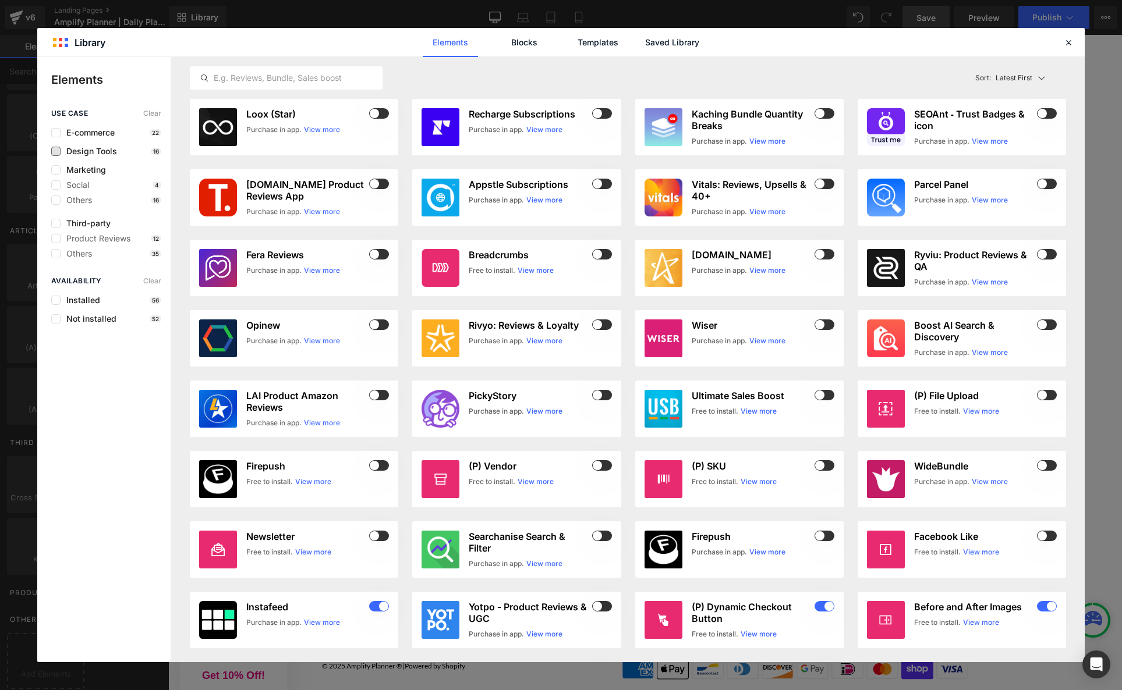
click at [79, 152] on span "Design Tools" at bounding box center [89, 151] width 56 height 9
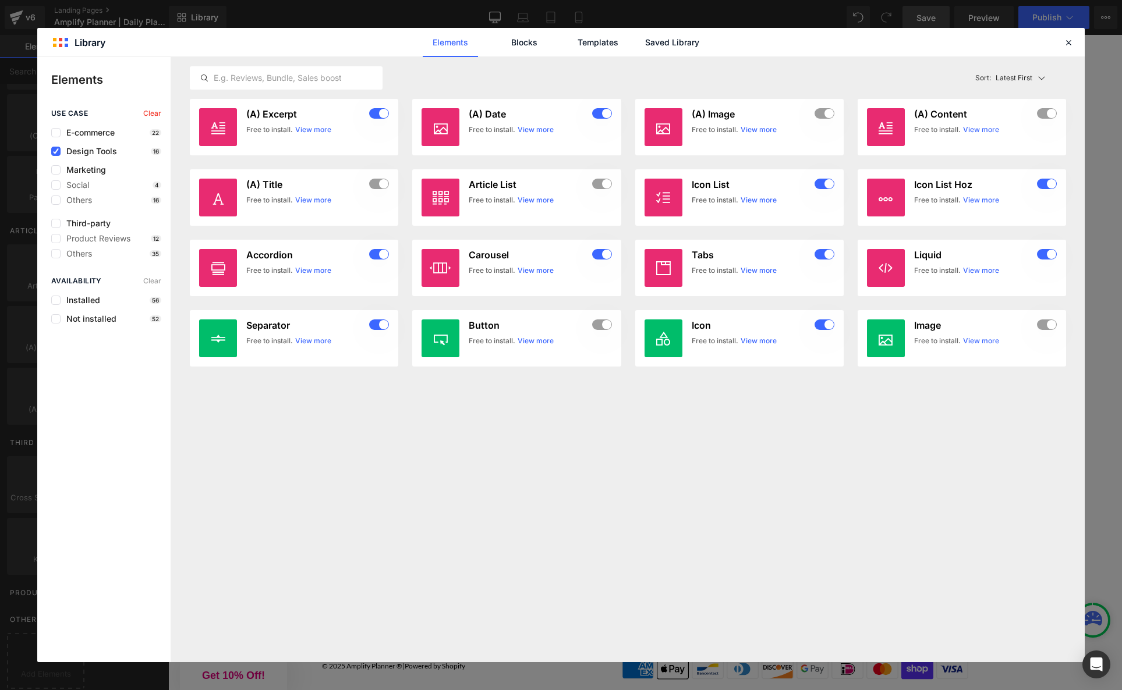
click at [78, 150] on span "Design Tools" at bounding box center [89, 151] width 56 height 9
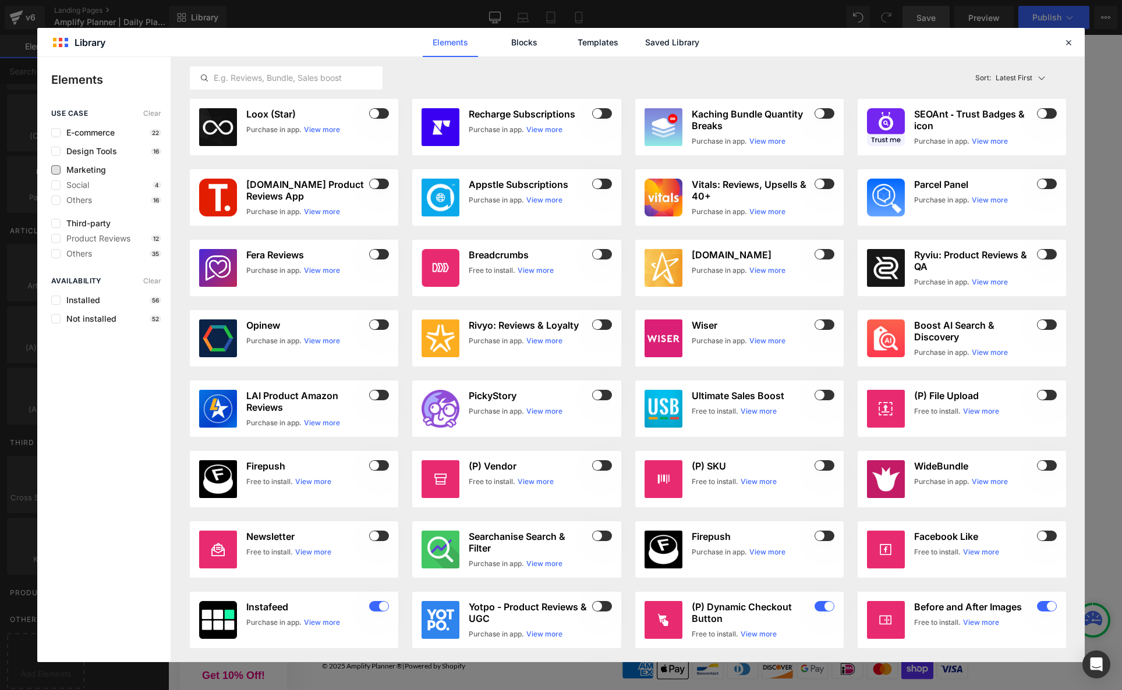
click at [79, 169] on span "Marketing" at bounding box center [83, 169] width 45 height 9
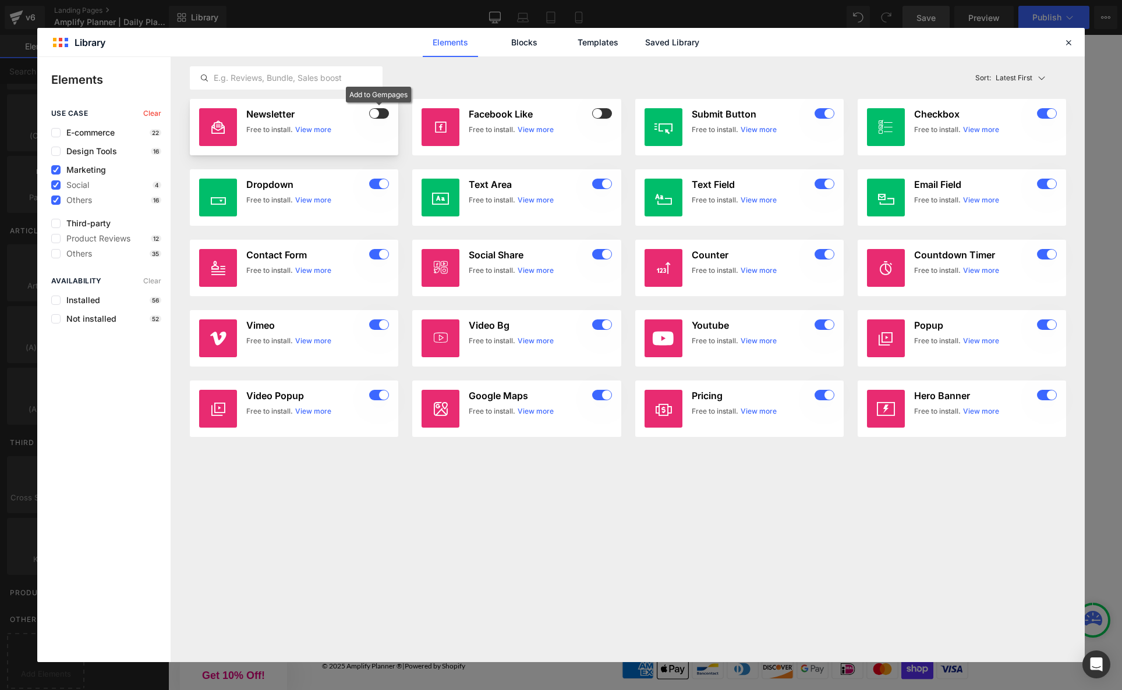
click at [379, 111] on span at bounding box center [379, 113] width 20 height 10
click at [95, 225] on span "Third-party" at bounding box center [86, 223] width 50 height 9
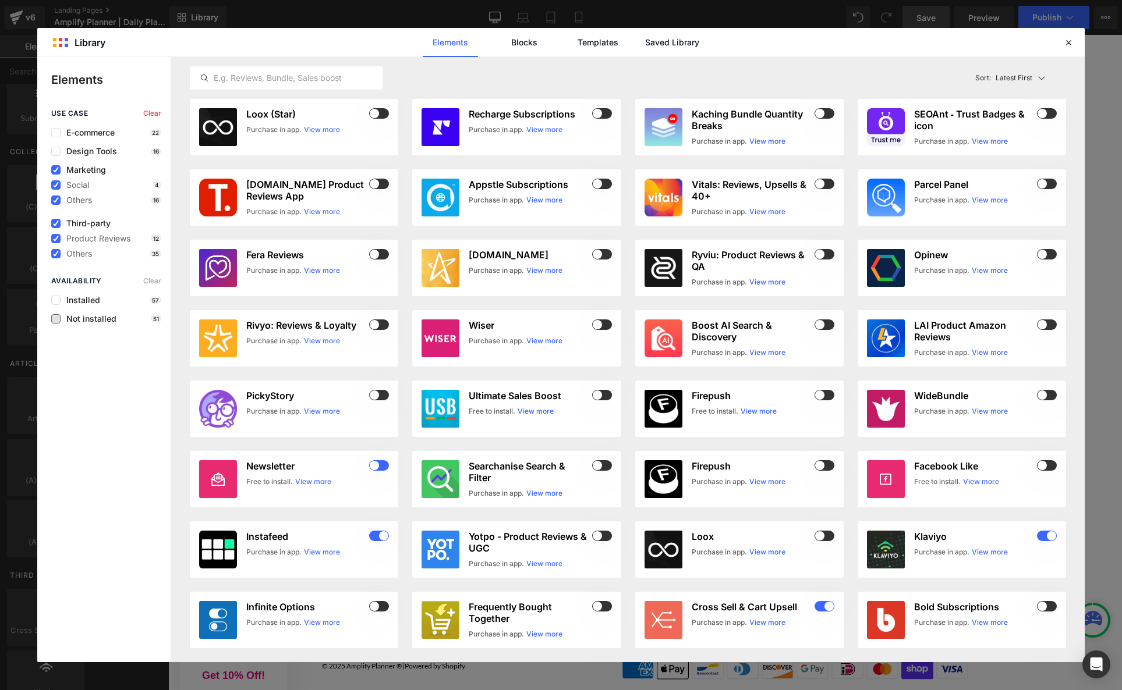
click at [97, 314] on span "Not installed" at bounding box center [89, 318] width 56 height 9
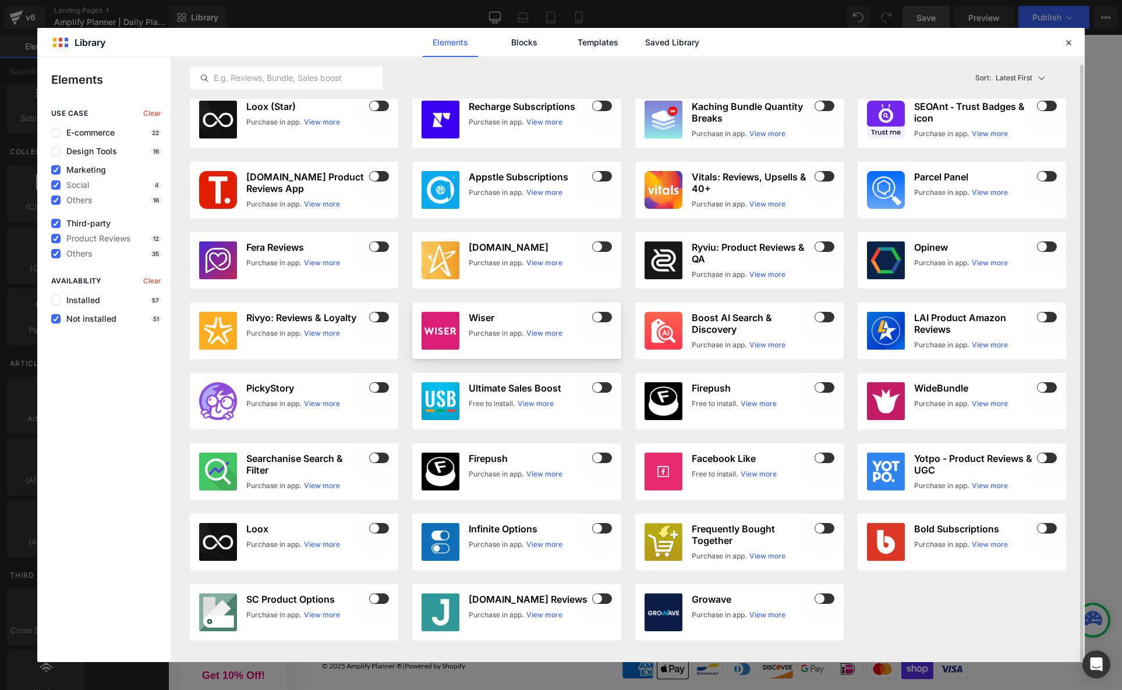
scroll to position [0, 0]
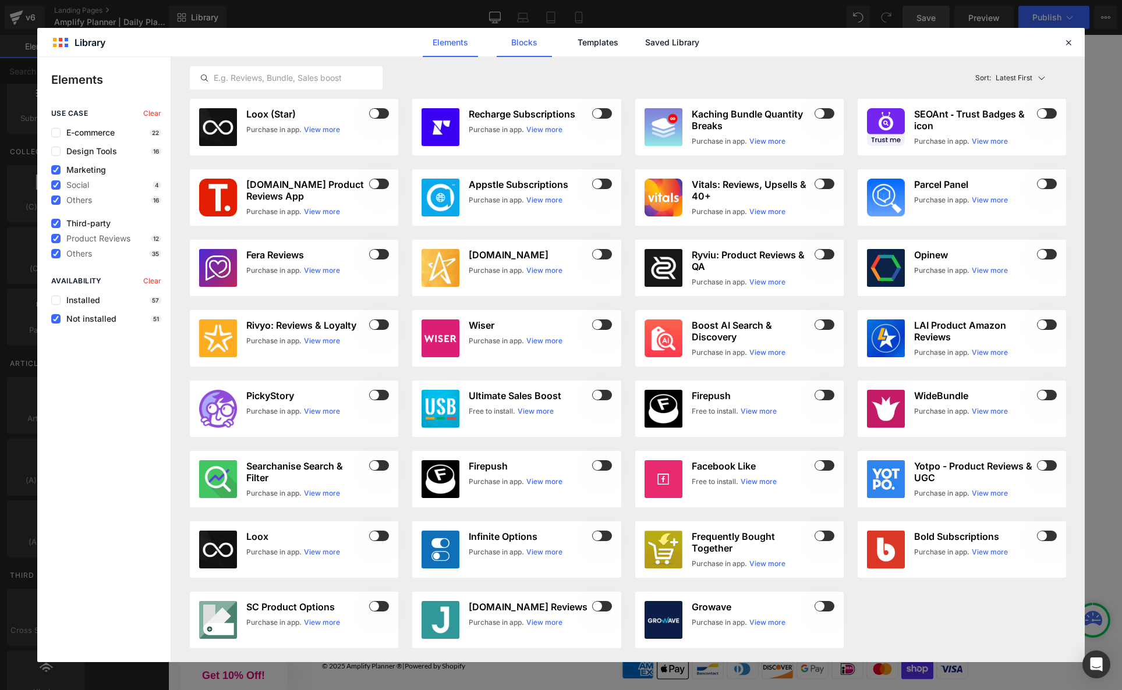
click at [496, 40] on link "Blocks" at bounding box center [523, 42] width 55 height 29
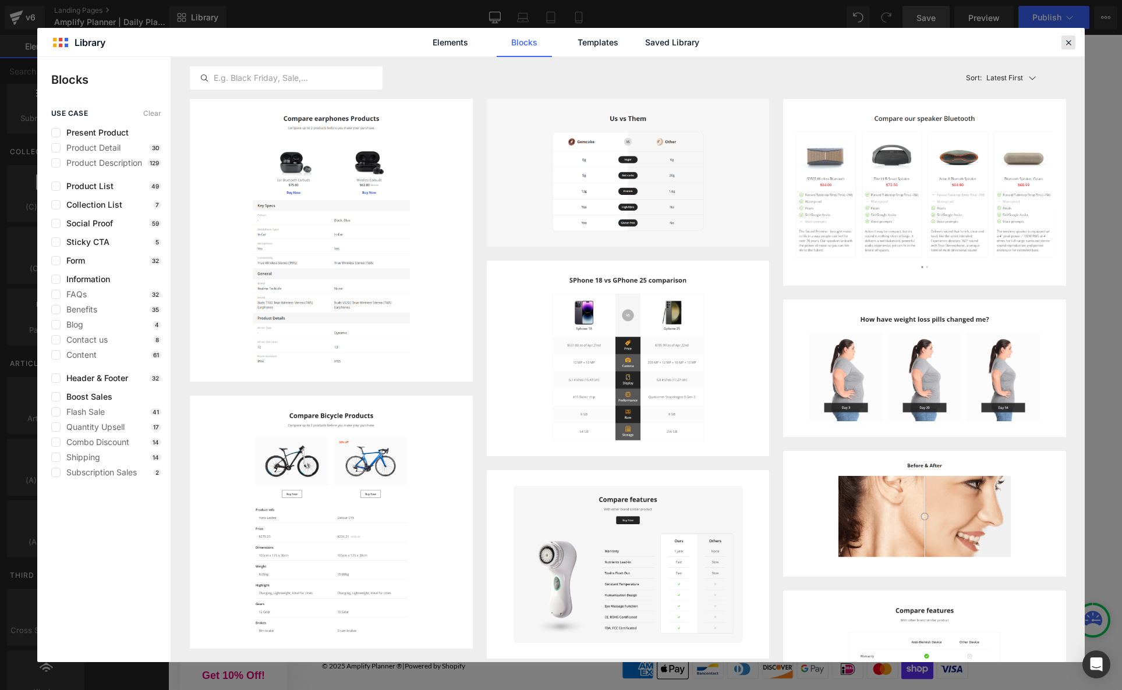
click at [1071, 41] on icon at bounding box center [1068, 42] width 10 height 10
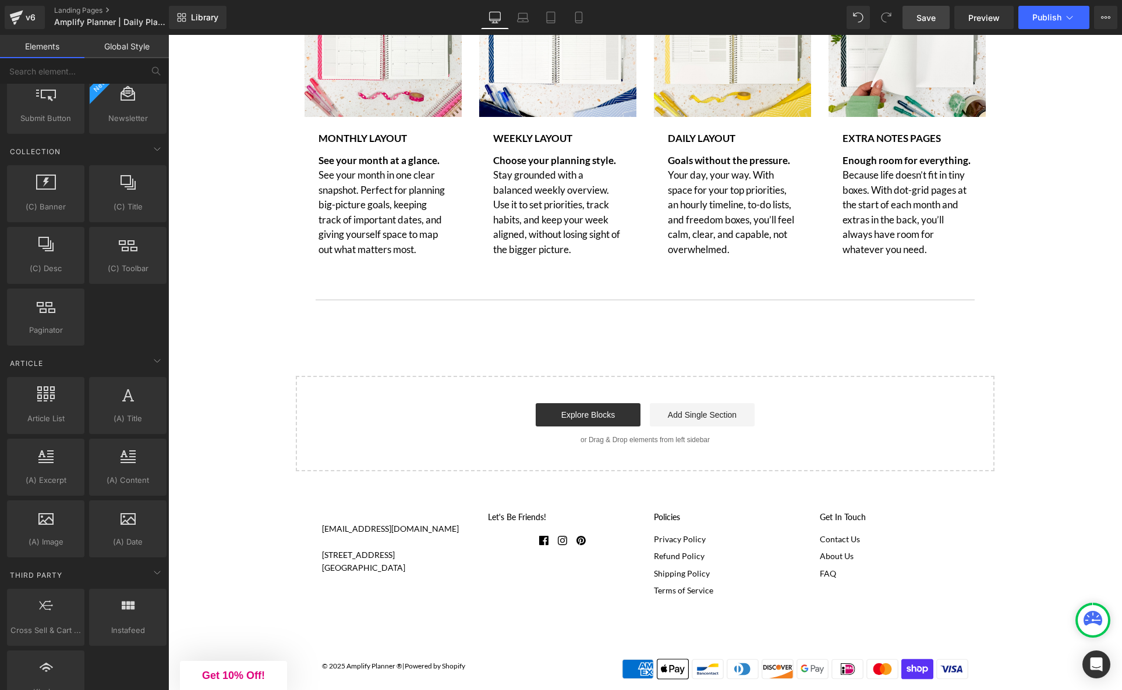
click at [926, 16] on span "Save" at bounding box center [925, 18] width 19 height 12
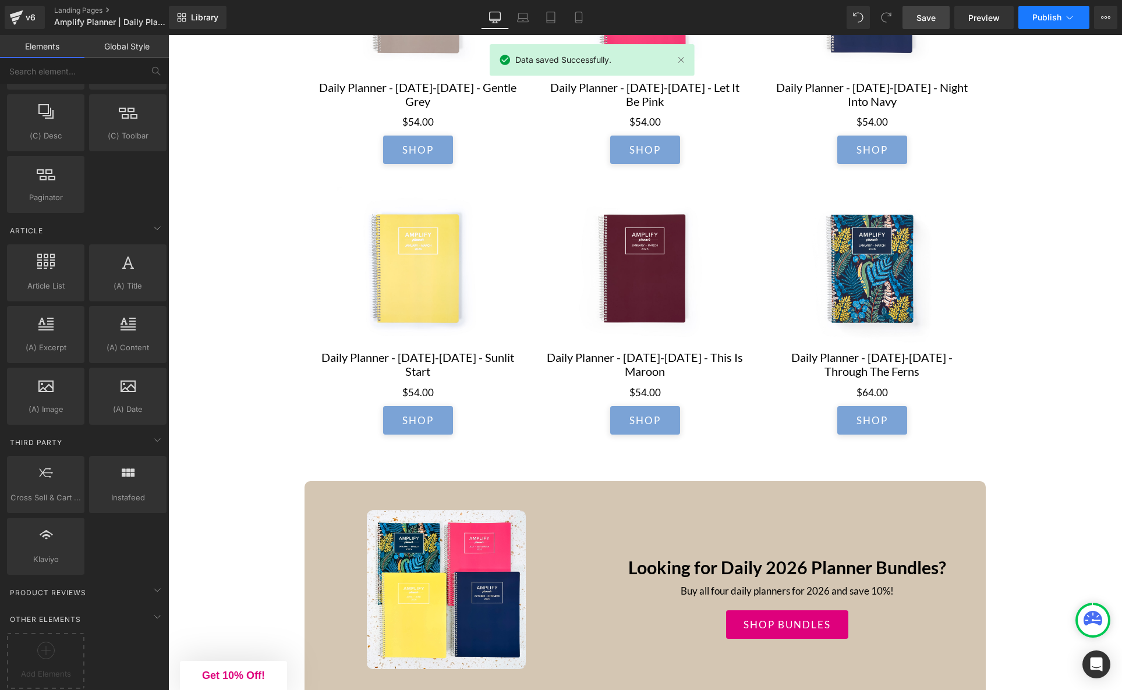
scroll to position [782, 0]
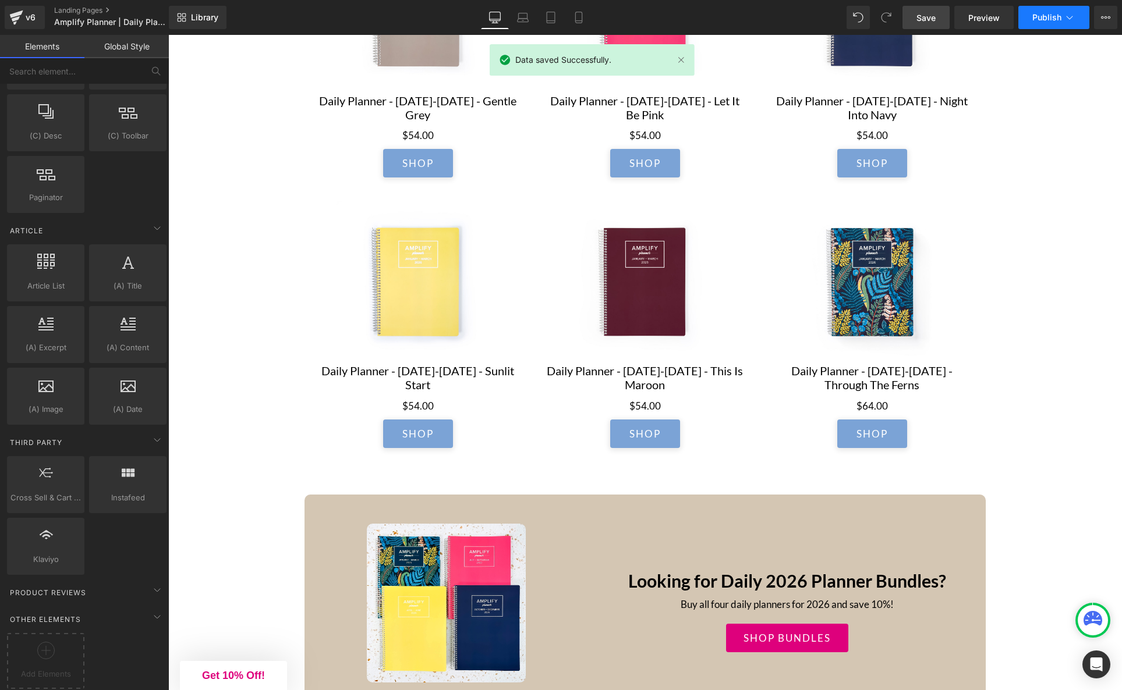
click at [1048, 16] on span "Publish" at bounding box center [1046, 17] width 29 height 9
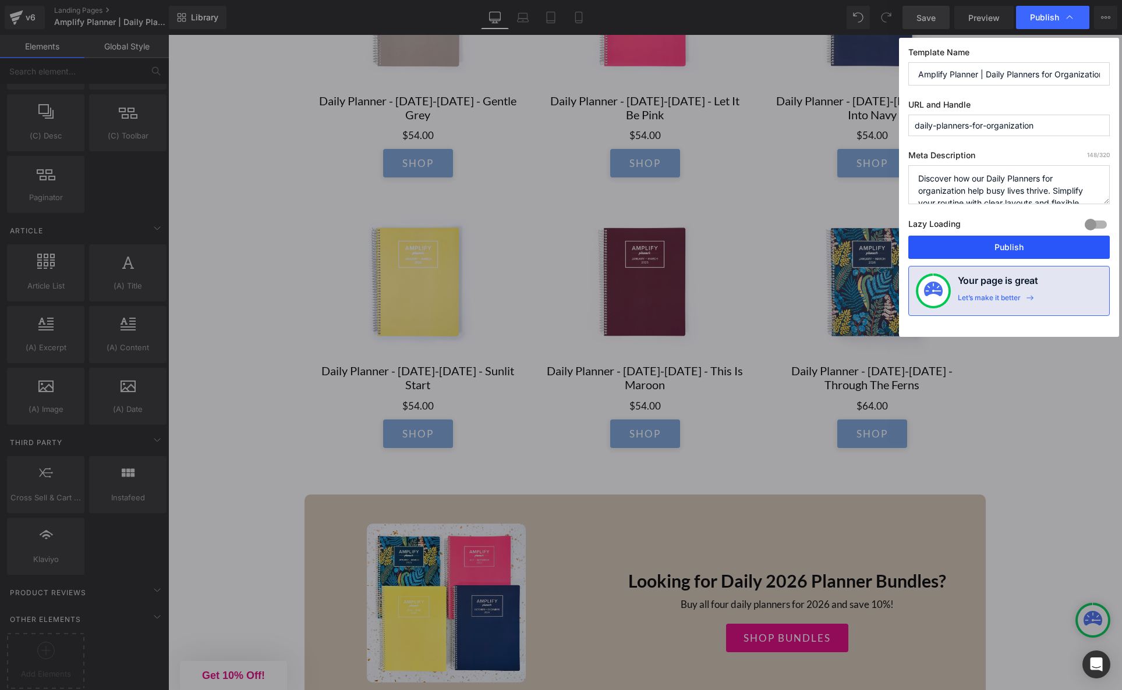
drag, startPoint x: 1052, startPoint y: 253, endPoint x: 884, endPoint y: 218, distance: 171.8
click at [1052, 253] on button "Publish" at bounding box center [1008, 247] width 201 height 23
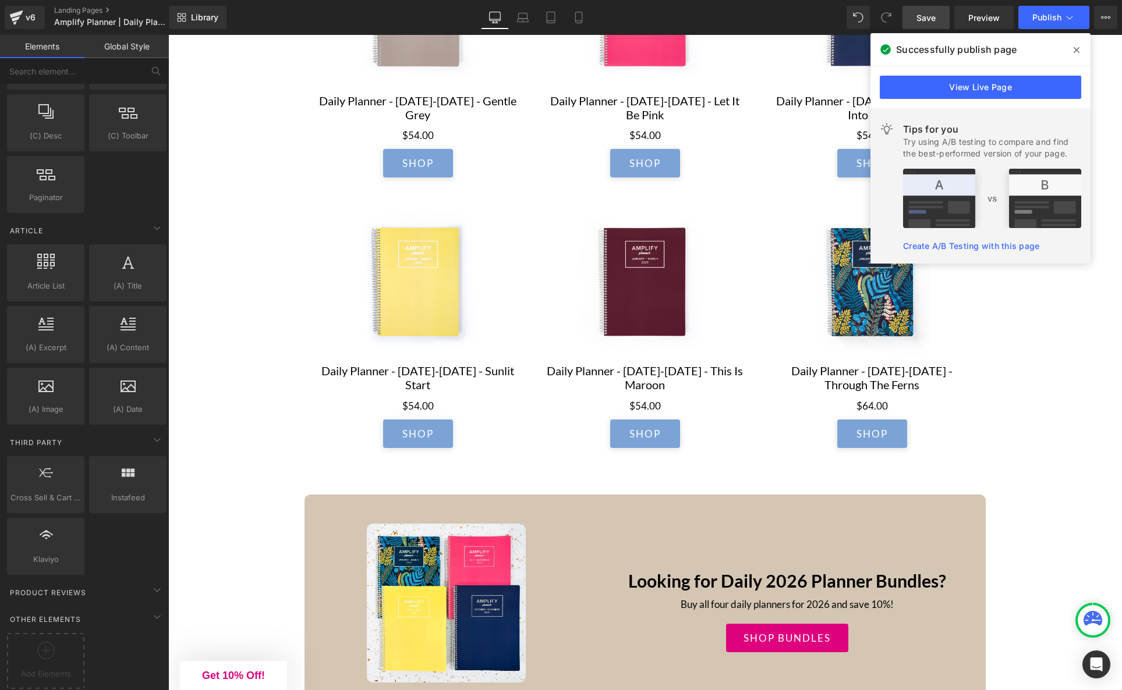
drag, startPoint x: 1077, startPoint y: 50, endPoint x: 832, endPoint y: 3, distance: 249.5
click at [1077, 50] on icon at bounding box center [1076, 50] width 6 height 6
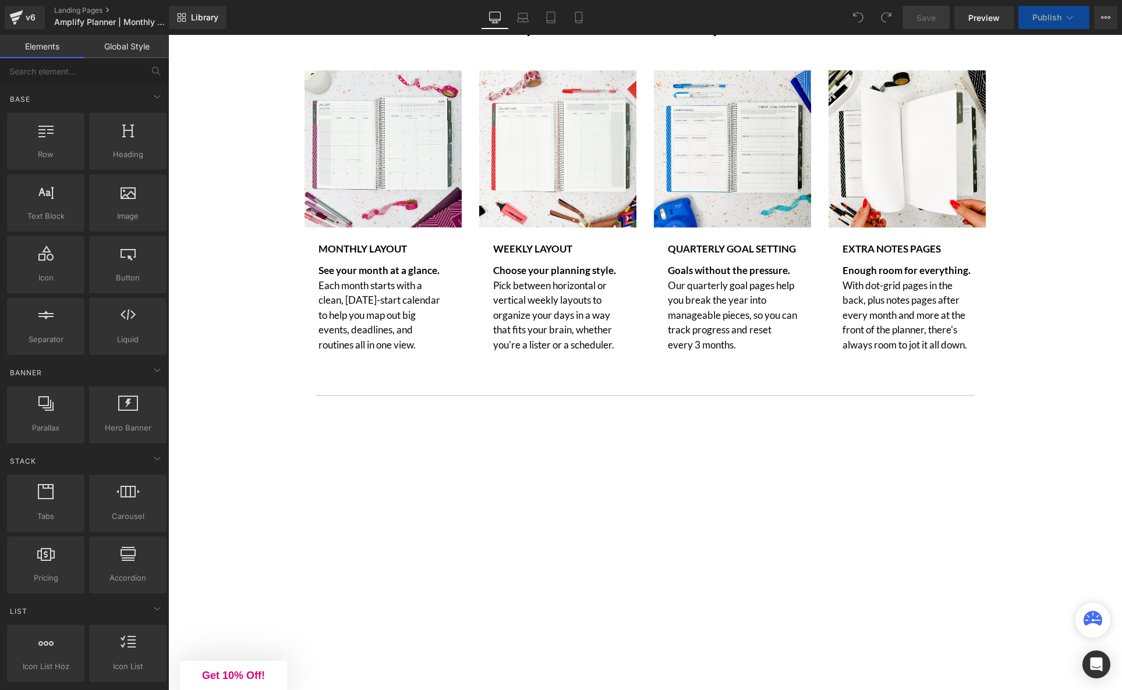
scroll to position [768, 0]
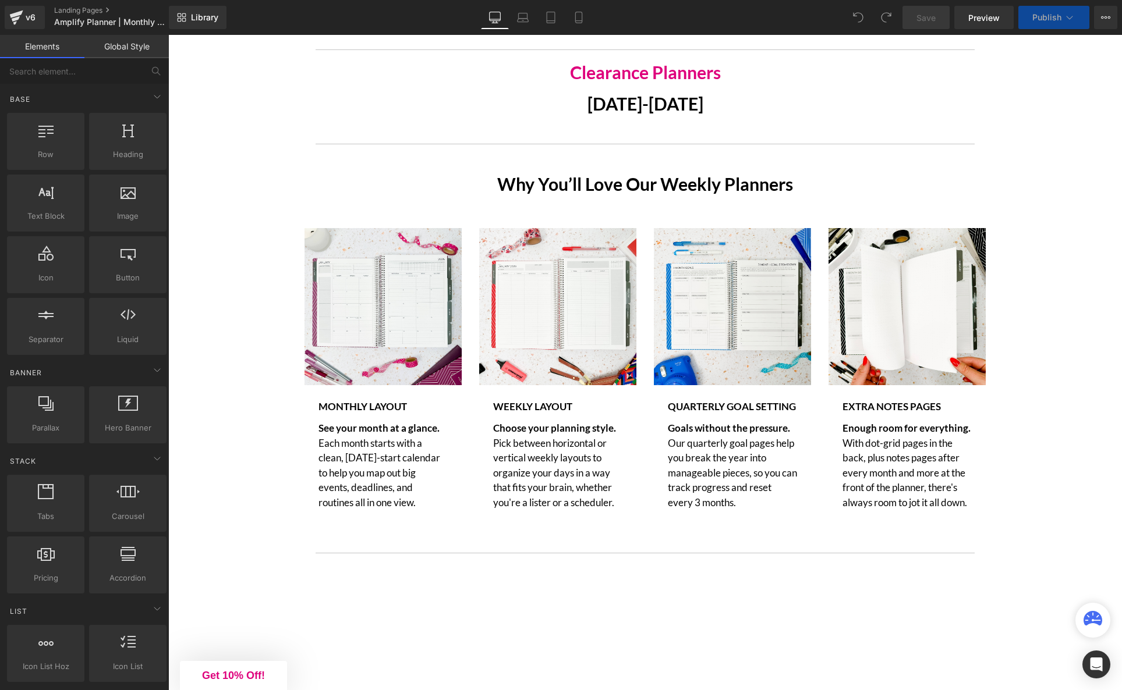
click at [352, 173] on h2 "Why You’ll Love Our Weekly Planners" at bounding box center [644, 183] width 681 height 21
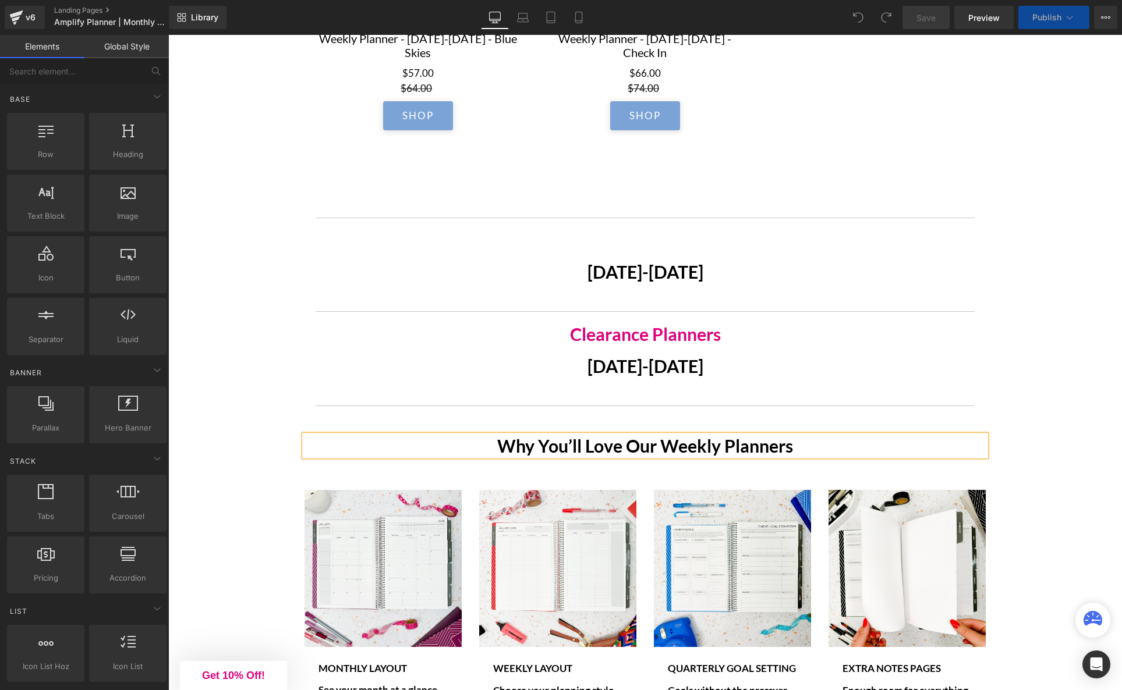
scroll to position [1119, 0]
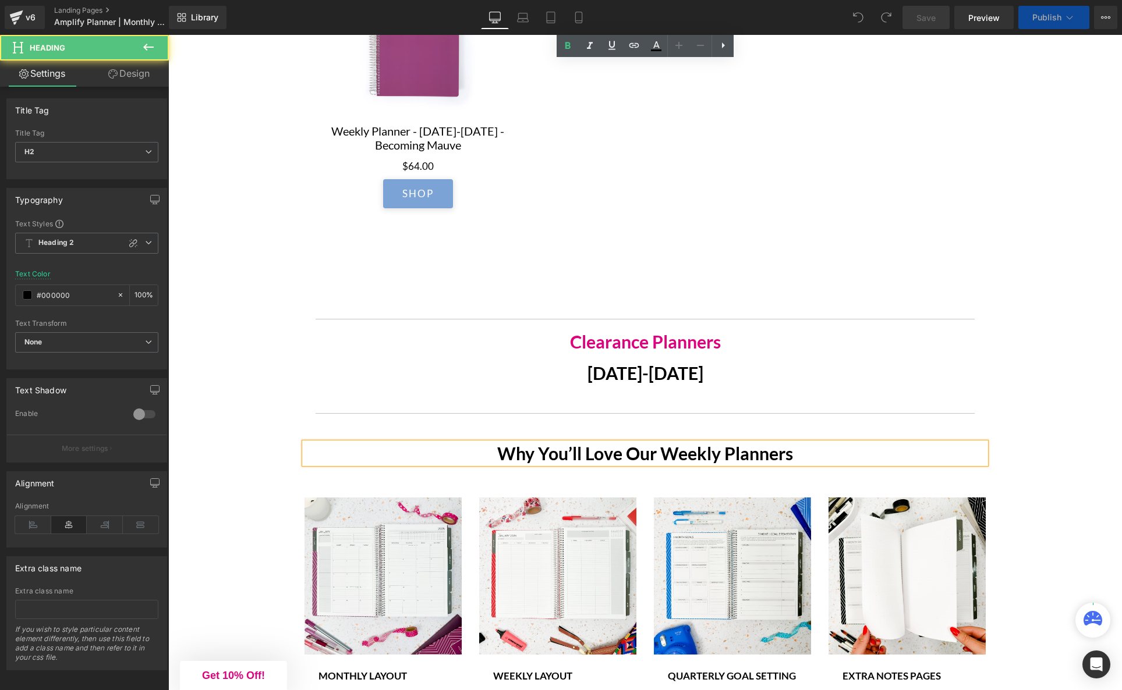
click at [262, 352] on div "WEEKLY PLANNERS Heading MONTHLY + WEEKLY Text Block You’re not just staying org…" at bounding box center [644, 356] width 953 height 2646
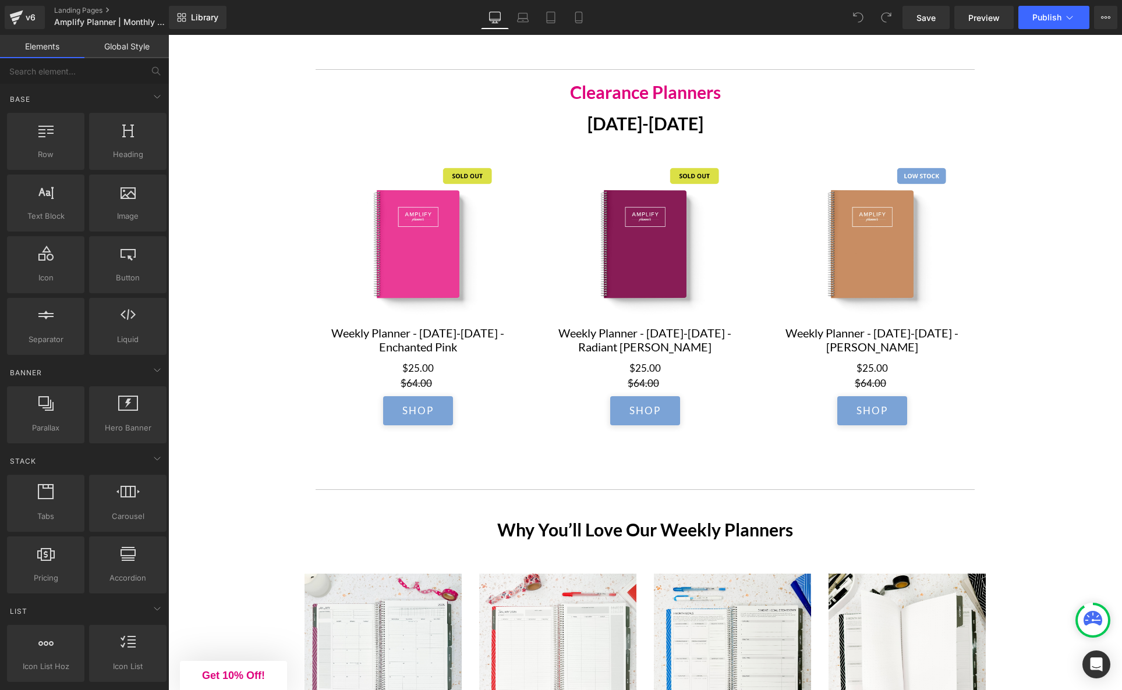
scroll to position [2373, 0]
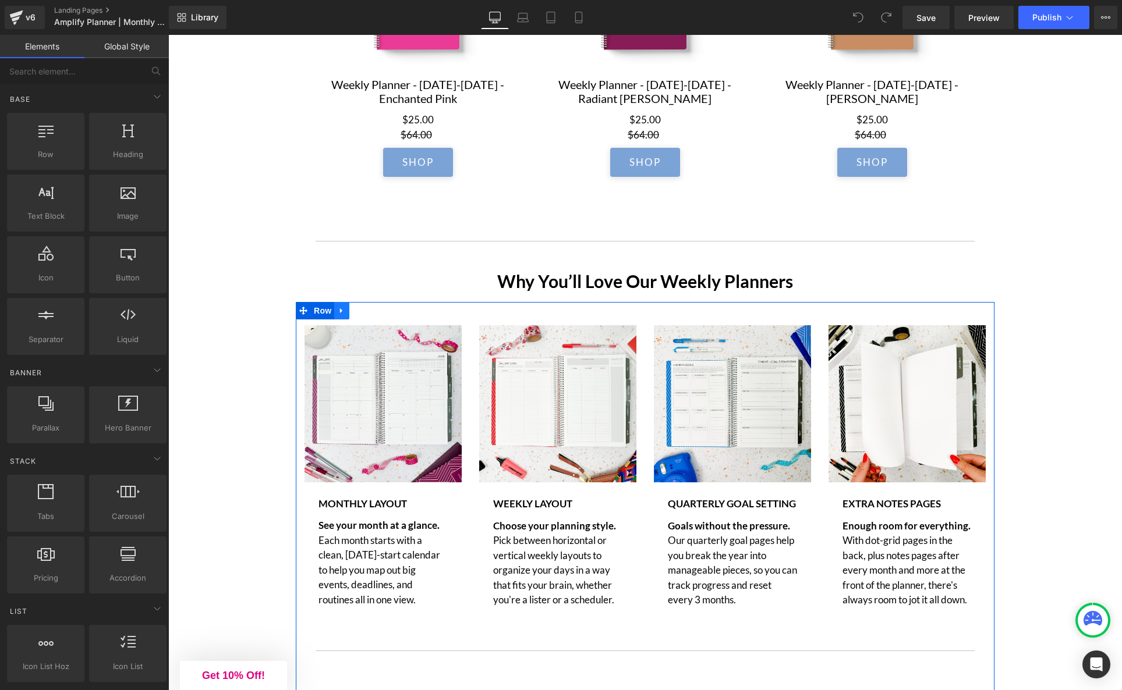
click at [342, 315] on icon at bounding box center [342, 311] width 8 height 9
click at [342, 315] on icon at bounding box center [342, 311] width 8 height 8
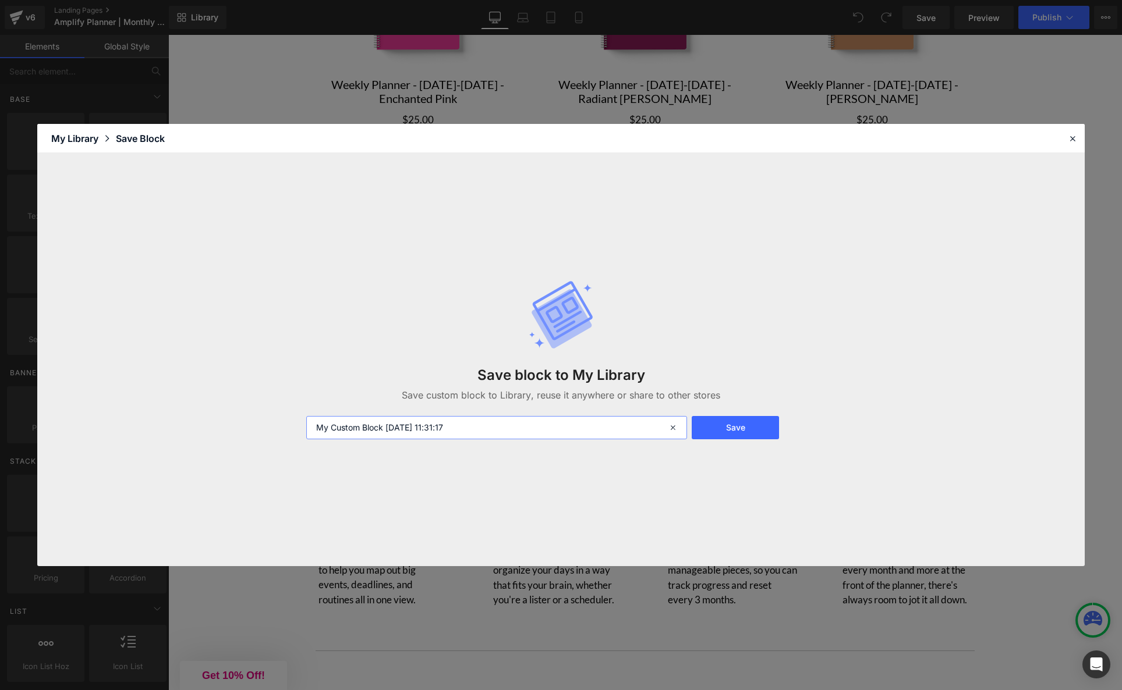
click at [450, 428] on input "My Custom Block 2025-09-16 11:31:17" at bounding box center [496, 427] width 381 height 23
type input "why you'll love"
click at [740, 418] on button "Save" at bounding box center [734, 427] width 87 height 23
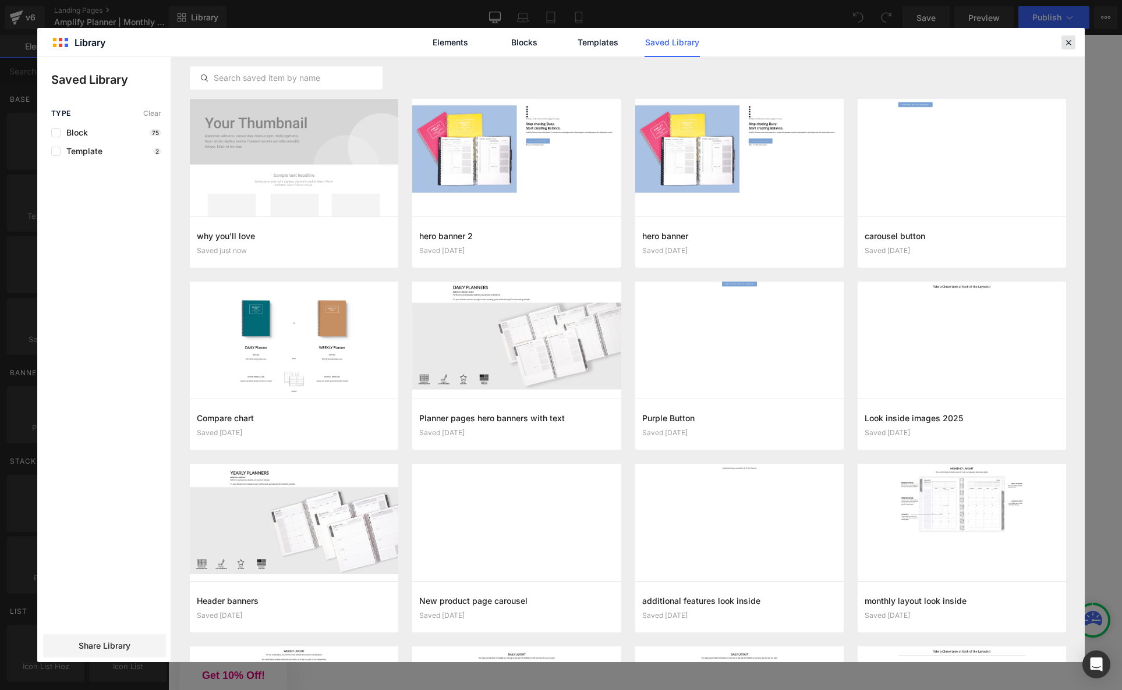
click at [1070, 40] on icon at bounding box center [1068, 42] width 10 height 10
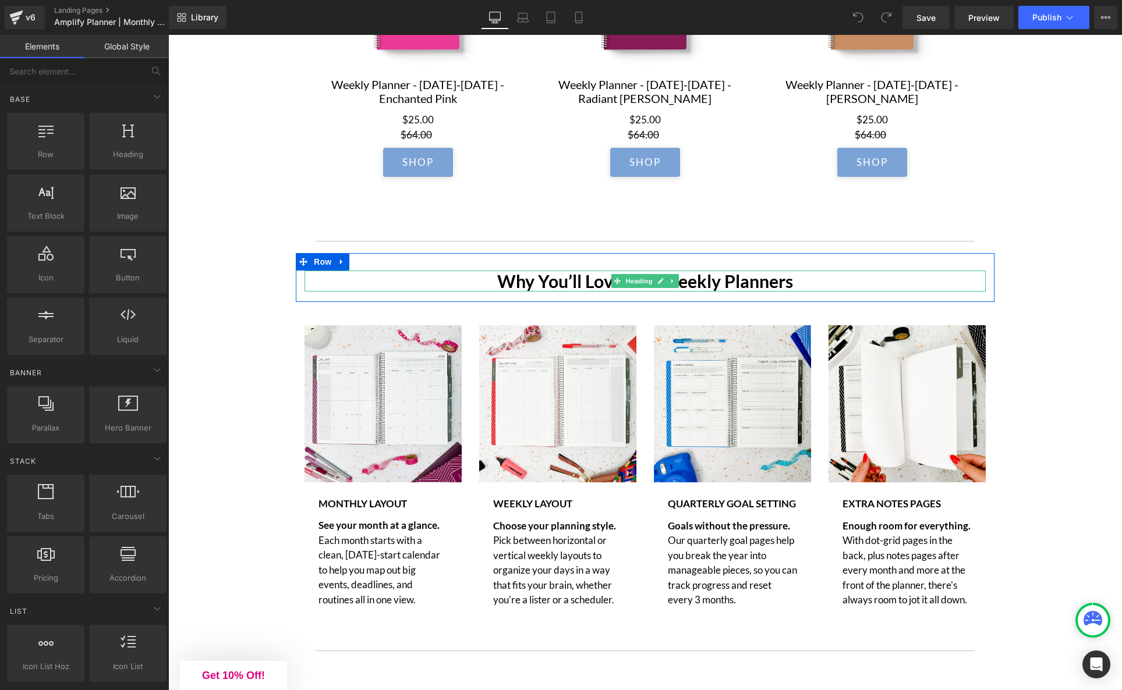
click at [567, 287] on h2 "Why You’ll Love Our Weekly Planners" at bounding box center [644, 281] width 681 height 21
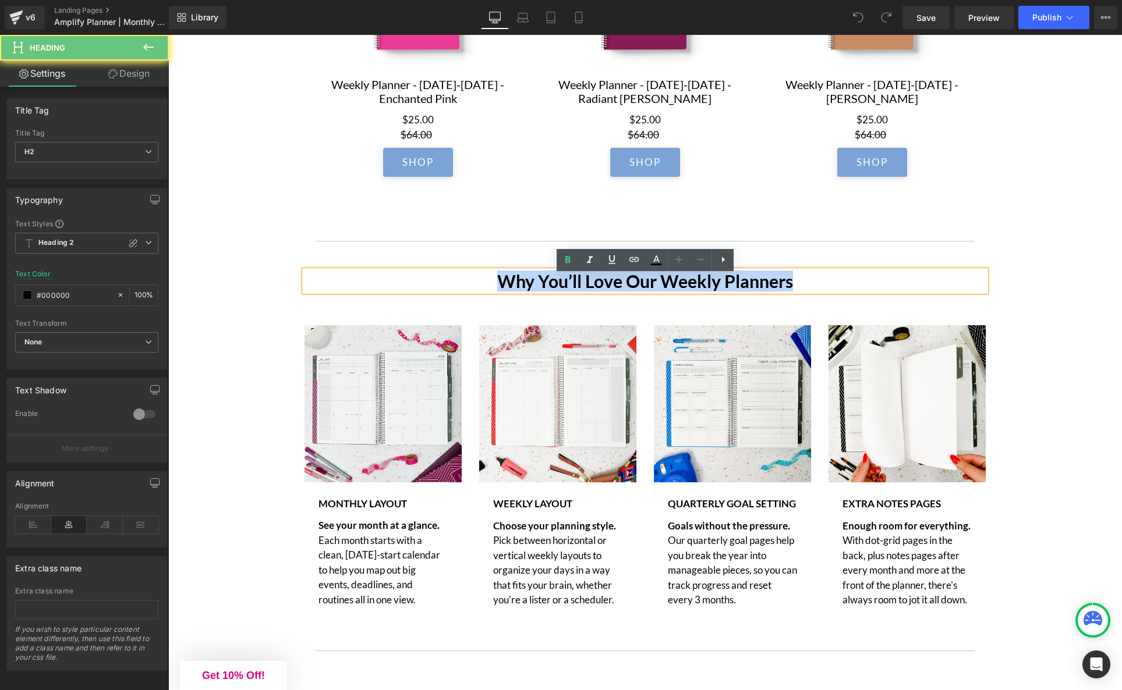
click at [567, 287] on h2 "Why You’ll Love Our Weekly Planners" at bounding box center [644, 281] width 681 height 21
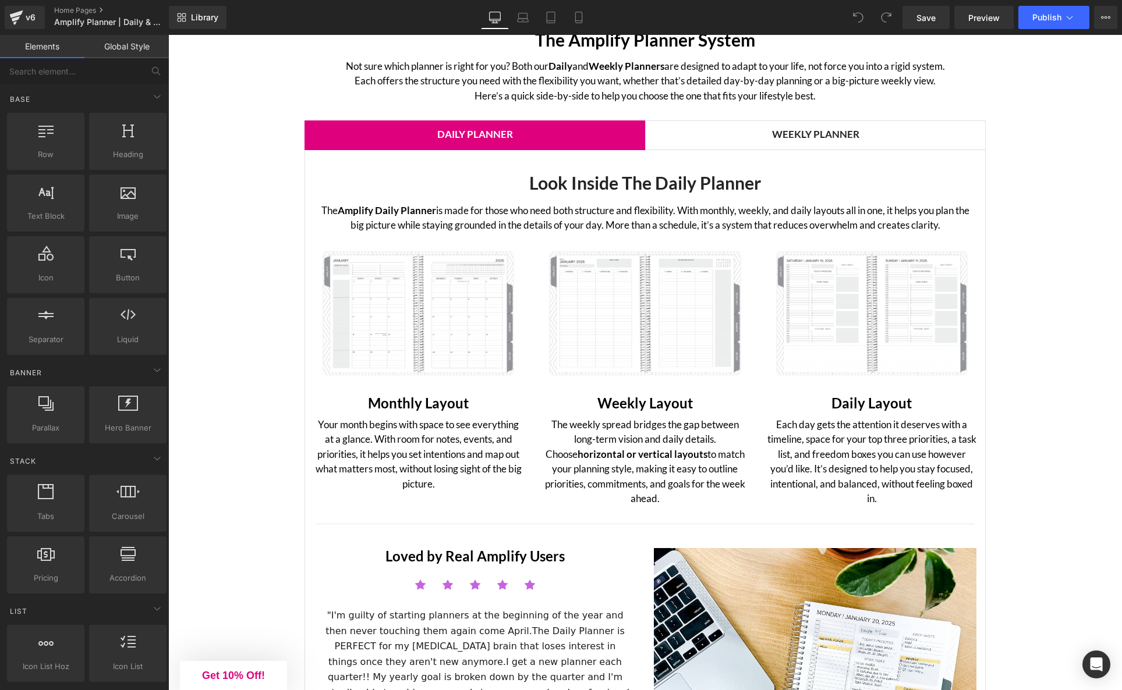
scroll to position [1503, 0]
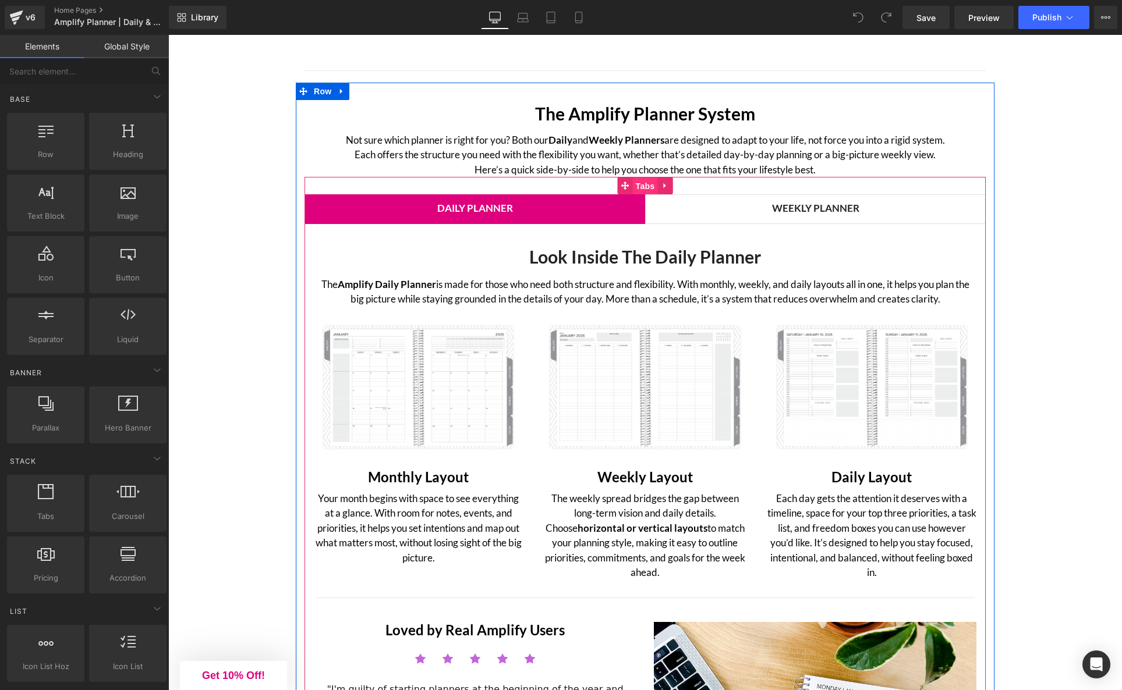
click at [645, 186] on span "Tabs" at bounding box center [645, 186] width 25 height 17
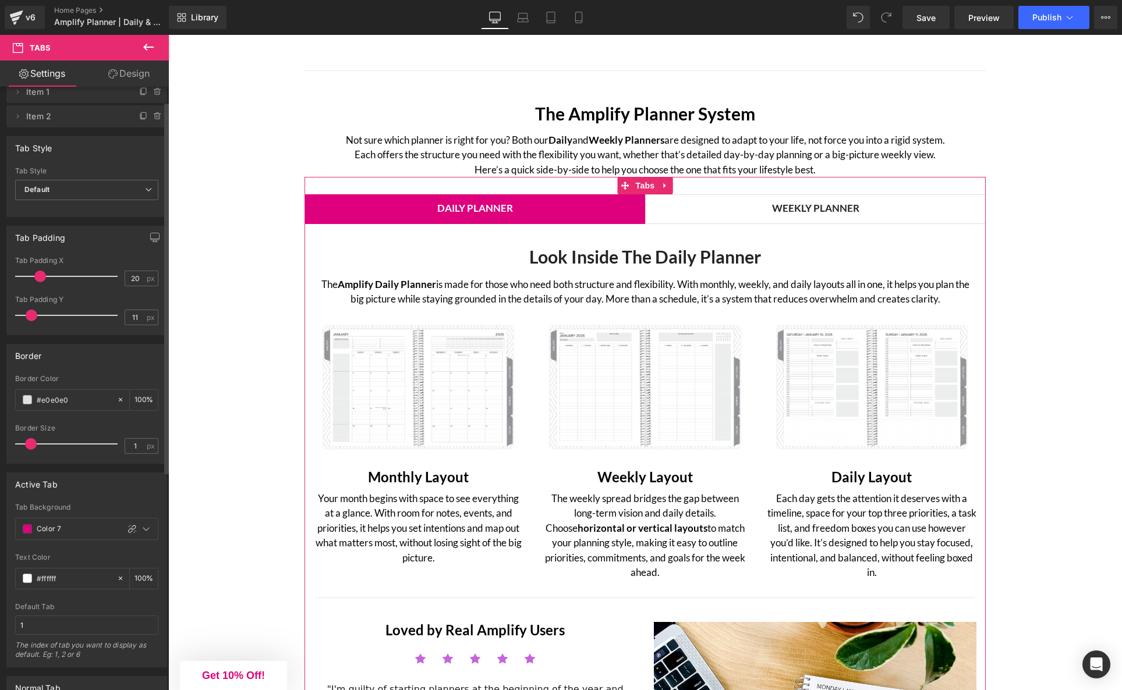
scroll to position [24, 0]
click at [141, 524] on icon at bounding box center [145, 525] width 9 height 9
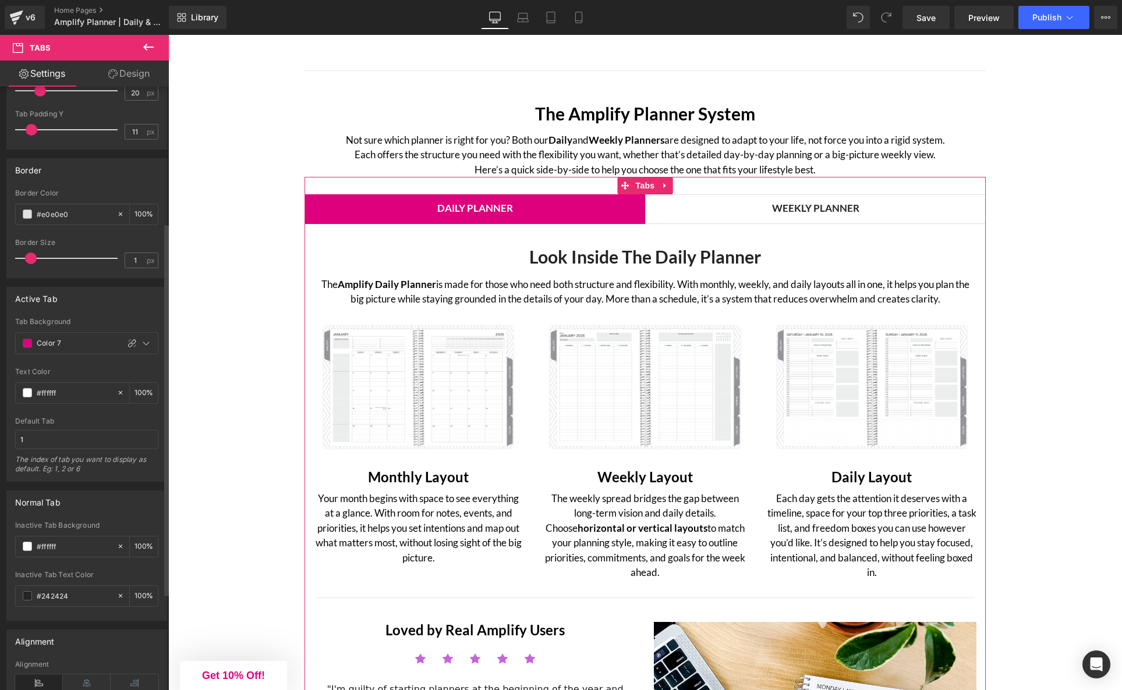
scroll to position [232, 0]
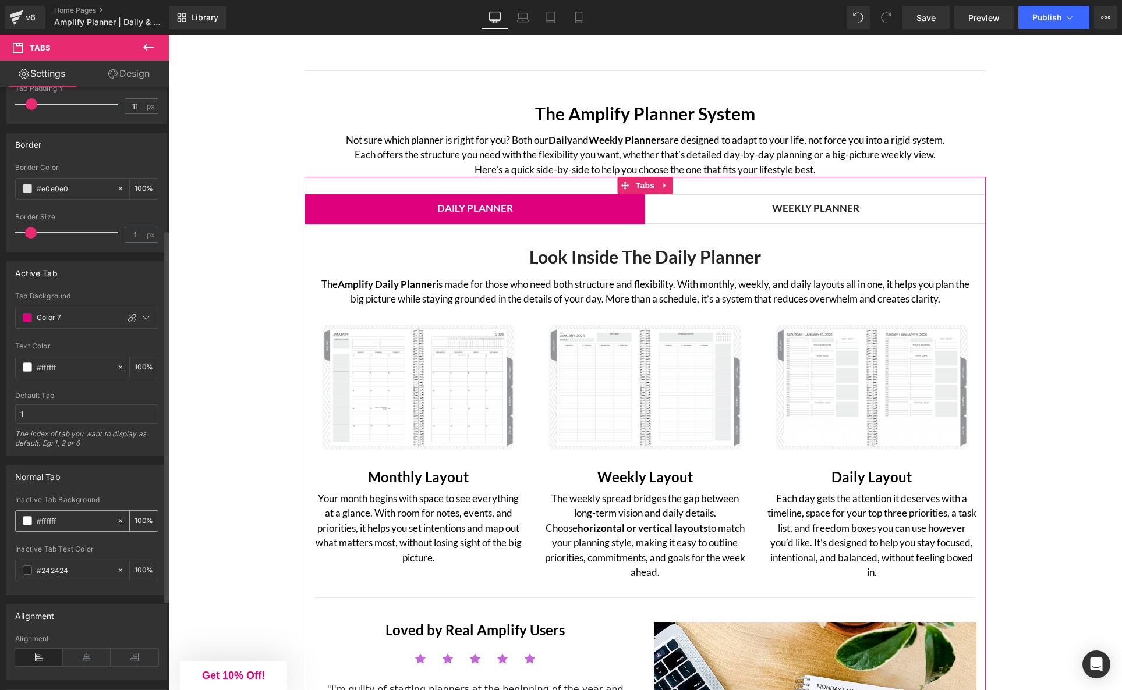
click at [93, 526] on input "#ffffff" at bounding box center [74, 520] width 74 height 13
click at [28, 521] on span at bounding box center [27, 520] width 9 height 9
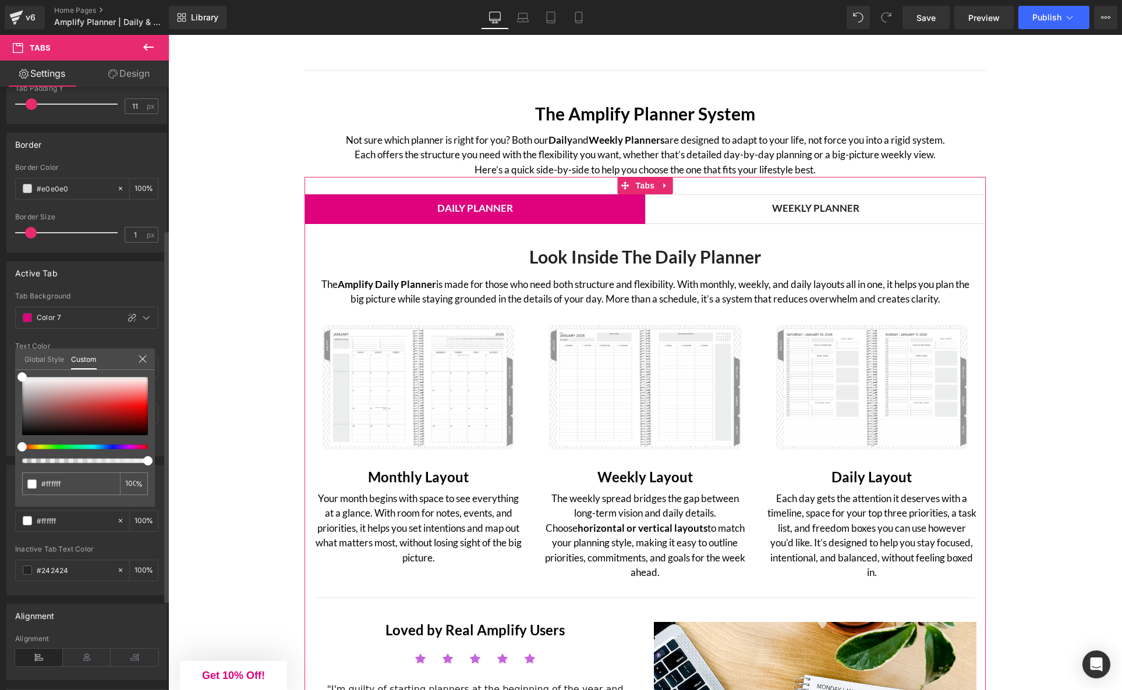
click at [49, 361] on link "Global Style" at bounding box center [44, 359] width 40 height 20
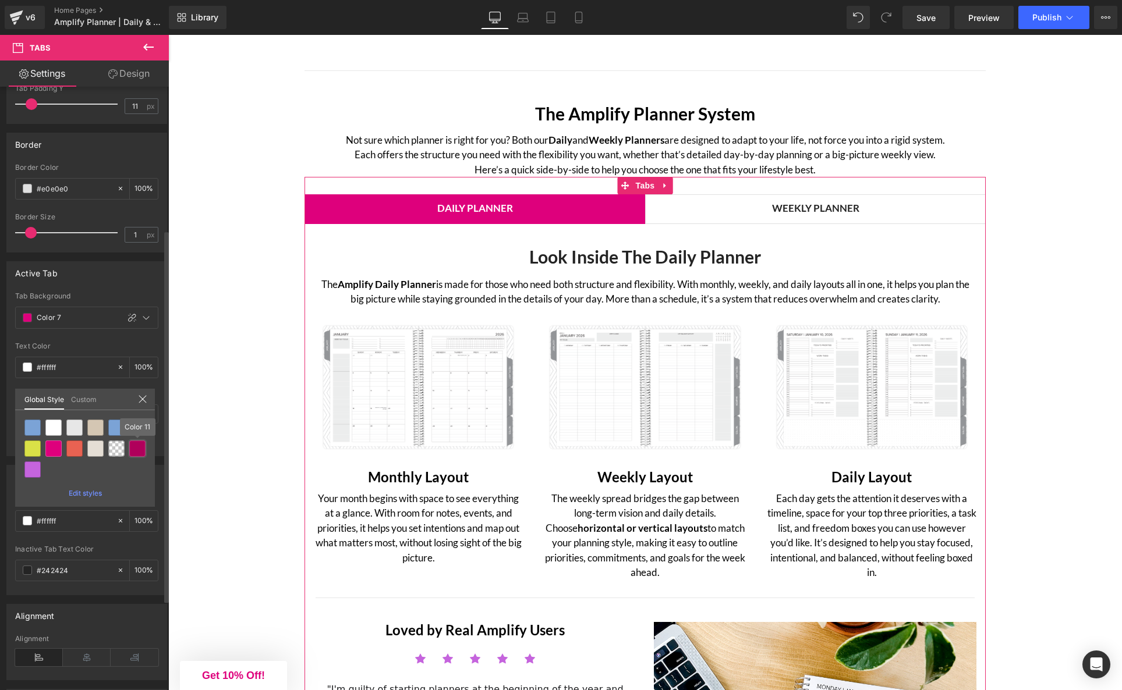
click at [137, 448] on div at bounding box center [137, 449] width 16 height 16
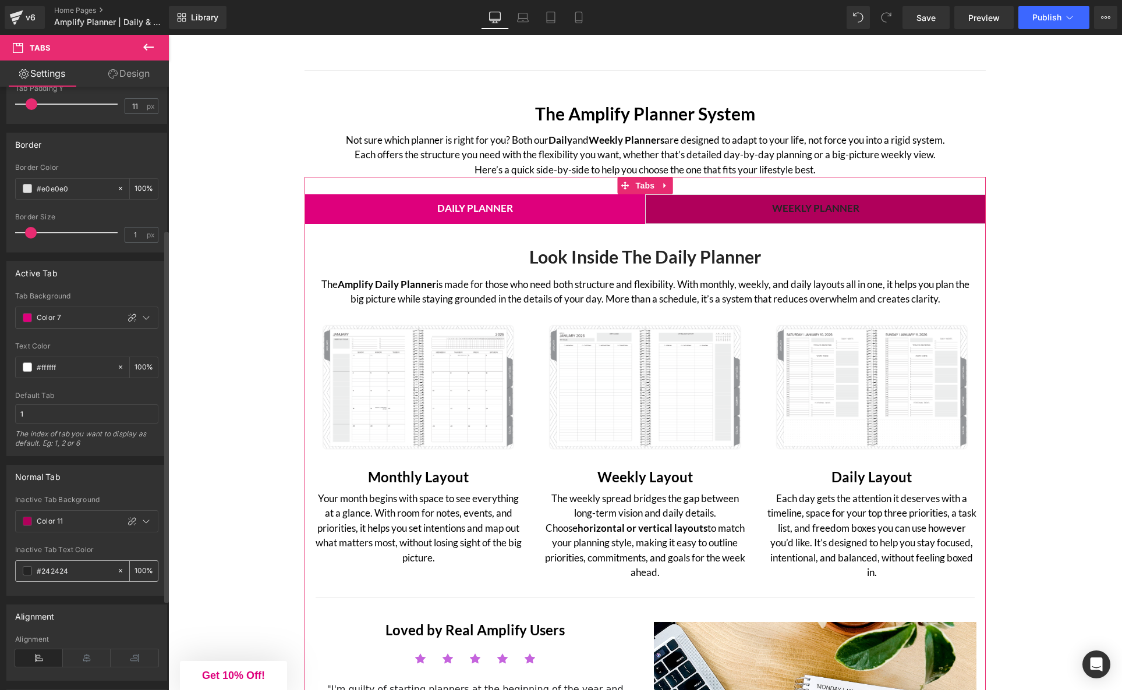
click at [27, 572] on span at bounding box center [27, 570] width 9 height 9
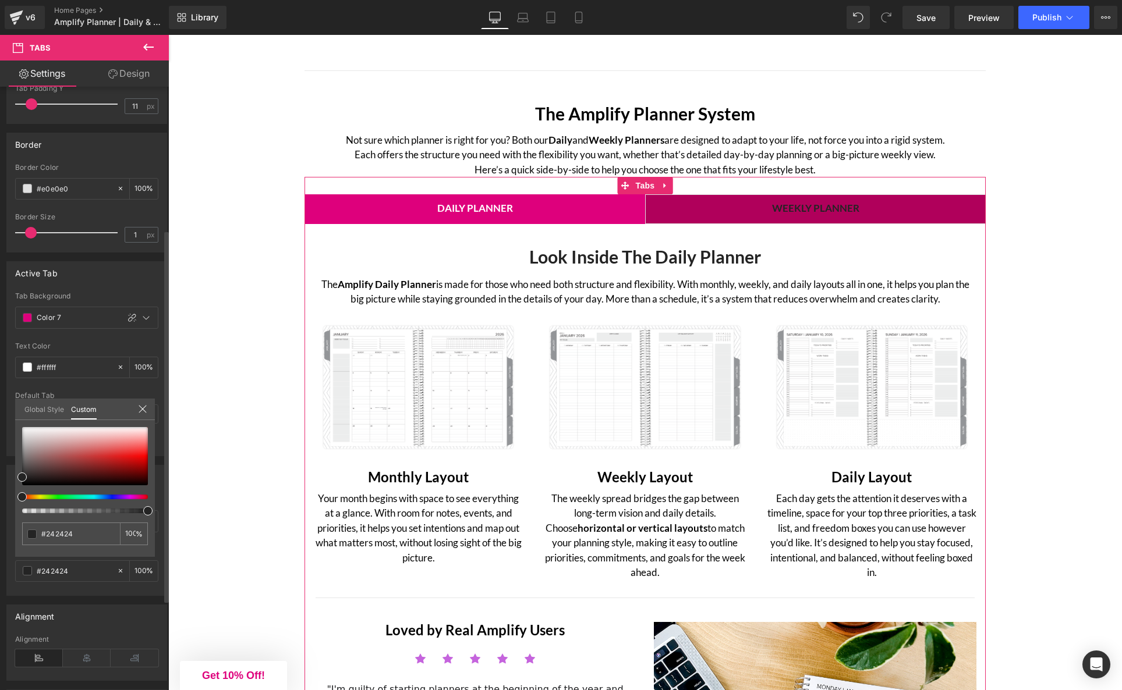
click at [44, 414] on link "Global Style" at bounding box center [44, 409] width 40 height 20
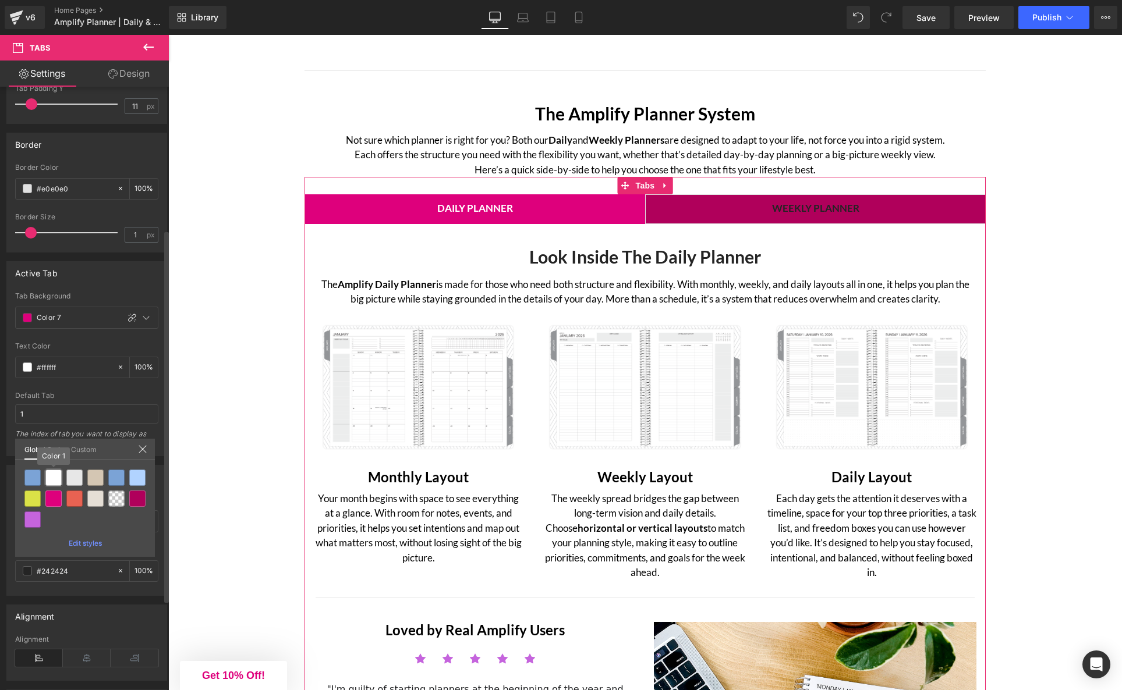
click at [54, 477] on div at bounding box center [53, 478] width 16 height 16
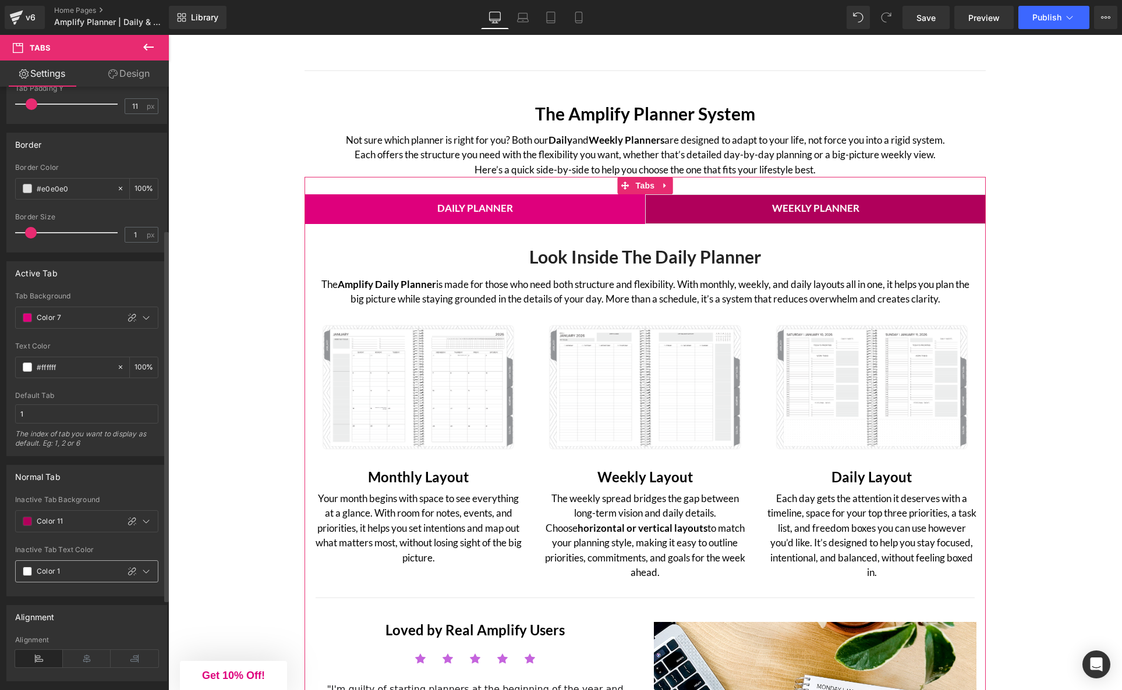
click at [28, 571] on span at bounding box center [27, 571] width 9 height 9
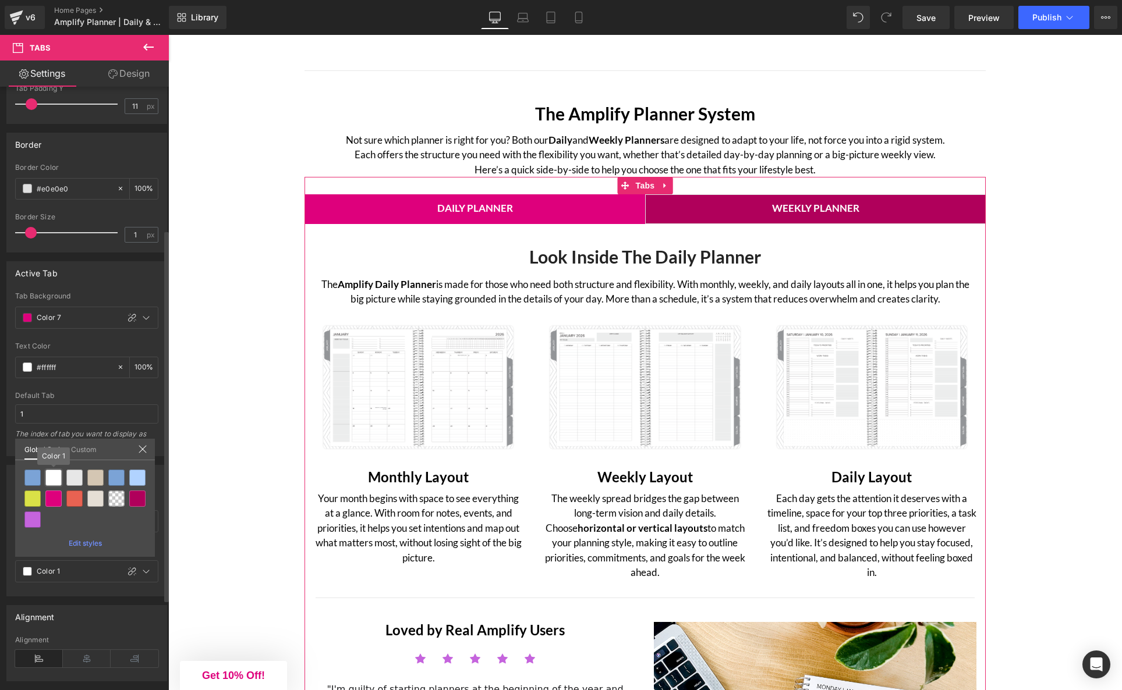
click at [50, 475] on div at bounding box center [53, 478] width 16 height 16
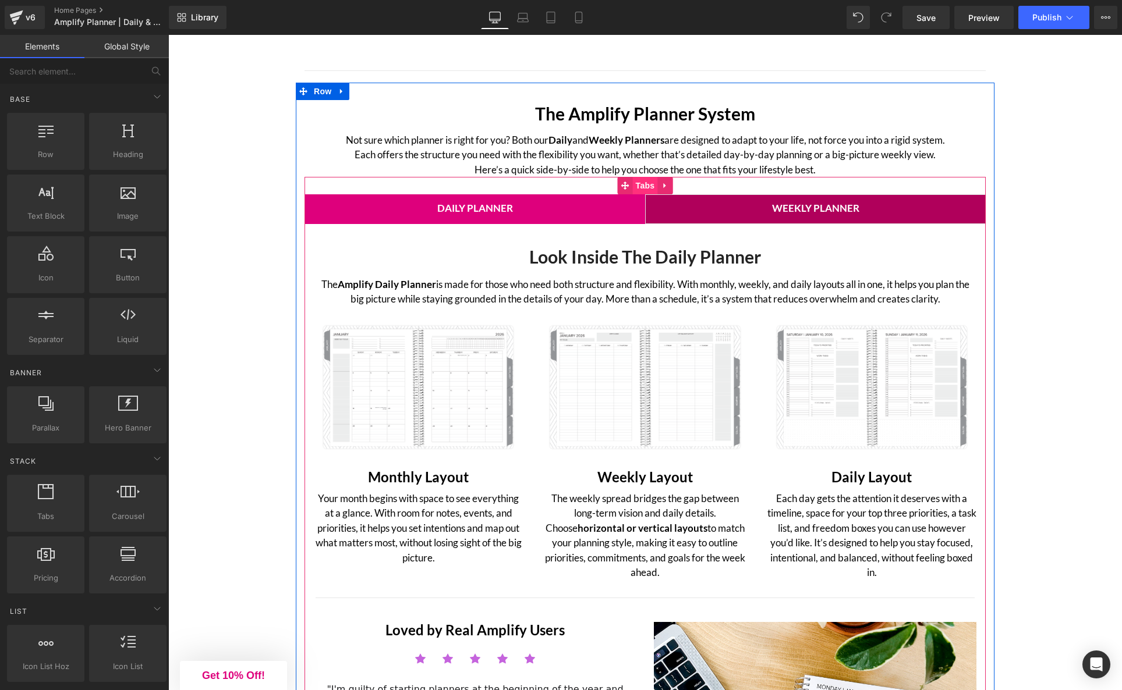
click at [640, 187] on span "Tabs" at bounding box center [645, 185] width 25 height 17
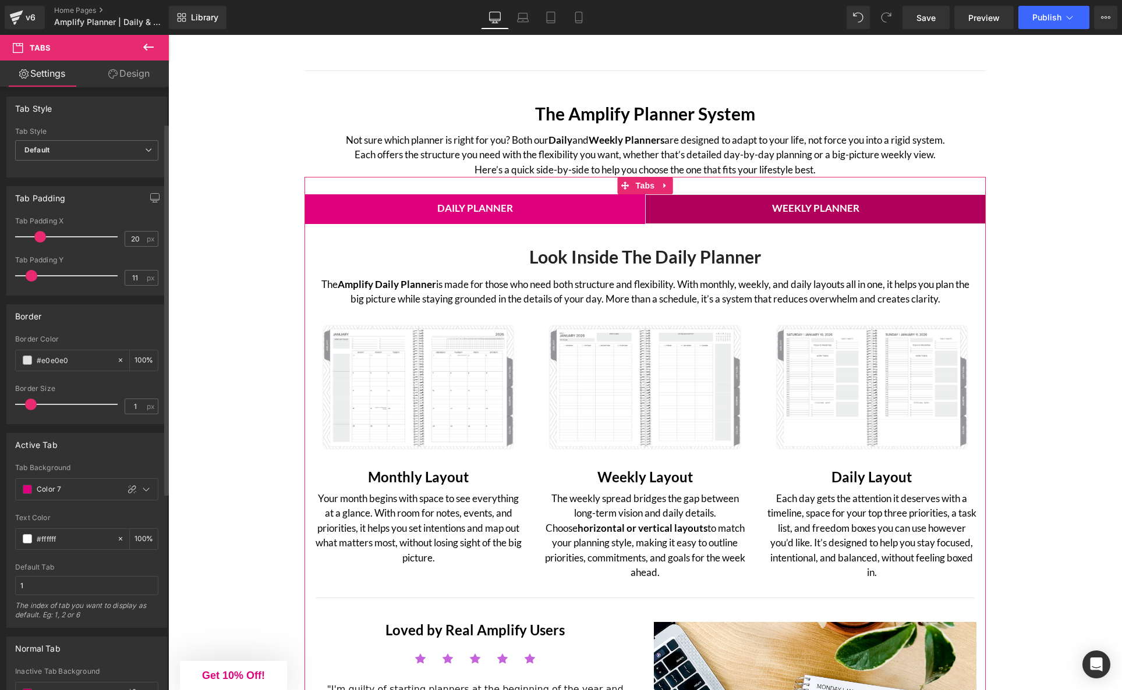
scroll to position [59, 0]
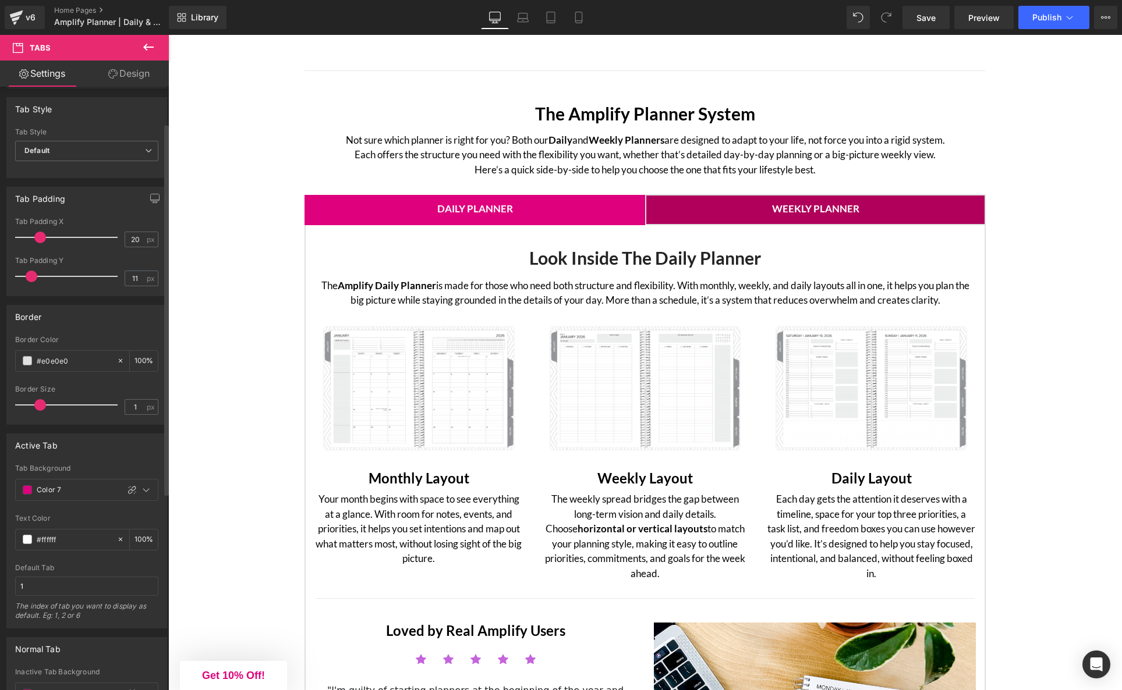
drag, startPoint x: 30, startPoint y: 407, endPoint x: 41, endPoint y: 407, distance: 11.1
click at [41, 407] on span at bounding box center [40, 405] width 12 height 12
click at [30, 364] on span at bounding box center [27, 360] width 9 height 9
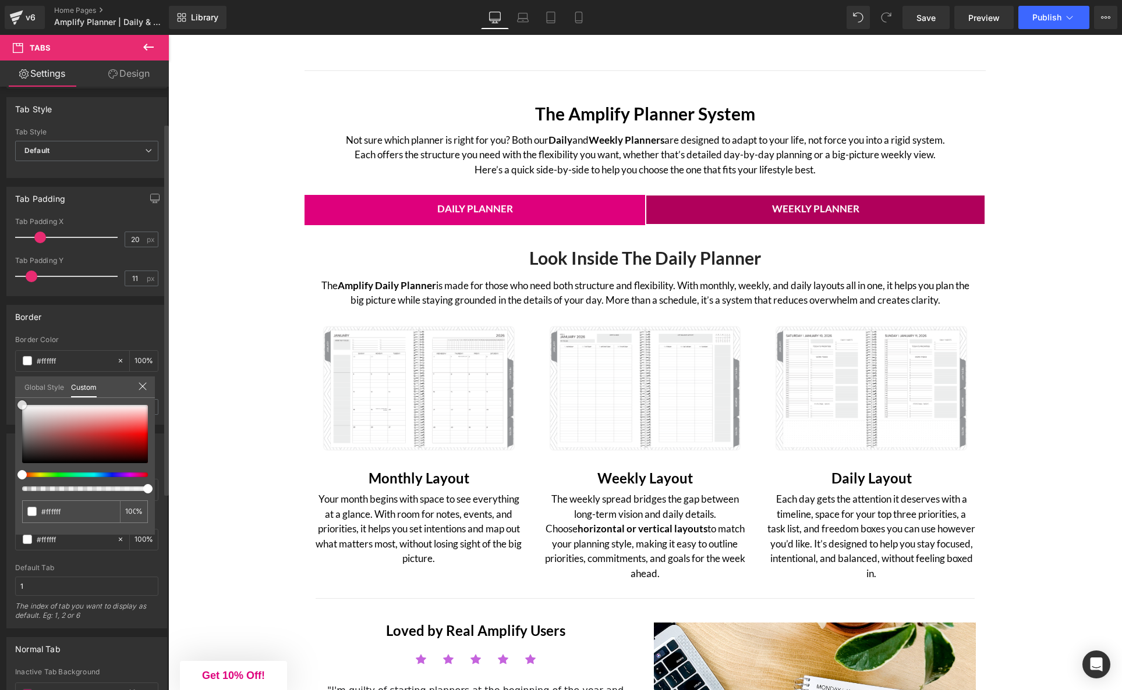
drag, startPoint x: 24, startPoint y: 411, endPoint x: 18, endPoint y: 388, distance: 24.0
click at [17, 388] on div "Global Style Custom Edit styles #e0e0e0 100 %" at bounding box center [85, 395] width 140 height 36
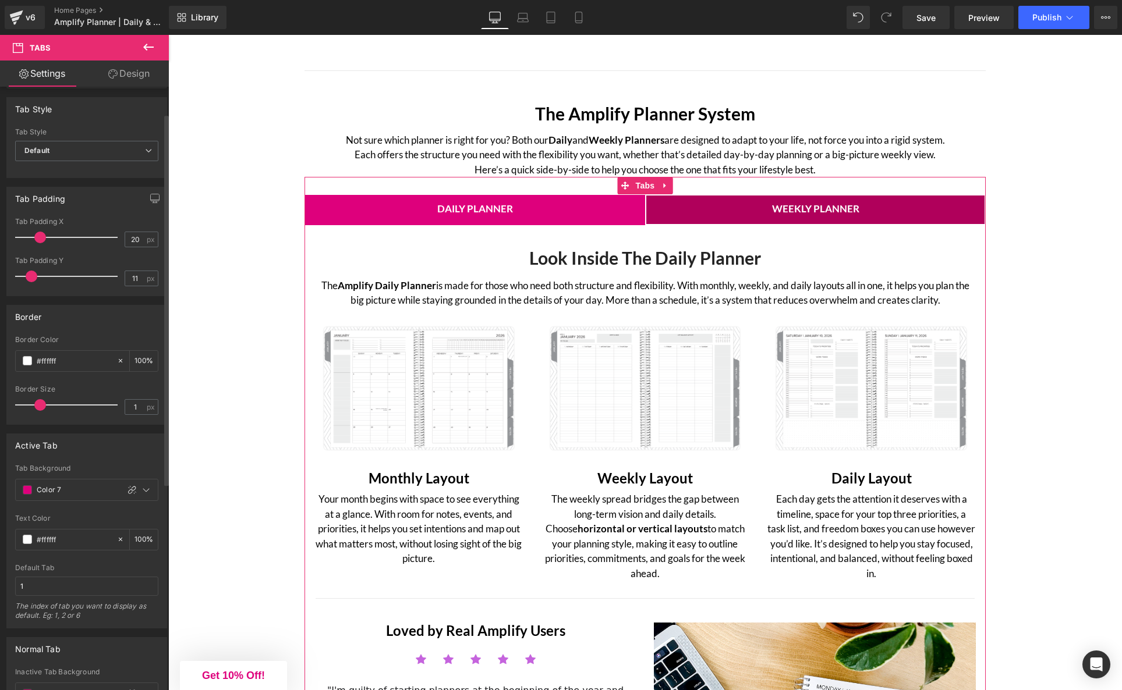
scroll to position [0, 0]
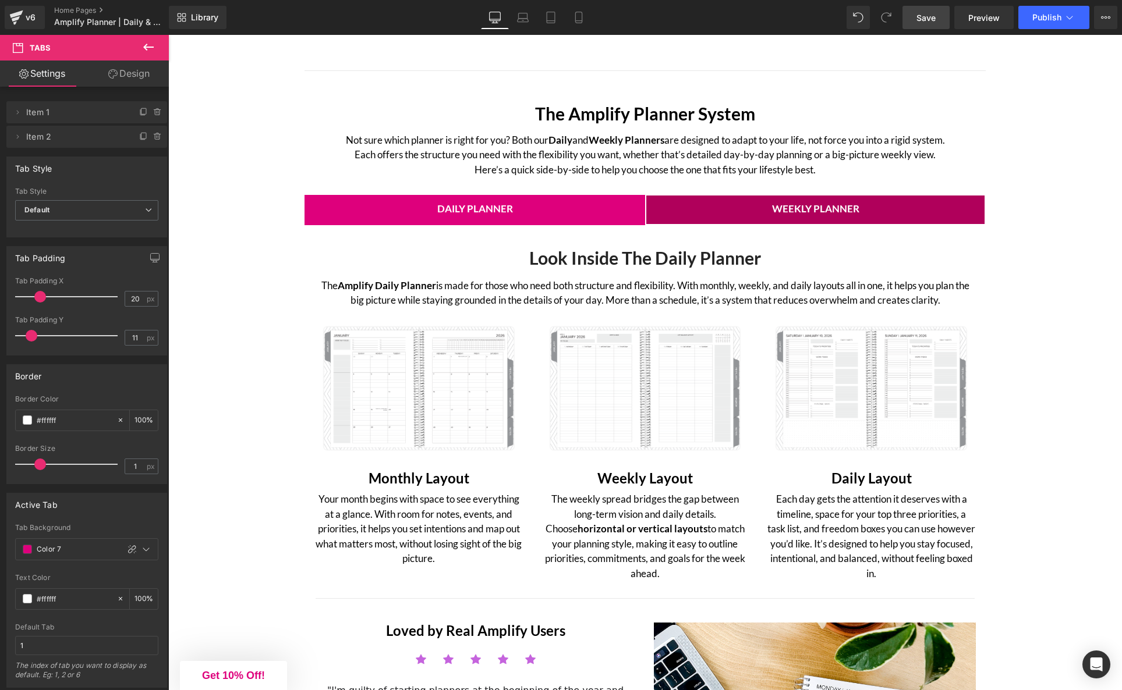
click at [926, 16] on span "Save" at bounding box center [925, 18] width 19 height 12
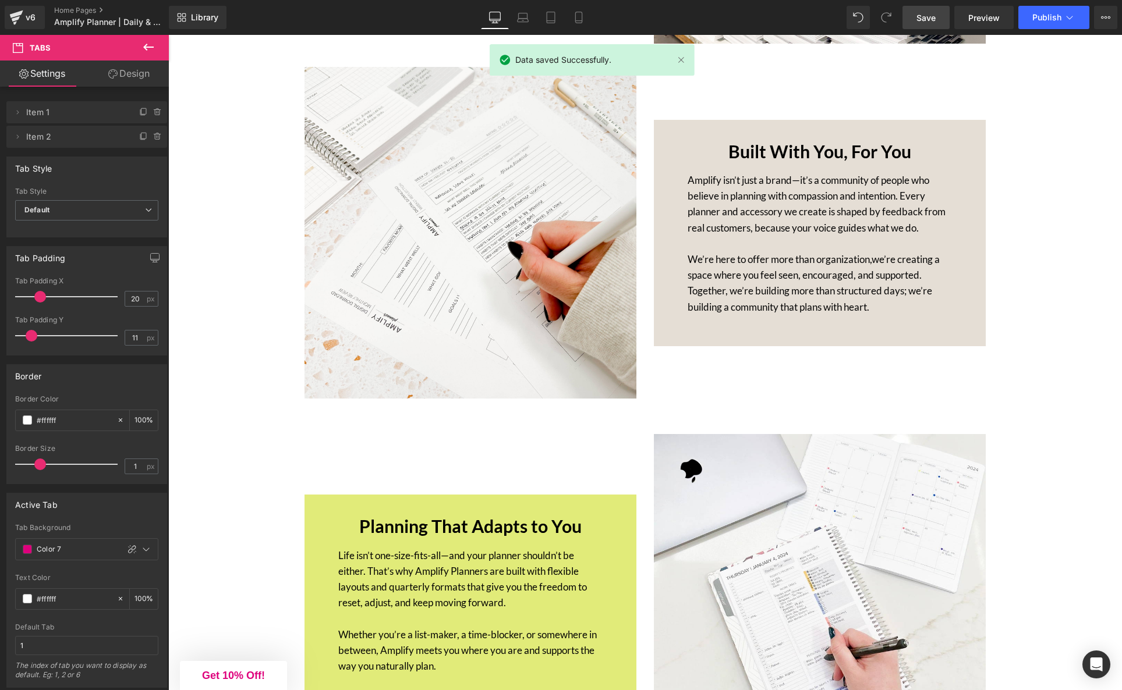
scroll to position [3821, 0]
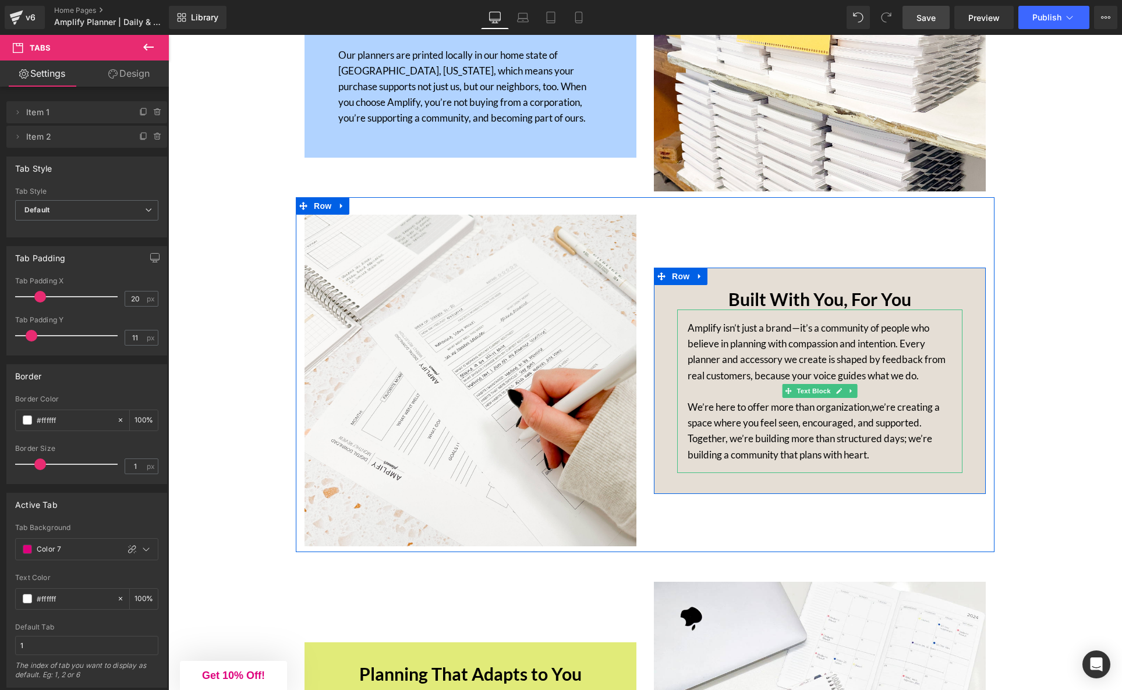
click at [801, 320] on p "Amplify isn’t just a brand—it’s a community of people who believe in planning w…" at bounding box center [819, 351] width 264 height 63
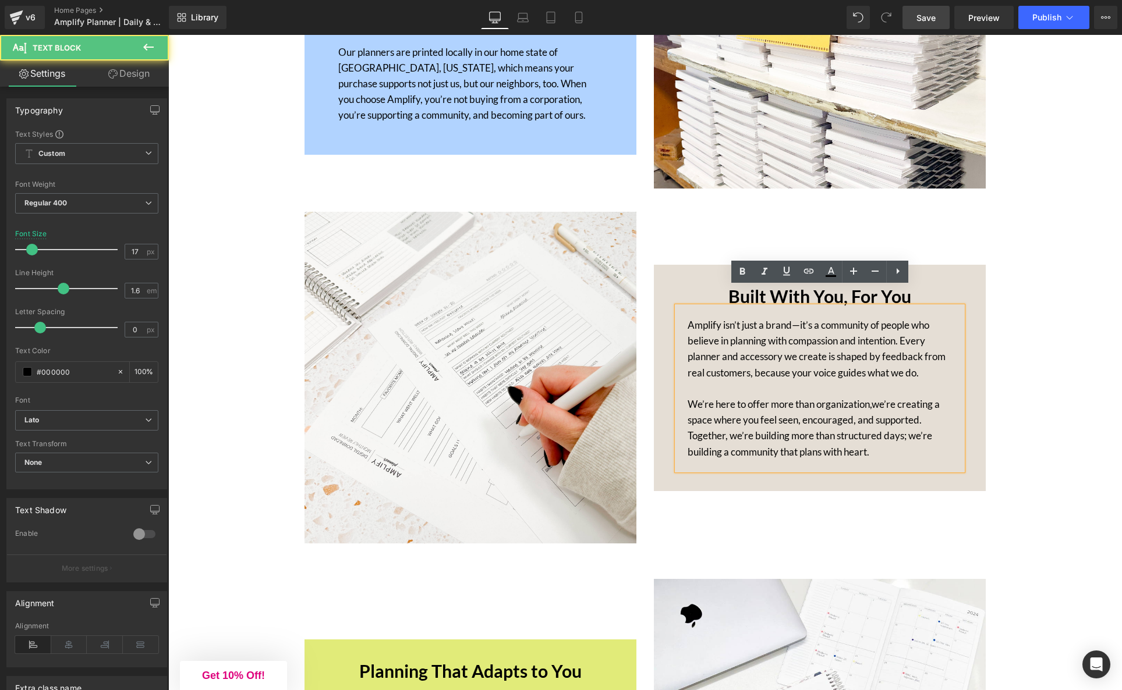
scroll to position [3823, 0]
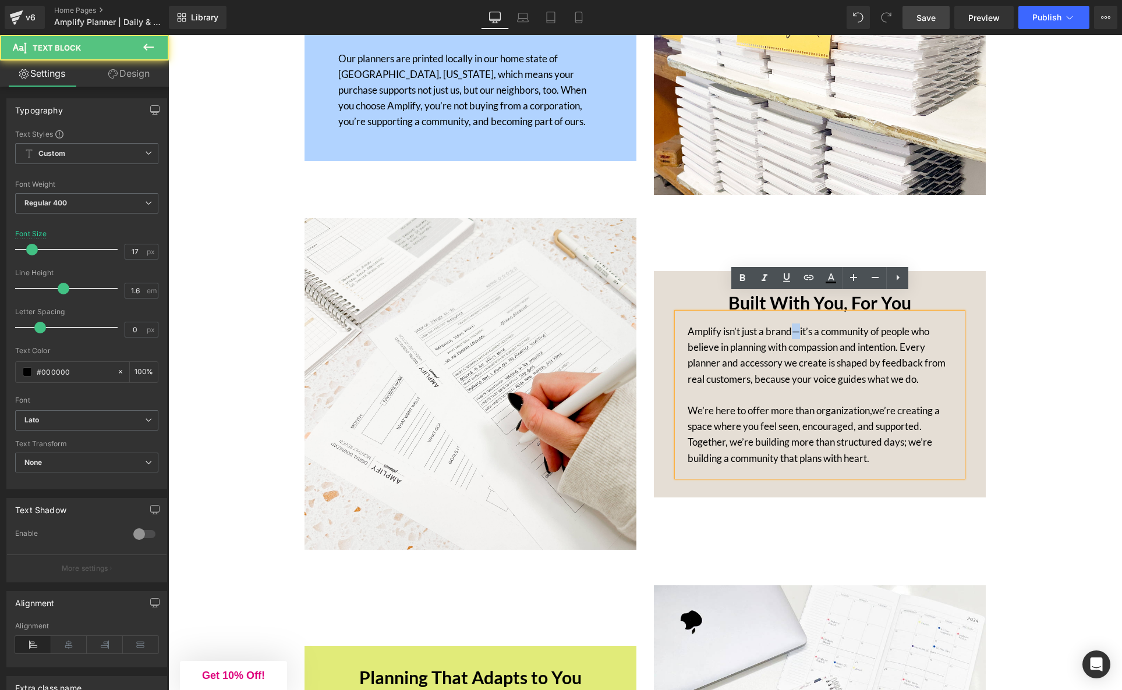
drag, startPoint x: 800, startPoint y: 308, endPoint x: 793, endPoint y: 309, distance: 6.4
click at [794, 324] on p "Amplify isn’t just a brand—it’s a community of people who believe in planning w…" at bounding box center [819, 355] width 264 height 63
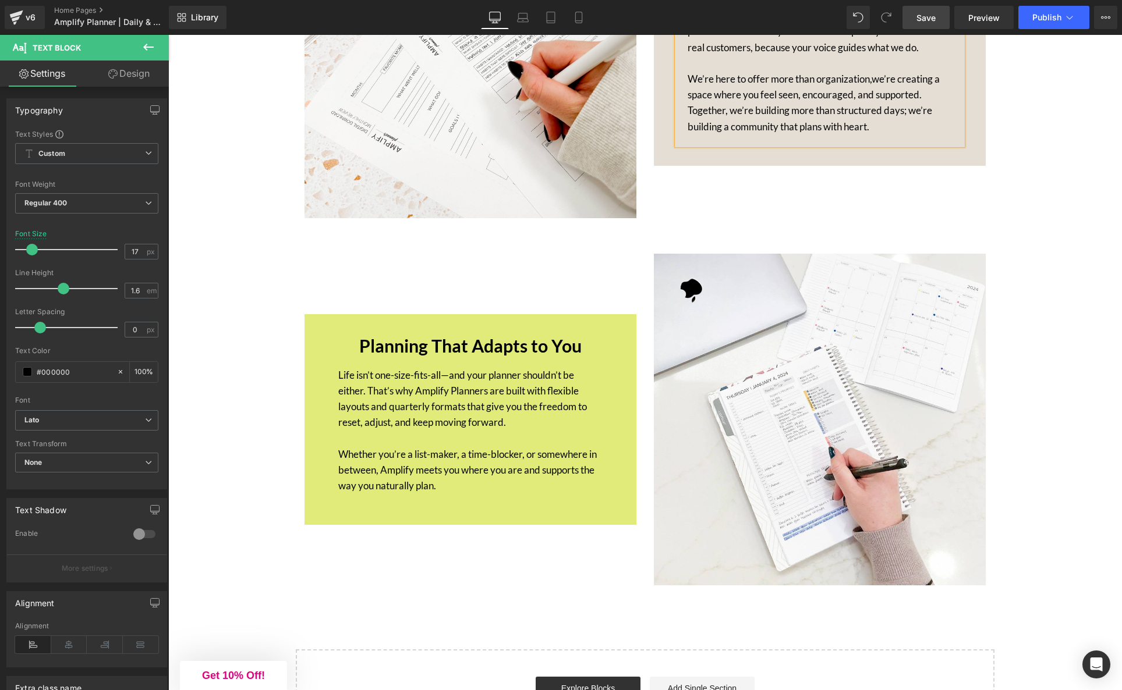
scroll to position [4176, 0]
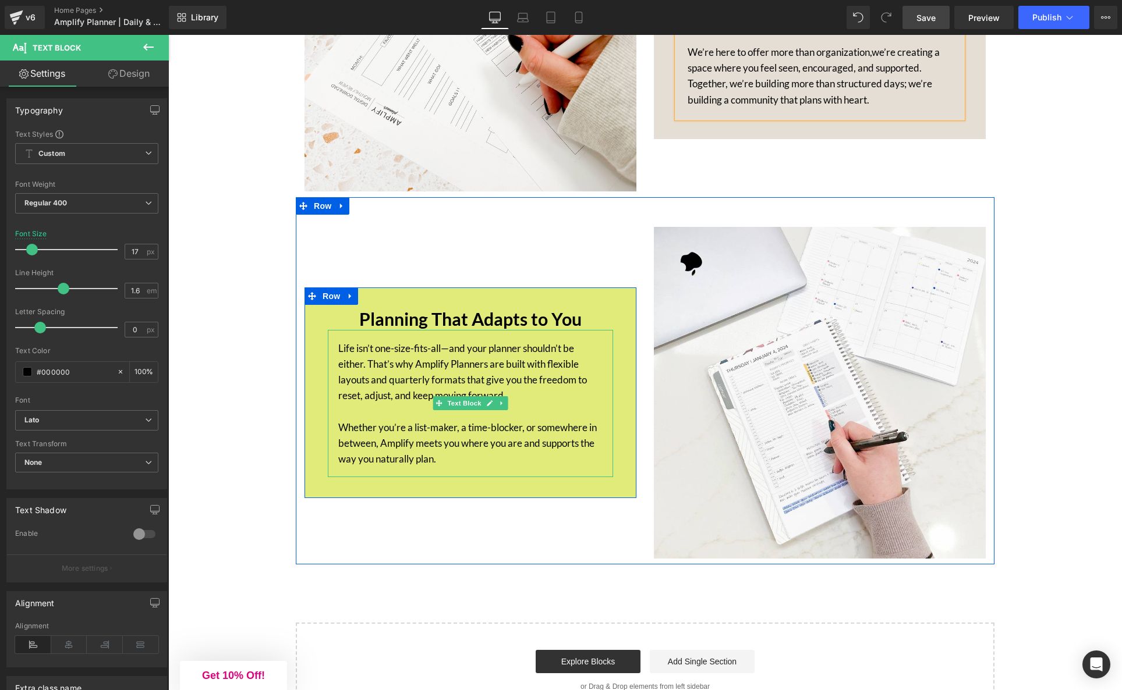
click at [449, 340] on p "Life isn’t one-size-fits-all—and your planner shouldn’t be either. That’s why A…" at bounding box center [470, 371] width 264 height 63
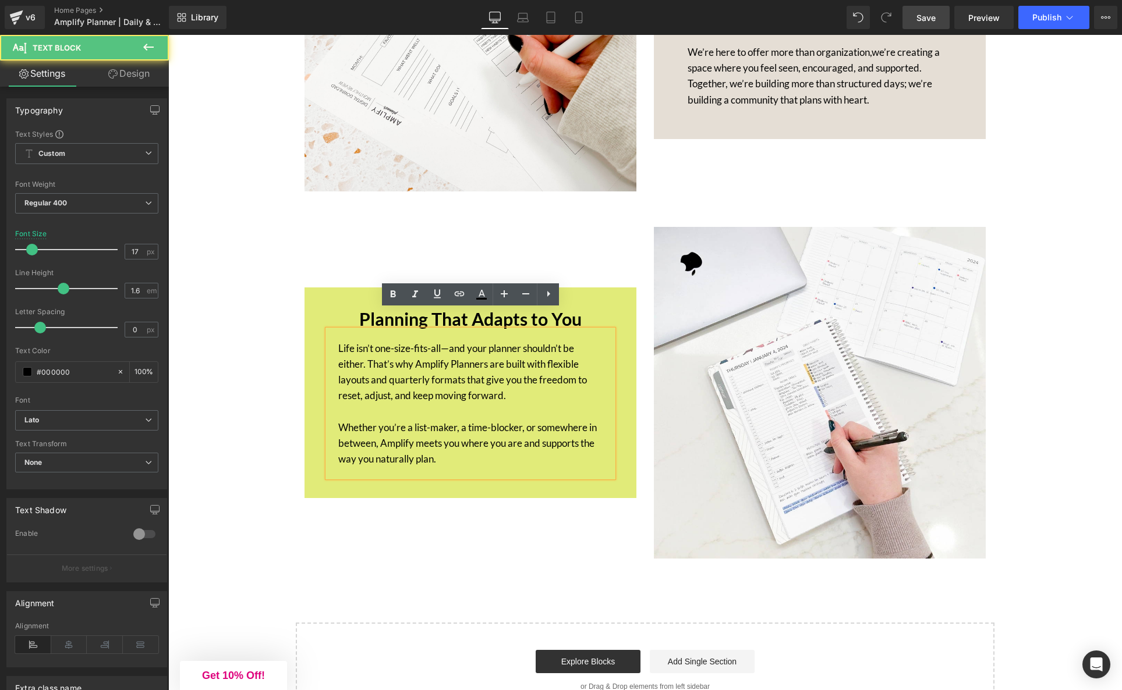
drag, startPoint x: 450, startPoint y: 329, endPoint x: 452, endPoint y: 335, distance: 6.6
click at [450, 340] on p "Life isn’t one-size-fits-all—and your planner shouldn’t be either. That’s why A…" at bounding box center [470, 371] width 264 height 63
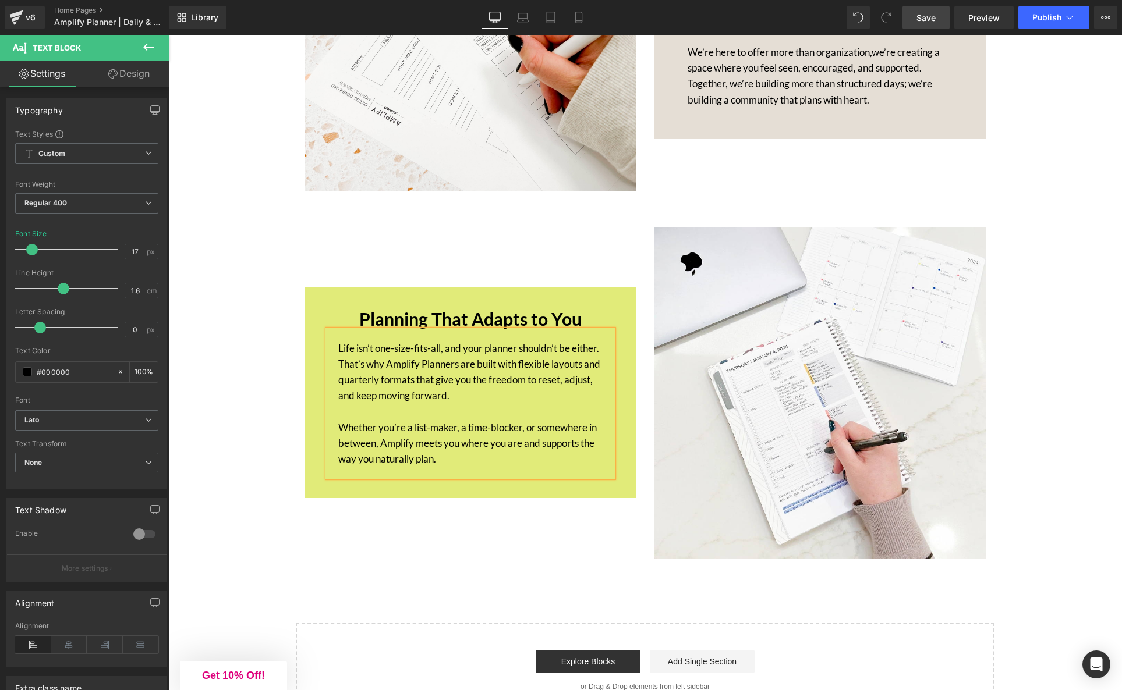
scroll to position [4174, 0]
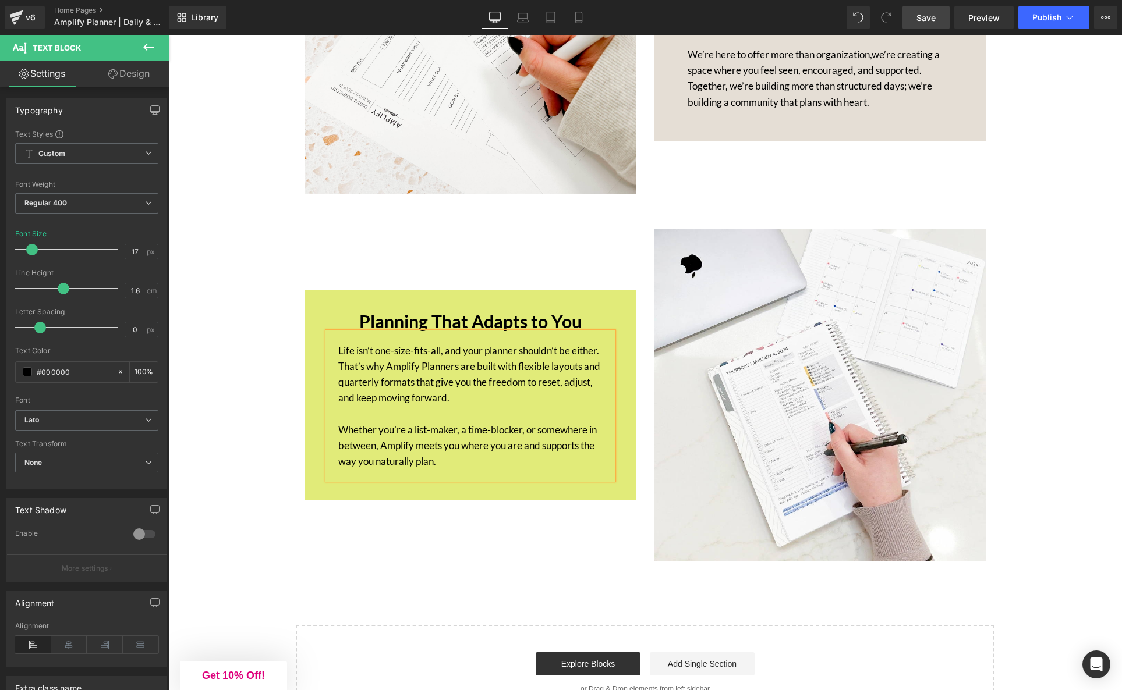
drag, startPoint x: 929, startPoint y: 17, endPoint x: 907, endPoint y: 115, distance: 100.1
click at [929, 17] on span "Save" at bounding box center [925, 18] width 19 height 12
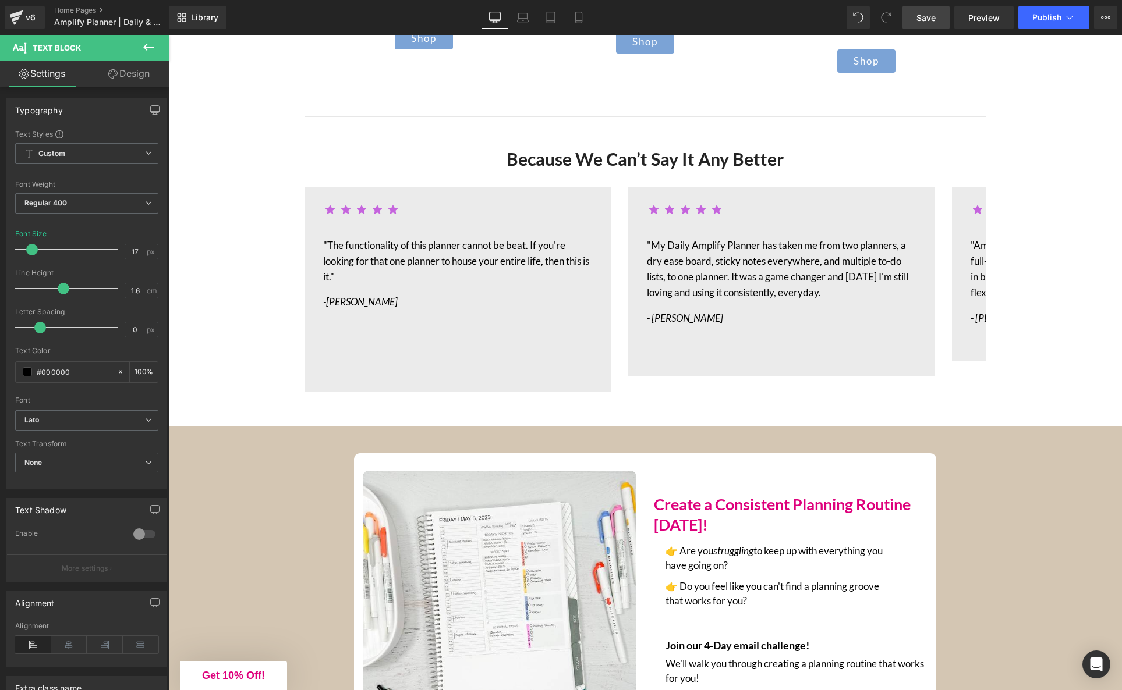
scroll to position [2704, 0]
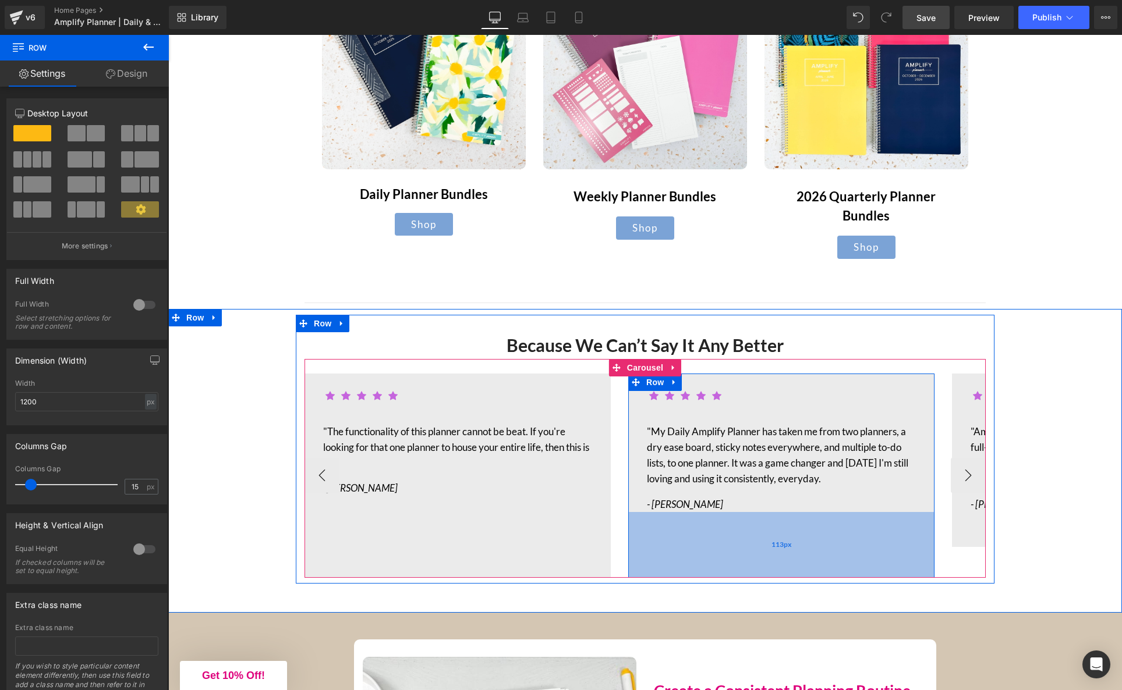
drag, startPoint x: 707, startPoint y: 541, endPoint x: 705, endPoint y: 553, distance: 12.9
click at [705, 556] on div "Icon Icon Icon Icon Icon" at bounding box center [644, 468] width 681 height 219
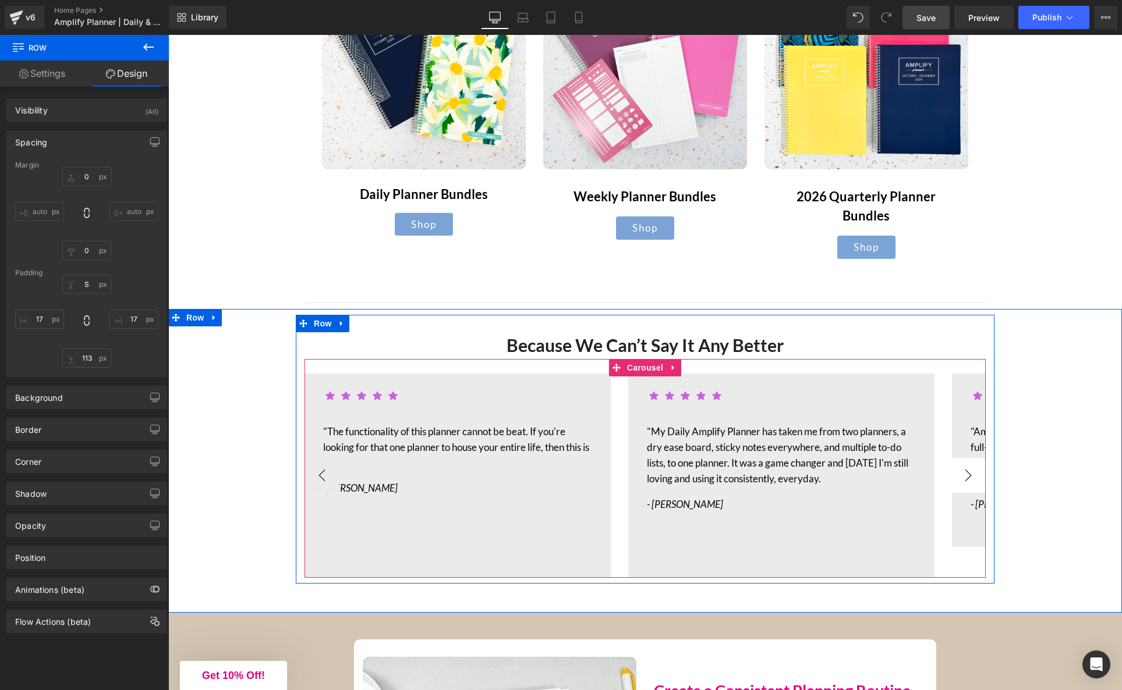
click at [966, 458] on button "›" at bounding box center [967, 475] width 35 height 35
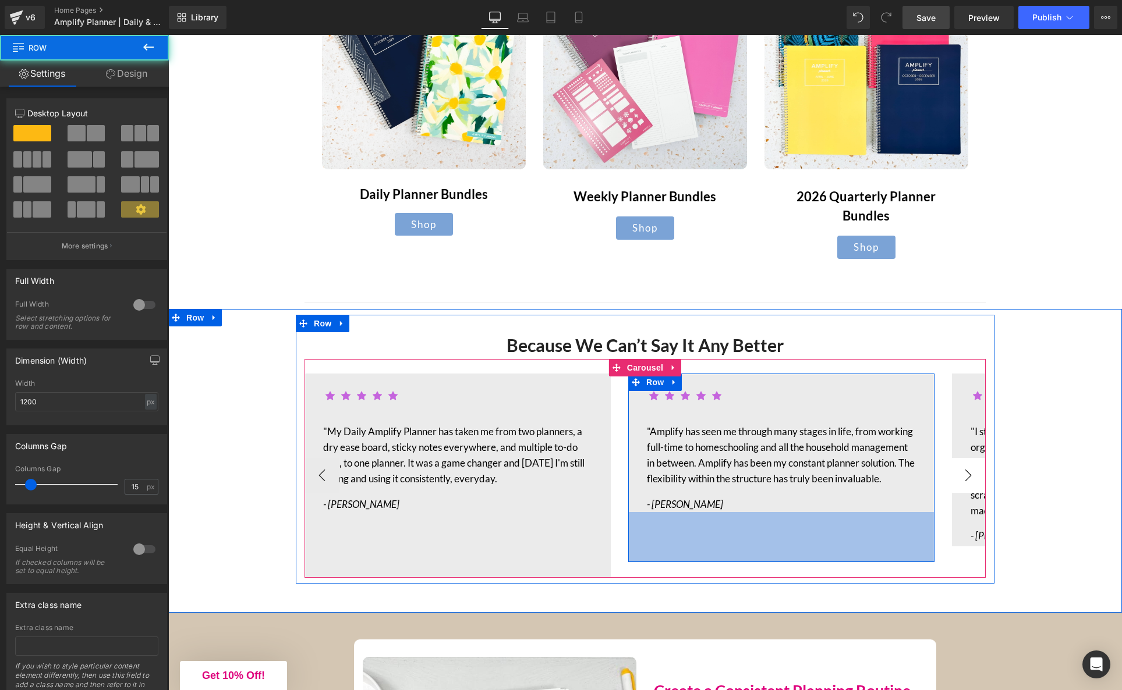
drag, startPoint x: 729, startPoint y: 542, endPoint x: 728, endPoint y: 557, distance: 15.1
click at [728, 557] on div "Icon Icon Icon Icon Icon" at bounding box center [644, 468] width 681 height 219
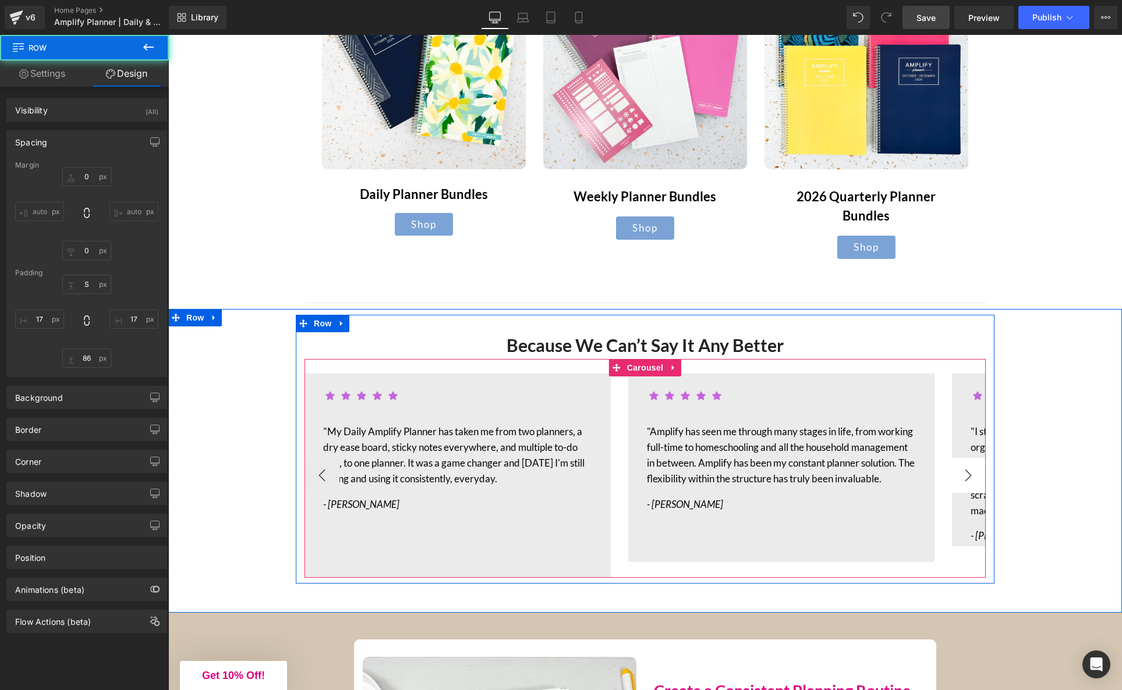
click at [971, 458] on button "›" at bounding box center [967, 475] width 35 height 35
click at [966, 458] on button "›" at bounding box center [967, 475] width 35 height 35
click at [327, 458] on button "‹" at bounding box center [321, 475] width 35 height 35
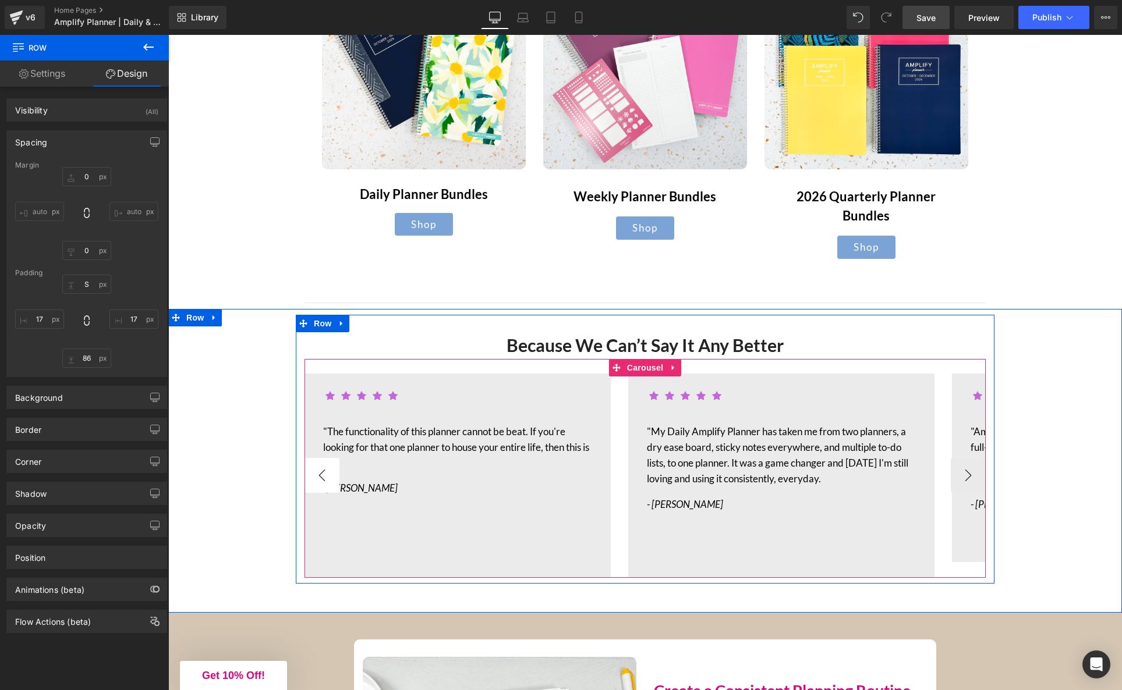
click at [326, 458] on button "‹" at bounding box center [321, 475] width 35 height 35
click at [325, 458] on button "‹" at bounding box center [321, 475] width 35 height 35
click at [966, 458] on button "›" at bounding box center [967, 475] width 35 height 35
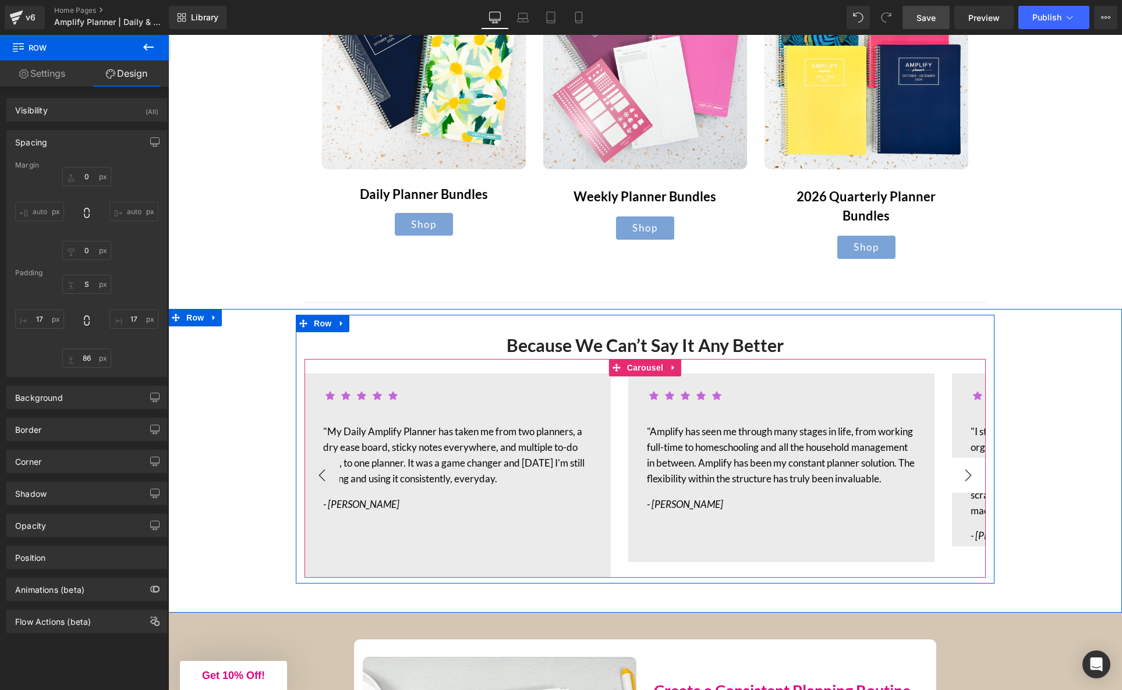
click at [966, 458] on button "›" at bounding box center [967, 475] width 35 height 35
drag, startPoint x: 968, startPoint y: 455, endPoint x: 966, endPoint y: 443, distance: 11.3
click at [968, 458] on button "›" at bounding box center [967, 475] width 35 height 35
click at [958, 392] on div "Icon Icon Icon Icon Icon Icon List Hoz Text Block - [PERSON_NAME] Text Block Row" at bounding box center [1105, 460] width 306 height 173
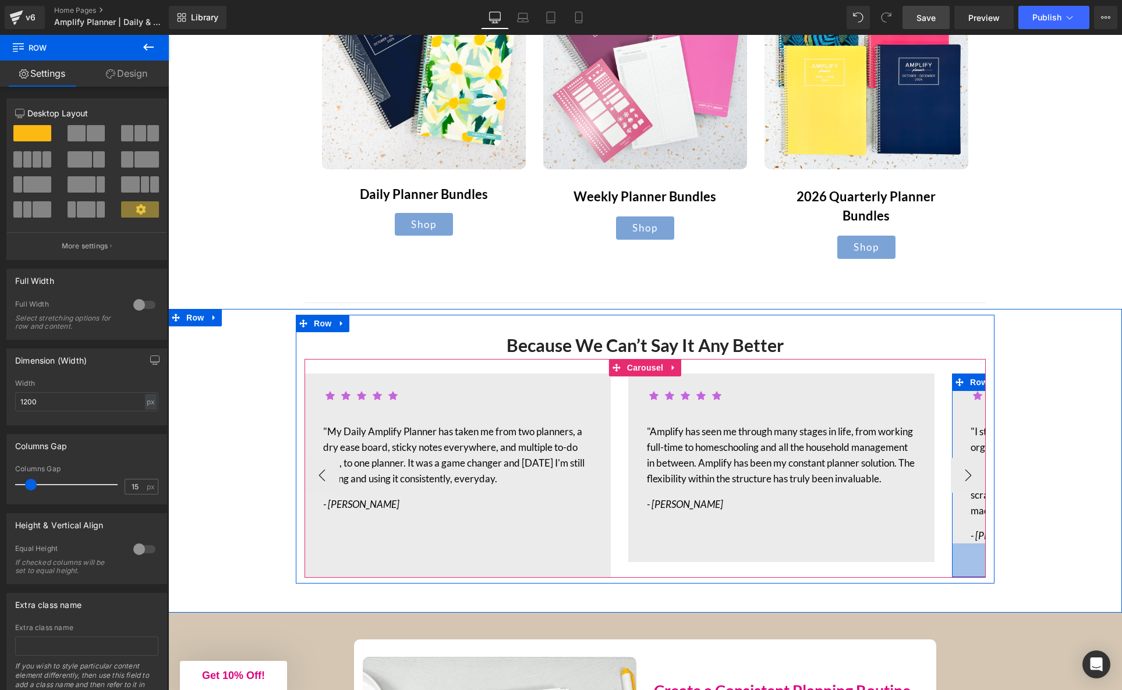
drag, startPoint x: 964, startPoint y: 527, endPoint x: 966, endPoint y: 558, distance: 30.9
click at [966, 558] on div "Icon Icon Icon Icon Icon" at bounding box center [644, 468] width 681 height 219
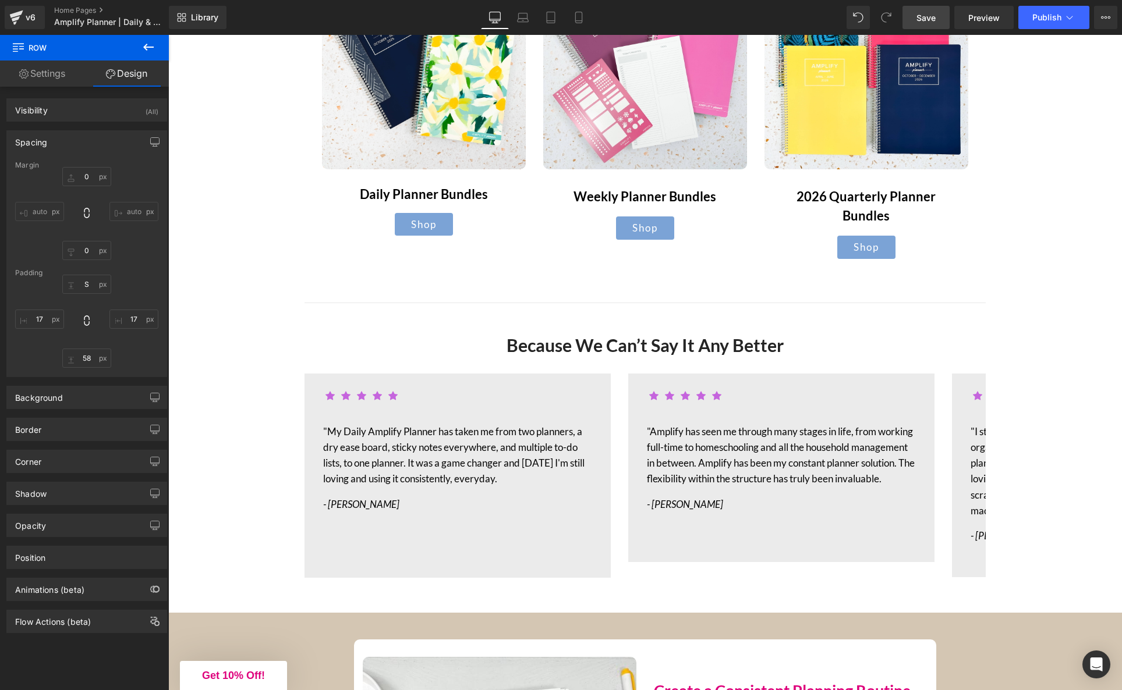
click at [924, 12] on span "Save" at bounding box center [925, 18] width 19 height 12
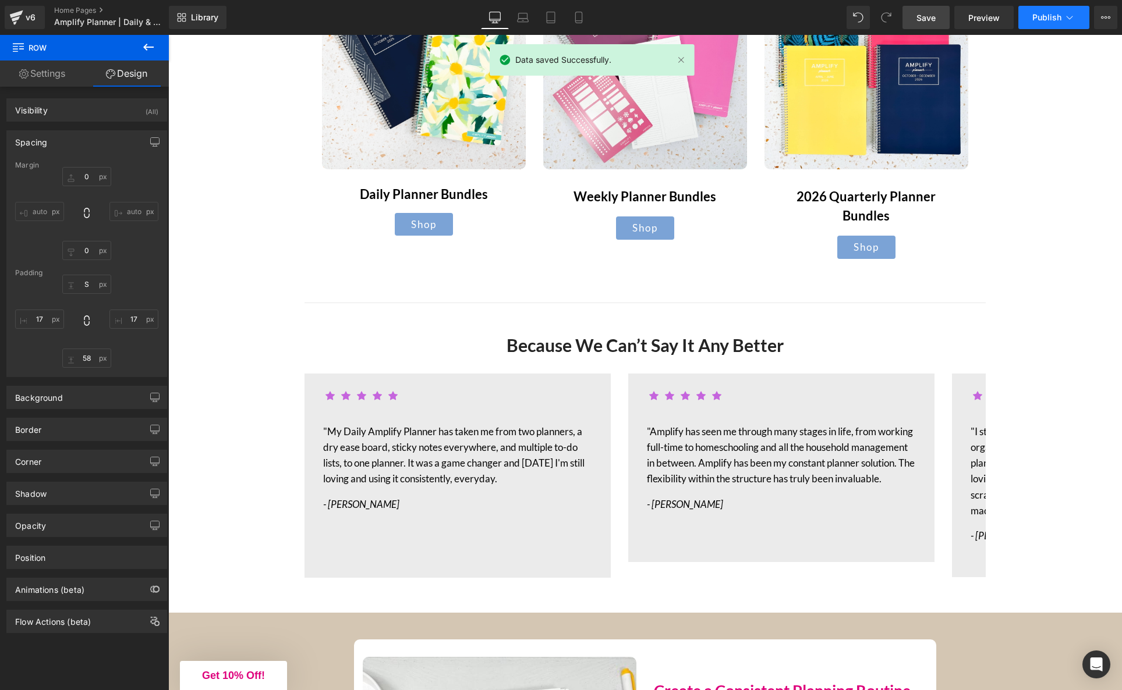
click at [1039, 17] on span "Publish" at bounding box center [1046, 17] width 29 height 9
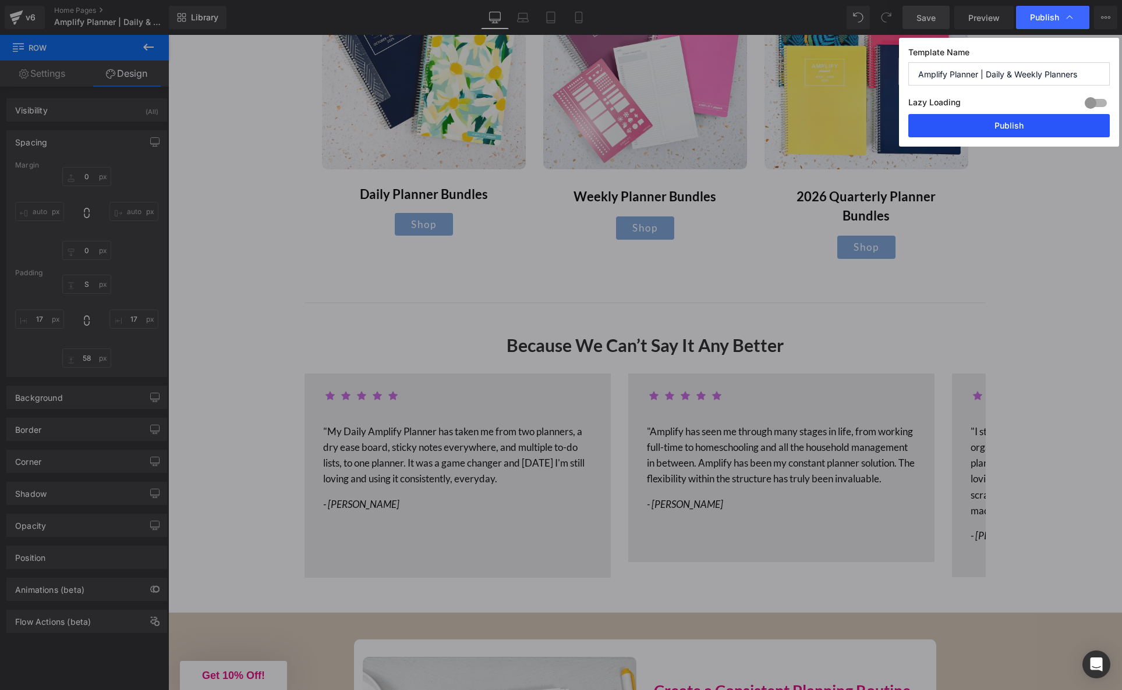
drag, startPoint x: 1010, startPoint y: 123, endPoint x: 893, endPoint y: 155, distance: 121.8
click at [1010, 123] on button "Publish" at bounding box center [1008, 125] width 201 height 23
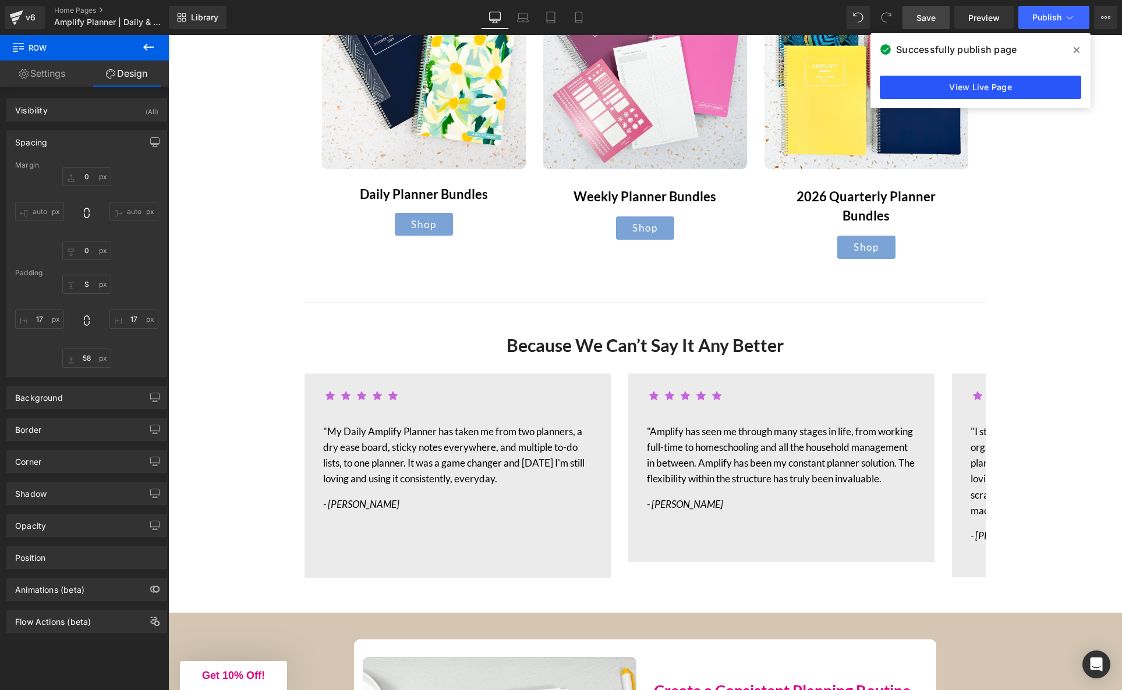
click at [1003, 90] on link "View Live Page" at bounding box center [979, 87] width 201 height 23
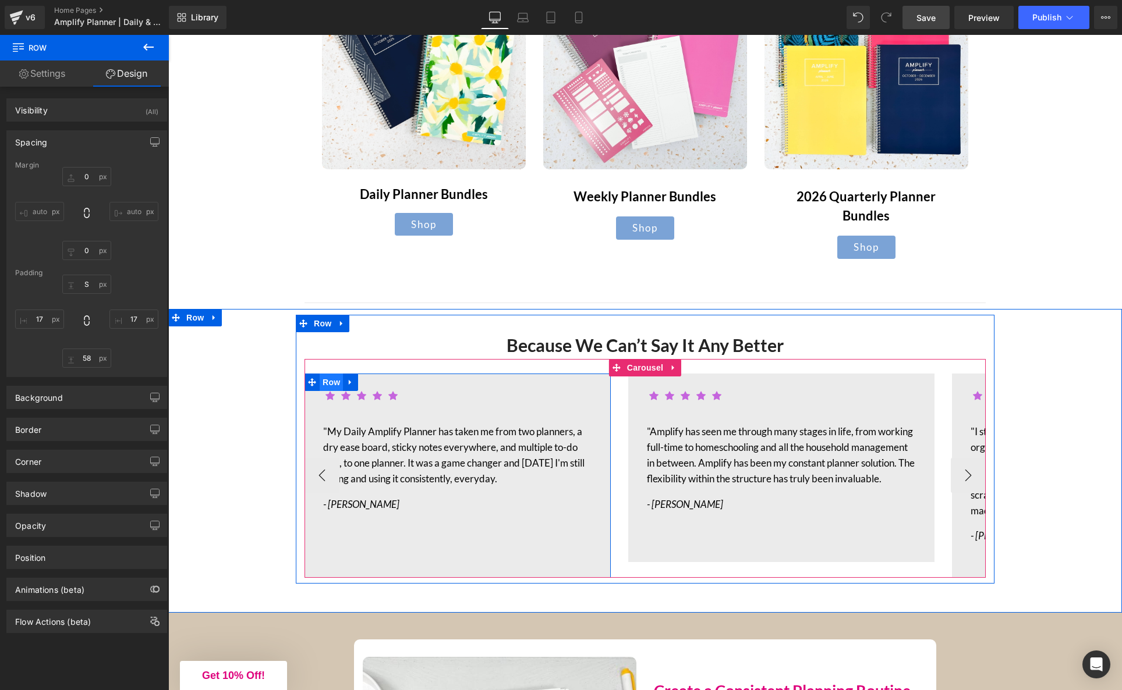
click at [329, 374] on span "Row" at bounding box center [331, 382] width 23 height 17
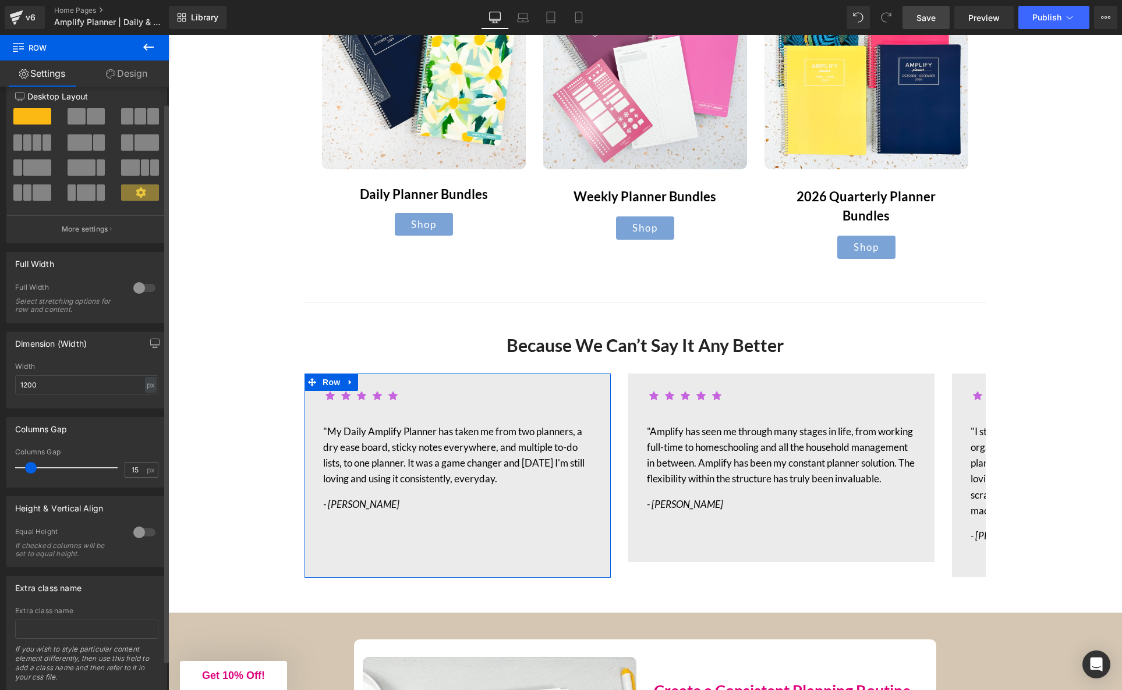
scroll to position [18, 0]
click at [141, 529] on div at bounding box center [144, 531] width 28 height 19
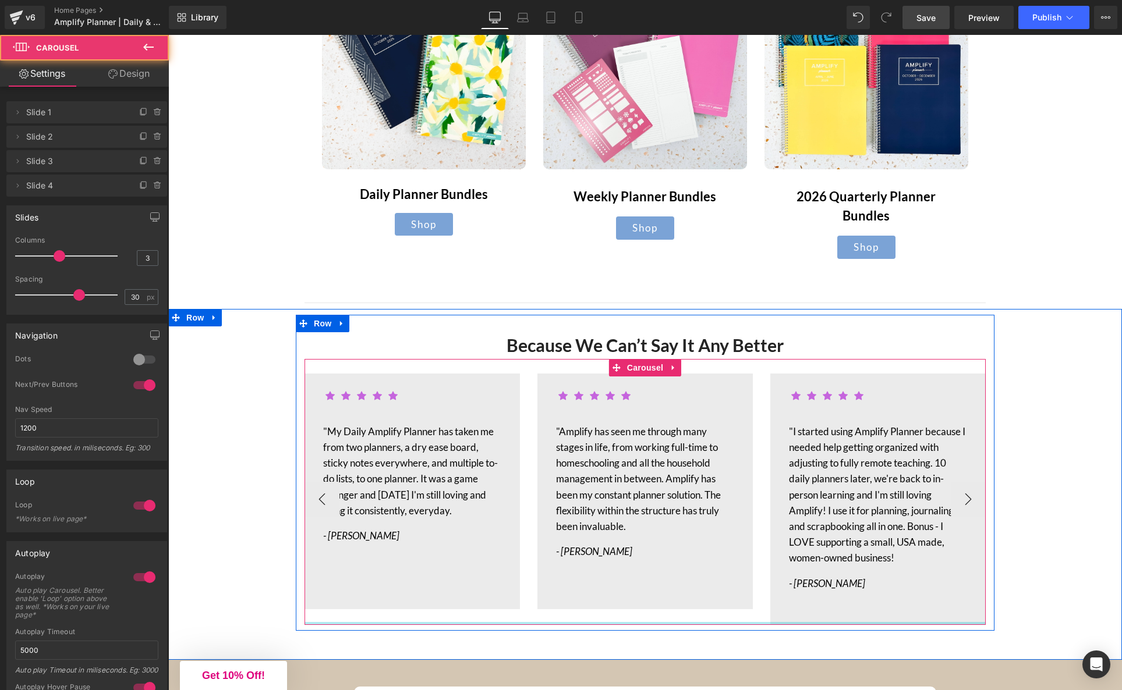
drag, startPoint x: 847, startPoint y: 594, endPoint x: 846, endPoint y: 583, distance: 11.1
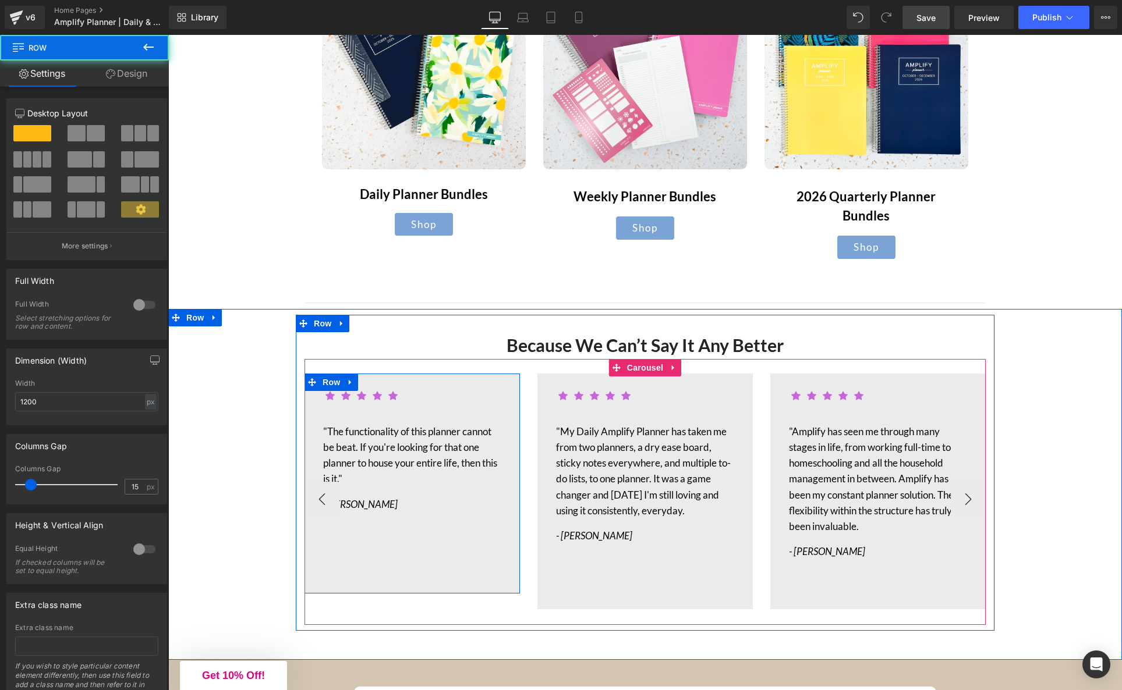
click at [420, 548] on div "Icon Icon Icon Icon Icon Icon List Hoz "The functionality of this planner canno…" at bounding box center [411, 484] width 215 height 220
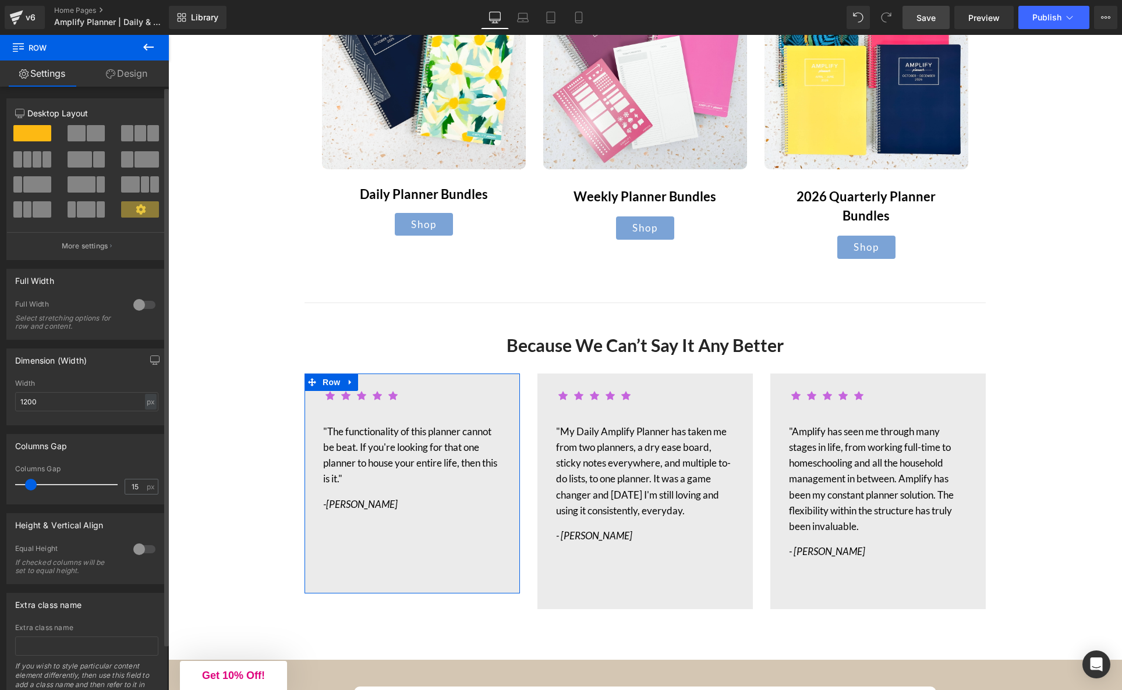
click at [139, 549] on div at bounding box center [144, 549] width 28 height 19
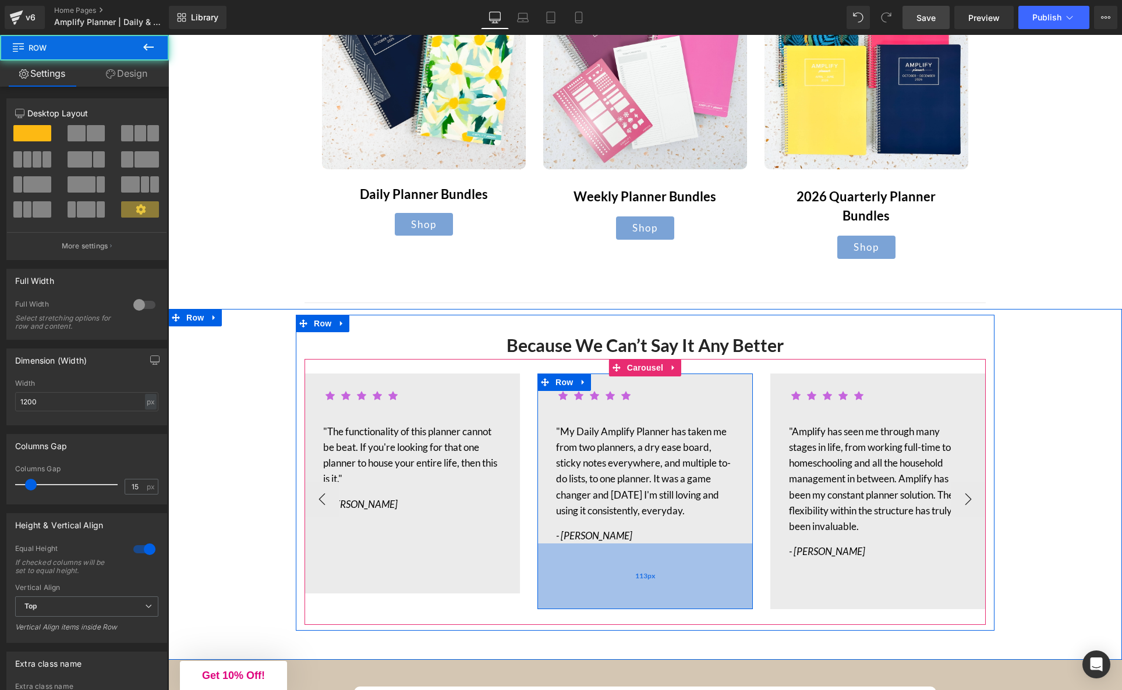
click at [569, 569] on div "113px" at bounding box center [644, 577] width 215 height 66
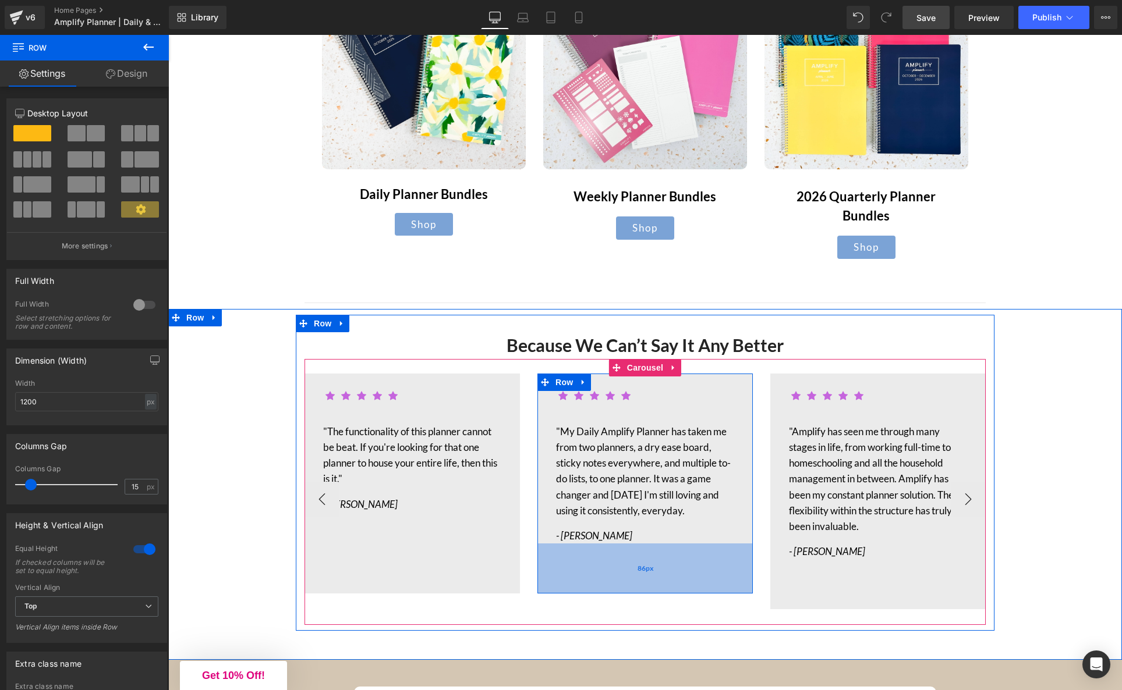
drag, startPoint x: 625, startPoint y: 588, endPoint x: 624, endPoint y: 573, distance: 15.8
click at [624, 573] on div "86px" at bounding box center [644, 569] width 215 height 50
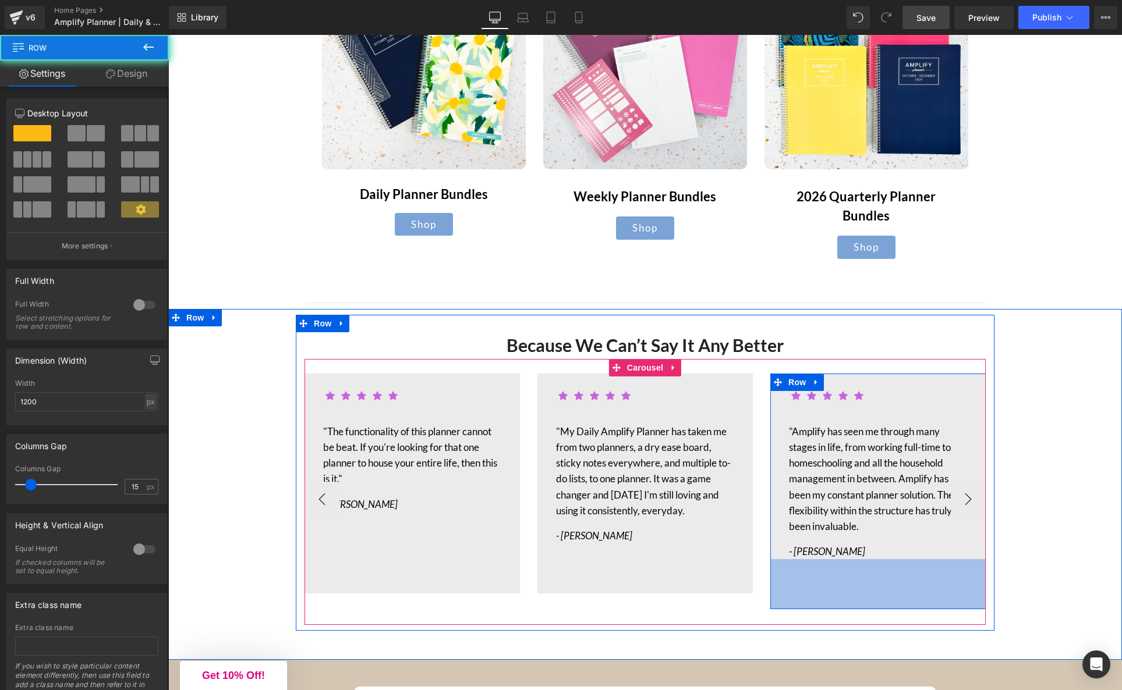
click at [825, 575] on div "Icon Icon Icon Icon Icon Icon List Hoz "Amplify has seen me through many stages…" at bounding box center [877, 492] width 215 height 236
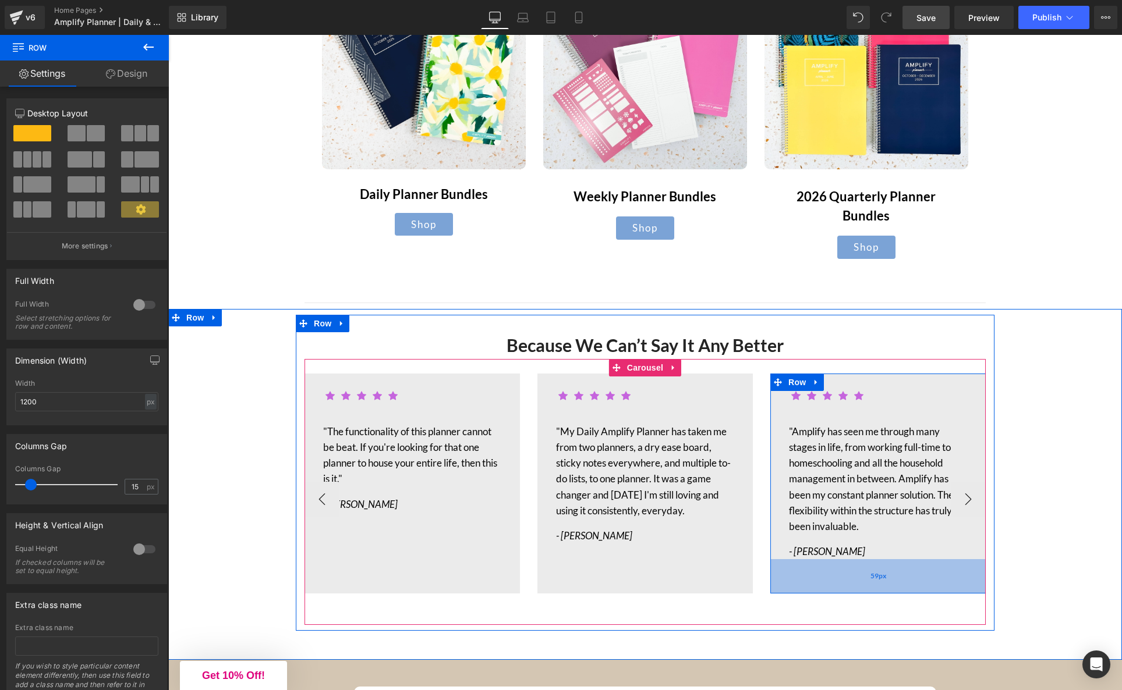
drag, startPoint x: 858, startPoint y: 588, endPoint x: 854, endPoint y: 572, distance: 16.1
click at [854, 572] on div "59px" at bounding box center [877, 576] width 215 height 34
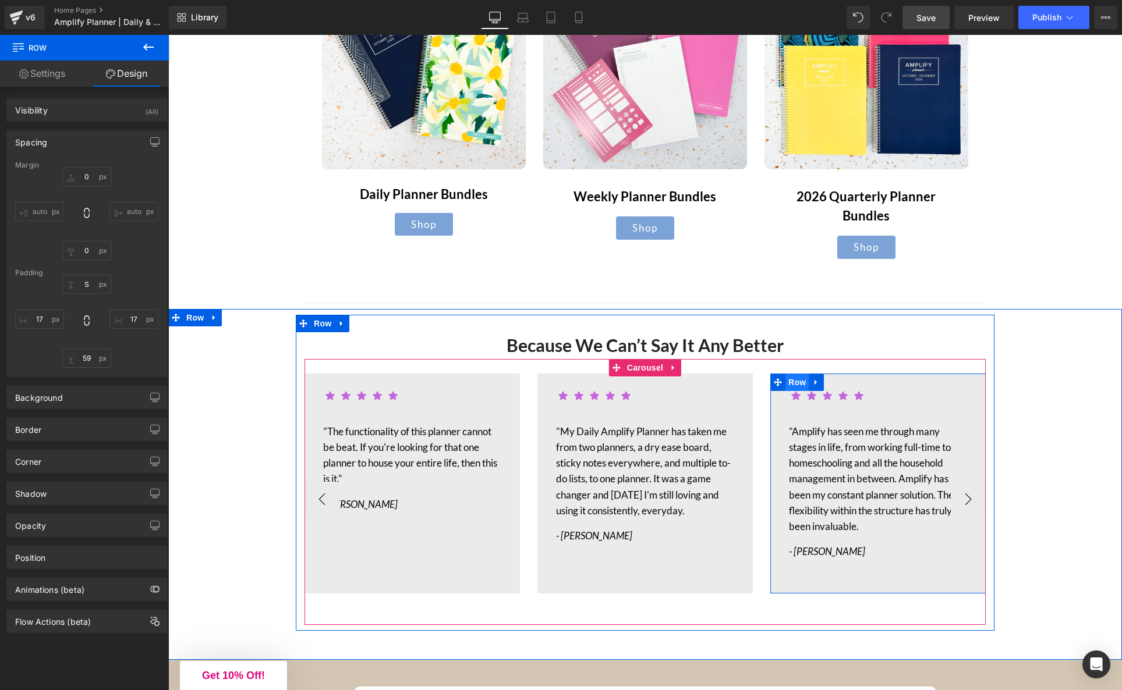
click at [797, 374] on span "Row" at bounding box center [796, 382] width 23 height 17
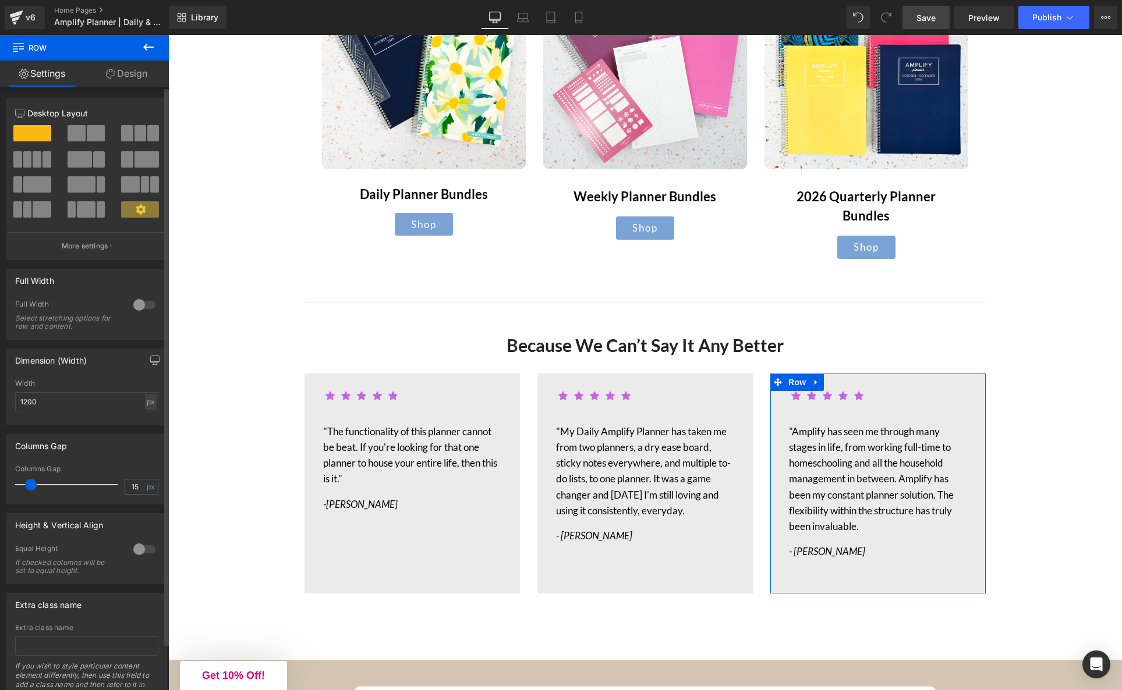
click at [149, 547] on div at bounding box center [144, 549] width 28 height 19
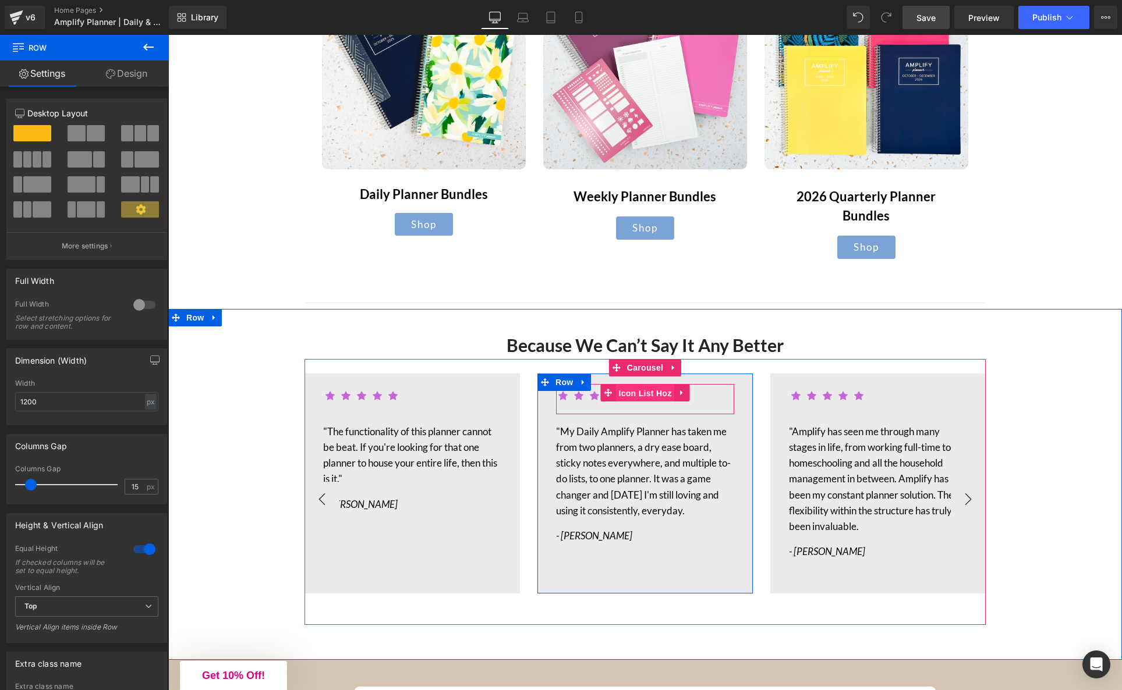
click at [658, 385] on span "Icon List Hoz" at bounding box center [644, 393] width 59 height 17
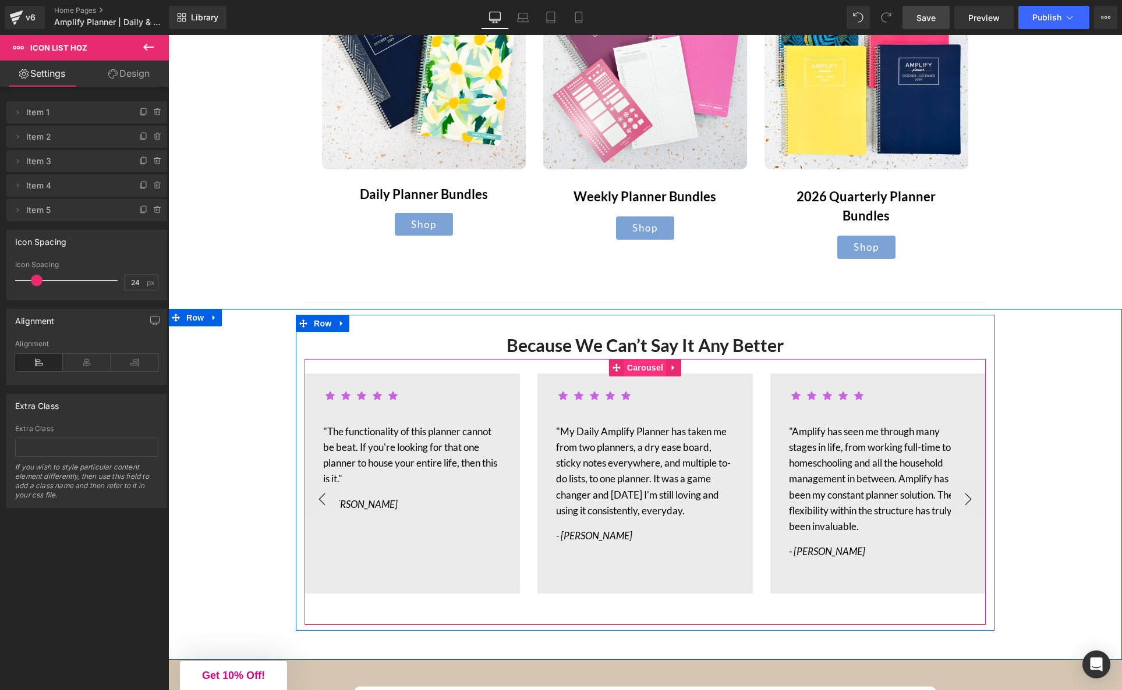
click at [644, 359] on span "Carousel" at bounding box center [645, 367] width 42 height 17
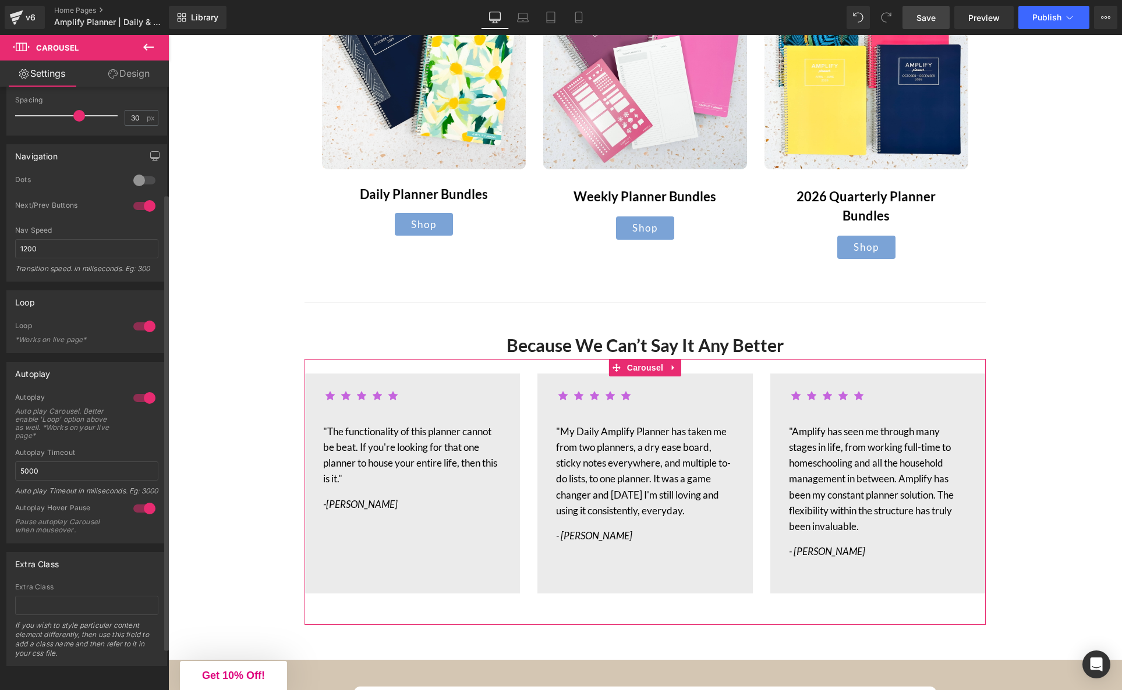
scroll to position [0, 0]
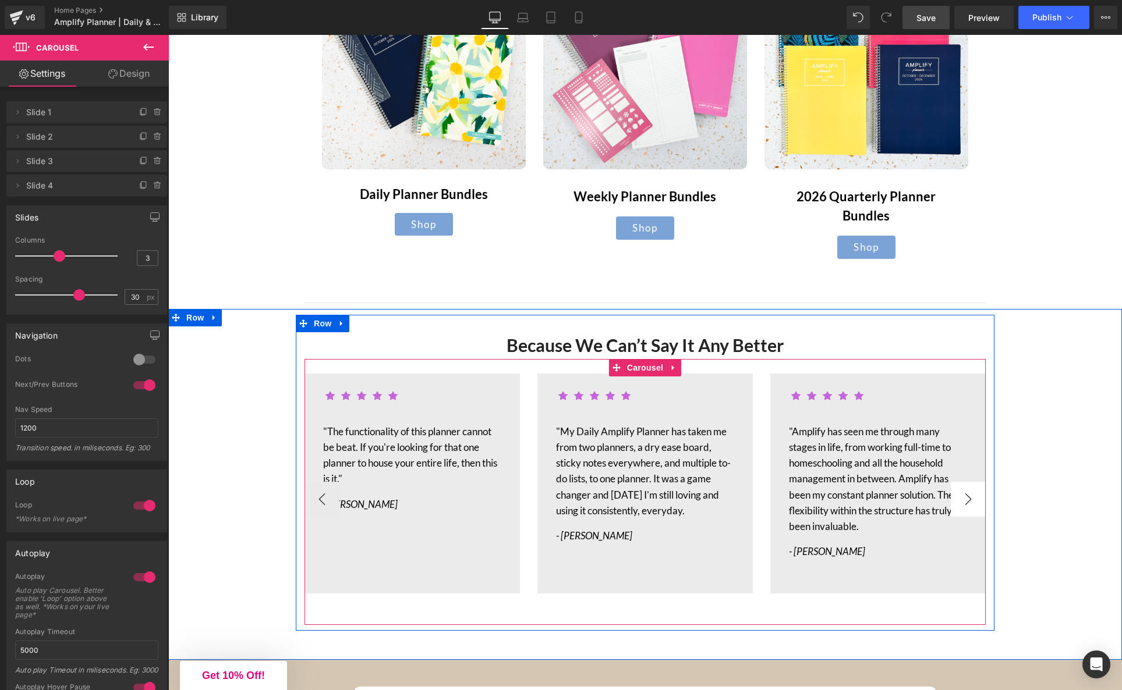
click at [968, 482] on button "›" at bounding box center [967, 499] width 35 height 35
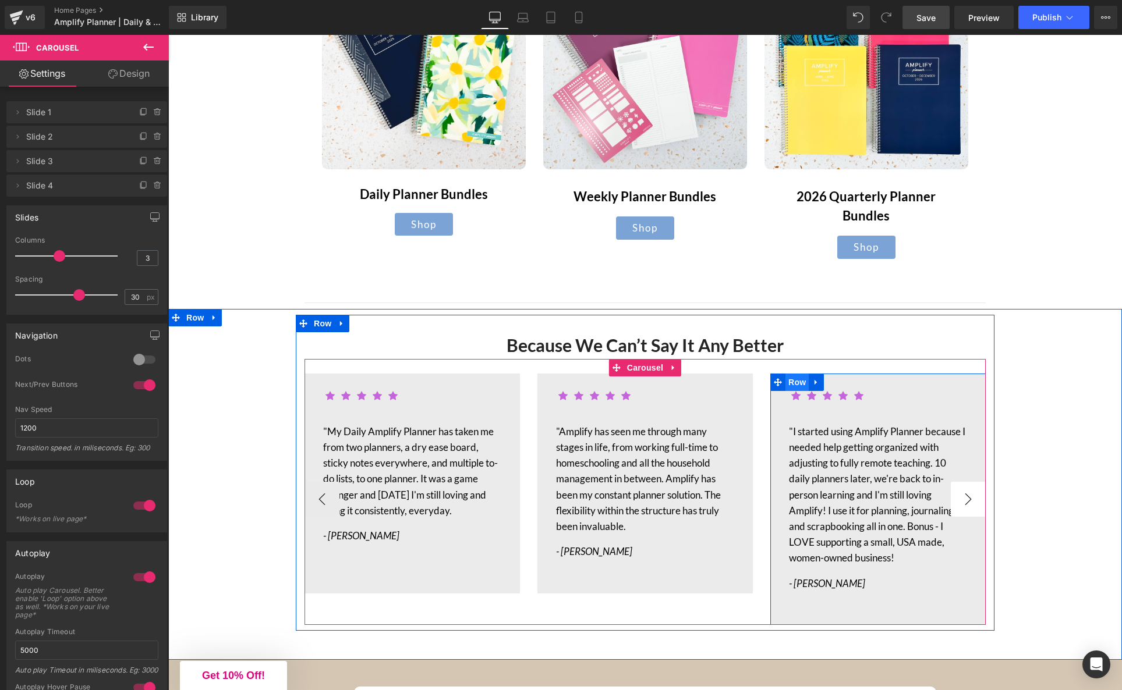
click at [794, 374] on span "Row" at bounding box center [796, 382] width 23 height 17
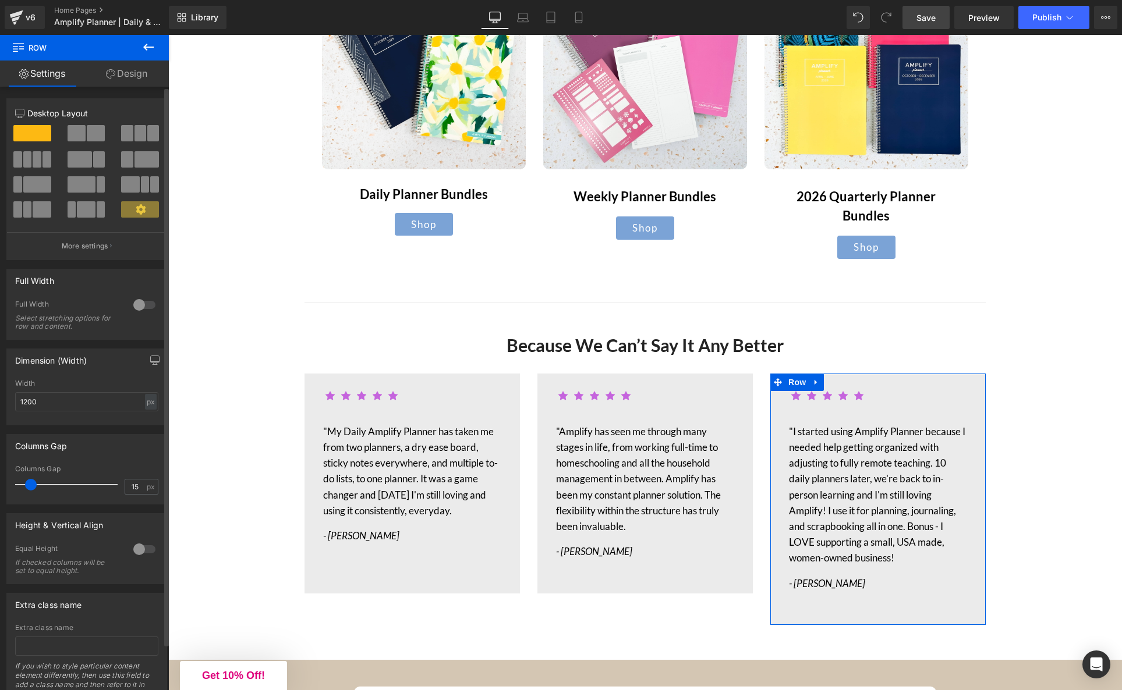
click at [142, 547] on div at bounding box center [144, 549] width 28 height 19
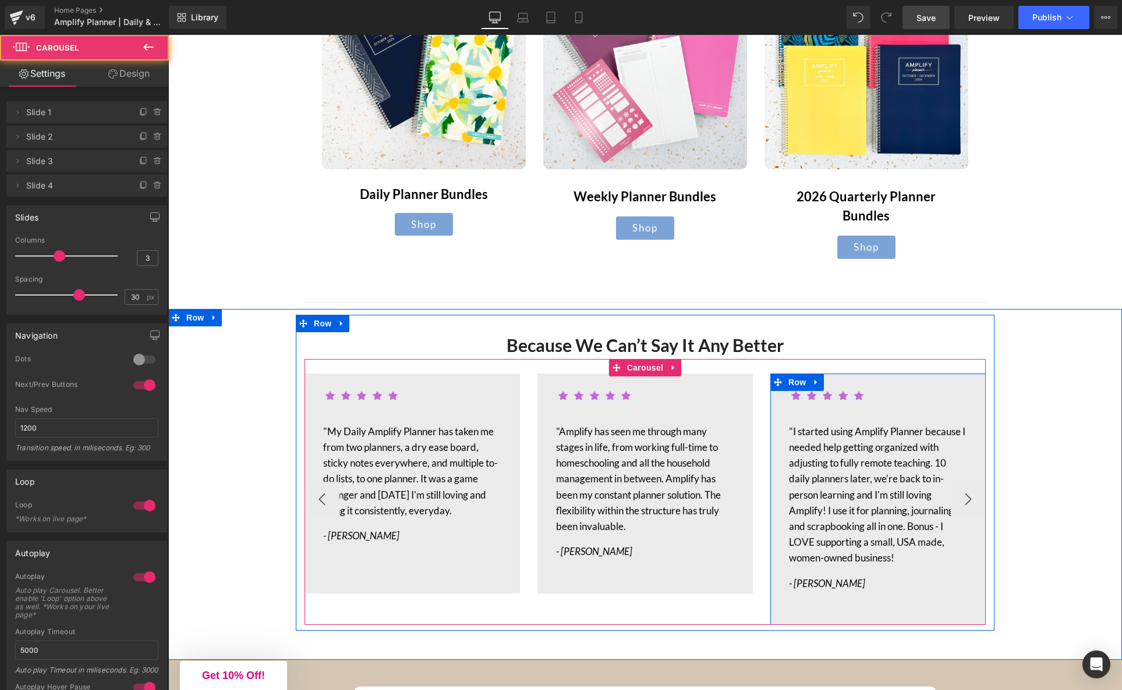
drag, startPoint x: 836, startPoint y: 595, endPoint x: 835, endPoint y: 581, distance: 14.6
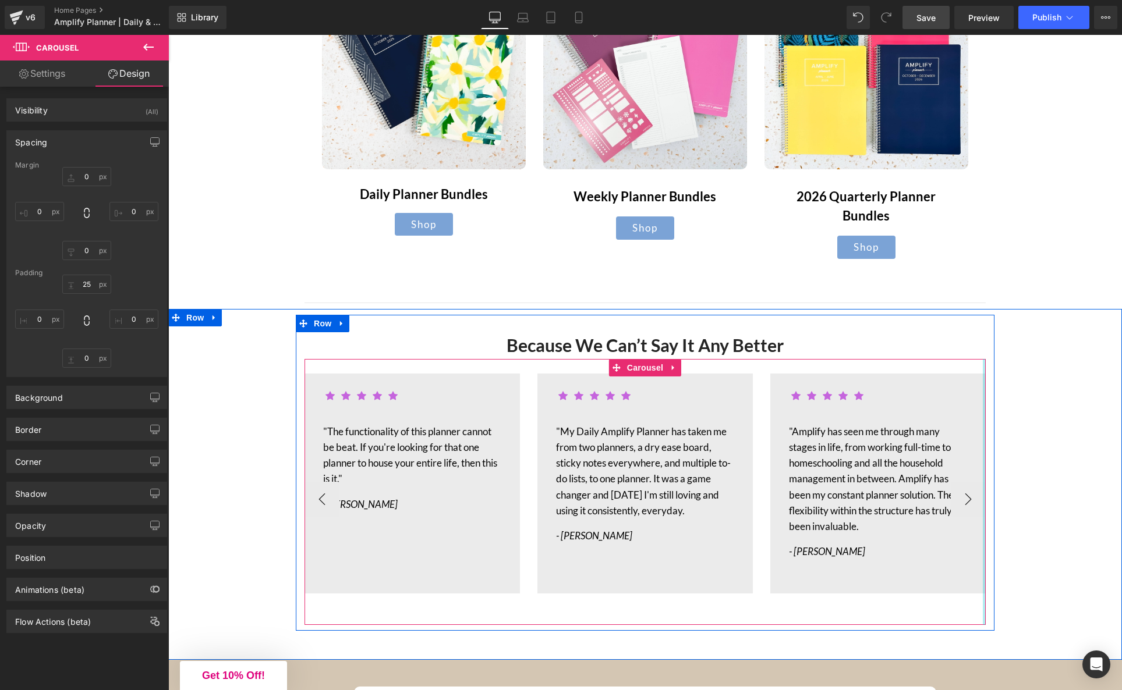
click at [982, 477] on div at bounding box center [983, 492] width 3 height 266
click at [967, 482] on button "›" at bounding box center [967, 499] width 35 height 35
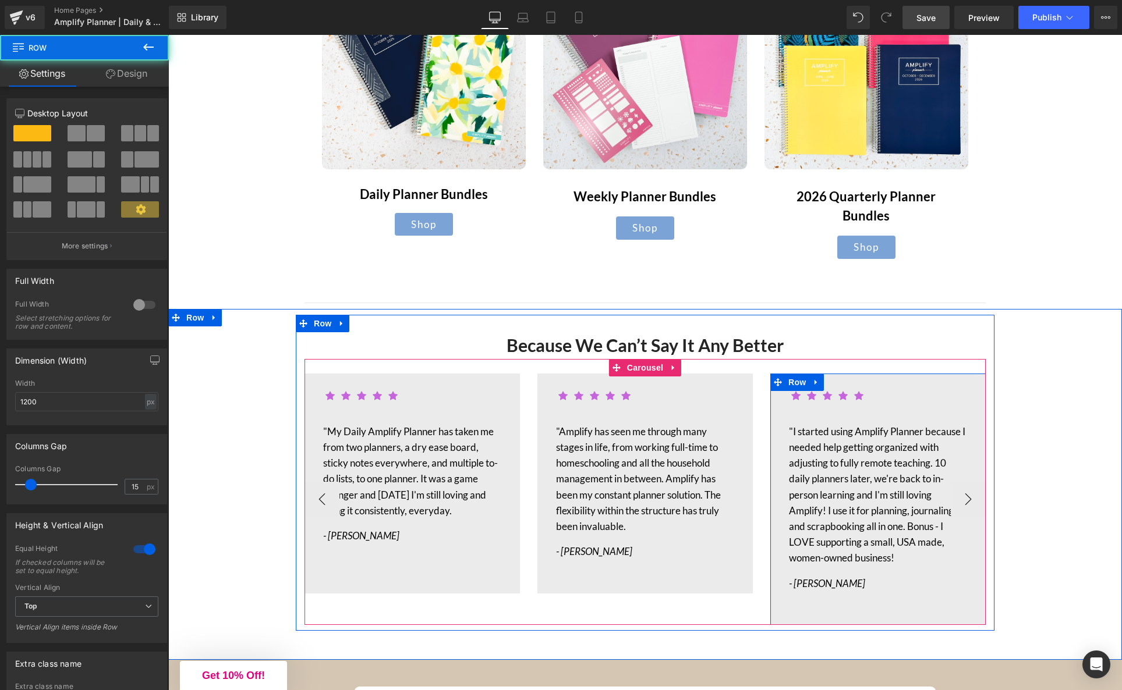
click at [858, 581] on div "Icon Icon Icon Icon Icon Icon List Hoz Text Block - [PERSON_NAME] Text Block Row" at bounding box center [877, 499] width 215 height 251
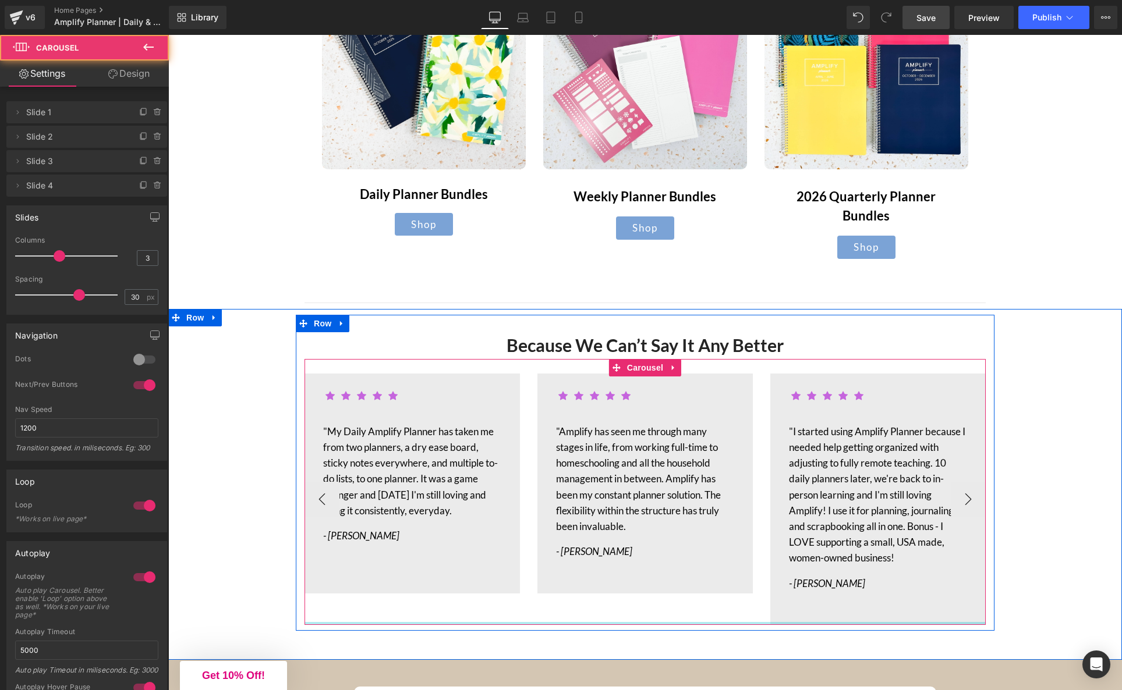
drag, startPoint x: 863, startPoint y: 603, endPoint x: 861, endPoint y: 591, distance: 12.3
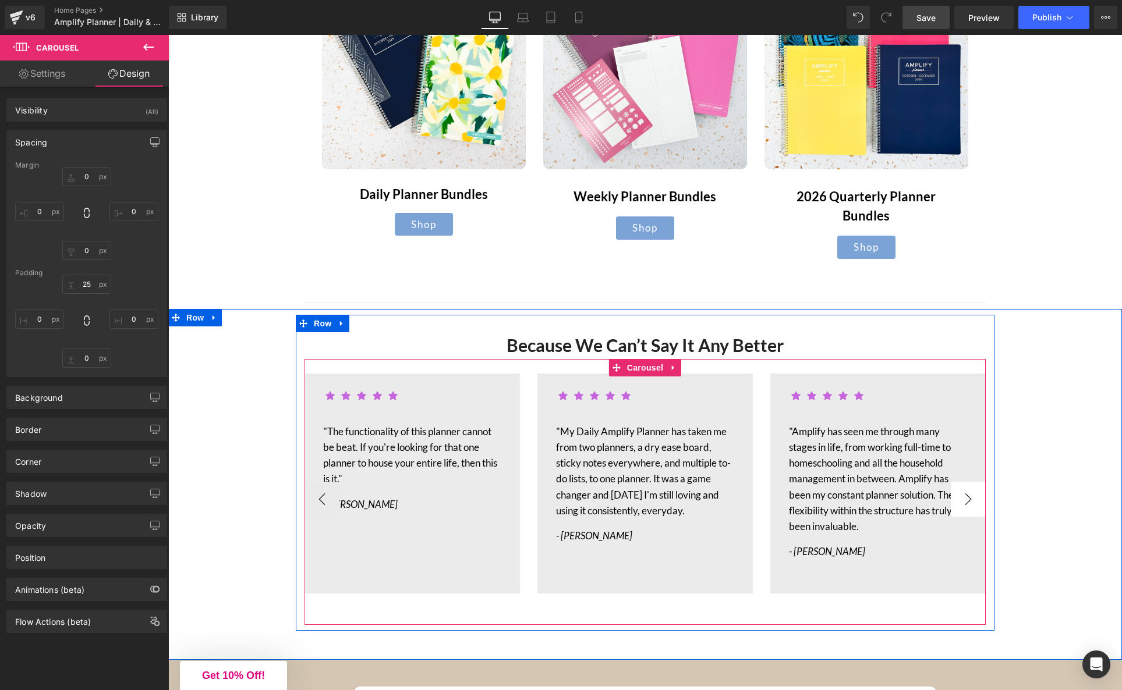
click at [960, 482] on button "›" at bounding box center [967, 499] width 35 height 35
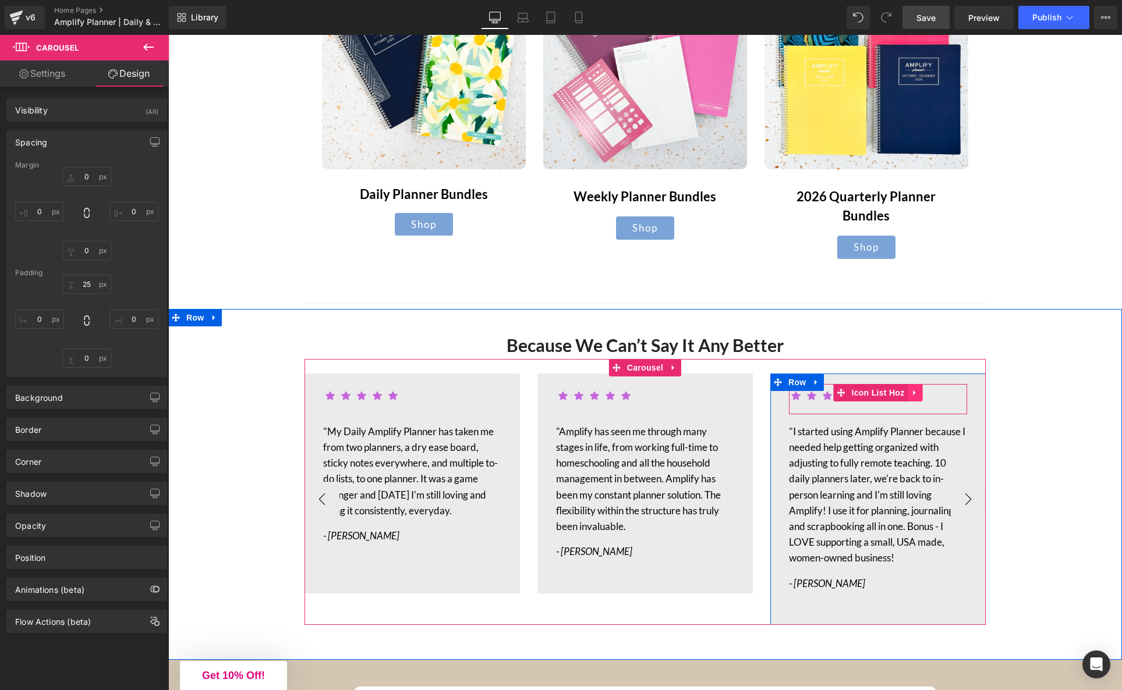
click at [912, 384] on link at bounding box center [914, 392] width 15 height 17
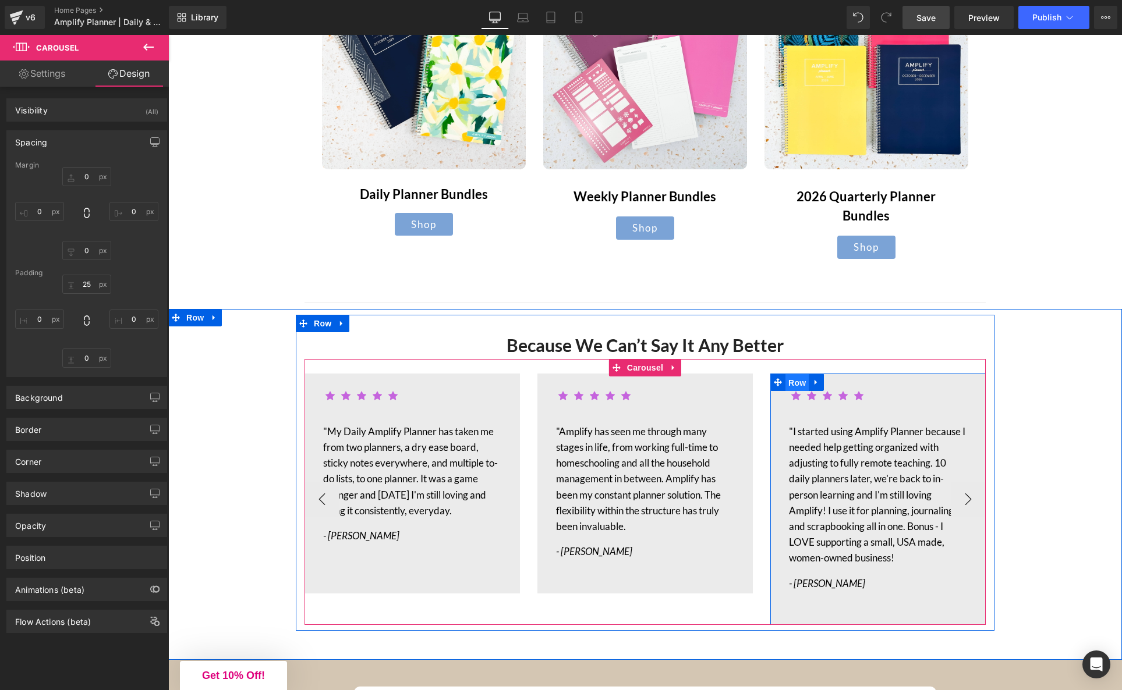
click at [798, 374] on span "Row" at bounding box center [796, 382] width 23 height 17
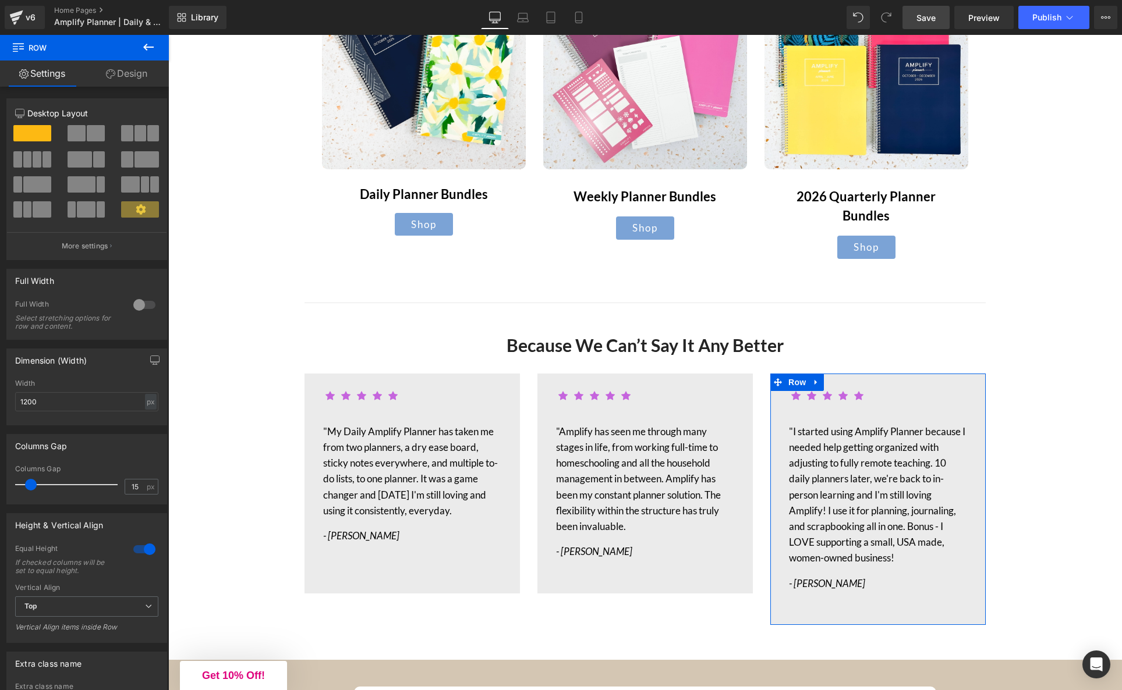
click at [130, 74] on link "Design" at bounding box center [126, 74] width 84 height 26
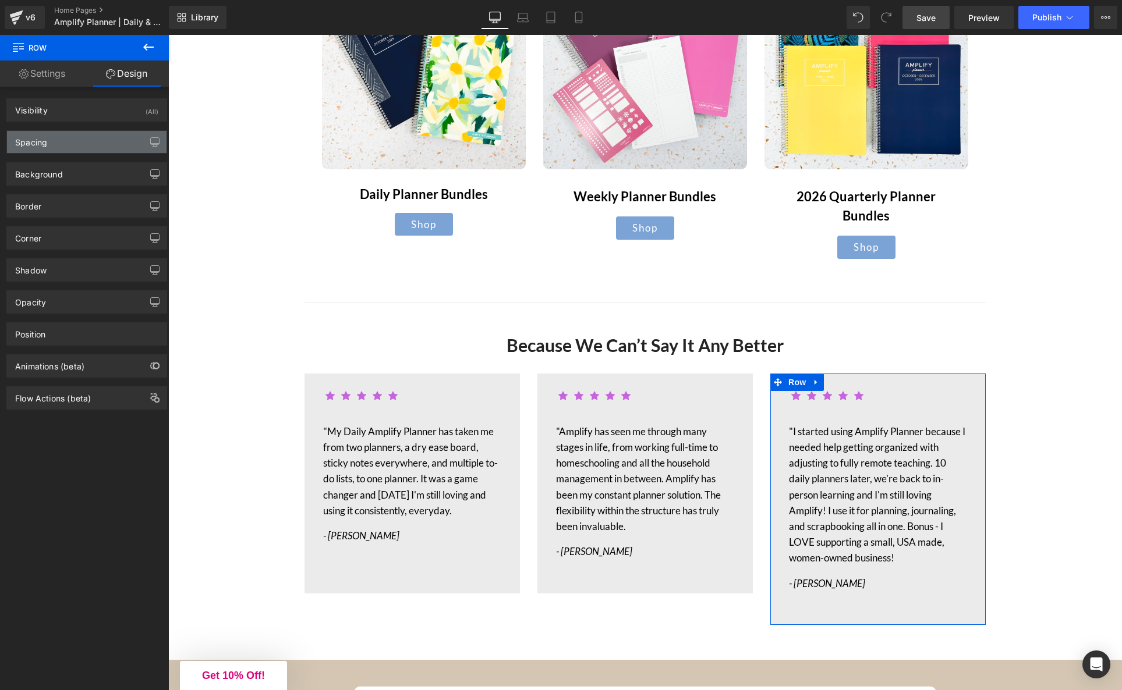
click at [95, 137] on div "Spacing" at bounding box center [86, 142] width 159 height 22
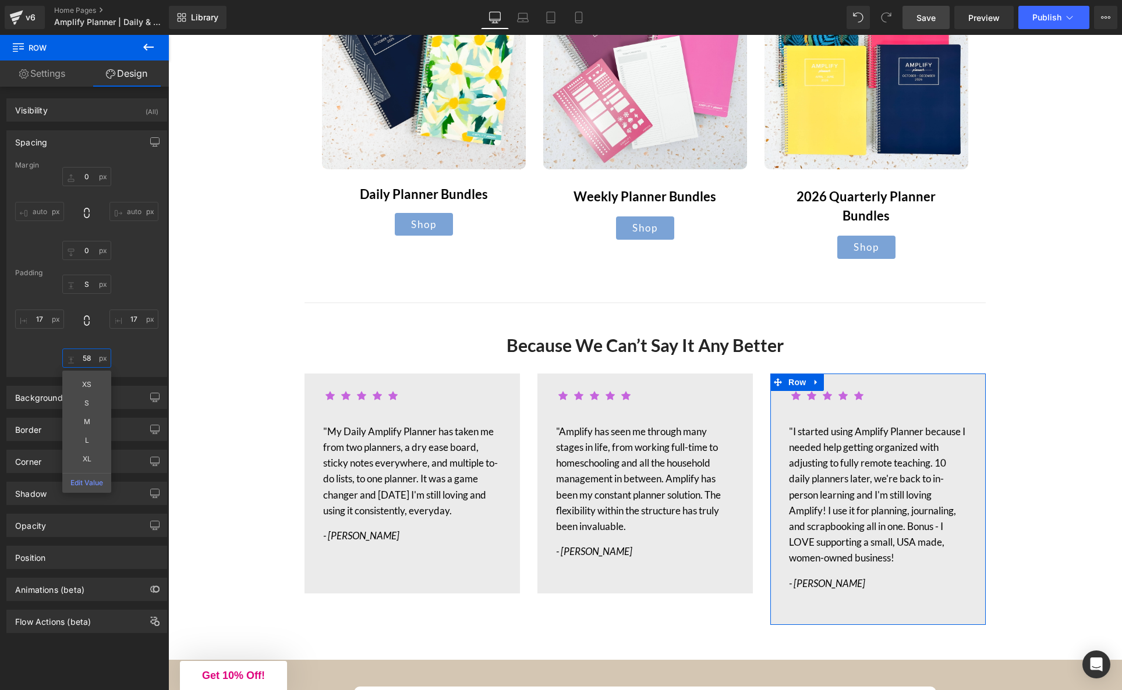
click at [84, 358] on input "58" at bounding box center [86, 358] width 49 height 19
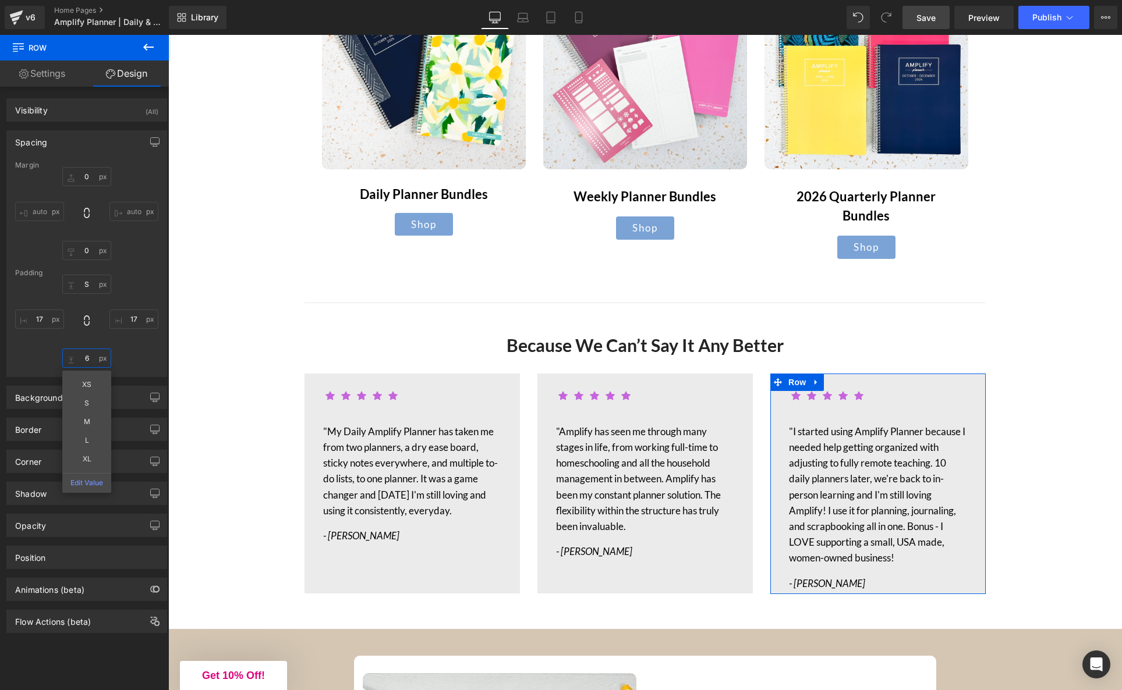
type input "5"
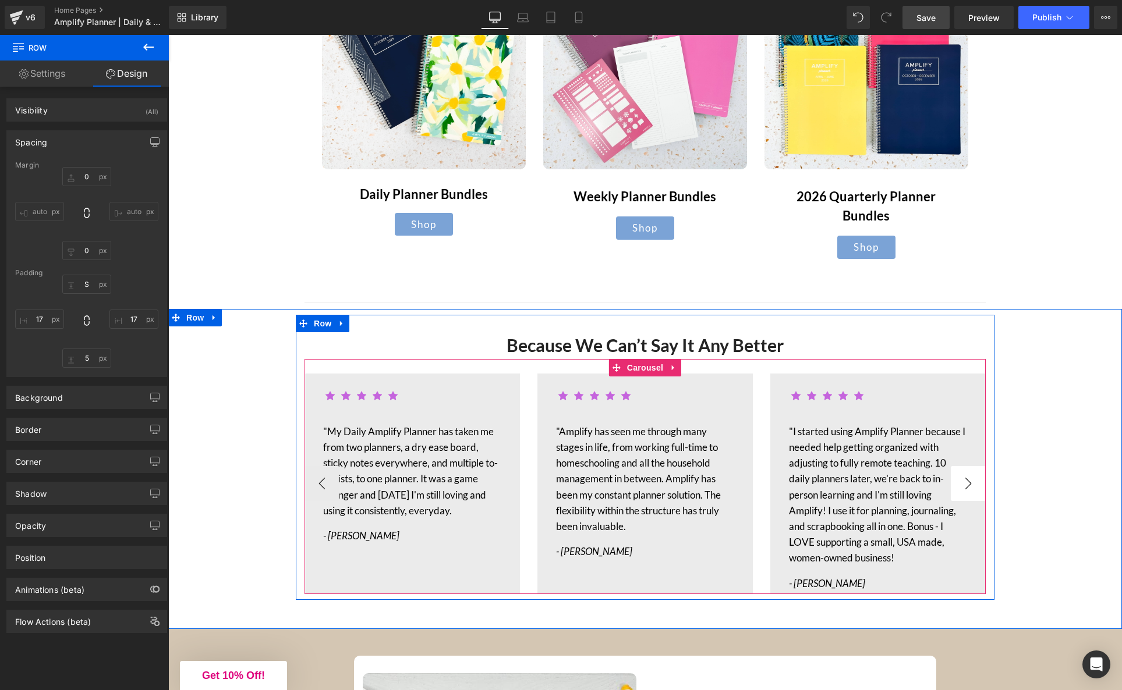
click at [972, 466] on button "›" at bounding box center [967, 483] width 35 height 35
click at [797, 374] on span "Row" at bounding box center [796, 382] width 23 height 17
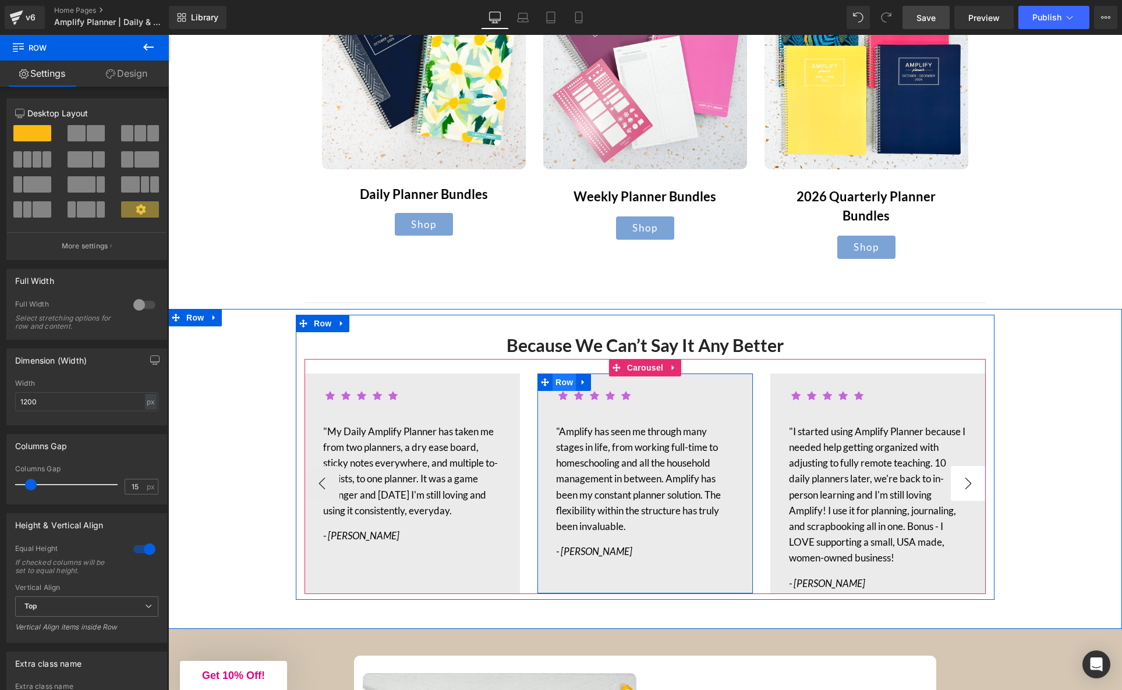
click at [566, 374] on span "Row" at bounding box center [563, 382] width 23 height 17
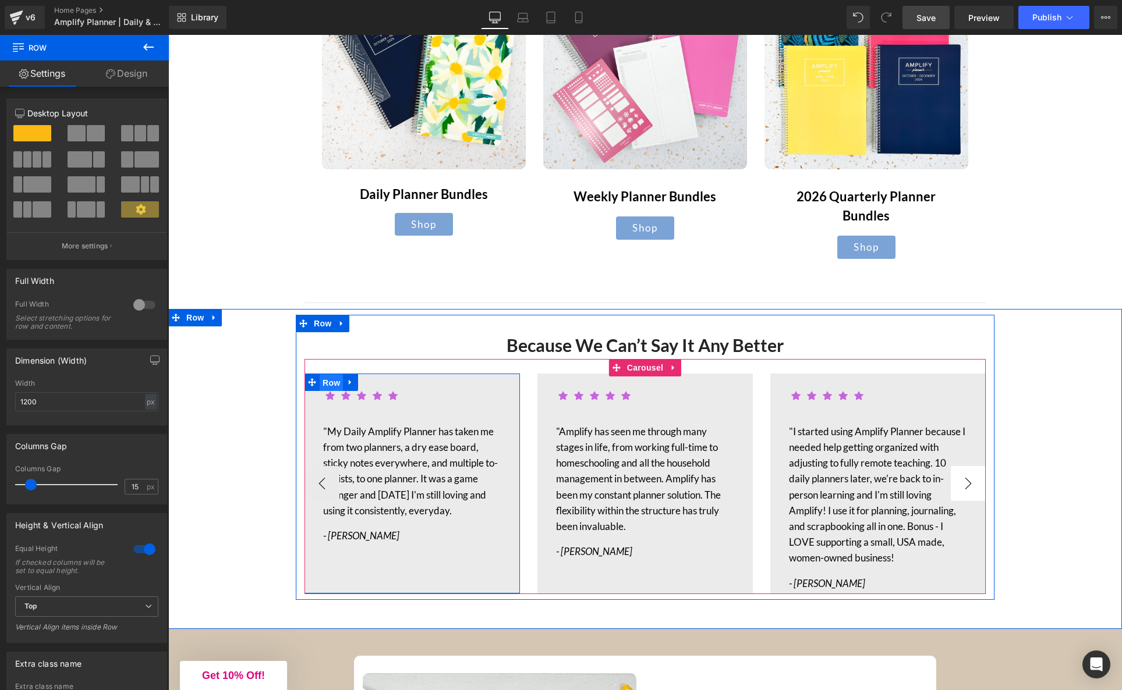
click at [332, 374] on span "Row" at bounding box center [331, 382] width 23 height 17
click at [322, 466] on button "‹" at bounding box center [321, 483] width 35 height 35
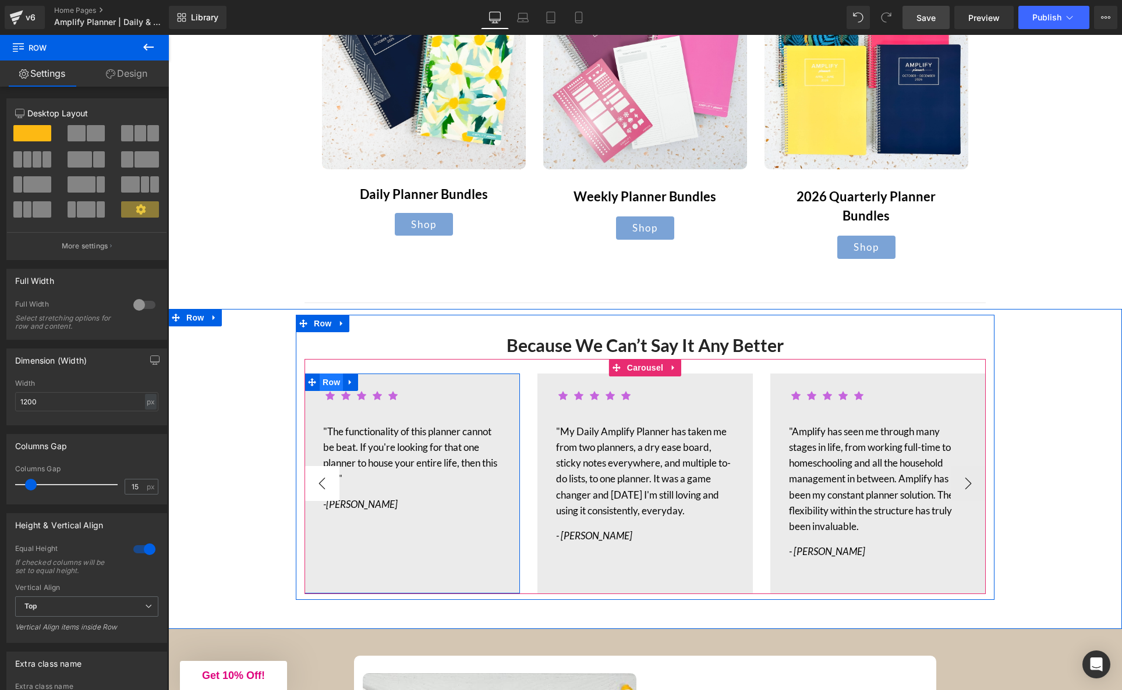
click at [332, 374] on span "Row" at bounding box center [331, 382] width 23 height 17
click at [320, 466] on button "‹" at bounding box center [321, 483] width 35 height 35
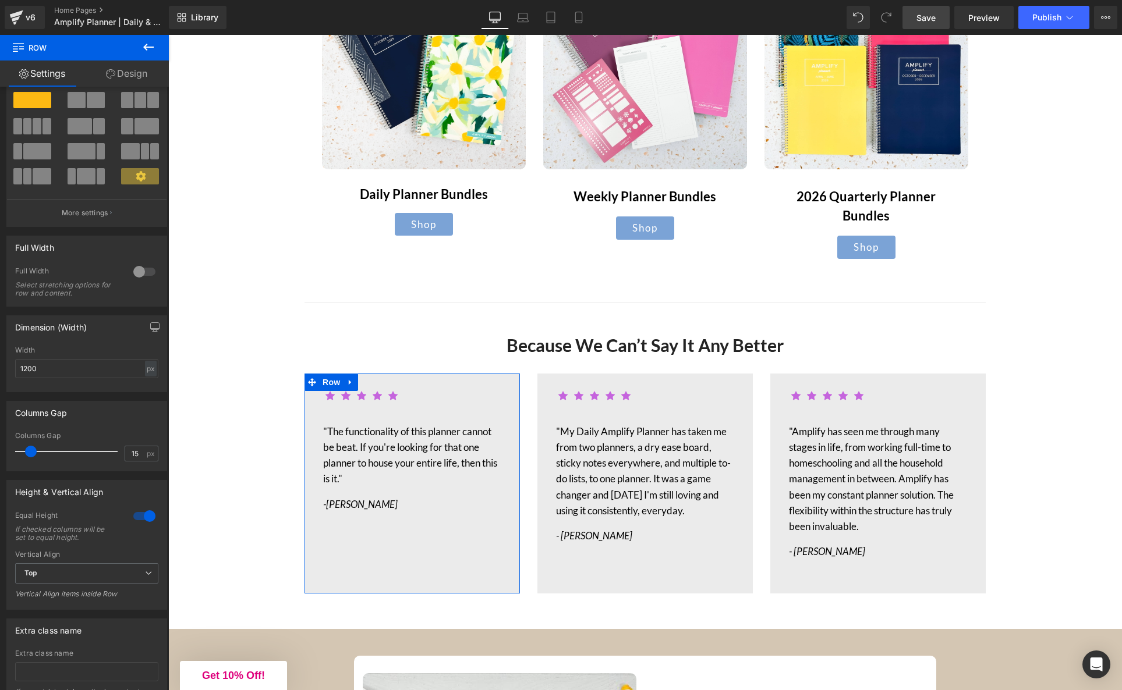
scroll to position [109, 0]
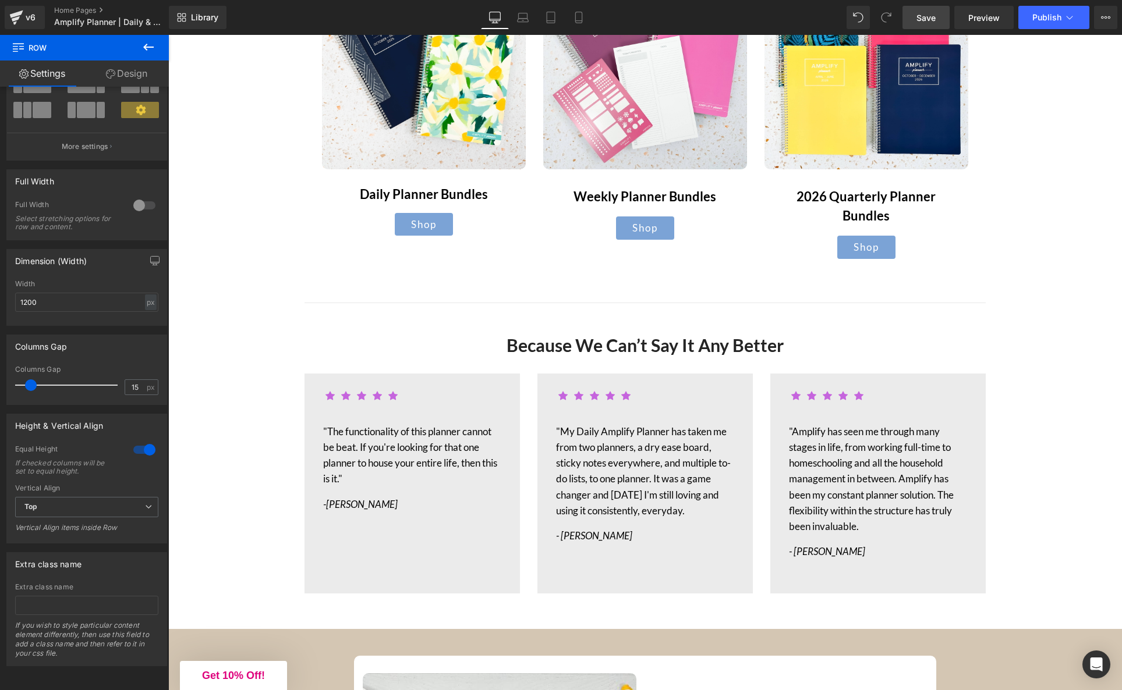
click at [918, 21] on span "Save" at bounding box center [925, 18] width 19 height 12
click at [1045, 18] on span "Publish" at bounding box center [1046, 17] width 29 height 9
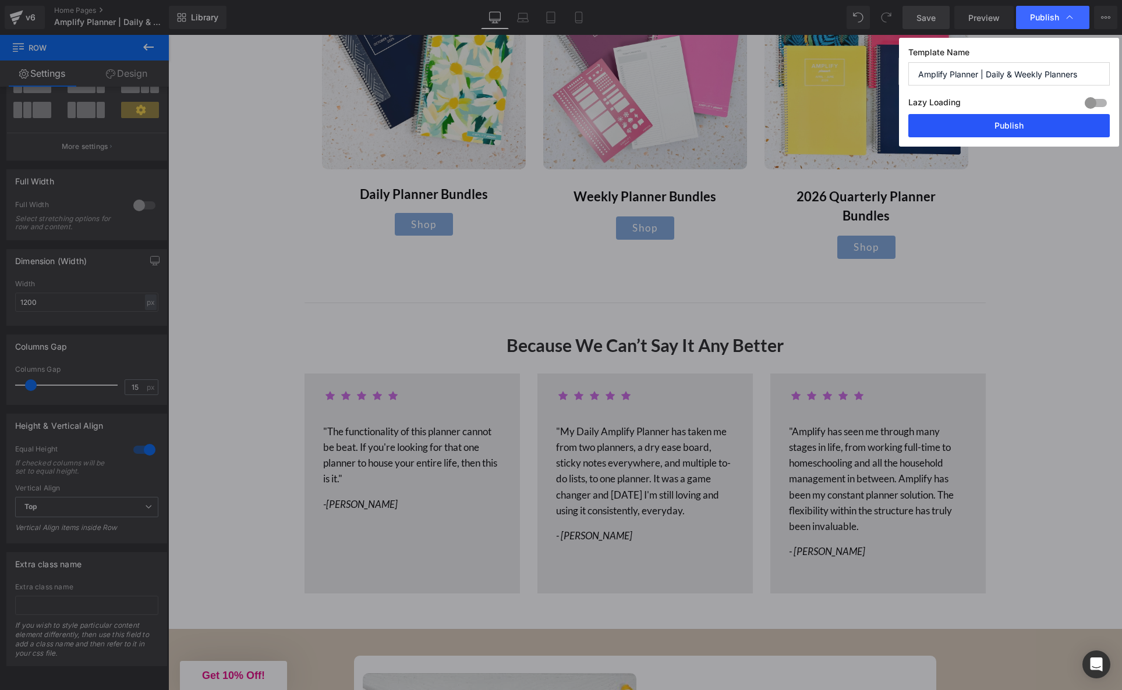
click at [1007, 128] on button "Publish" at bounding box center [1008, 125] width 201 height 23
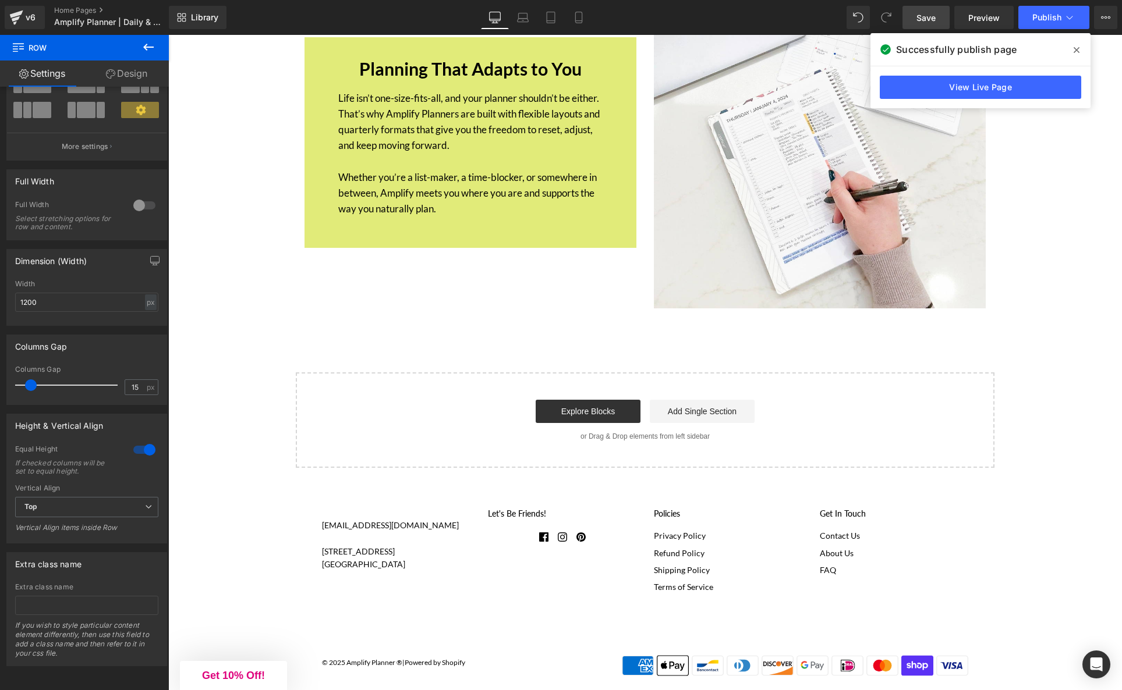
scroll to position [4443, 0]
click at [1017, 83] on link "View Live Page" at bounding box center [979, 87] width 201 height 23
